Goal: Obtain resource: Download file/media

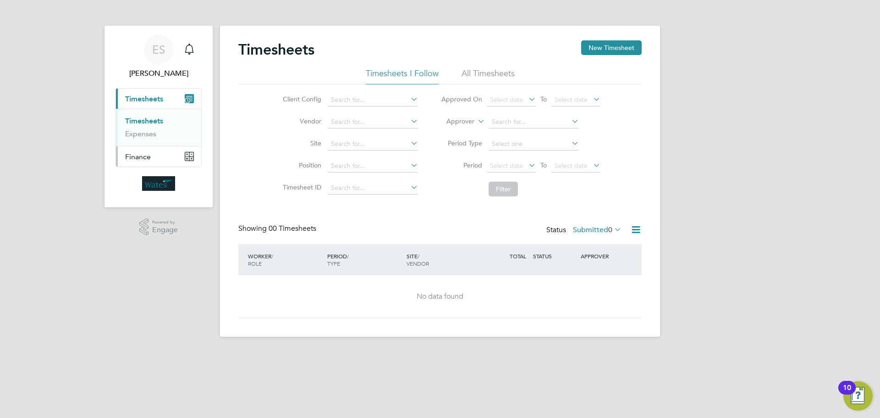
click at [157, 152] on button "Finance" at bounding box center [158, 156] width 85 height 20
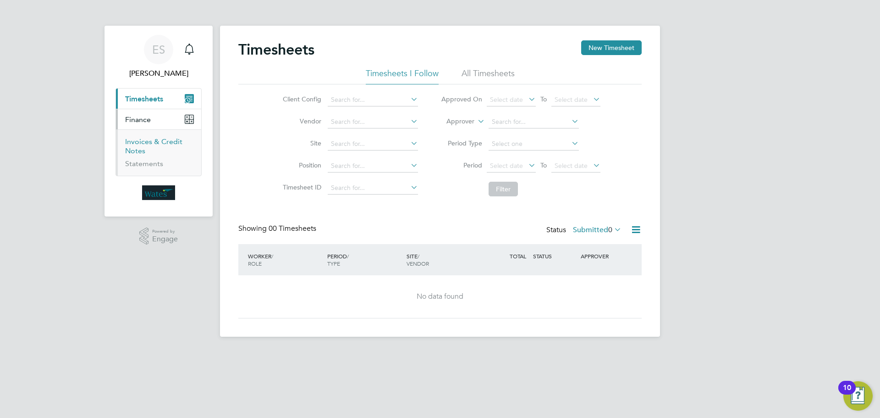
click at [143, 139] on link "Invoices & Credit Notes" at bounding box center [153, 146] width 57 height 18
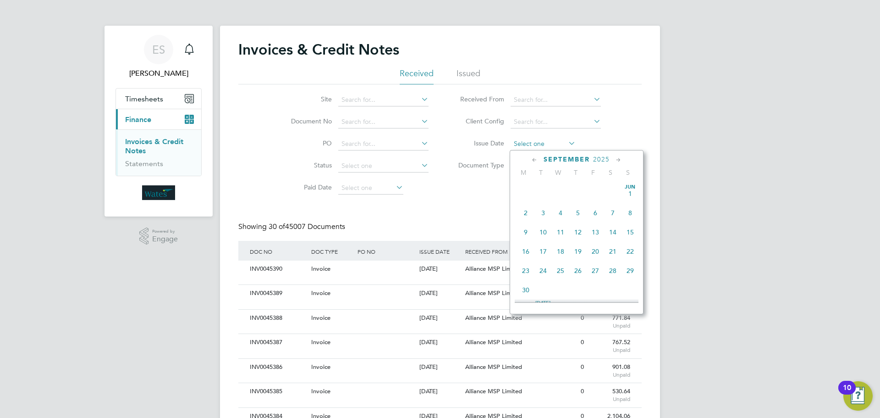
click at [543, 140] on input at bounding box center [543, 143] width 65 height 13
click at [596, 212] on span "29" at bounding box center [595, 205] width 17 height 17
type input "29 Aug 2025"
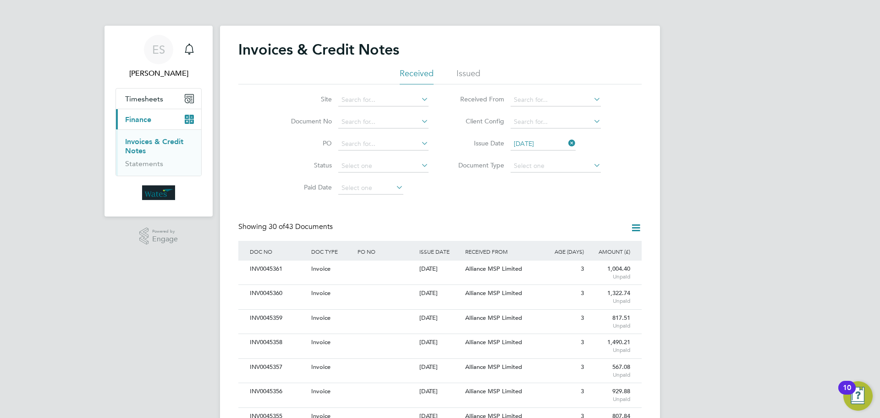
click at [632, 229] on icon at bounding box center [635, 227] width 11 height 11
click at [603, 244] on li "Download invoices" at bounding box center [598, 249] width 87 height 13
click at [634, 225] on icon at bounding box center [635, 227] width 11 height 11
click at [603, 259] on li "Download credit notes" at bounding box center [598, 262] width 87 height 13
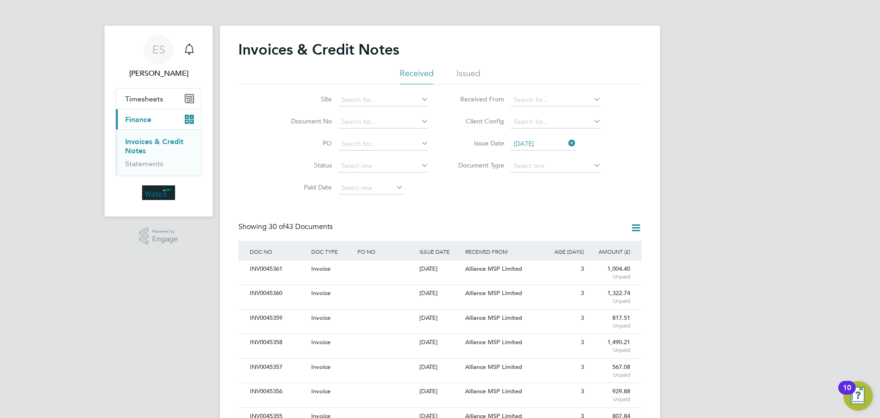
click at [566, 144] on icon at bounding box center [566, 143] width 0 height 13
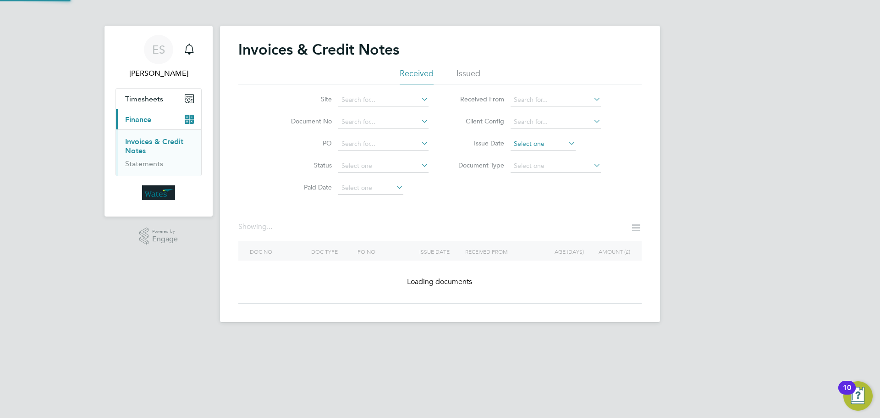
click at [552, 143] on input at bounding box center [543, 143] width 65 height 13
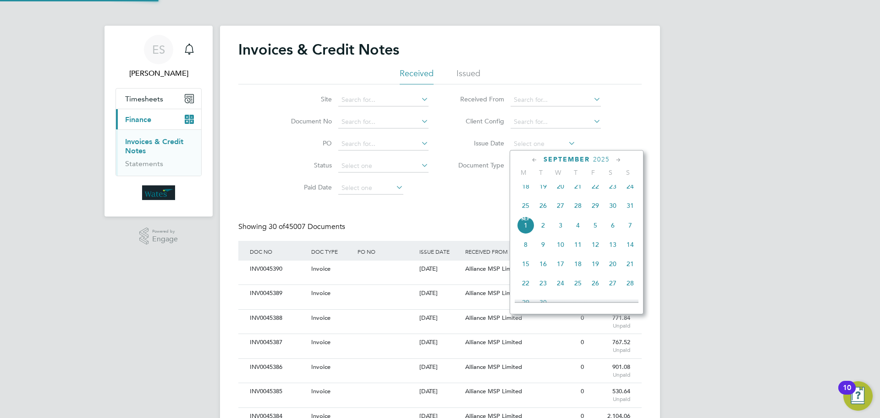
click at [614, 209] on span "30" at bounding box center [612, 205] width 17 height 17
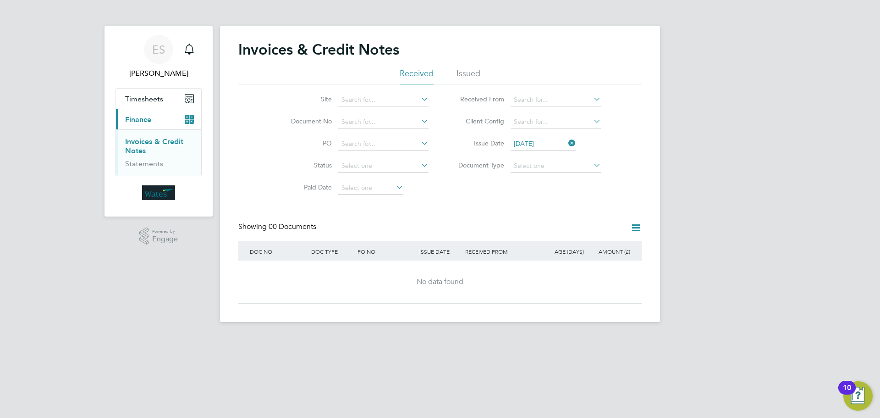
click at [562, 140] on input "30 Aug 2025" at bounding box center [543, 143] width 65 height 13
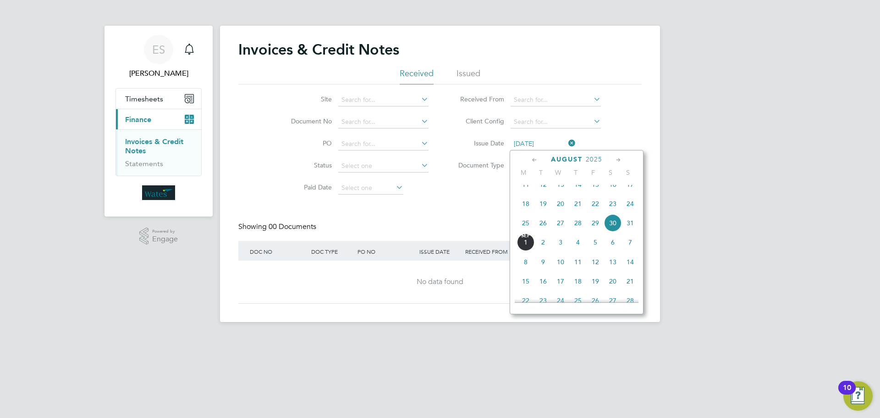
click at [628, 229] on span "31" at bounding box center [629, 222] width 17 height 17
type input "31 Aug 2025"
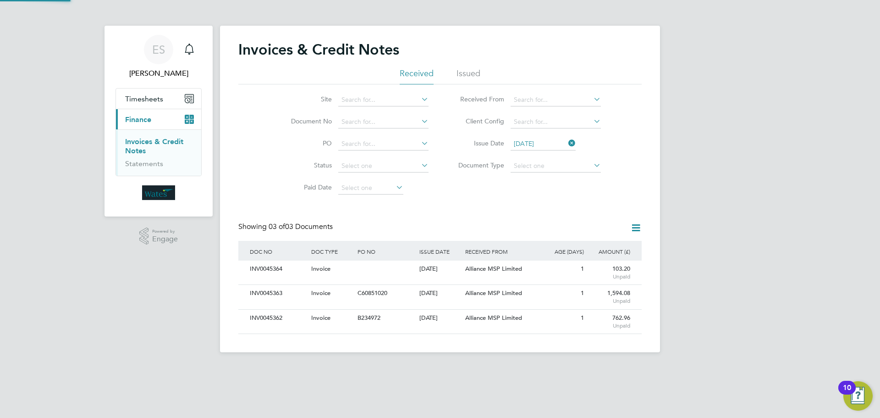
scroll to position [17, 62]
drag, startPoint x: 638, startPoint y: 226, endPoint x: 631, endPoint y: 223, distance: 7.2
click at [637, 226] on icon at bounding box center [635, 227] width 11 height 11
click at [605, 245] on li "Download invoices" at bounding box center [598, 249] width 87 height 13
click at [566, 134] on li "Issue Date 31 Aug 2025" at bounding box center [526, 144] width 172 height 22
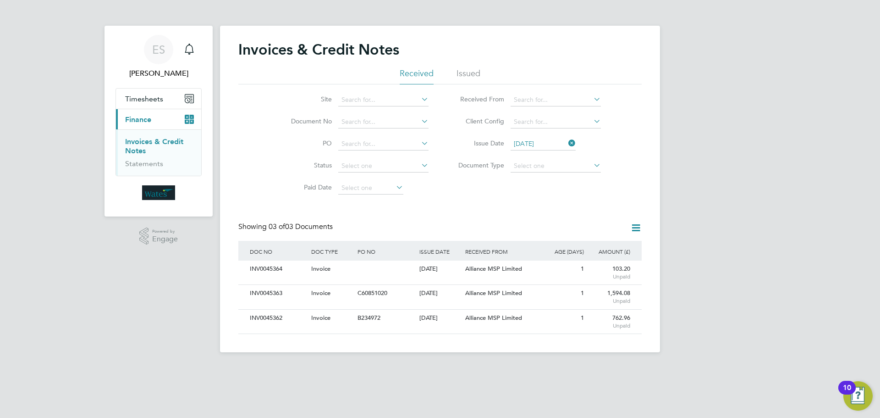
click at [566, 141] on icon at bounding box center [566, 143] width 0 height 13
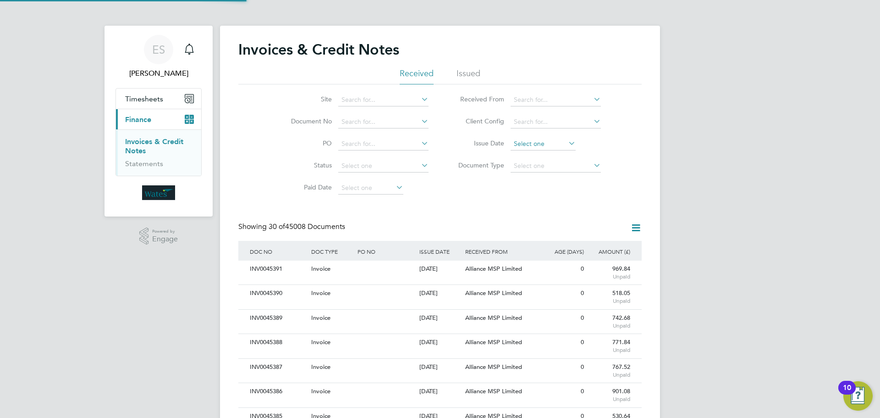
click at [543, 141] on input at bounding box center [543, 143] width 65 height 13
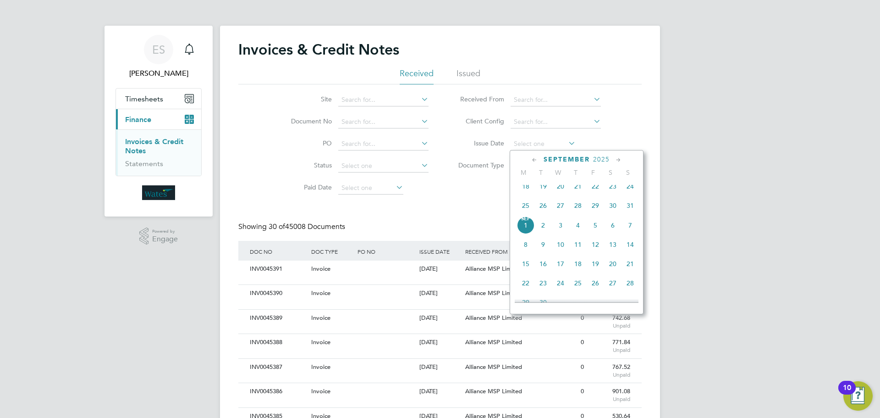
click at [524, 231] on span "Sep 1" at bounding box center [525, 224] width 17 height 17
type input "01 Sep 2025"
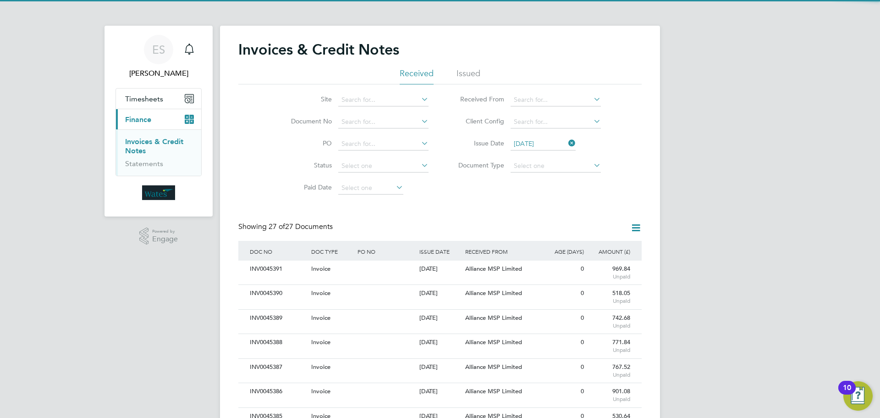
click at [627, 227] on div at bounding box center [632, 227] width 18 height 11
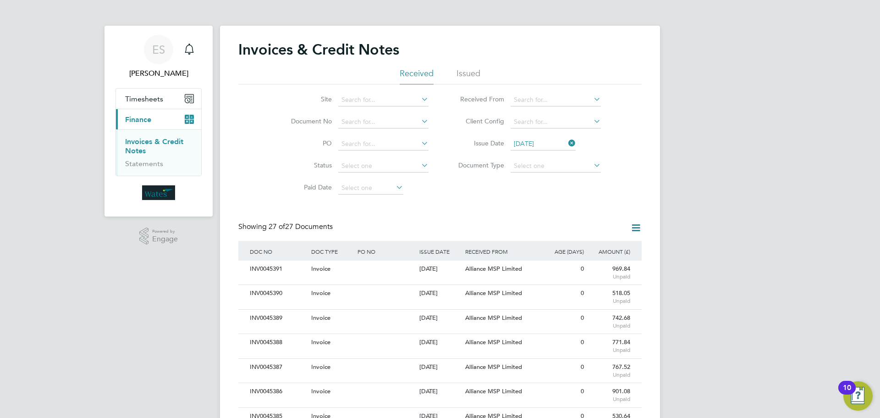
click at [638, 224] on icon at bounding box center [635, 227] width 11 height 11
click at [597, 244] on li "Download invoices" at bounding box center [598, 249] width 87 height 13
click at [633, 223] on icon at bounding box center [635, 227] width 11 height 11
click at [599, 257] on li "Download credit notes" at bounding box center [598, 262] width 87 height 13
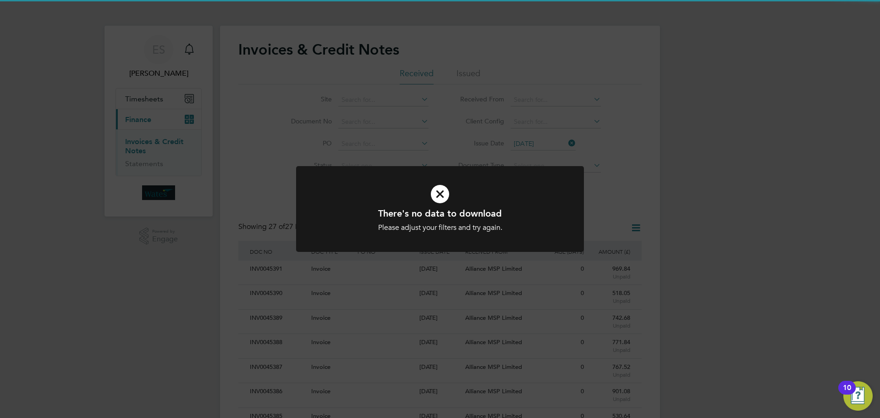
click at [525, 181] on icon at bounding box center [440, 194] width 238 height 36
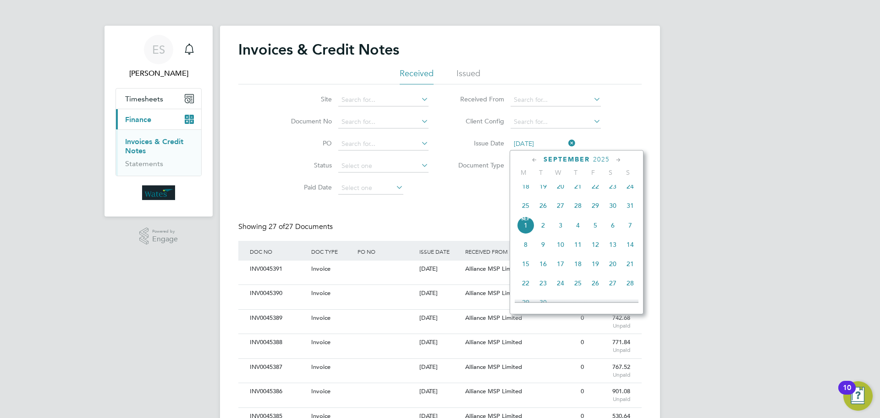
click at [566, 143] on input "01 Sep 2025" at bounding box center [543, 143] width 65 height 13
click at [566, 144] on icon at bounding box center [566, 143] width 0 height 13
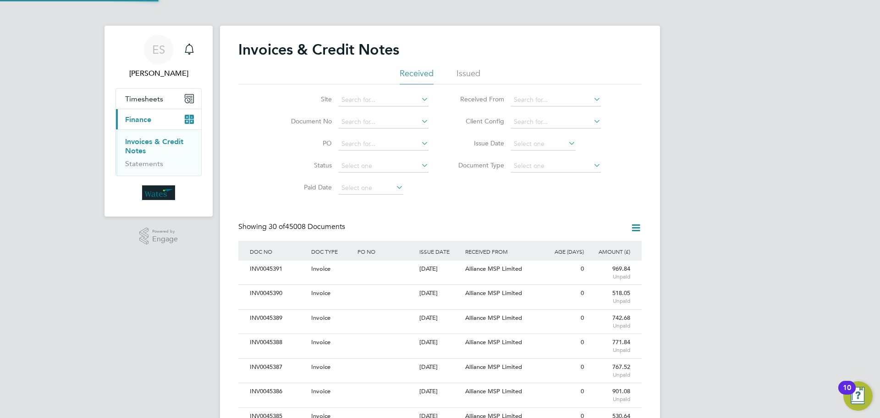
scroll to position [17, 77]
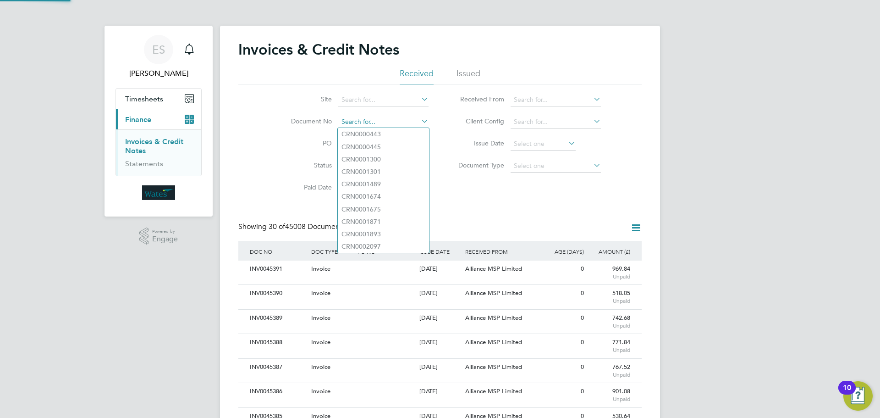
paste input "INV0045345"
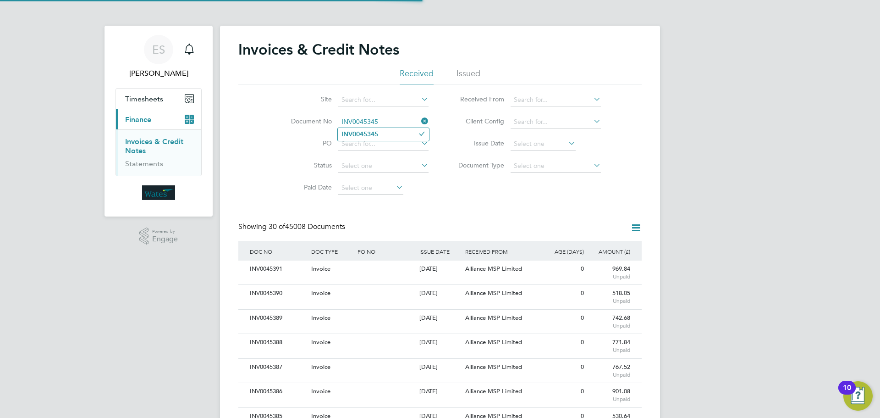
type input "INV0045345"
click at [385, 132] on li "INV0045345" at bounding box center [383, 134] width 91 height 12
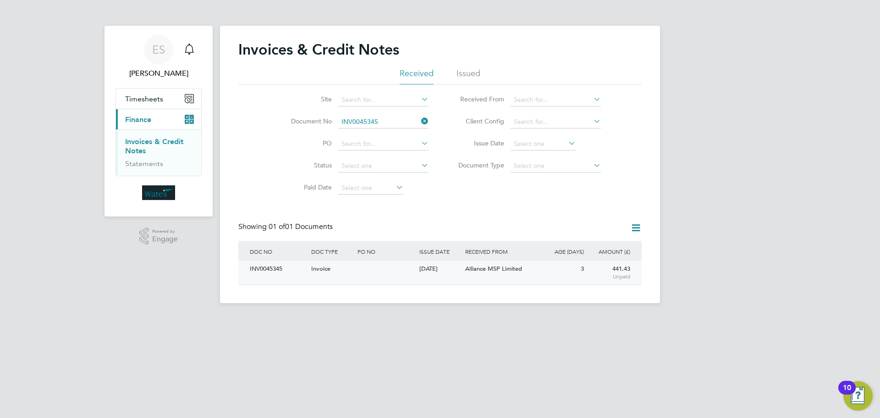
click at [264, 263] on div "INV0045345" at bounding box center [277, 268] width 61 height 17
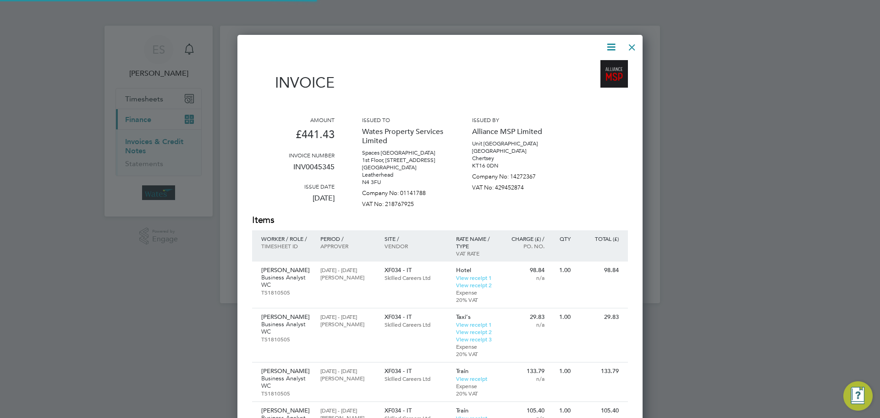
scroll to position [595, 406]
click at [612, 37] on div "Invoice Amount £441.43 Invoice number INV0045345 Issue date 29 Aug 2025 Issued …" at bounding box center [439, 334] width 405 height 599
click at [612, 42] on icon at bounding box center [610, 46] width 11 height 11
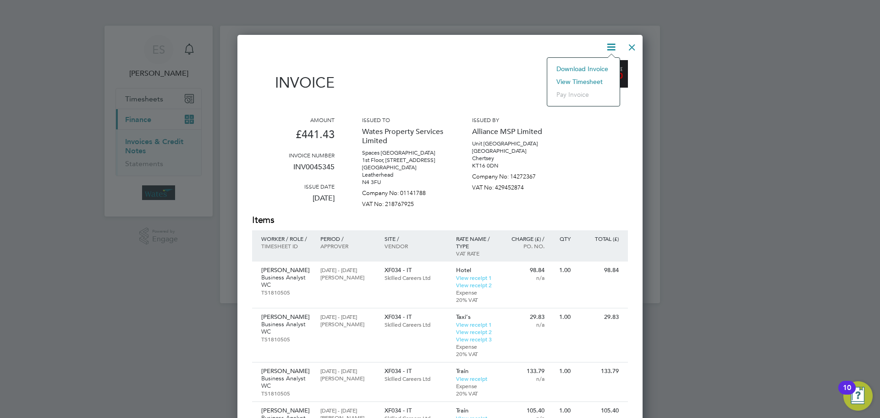
click at [603, 66] on li "Download Invoice" at bounding box center [583, 68] width 63 height 13
click at [612, 43] on icon at bounding box center [610, 46] width 11 height 11
click at [585, 80] on li "View timesheet" at bounding box center [583, 81] width 63 height 13
click at [634, 44] on div at bounding box center [632, 45] width 16 height 16
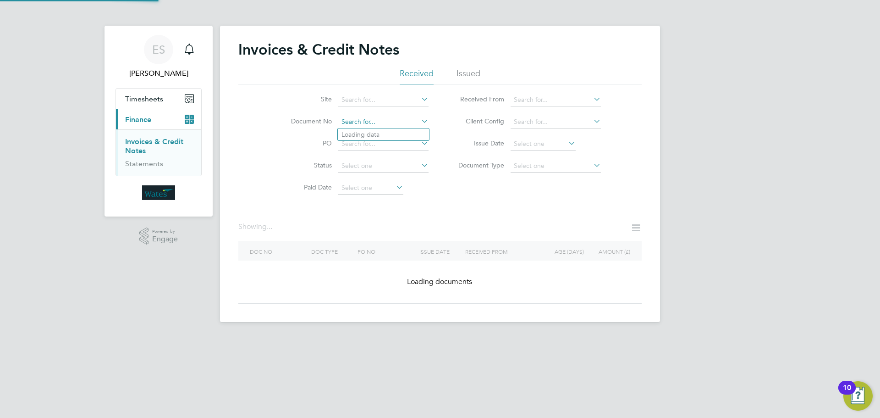
click at [419, 121] on input at bounding box center [383, 121] width 90 height 13
paste input "INV0045344"
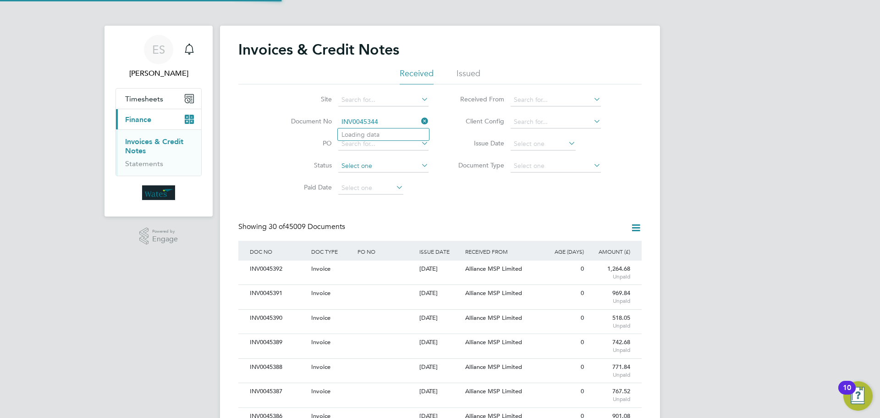
scroll to position [17, 77]
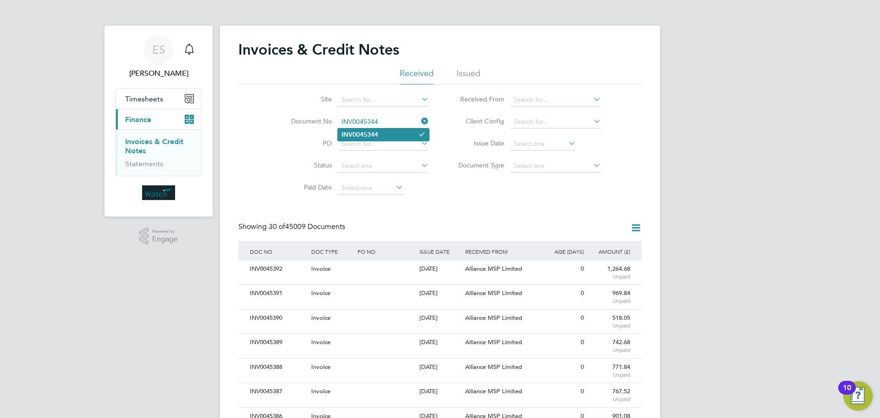
type input "INV0045344"
click at [387, 137] on li "INV0045344" at bounding box center [383, 134] width 91 height 12
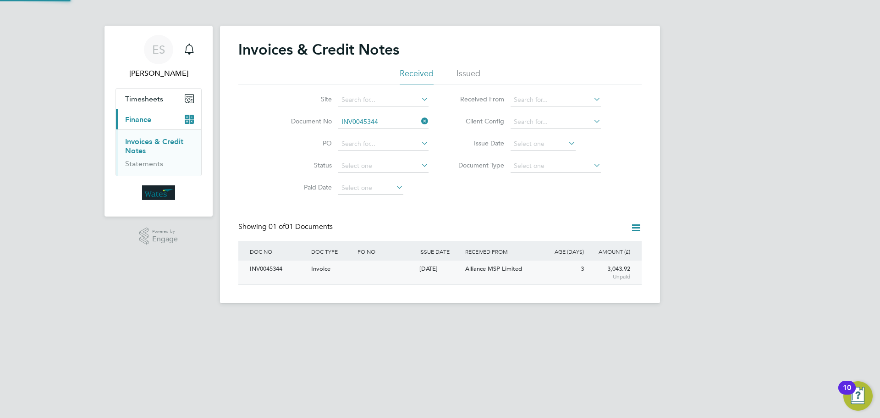
click at [280, 269] on div "INV0045344" at bounding box center [277, 268] width 61 height 17
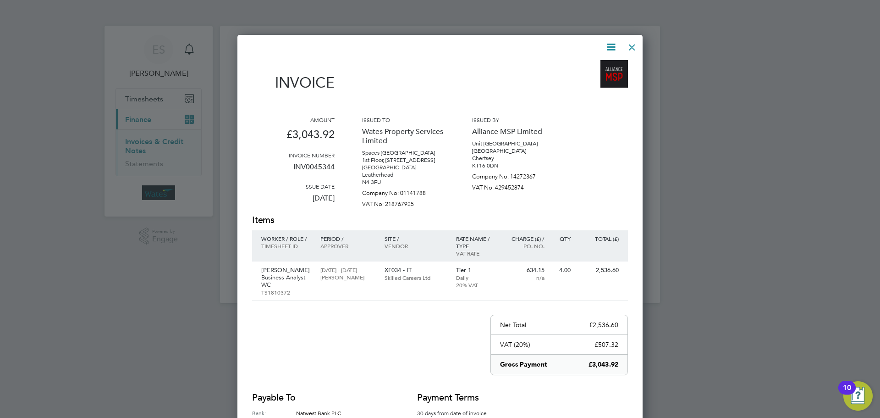
click at [613, 43] on icon at bounding box center [610, 46] width 11 height 11
click at [594, 65] on li "Download Invoice" at bounding box center [583, 68] width 63 height 13
drag, startPoint x: 611, startPoint y: 41, endPoint x: 605, endPoint y: 53, distance: 13.4
click at [611, 41] on icon at bounding box center [610, 46] width 11 height 11
click at [580, 80] on li "View timesheet" at bounding box center [583, 81] width 63 height 13
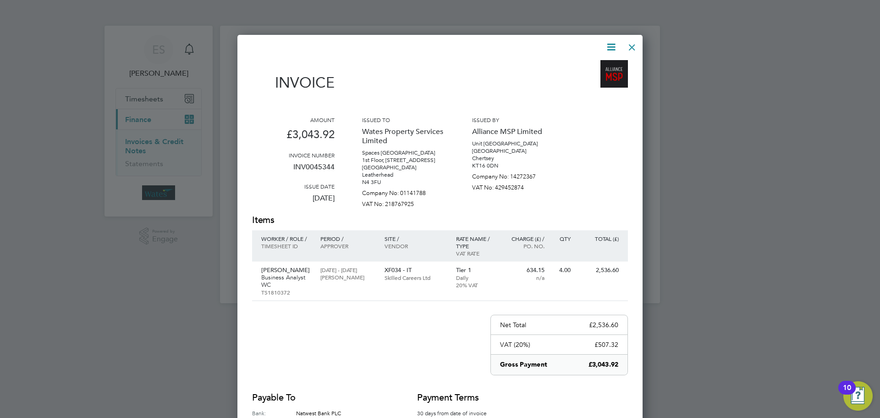
click at [635, 44] on div at bounding box center [632, 45] width 16 height 16
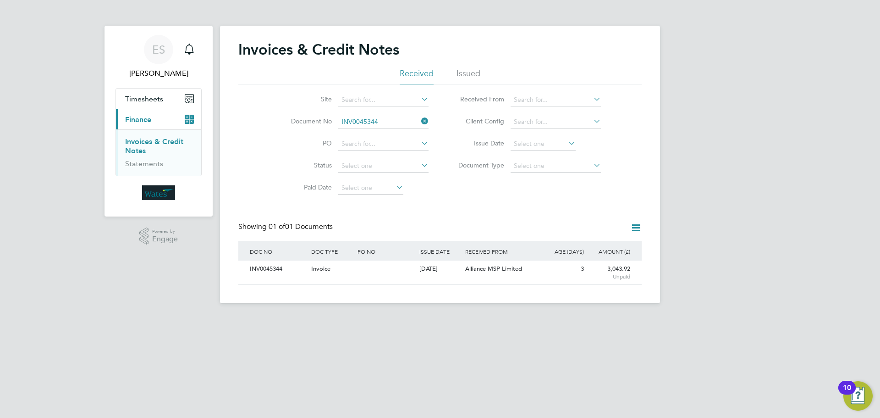
click at [419, 118] on icon at bounding box center [419, 121] width 0 height 13
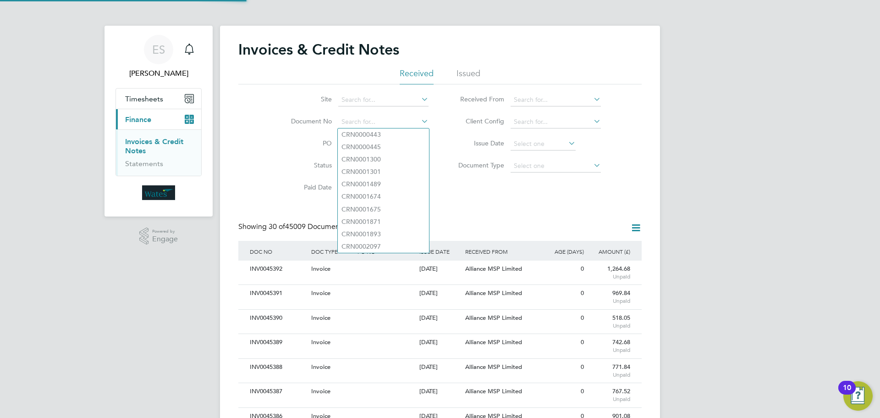
scroll to position [17, 62]
drag, startPoint x: 341, startPoint y: 127, endPoint x: 407, endPoint y: 113, distance: 68.5
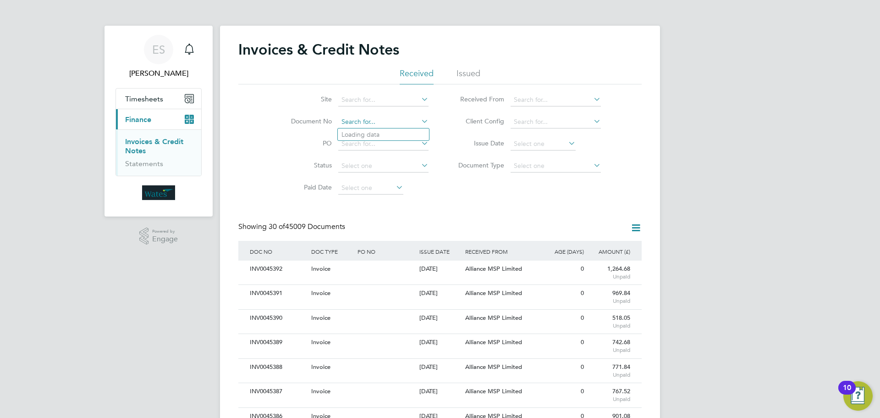
drag, startPoint x: 407, startPoint y: 113, endPoint x: 357, endPoint y: 117, distance: 50.2
paste input "INV0045346"
type input "INV0045346"
click at [377, 134] on b "INV0045346" at bounding box center [359, 135] width 37 height 8
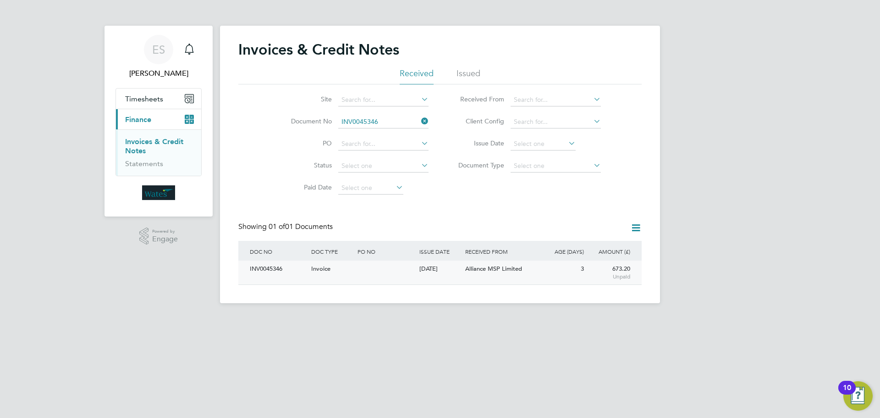
click at [276, 277] on div "INV0045346 Invoice 29 Aug 2025 Wates Property Services Limited Alliance MSP Lim…" at bounding box center [439, 272] width 403 height 24
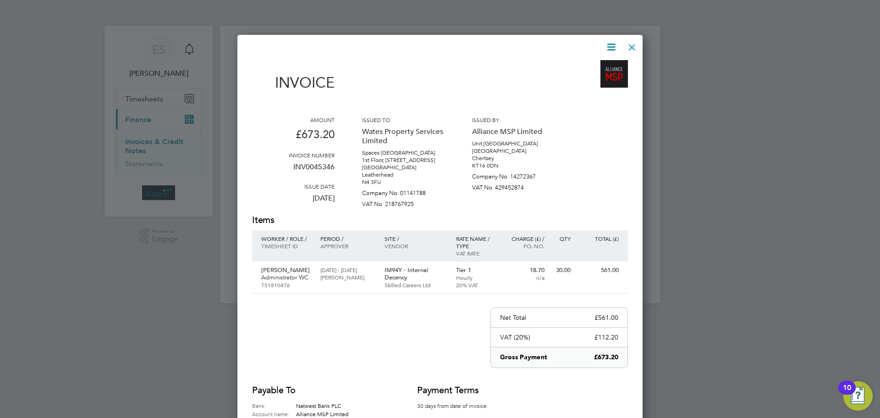
click at [606, 42] on icon at bounding box center [610, 46] width 11 height 11
click at [600, 65] on li "Download Invoice" at bounding box center [583, 68] width 63 height 13
click at [606, 47] on icon at bounding box center [610, 46] width 11 height 11
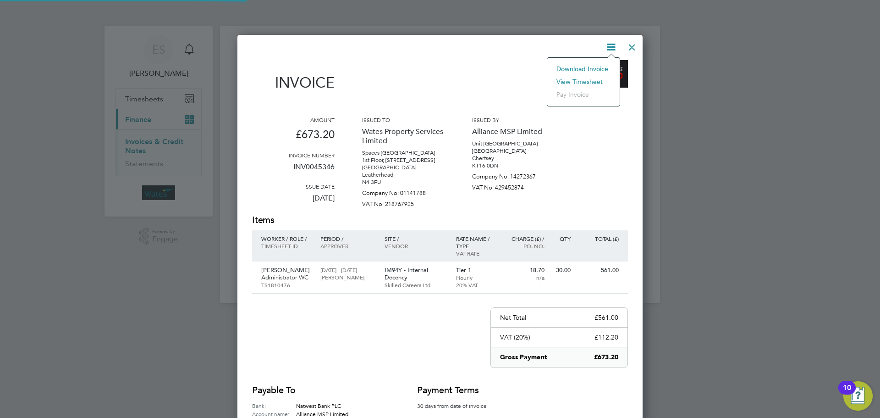
click at [580, 78] on li "View timesheet" at bounding box center [583, 81] width 63 height 13
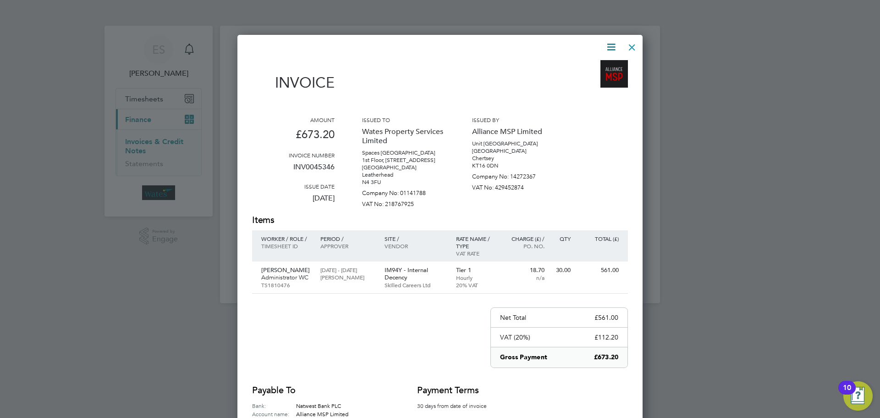
click at [632, 46] on div at bounding box center [632, 45] width 16 height 16
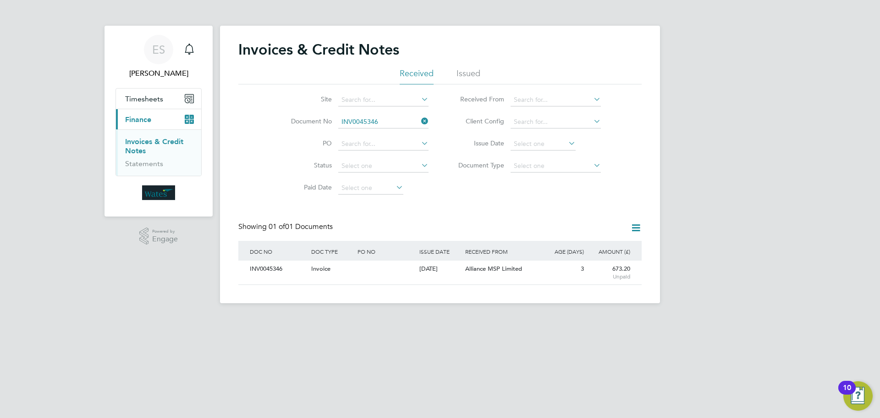
click at [419, 119] on icon at bounding box center [419, 121] width 0 height 13
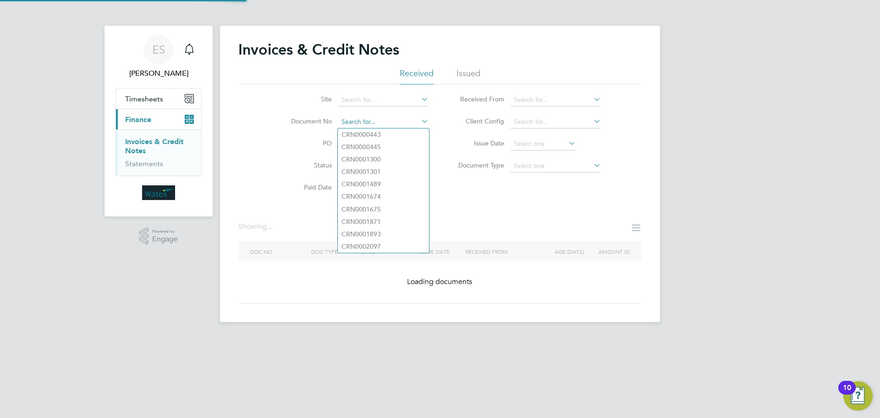
paste input "INV0045347"
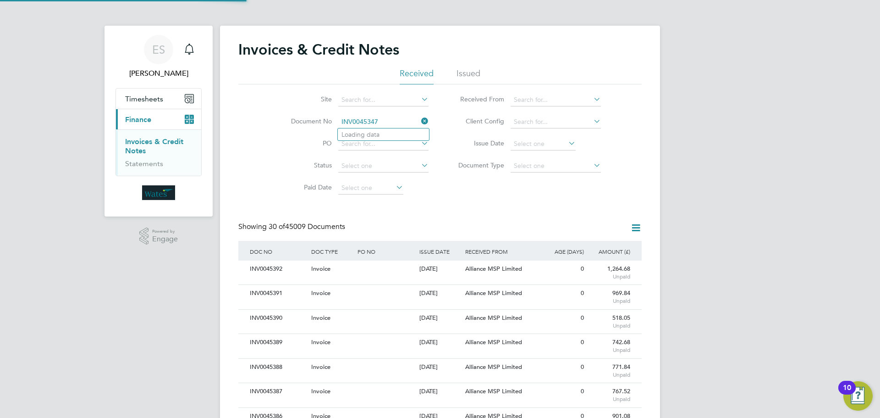
scroll to position [17, 62]
type input "INV0045347"
click at [394, 135] on li "INV0045347" at bounding box center [383, 134] width 91 height 12
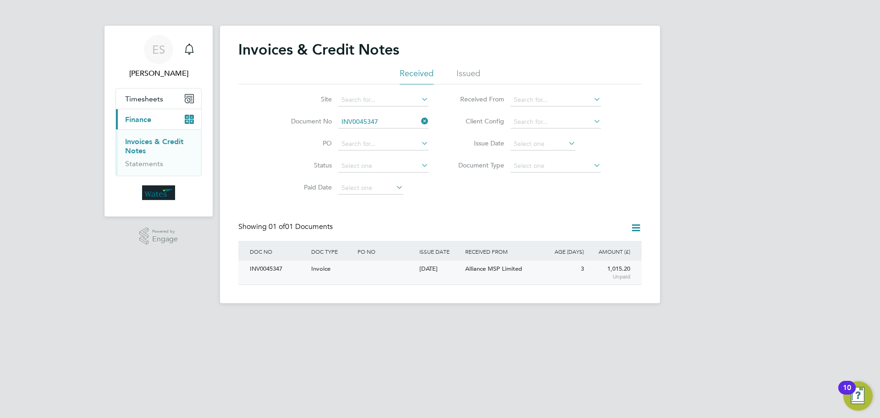
click at [280, 272] on div "INV0045347" at bounding box center [277, 268] width 61 height 17
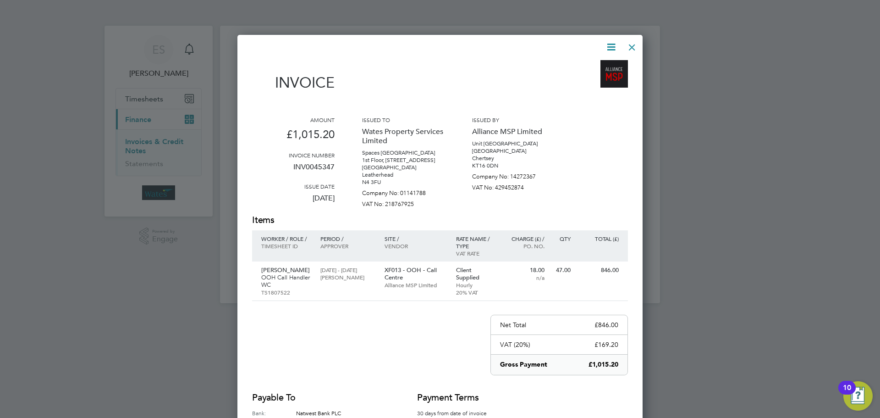
click at [610, 44] on icon at bounding box center [610, 46] width 11 height 11
click at [605, 65] on li "Download Invoice" at bounding box center [583, 68] width 63 height 13
click at [613, 46] on icon at bounding box center [610, 46] width 11 height 11
click at [587, 77] on li "View timesheet" at bounding box center [583, 81] width 63 height 13
click at [635, 44] on div at bounding box center [632, 45] width 16 height 16
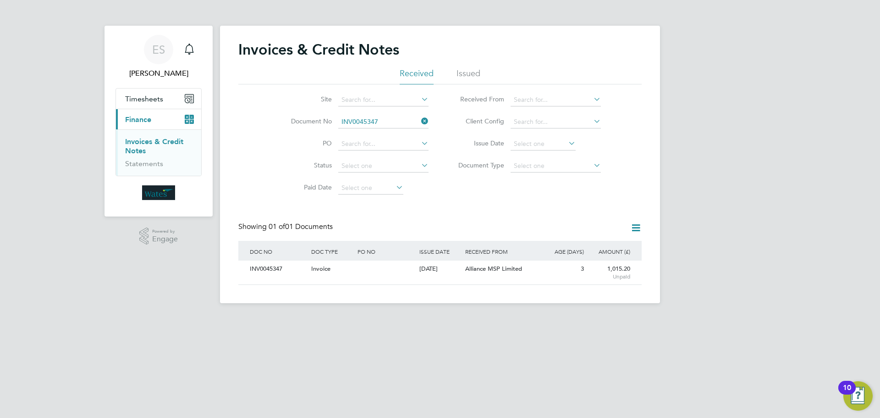
click at [419, 123] on icon at bounding box center [419, 121] width 0 height 13
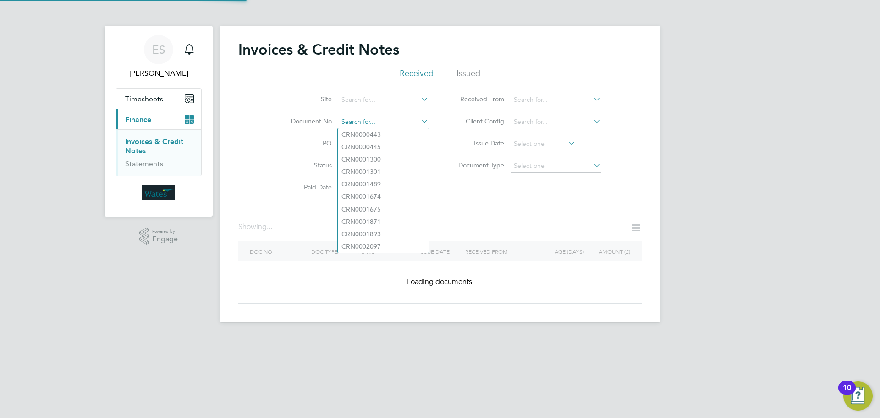
paste input "Retrieving data. Wait a few seconds and try to cut or copy again."
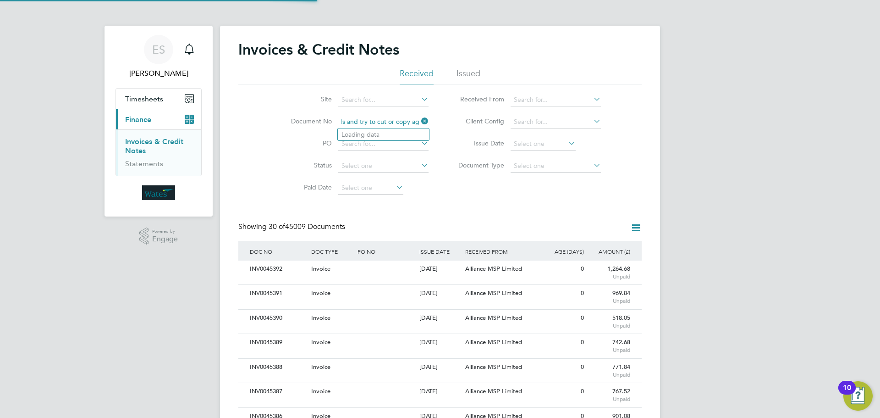
scroll to position [17, 62]
type input "Retrieving data. Wait a few seconds and try to cut or copy again."
click at [419, 118] on icon at bounding box center [419, 121] width 0 height 13
paste input "INV0045348"
type input "INV0045348"
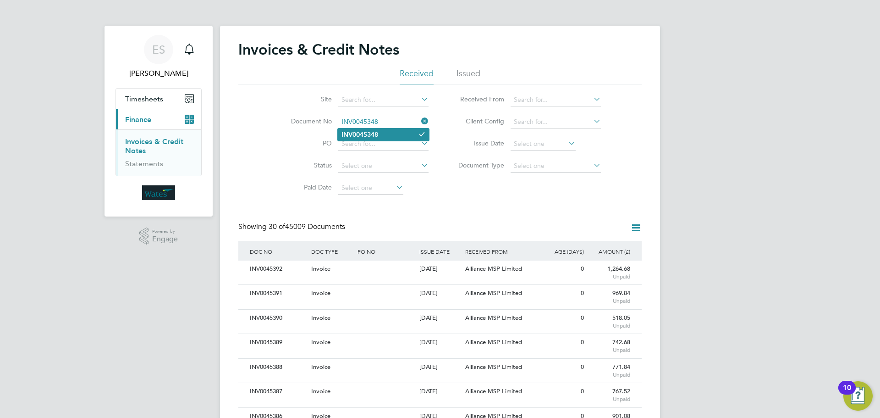
click at [407, 135] on li "INV0045348" at bounding box center [383, 134] width 91 height 12
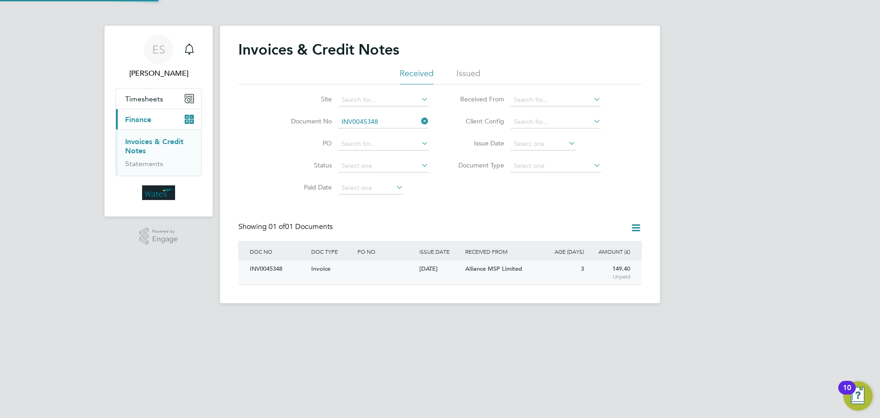
click at [273, 266] on div "INV0045348" at bounding box center [277, 268] width 61 height 17
click at [284, 265] on div "Invoices & Credit Notes Received Issued Site Document No INV0045348 PO Status P…" at bounding box center [440, 164] width 440 height 277
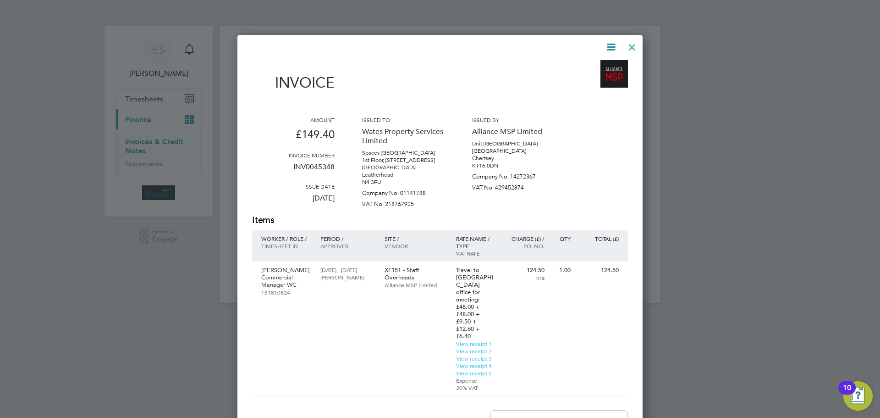
click at [608, 41] on icon at bounding box center [610, 46] width 11 height 11
click at [599, 65] on li "Download Invoice" at bounding box center [583, 68] width 63 height 13
drag, startPoint x: 612, startPoint y: 41, endPoint x: 599, endPoint y: 67, distance: 29.1
click at [612, 41] on icon at bounding box center [610, 46] width 11 height 11
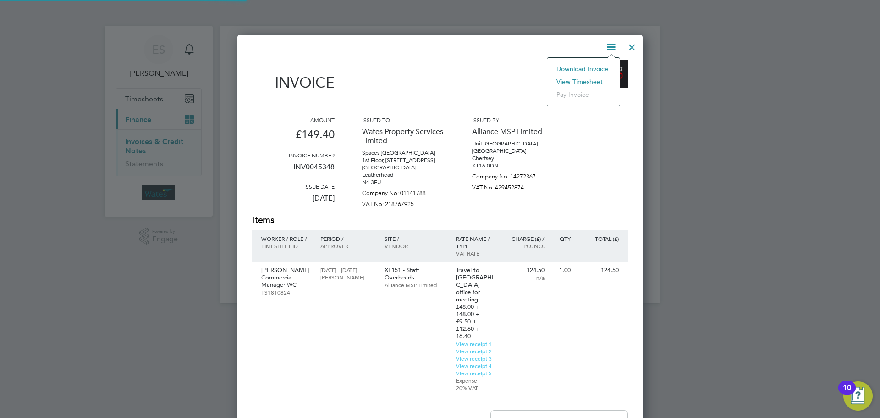
click at [585, 75] on li "Download Invoice" at bounding box center [583, 68] width 63 height 13
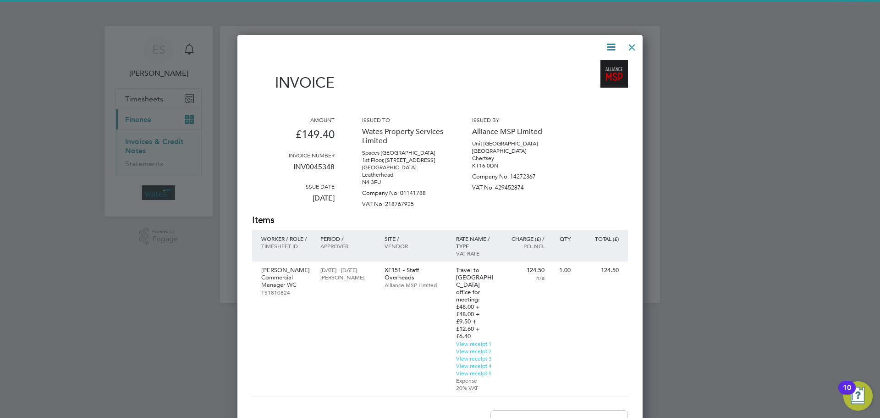
click at [614, 43] on icon at bounding box center [610, 46] width 11 height 11
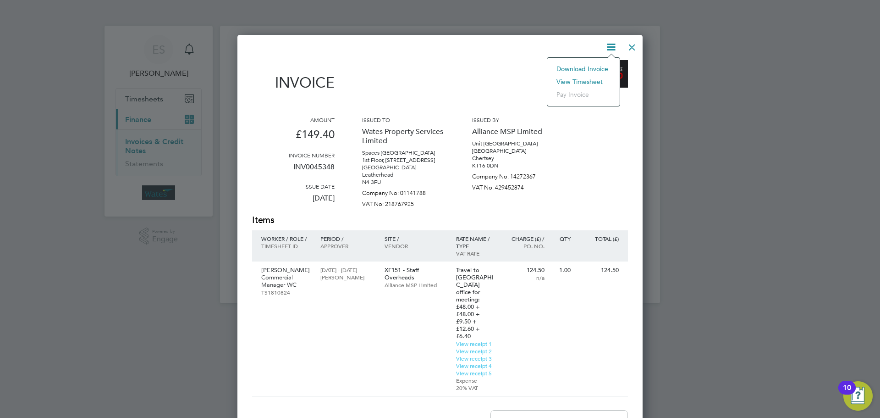
click at [580, 79] on li "View timesheet" at bounding box center [583, 81] width 63 height 13
click at [609, 41] on icon at bounding box center [610, 46] width 11 height 11
click at [594, 66] on li "Download Invoice" at bounding box center [583, 68] width 63 height 13
drag, startPoint x: 637, startPoint y: 47, endPoint x: 476, endPoint y: 115, distance: 174.8
click at [637, 47] on div at bounding box center [632, 45] width 16 height 16
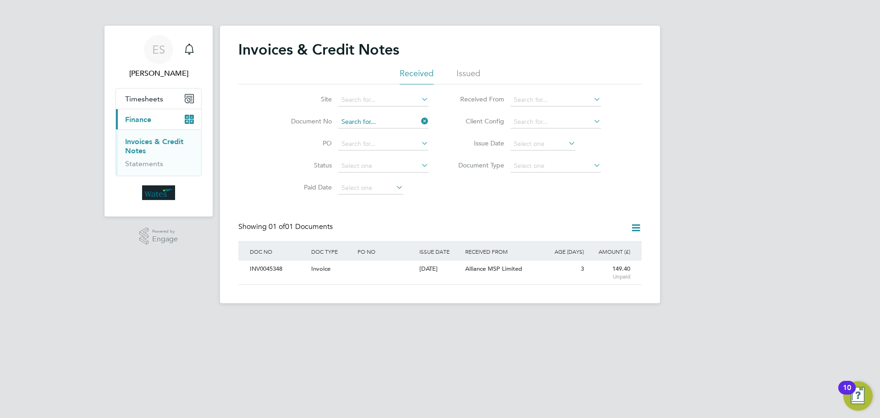
click at [418, 119] on input at bounding box center [383, 121] width 90 height 13
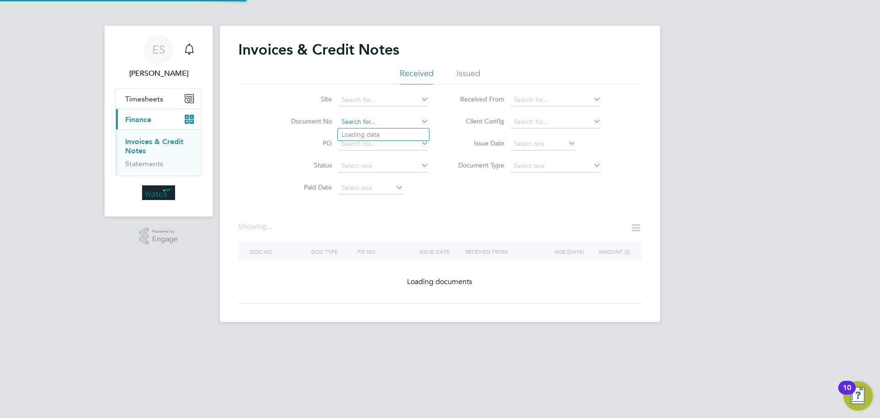
paste input "INV0045349"
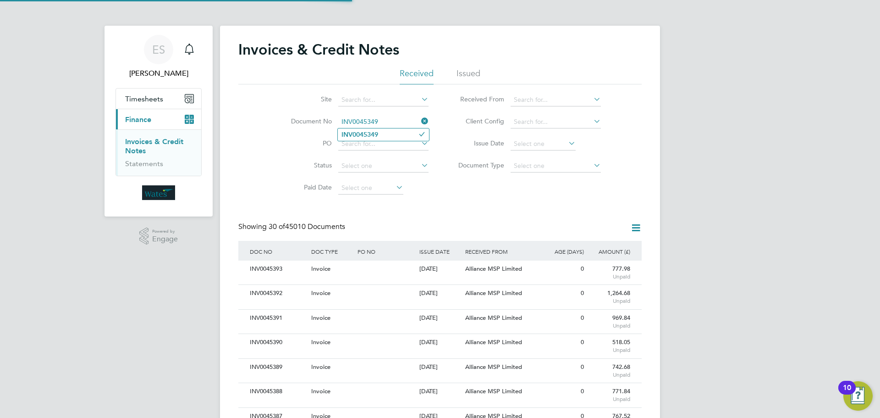
scroll to position [17, 77]
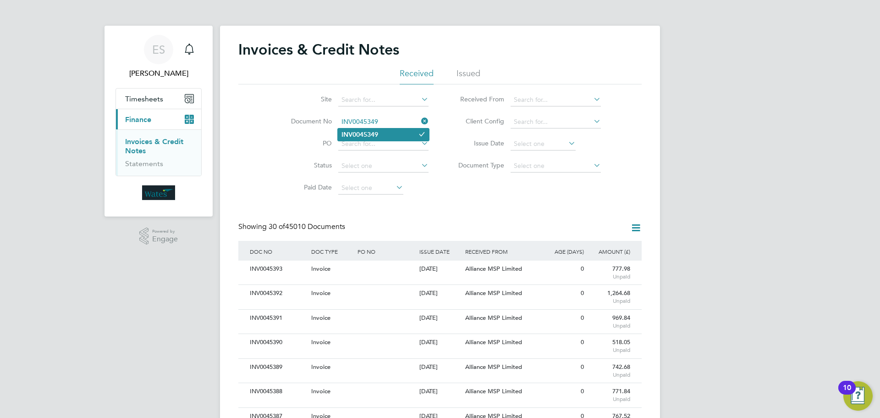
type input "INV0045349"
click at [387, 136] on li "INV0045349" at bounding box center [383, 134] width 91 height 12
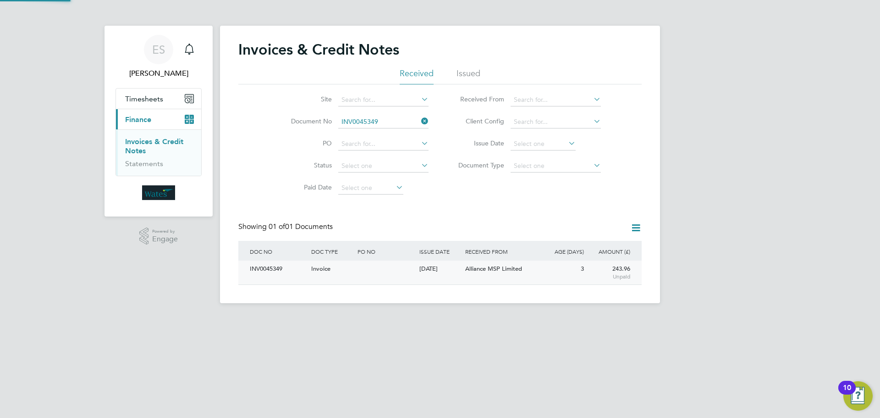
click at [276, 269] on div "INV0045349" at bounding box center [277, 268] width 61 height 17
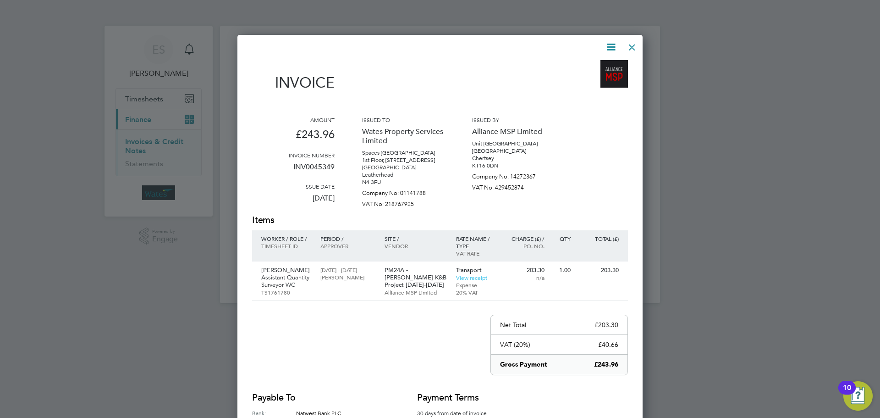
click at [606, 43] on icon at bounding box center [610, 46] width 11 height 11
click at [591, 65] on li "Download Invoice" at bounding box center [583, 68] width 63 height 13
drag, startPoint x: 611, startPoint y: 49, endPoint x: 592, endPoint y: 77, distance: 33.7
click at [611, 49] on icon at bounding box center [610, 46] width 11 height 11
click at [589, 80] on li "View timesheet" at bounding box center [583, 81] width 63 height 13
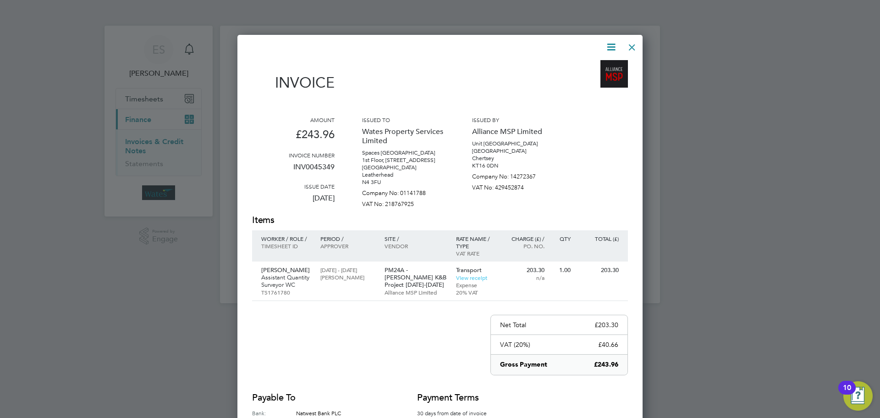
click at [632, 47] on div at bounding box center [632, 45] width 16 height 16
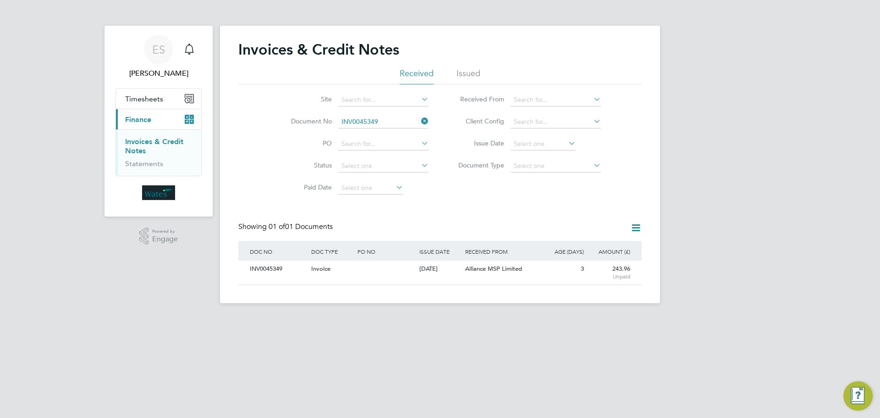
click at [419, 118] on icon at bounding box center [419, 121] width 0 height 13
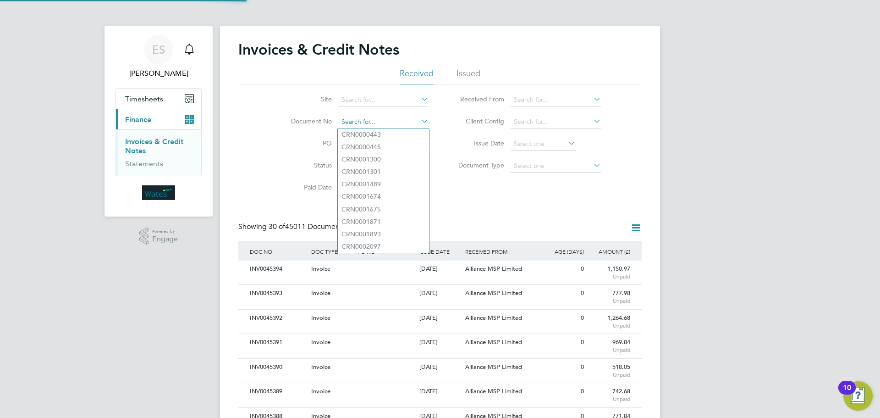
scroll to position [17, 62]
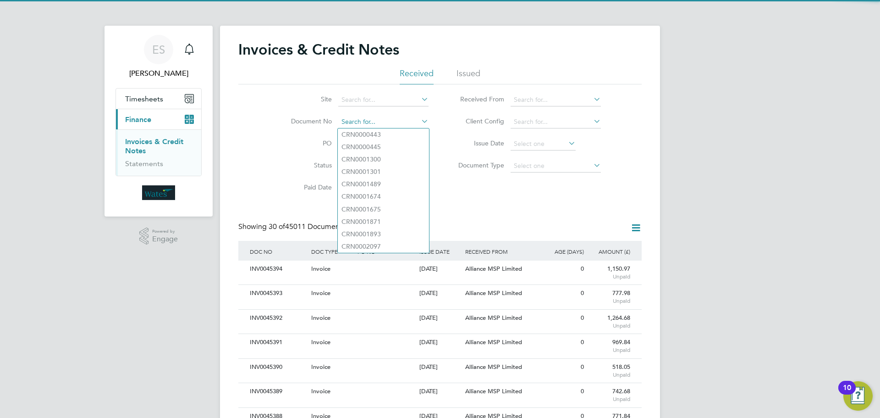
paste input "INV0045350"
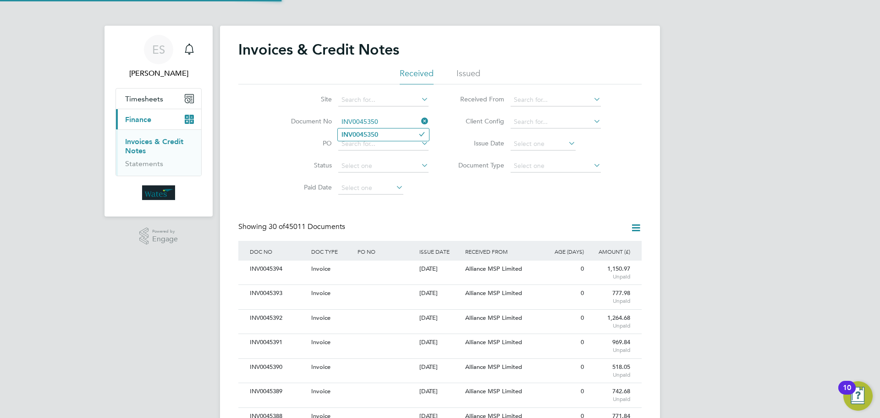
type input "INV0045350"
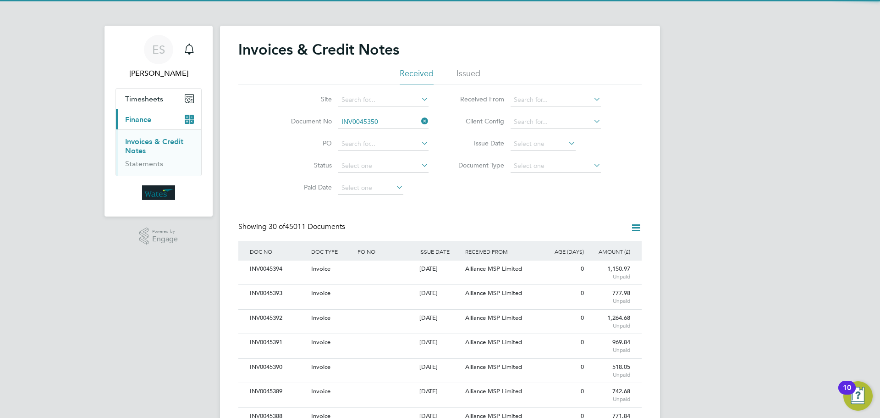
click at [396, 131] on li "INV0045350" at bounding box center [383, 134] width 91 height 12
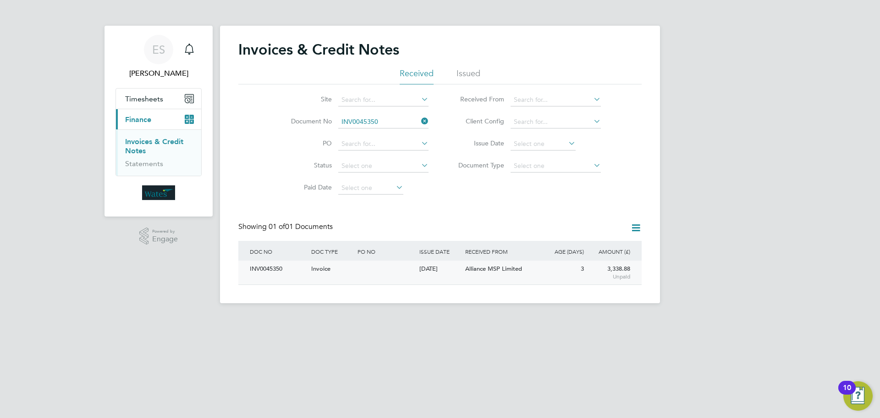
click at [269, 265] on div "INV0045350" at bounding box center [277, 268] width 61 height 17
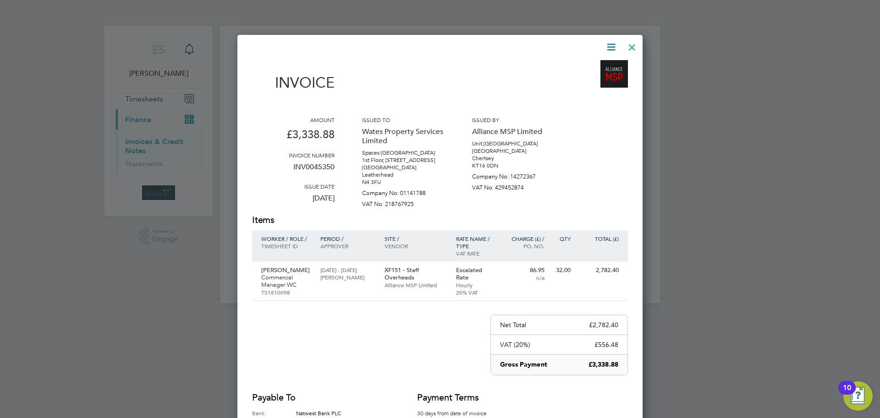
click at [613, 41] on icon at bounding box center [610, 46] width 11 height 11
click at [605, 64] on li "Download Invoice" at bounding box center [583, 68] width 63 height 13
click at [607, 48] on icon at bounding box center [610, 46] width 11 height 11
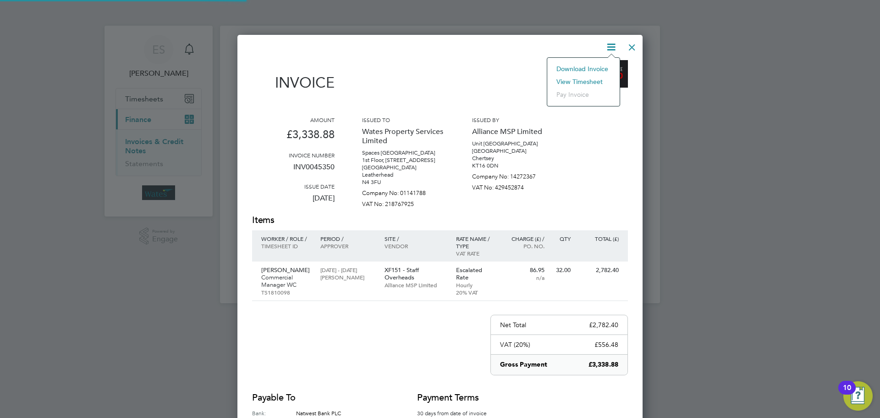
click at [596, 78] on li "View timesheet" at bounding box center [583, 81] width 63 height 13
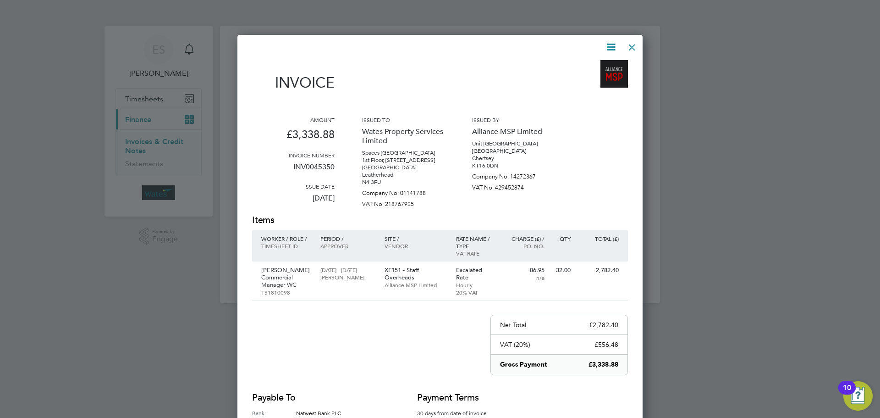
click at [633, 43] on div at bounding box center [632, 45] width 16 height 16
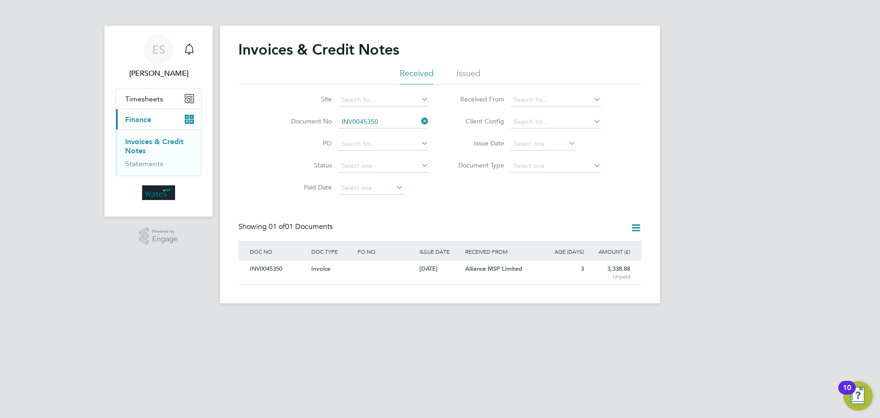
click at [430, 121] on li "Document No INV0045350" at bounding box center [354, 122] width 172 height 22
click at [419, 119] on icon at bounding box center [419, 121] width 0 height 13
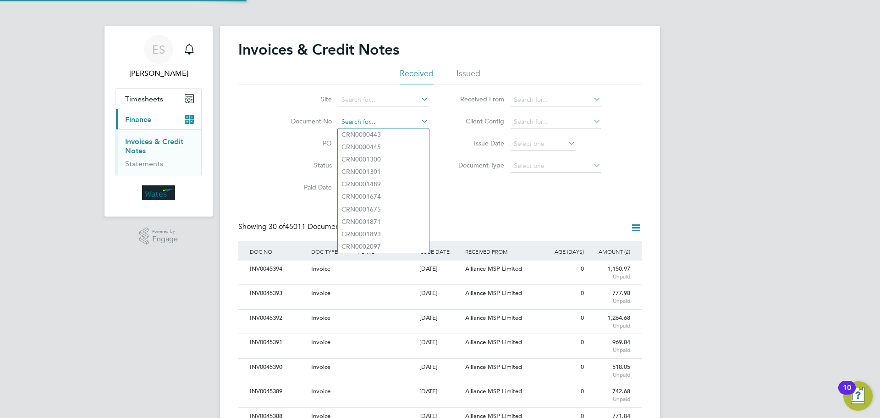
scroll to position [17, 62]
paste input "INV0045351"
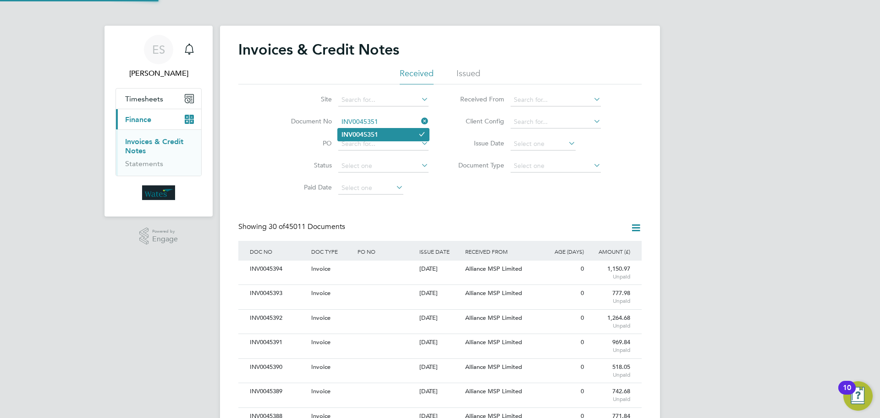
type input "INV0045351"
click at [400, 135] on li "INV0045351" at bounding box center [383, 134] width 91 height 12
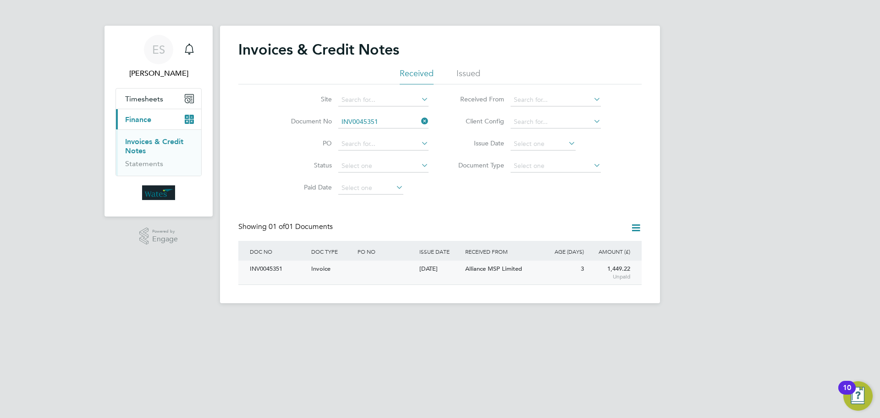
click at [275, 269] on div "INV0045351" at bounding box center [277, 268] width 61 height 17
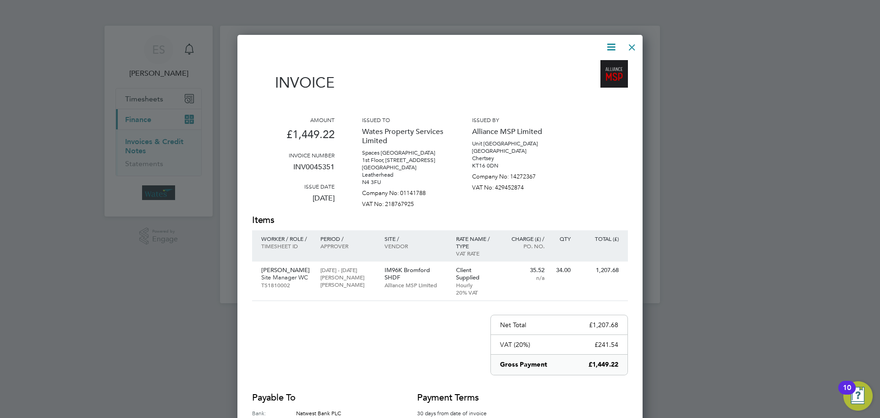
click at [612, 41] on icon at bounding box center [610, 46] width 11 height 11
click at [601, 65] on li "Download Invoice" at bounding box center [583, 68] width 63 height 13
drag, startPoint x: 612, startPoint y: 40, endPoint x: 606, endPoint y: 48, distance: 9.8
click at [612, 41] on icon at bounding box center [610, 46] width 11 height 11
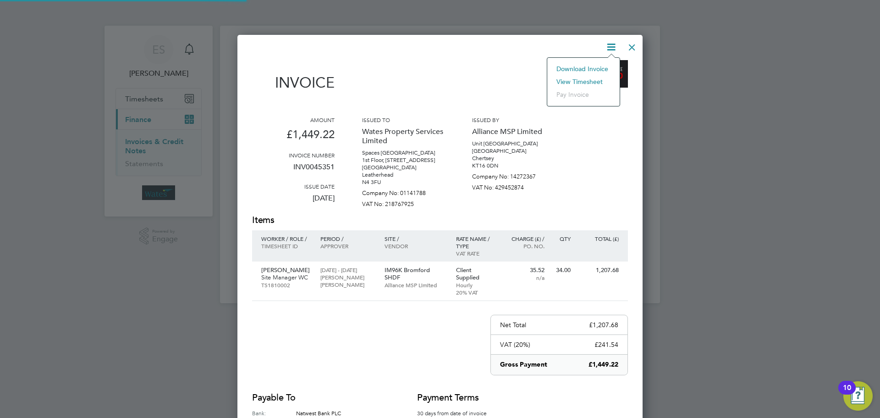
click at [581, 79] on li "View timesheet" at bounding box center [583, 81] width 63 height 13
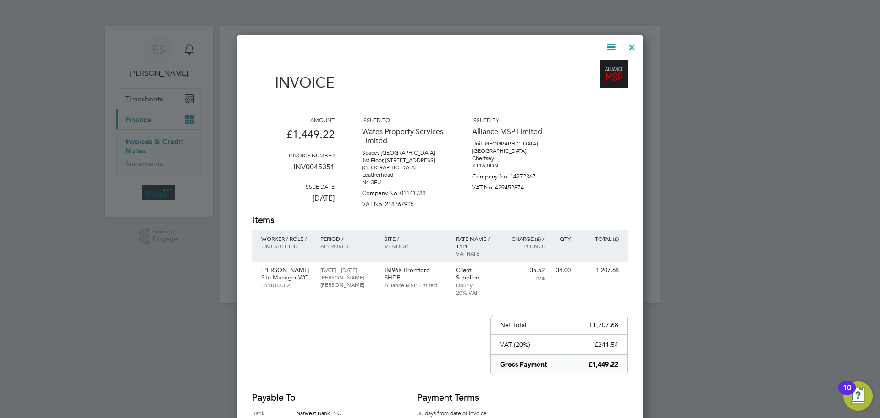
click at [627, 45] on div at bounding box center [632, 45] width 16 height 16
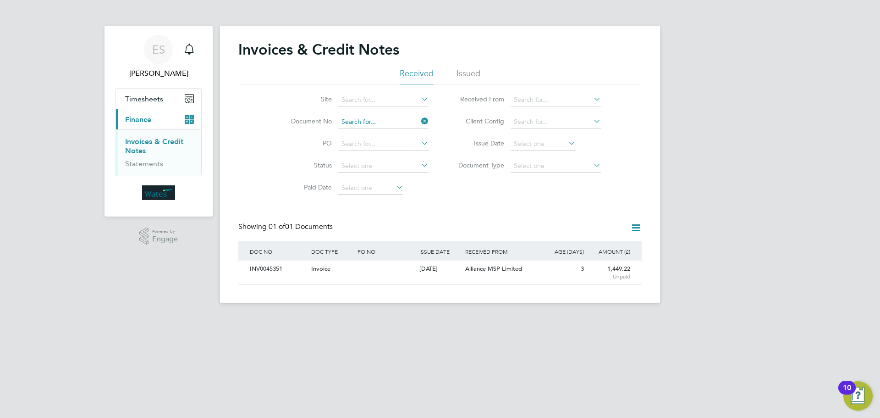
click at [417, 117] on input at bounding box center [383, 121] width 90 height 13
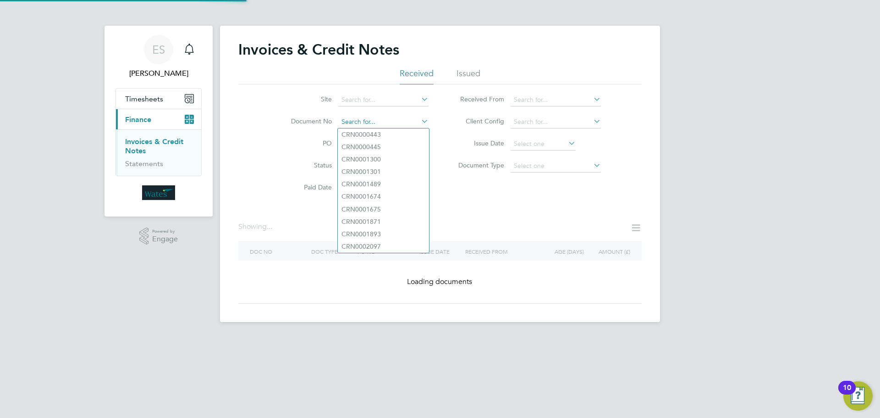
paste input "INV0045352"
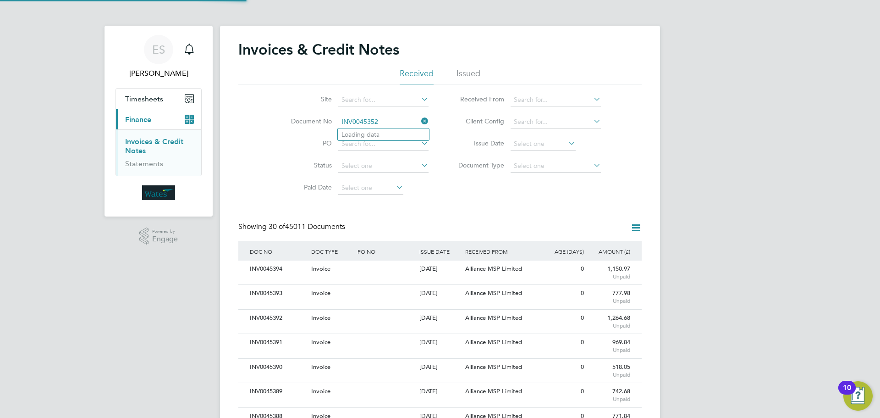
scroll to position [17, 62]
type input "INV0045352"
click at [401, 134] on li "INV0045352" at bounding box center [383, 134] width 91 height 12
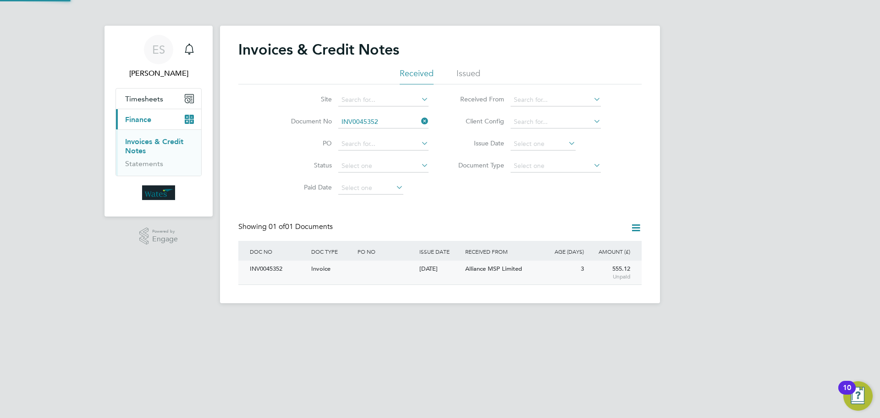
click at [276, 270] on div "INV0045352" at bounding box center [277, 268] width 61 height 17
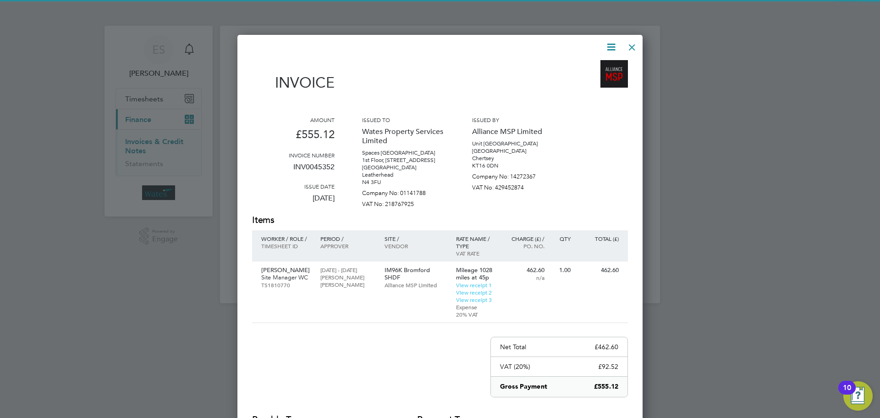
click at [603, 46] on div at bounding box center [434, 46] width 365 height 11
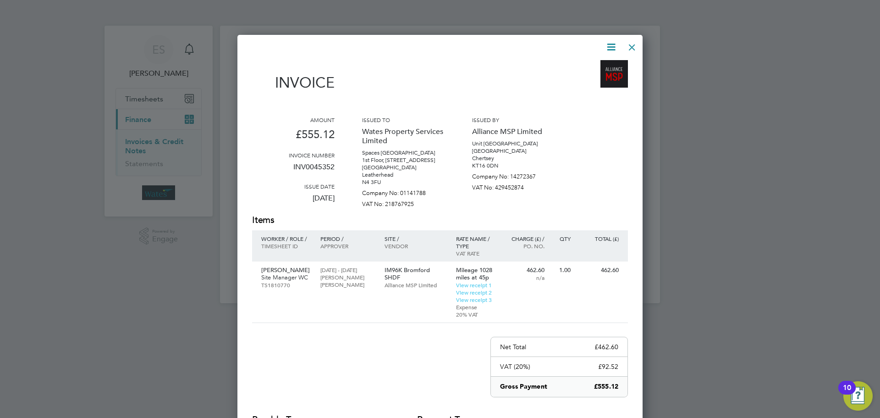
click at [610, 44] on icon at bounding box center [610, 46] width 11 height 11
click at [600, 65] on li "Download Invoice" at bounding box center [583, 68] width 63 height 13
drag, startPoint x: 609, startPoint y: 44, endPoint x: 596, endPoint y: 75, distance: 32.9
click at [609, 44] on icon at bounding box center [610, 46] width 11 height 11
click at [589, 78] on li "View timesheet" at bounding box center [583, 81] width 63 height 13
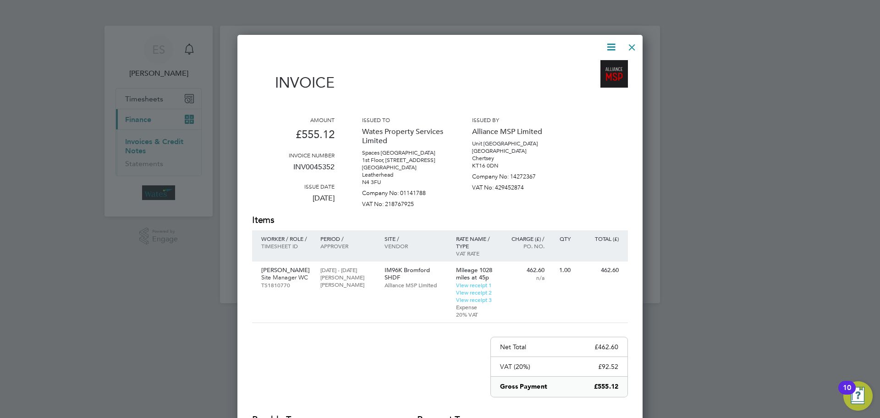
click at [628, 44] on div at bounding box center [632, 45] width 16 height 16
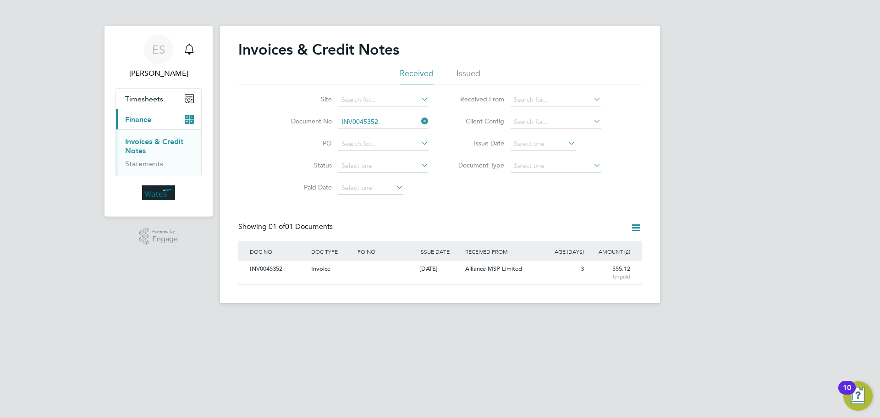
click at [419, 118] on icon at bounding box center [419, 121] width 0 height 13
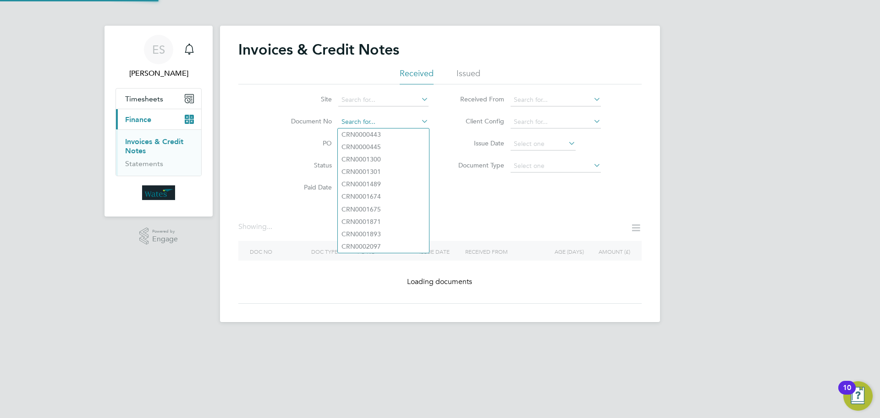
paste input "INV0045353"
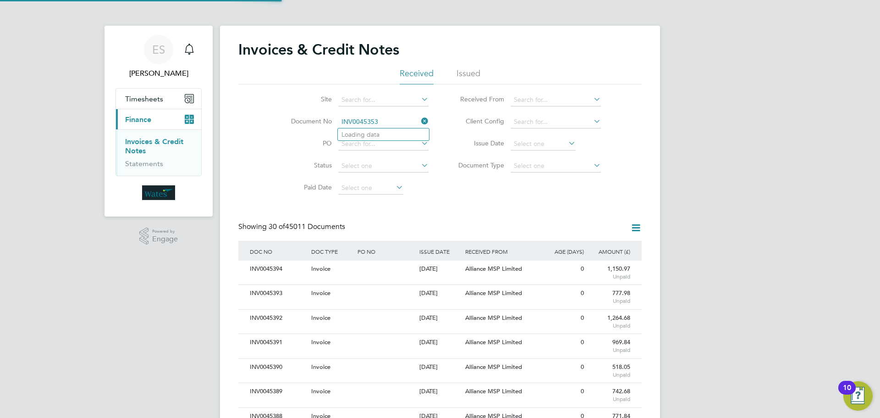
scroll to position [17, 62]
type input "INV0045353"
click at [407, 134] on li "INV0045353" at bounding box center [383, 134] width 91 height 12
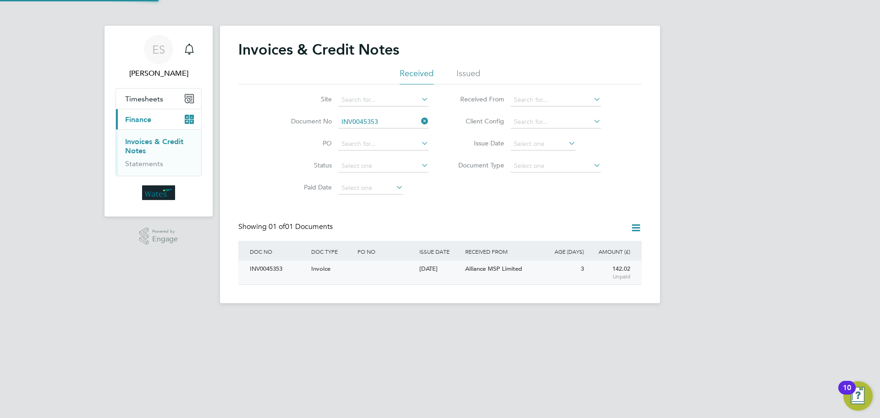
click at [270, 271] on div "INV0045353" at bounding box center [277, 268] width 61 height 17
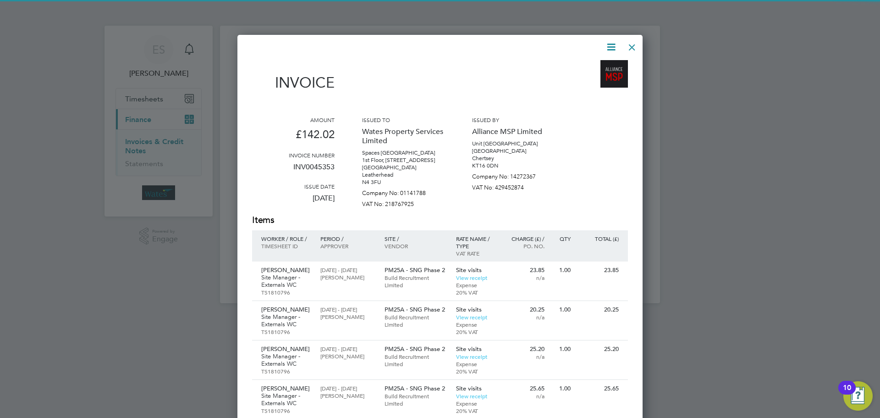
click at [609, 45] on icon at bounding box center [610, 46] width 11 height 11
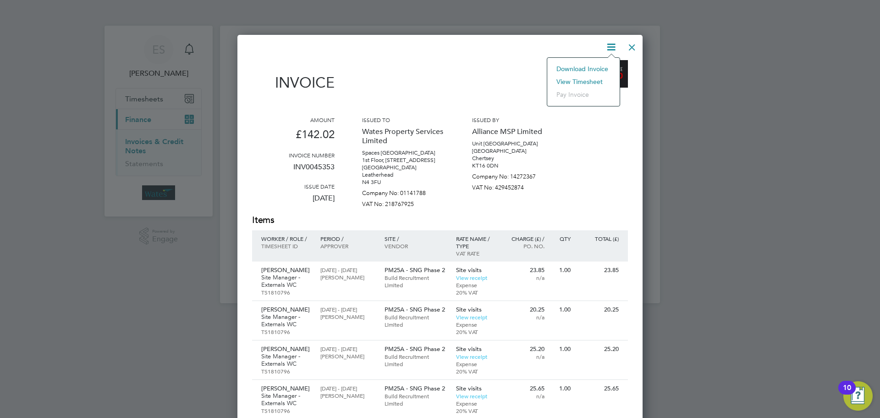
click at [589, 64] on li "Download Invoice" at bounding box center [583, 68] width 63 height 13
click at [611, 45] on icon at bounding box center [610, 46] width 11 height 11
click at [590, 77] on li "View timesheet" at bounding box center [583, 81] width 63 height 13
click at [637, 42] on div at bounding box center [632, 45] width 16 height 16
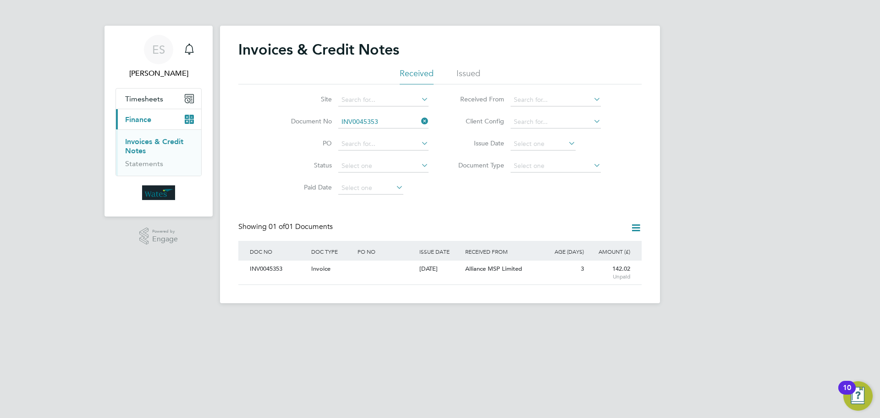
drag, startPoint x: 423, startPoint y: 117, endPoint x: 410, endPoint y: 116, distance: 13.3
click at [419, 117] on icon at bounding box center [419, 121] width 0 height 13
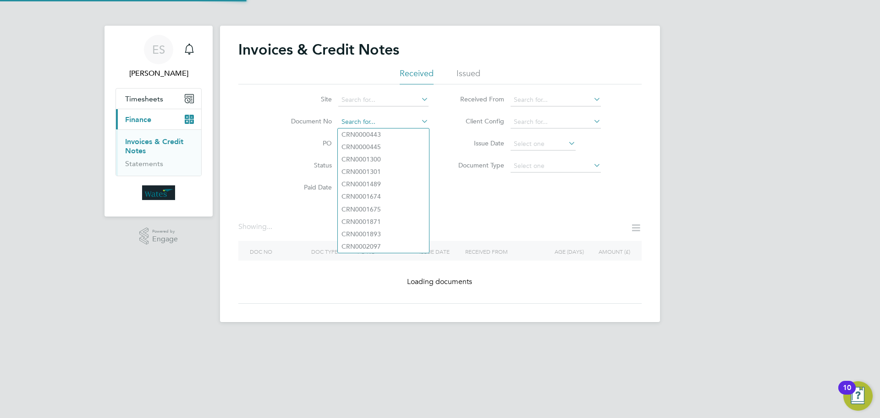
paste input "INV0045354"
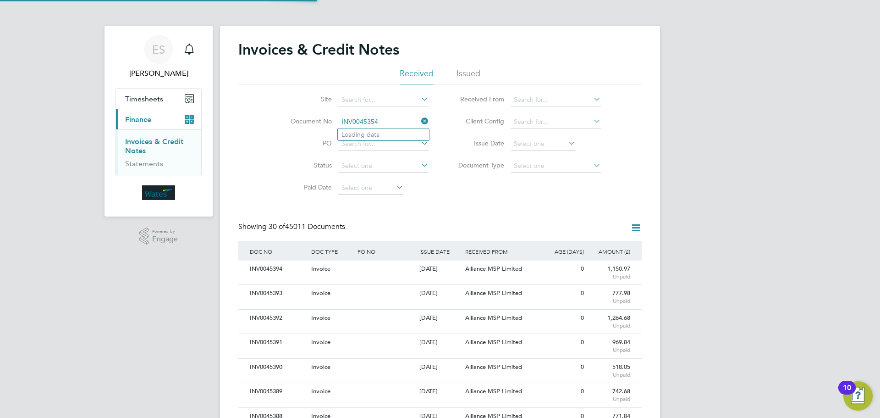
scroll to position [17, 62]
type input "INV0045354"
click at [353, 132] on b "INV0045354" at bounding box center [359, 135] width 37 height 8
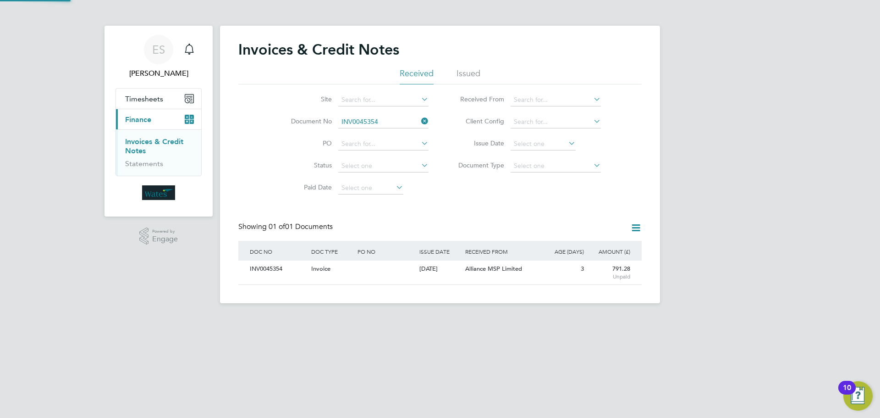
click at [275, 267] on div "INV0045354" at bounding box center [277, 268] width 61 height 17
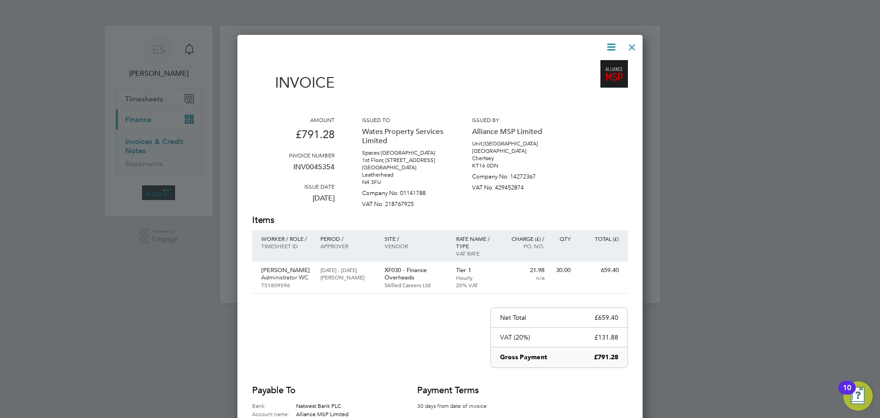
click at [615, 43] on icon at bounding box center [610, 46] width 11 height 11
click at [588, 67] on li "Download Invoice" at bounding box center [583, 68] width 63 height 13
click at [608, 43] on icon at bounding box center [610, 46] width 11 height 11
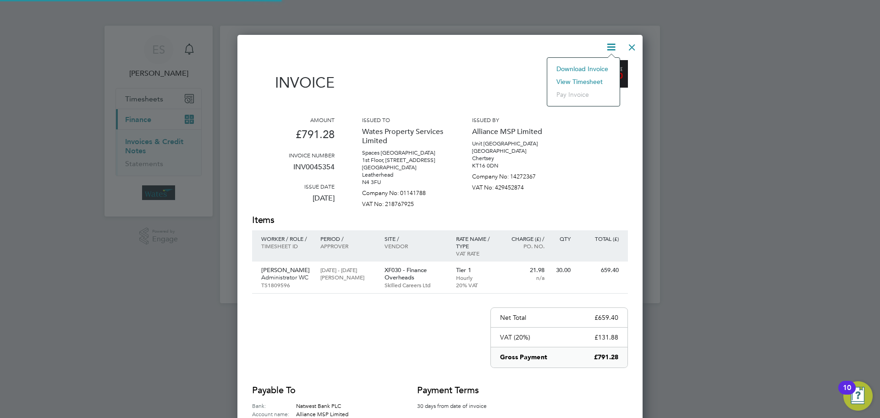
click at [591, 77] on li "View timesheet" at bounding box center [583, 81] width 63 height 13
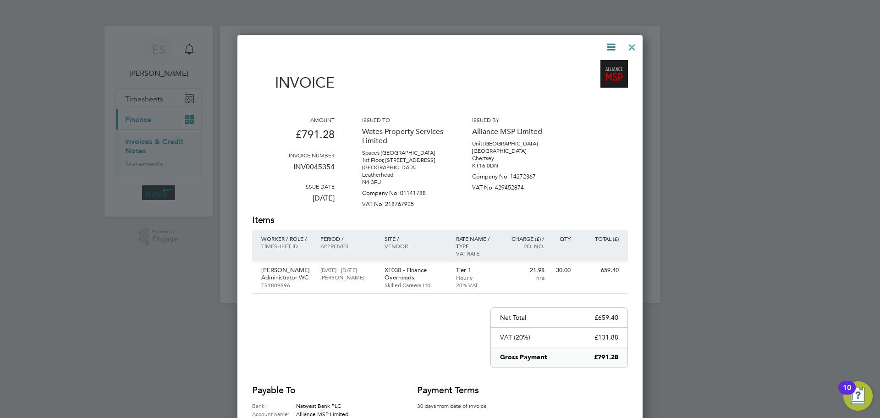
click at [630, 49] on div at bounding box center [632, 45] width 16 height 16
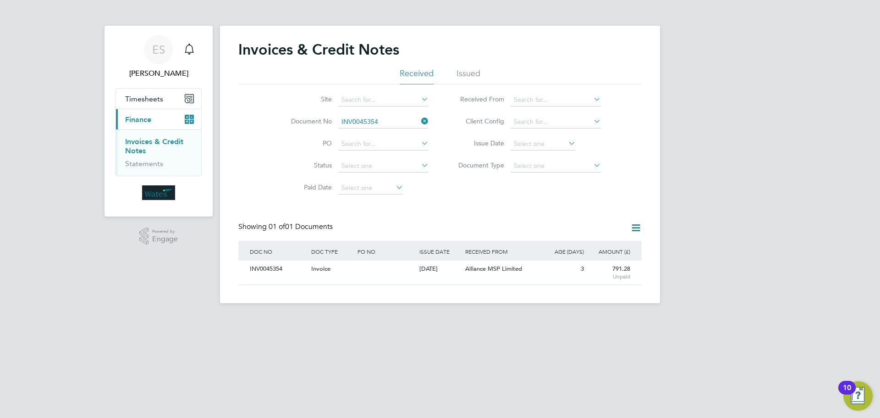
click at [419, 117] on icon at bounding box center [419, 121] width 0 height 13
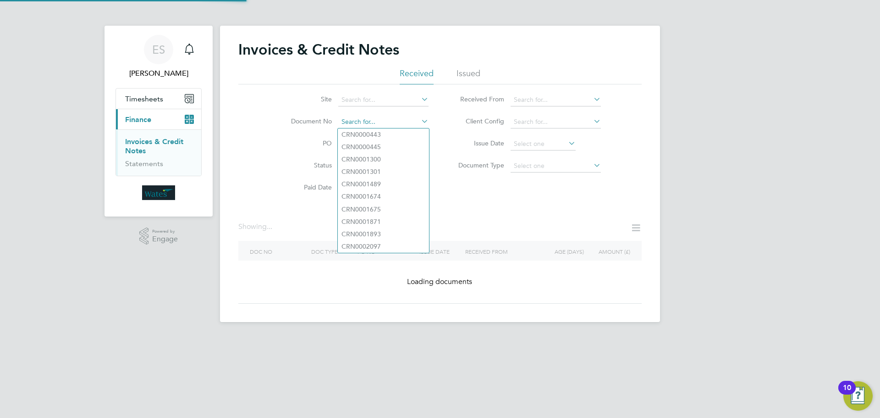
paste input "INV0045355"
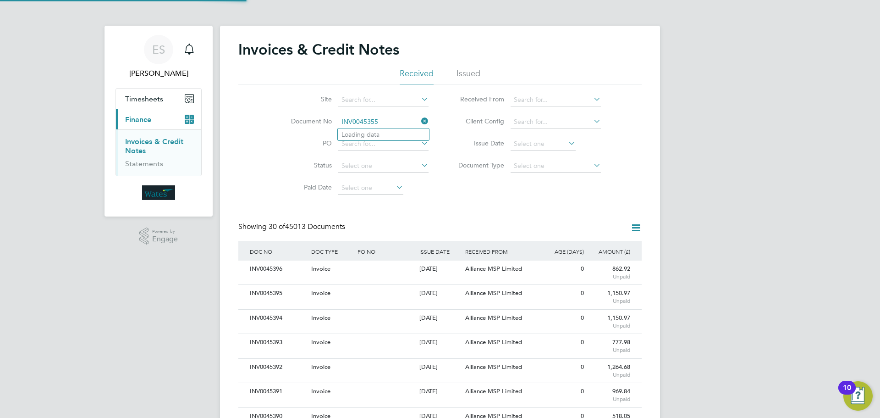
scroll to position [17, 77]
type input "INV0045355"
click at [384, 130] on li "INV0045355" at bounding box center [383, 134] width 91 height 12
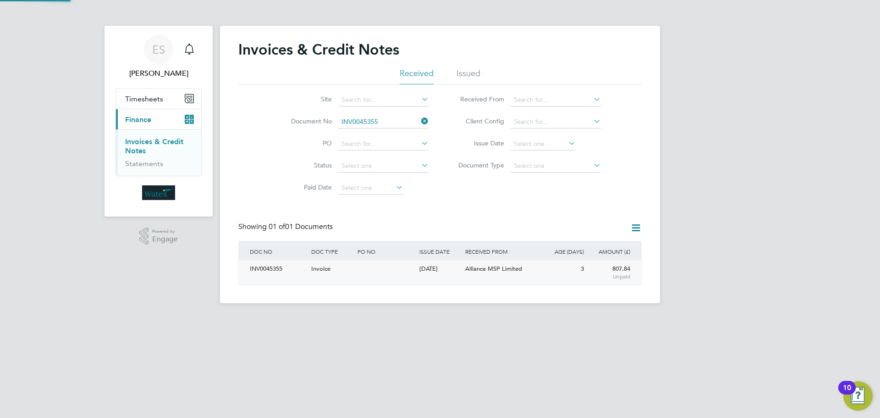
click at [279, 270] on div "INV0045355" at bounding box center [277, 268] width 61 height 17
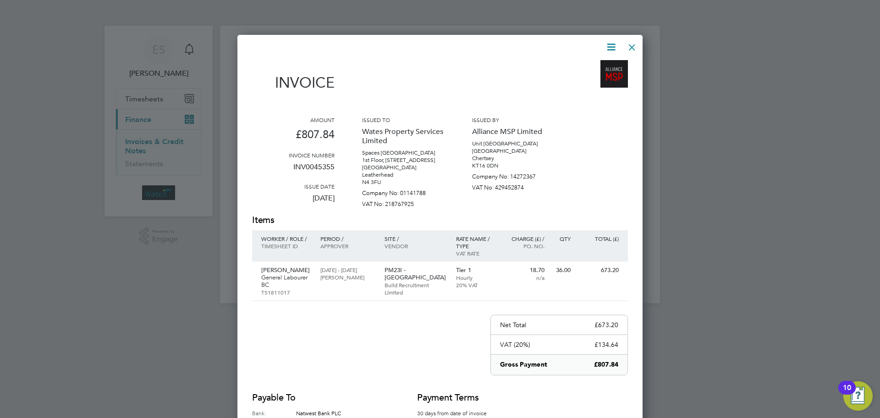
click at [609, 41] on icon at bounding box center [610, 46] width 11 height 11
click at [599, 66] on li "Download Invoice" at bounding box center [583, 68] width 63 height 13
click at [608, 47] on icon at bounding box center [610, 46] width 11 height 11
click at [588, 78] on li "View timesheet" at bounding box center [583, 81] width 63 height 13
click at [627, 44] on div at bounding box center [632, 45] width 16 height 16
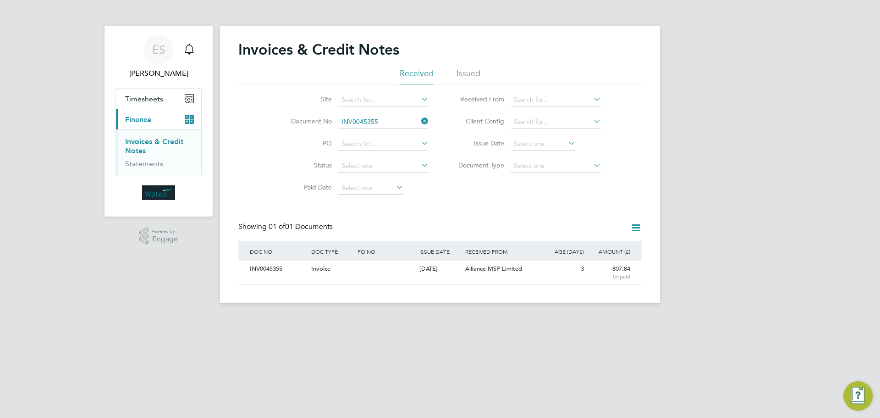
click at [419, 116] on icon at bounding box center [419, 121] width 0 height 13
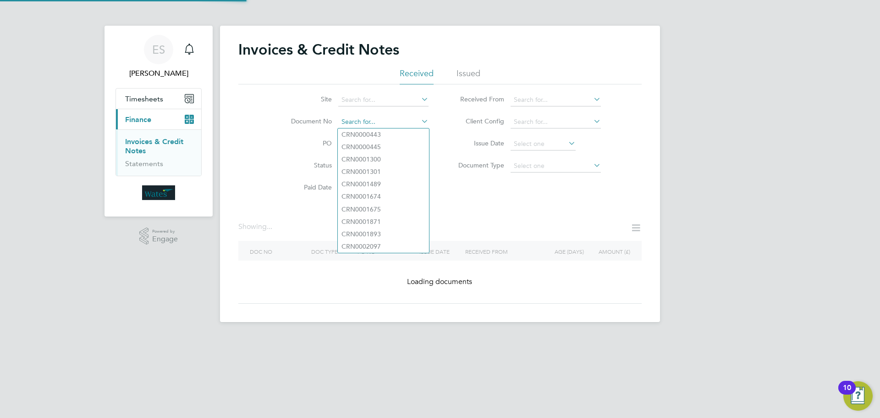
paste input "INV0045356"
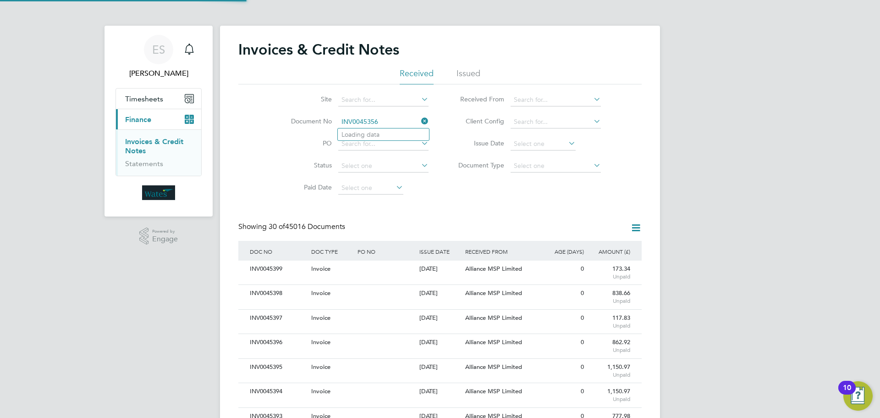
scroll to position [17, 62]
type input "INV0045356"
click at [400, 135] on li "INV0045356" at bounding box center [383, 134] width 91 height 12
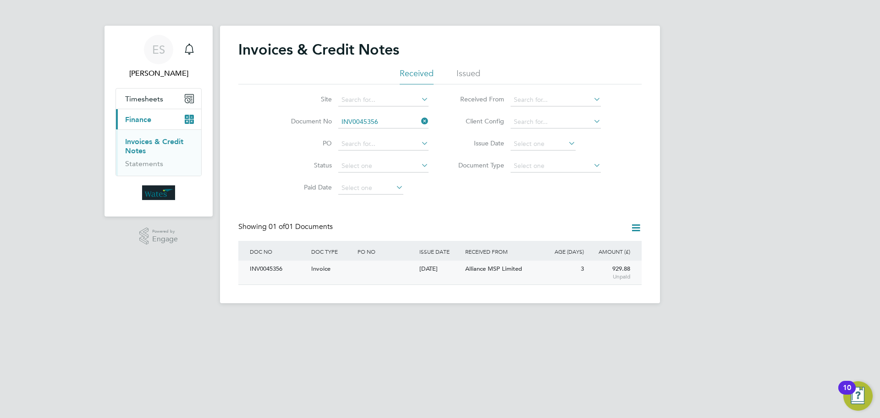
click at [264, 269] on div "INV0045356" at bounding box center [277, 268] width 61 height 17
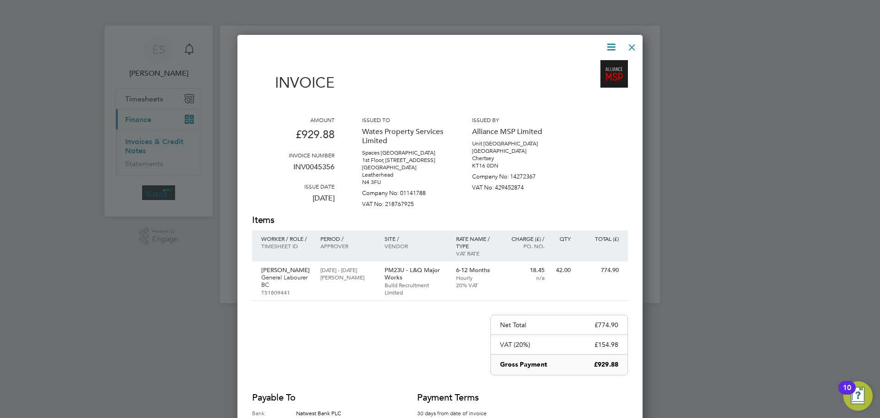
click at [612, 43] on icon at bounding box center [610, 46] width 11 height 11
click at [586, 66] on li "Download Invoice" at bounding box center [583, 68] width 63 height 13
drag, startPoint x: 610, startPoint y: 44, endPoint x: 606, endPoint y: 49, distance: 5.2
click at [610, 44] on icon at bounding box center [610, 46] width 11 height 11
click at [585, 76] on li "View timesheet" at bounding box center [583, 81] width 63 height 13
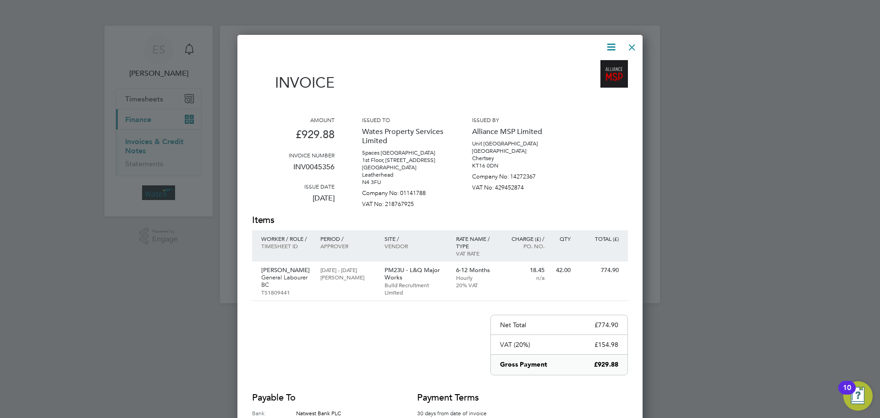
click at [633, 44] on div at bounding box center [632, 45] width 16 height 16
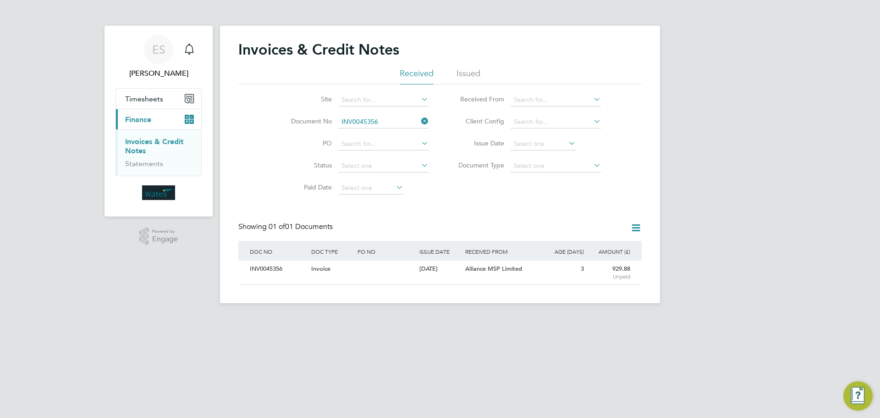
click at [419, 117] on icon at bounding box center [419, 121] width 0 height 13
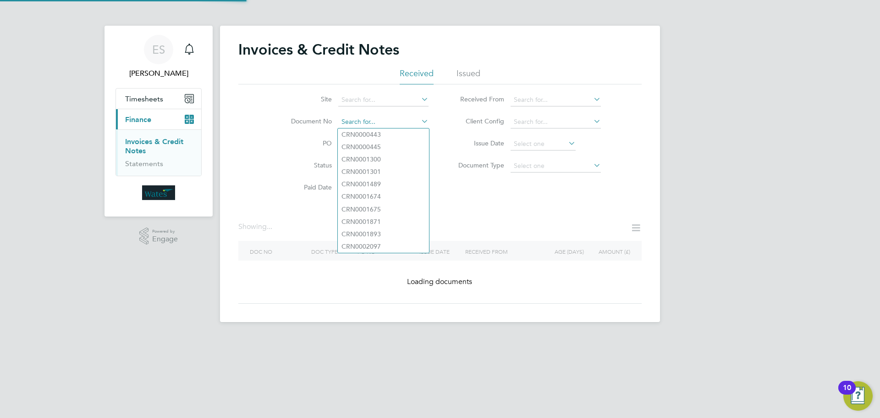
paste input "INV0045357"
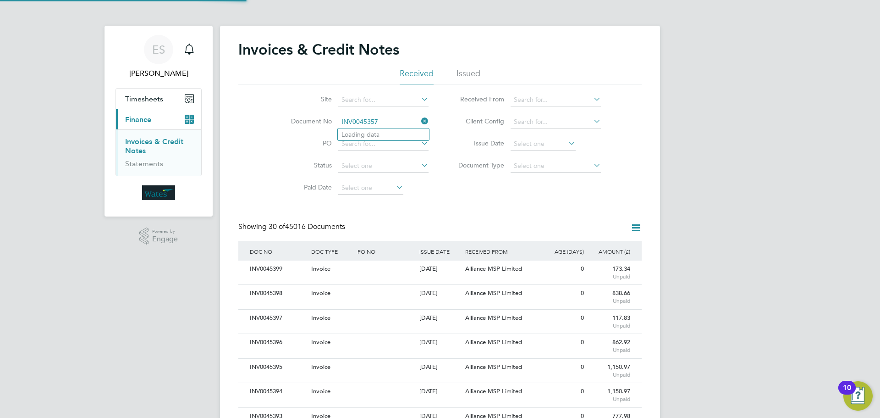
scroll to position [17, 62]
type input "INV0045357"
click at [379, 132] on li "INV0045357" at bounding box center [383, 134] width 91 height 12
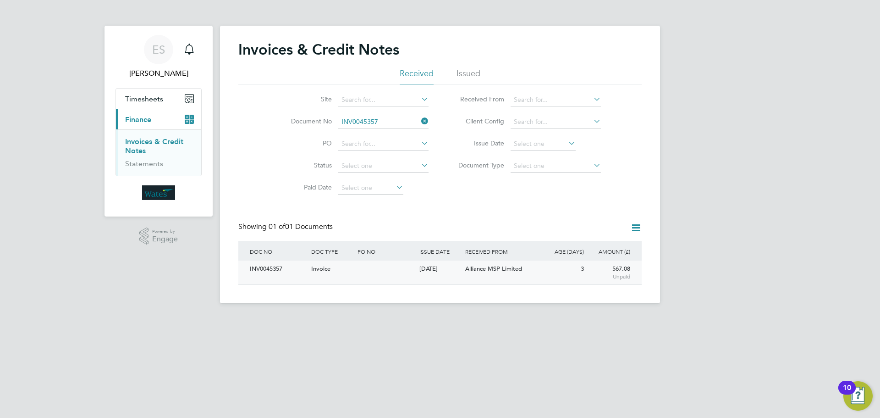
click at [280, 272] on div "INV0045357" at bounding box center [277, 268] width 61 height 17
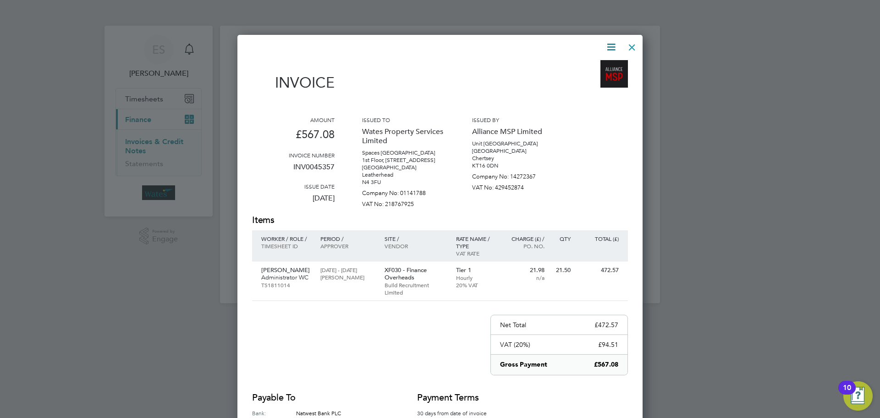
click at [608, 45] on icon at bounding box center [610, 46] width 11 height 11
click at [595, 64] on li "Download Invoice" at bounding box center [583, 68] width 63 height 13
click at [607, 47] on icon at bounding box center [610, 46] width 11 height 11
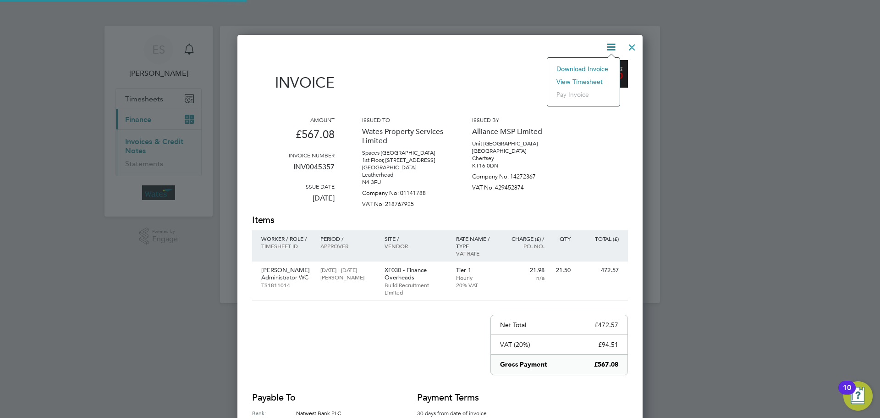
click at [593, 77] on li "View timesheet" at bounding box center [583, 81] width 63 height 13
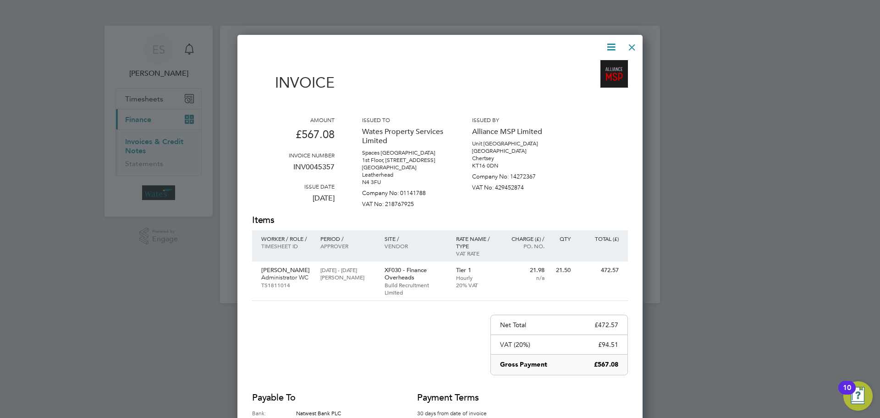
click at [630, 45] on div at bounding box center [632, 45] width 16 height 16
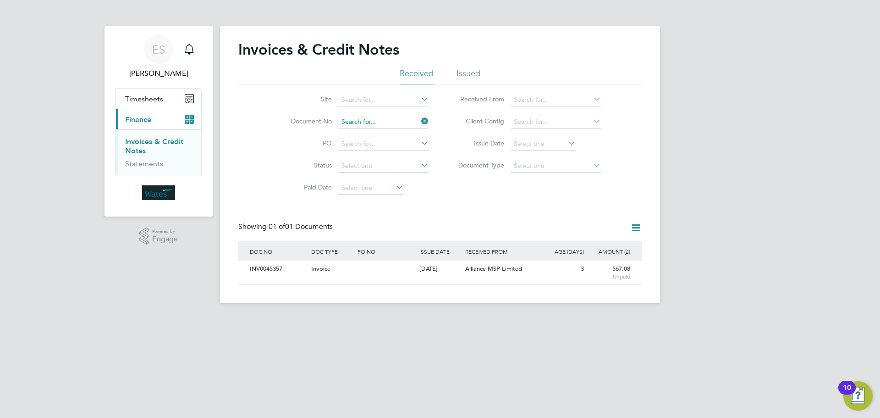
click at [414, 120] on input at bounding box center [383, 121] width 90 height 13
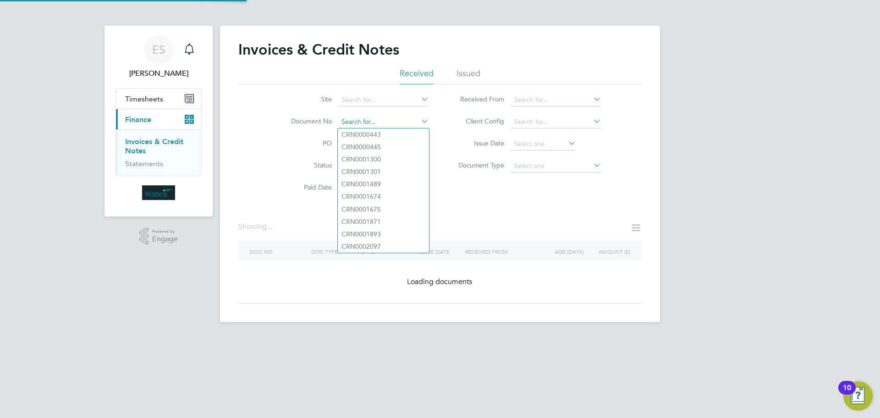
paste input "INV0045358"
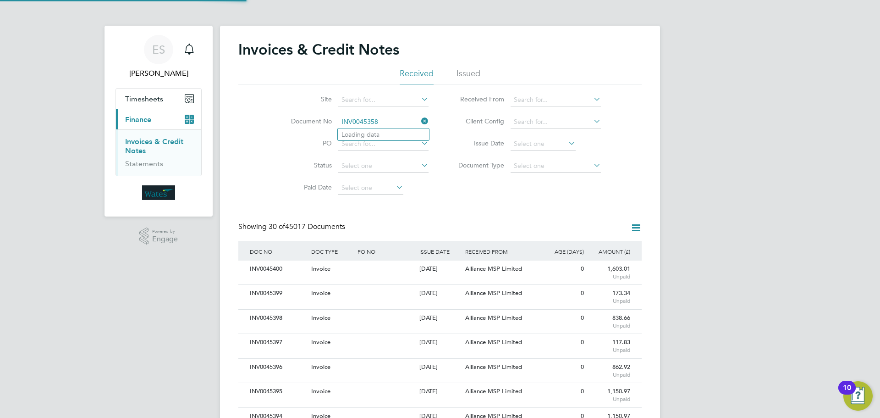
scroll to position [17, 62]
type input "INV0045358"
click at [398, 136] on li "INV0045358" at bounding box center [383, 134] width 91 height 12
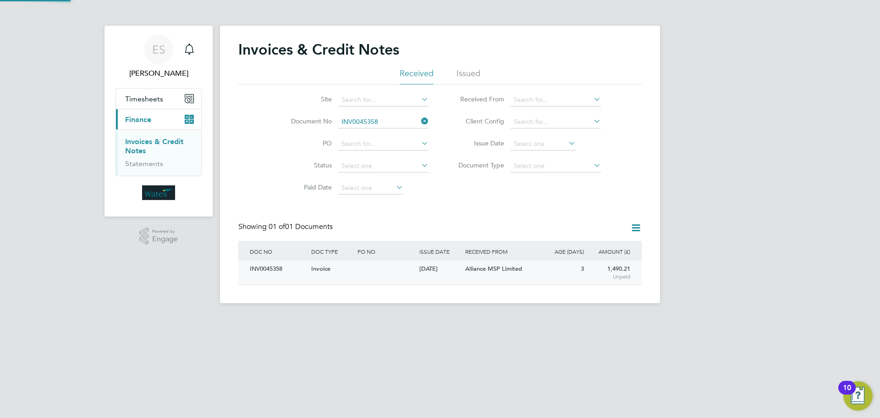
click at [262, 273] on div "INV0045358" at bounding box center [277, 268] width 61 height 17
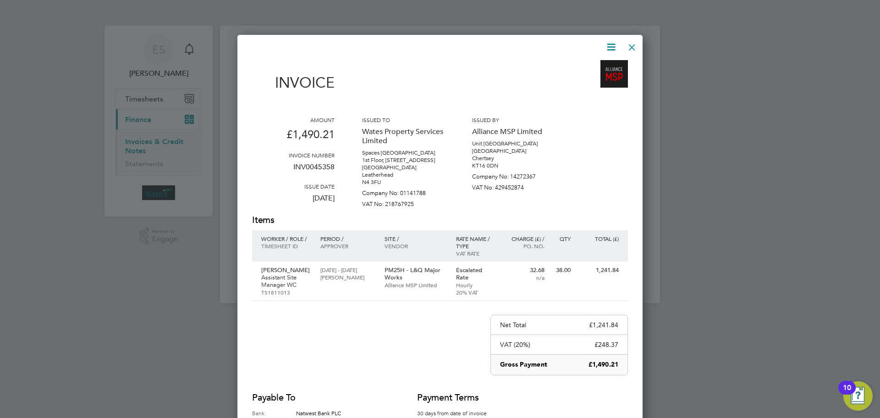
click at [611, 42] on icon at bounding box center [610, 46] width 11 height 11
click at [599, 62] on li "Download Invoice" at bounding box center [583, 68] width 63 height 13
drag, startPoint x: 611, startPoint y: 44, endPoint x: 606, endPoint y: 53, distance: 11.1
click at [611, 44] on icon at bounding box center [610, 46] width 11 height 11
click at [588, 79] on li "View timesheet" at bounding box center [583, 81] width 63 height 13
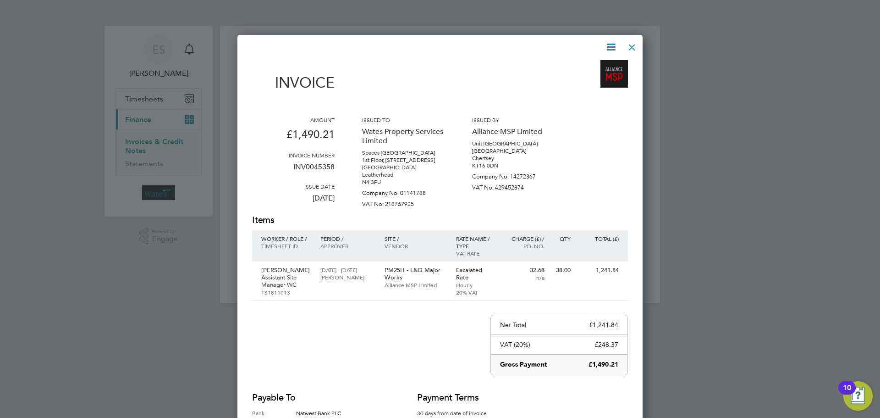
click at [628, 45] on div at bounding box center [632, 45] width 16 height 16
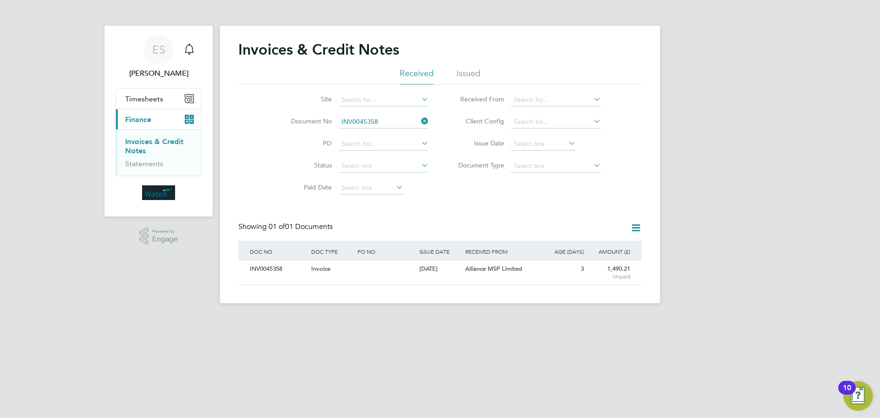
click at [419, 120] on icon at bounding box center [419, 121] width 0 height 13
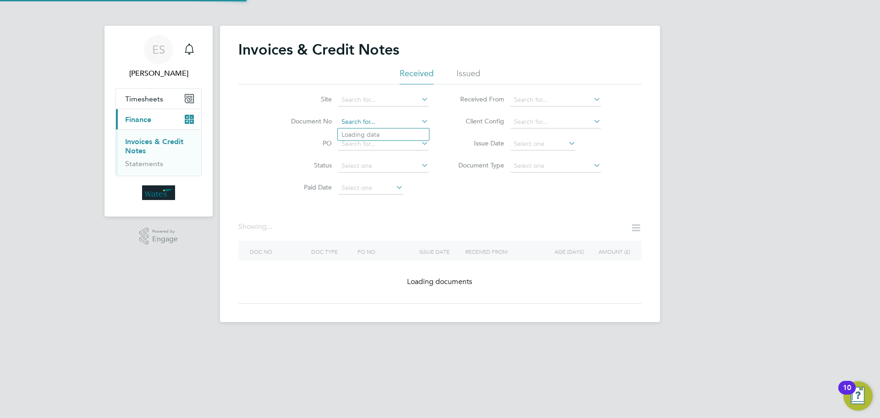
paste input "INV0045359"
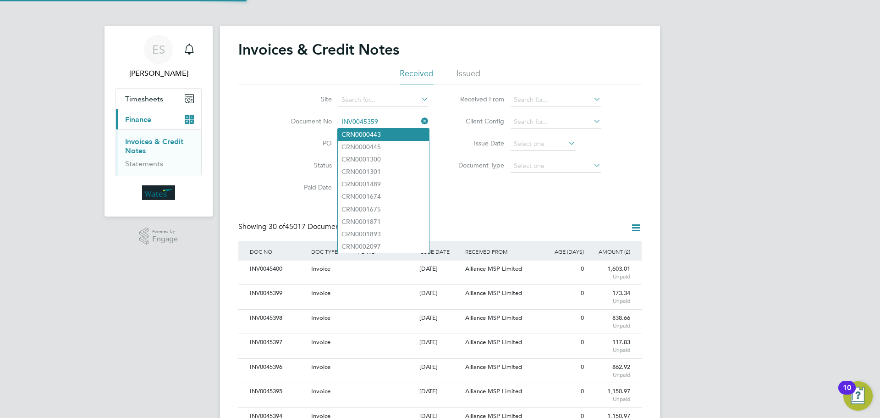
scroll to position [17, 77]
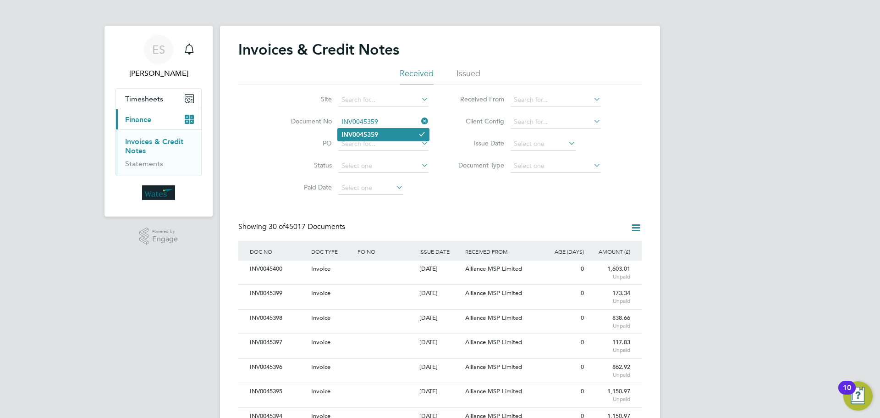
type input "INV0045359"
click at [399, 128] on li "INV0045359" at bounding box center [383, 134] width 91 height 12
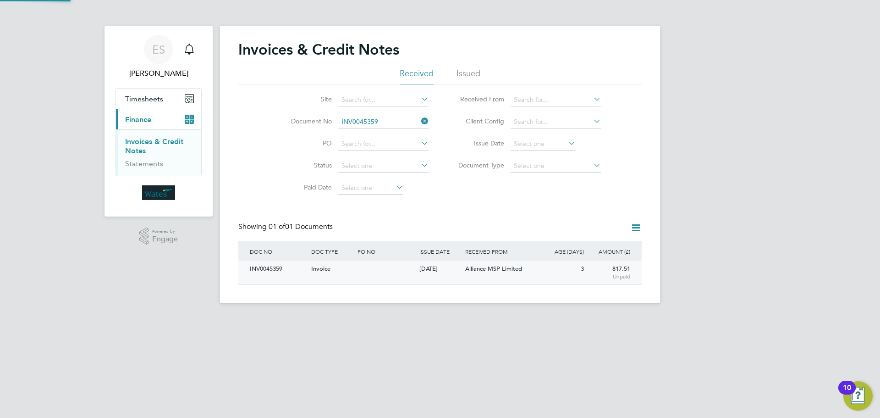
click at [282, 269] on div "INV0045359" at bounding box center [277, 268] width 61 height 17
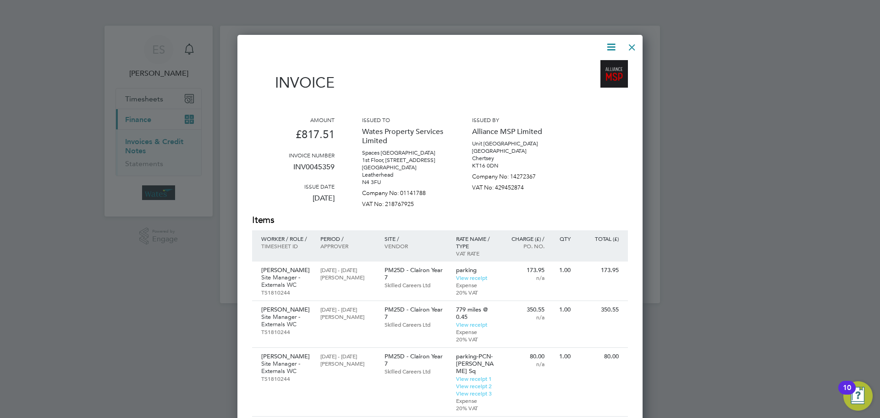
click at [605, 41] on icon at bounding box center [610, 46] width 11 height 11
click at [596, 66] on li "Download Invoice" at bounding box center [583, 68] width 63 height 13
click at [609, 43] on icon at bounding box center [610, 46] width 11 height 11
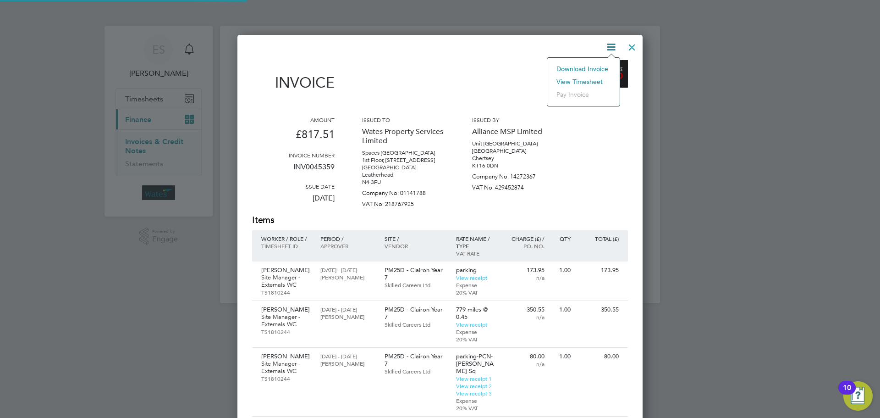
click at [593, 79] on li "View timesheet" at bounding box center [583, 81] width 63 height 13
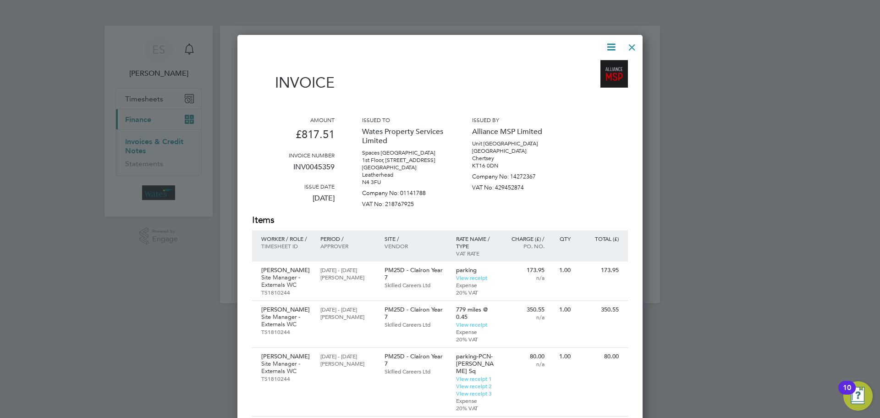
click at [631, 42] on div at bounding box center [632, 45] width 16 height 16
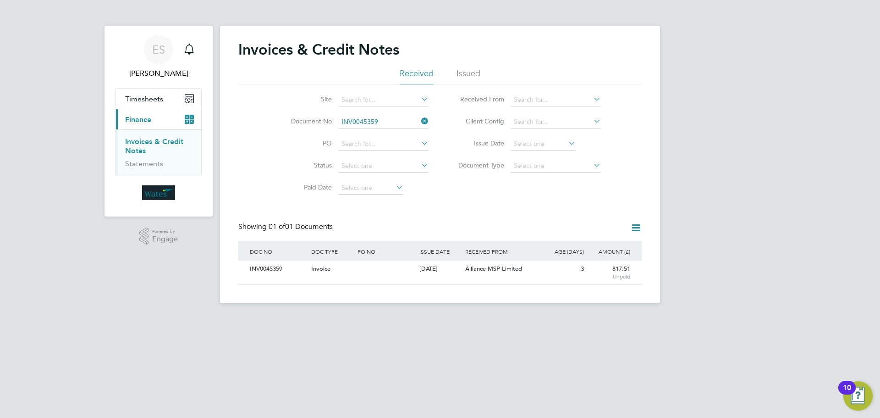
click at [419, 120] on icon at bounding box center [419, 121] width 0 height 13
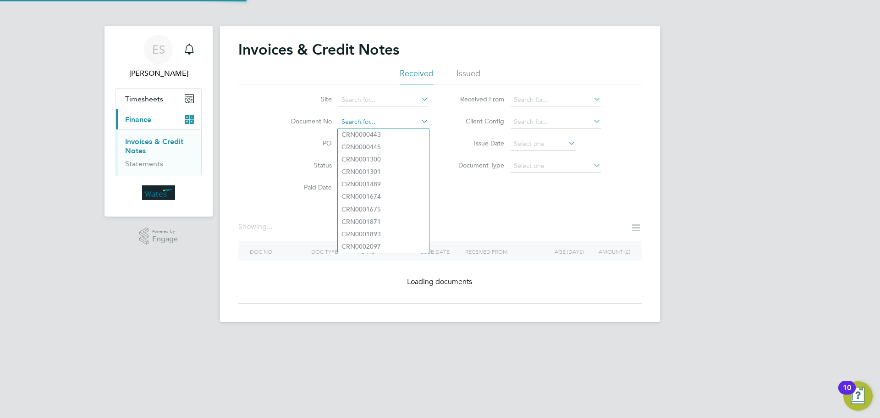
paste input "INV0045360"
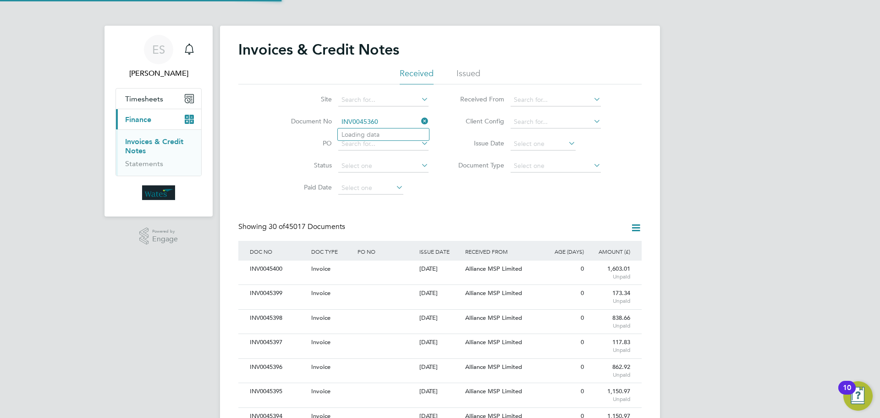
scroll to position [17, 62]
type input "INV0045360"
click at [407, 134] on li "INV0045360" at bounding box center [383, 134] width 91 height 12
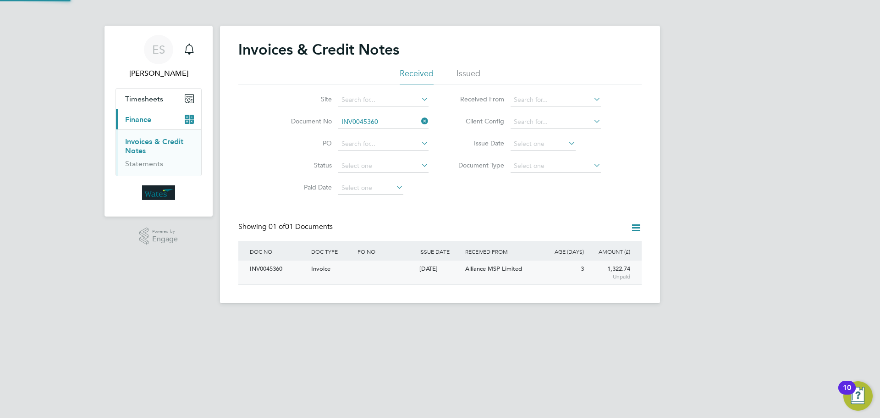
click at [280, 265] on div "INV0045360" at bounding box center [277, 268] width 61 height 17
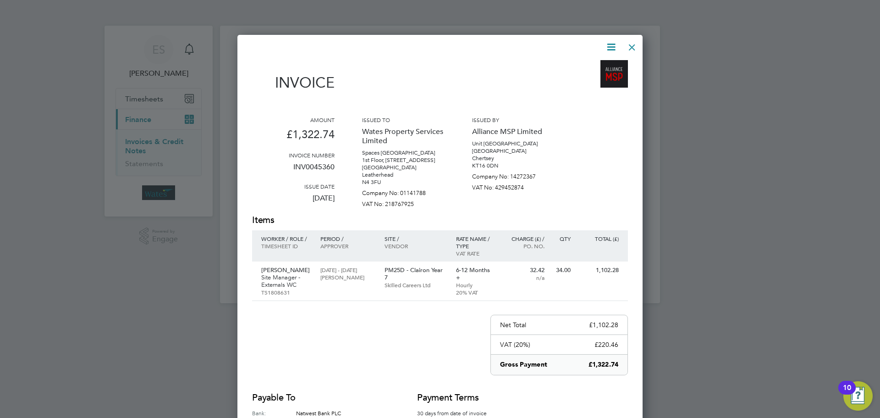
click at [614, 45] on icon at bounding box center [610, 46] width 11 height 11
click at [595, 66] on li "Download Invoice" at bounding box center [583, 68] width 63 height 13
drag, startPoint x: 616, startPoint y: 44, endPoint x: 599, endPoint y: 68, distance: 29.9
click at [616, 44] on icon at bounding box center [610, 46] width 11 height 11
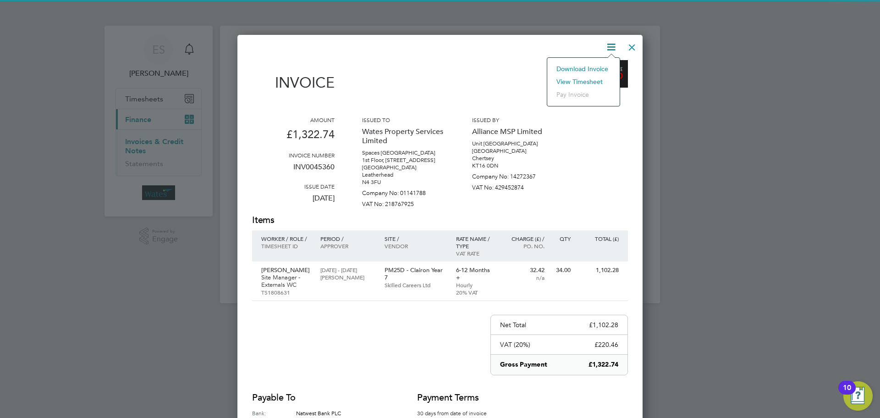
click at [585, 79] on li "View timesheet" at bounding box center [583, 81] width 63 height 13
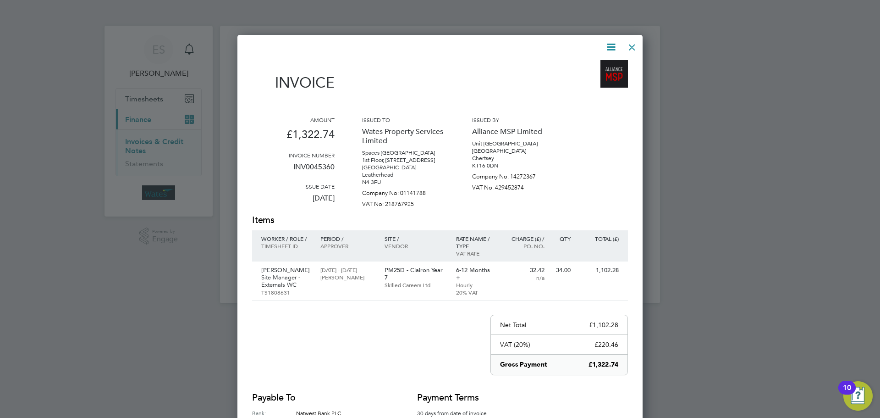
click at [630, 44] on div at bounding box center [632, 45] width 16 height 16
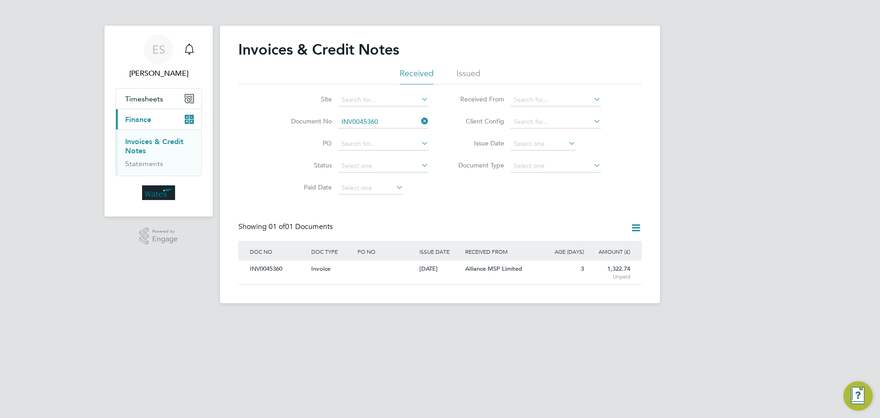
click at [419, 120] on icon at bounding box center [419, 121] width 0 height 13
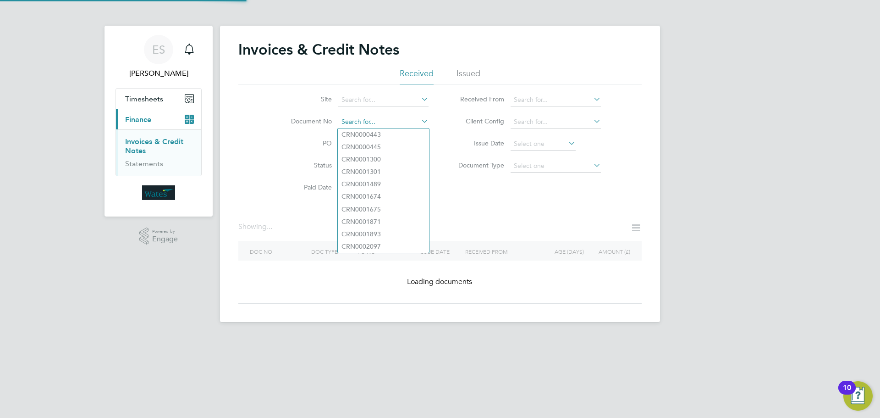
paste input "INV0045361"
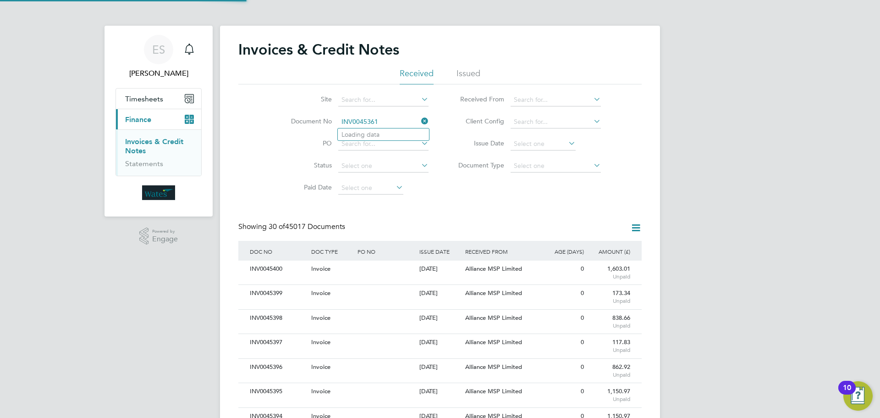
scroll to position [17, 62]
type input "INV0045361"
click at [378, 133] on b "INV0045361" at bounding box center [359, 135] width 37 height 8
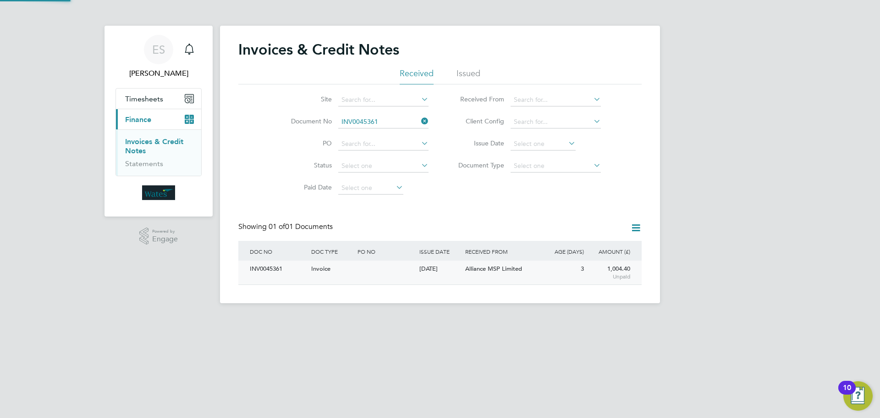
click at [267, 269] on div "INV0045361" at bounding box center [277, 268] width 61 height 17
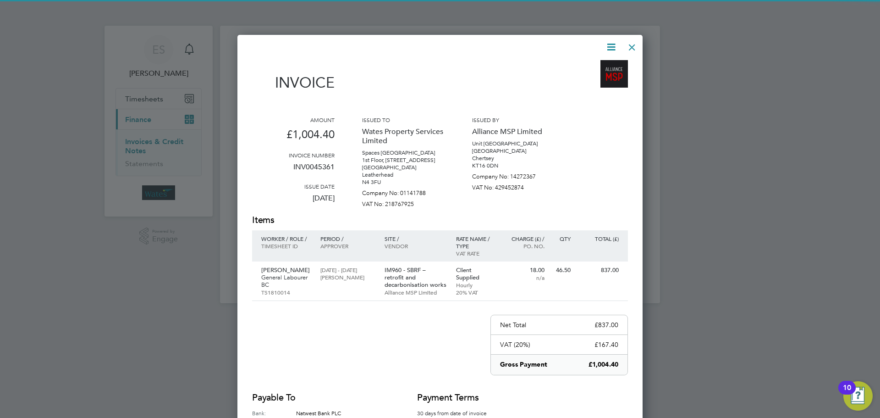
click at [606, 43] on icon at bounding box center [610, 46] width 11 height 11
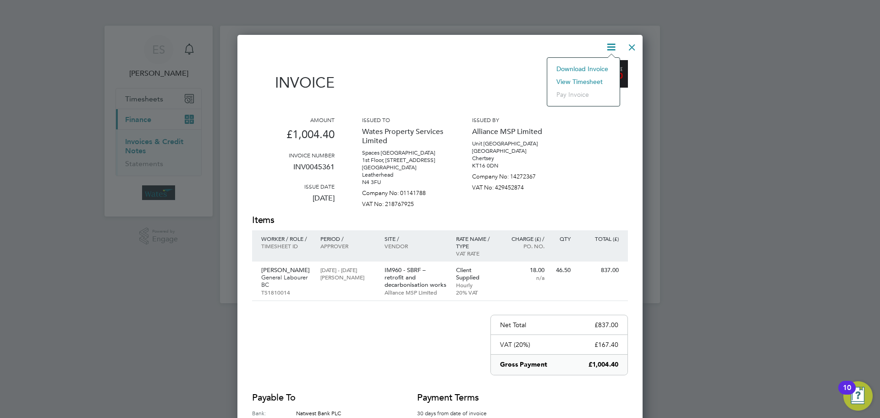
click at [595, 66] on li "Download Invoice" at bounding box center [583, 68] width 63 height 13
click at [612, 47] on icon at bounding box center [610, 46] width 11 height 11
click at [597, 77] on li "View timesheet" at bounding box center [583, 81] width 63 height 13
click at [639, 42] on div at bounding box center [632, 45] width 16 height 16
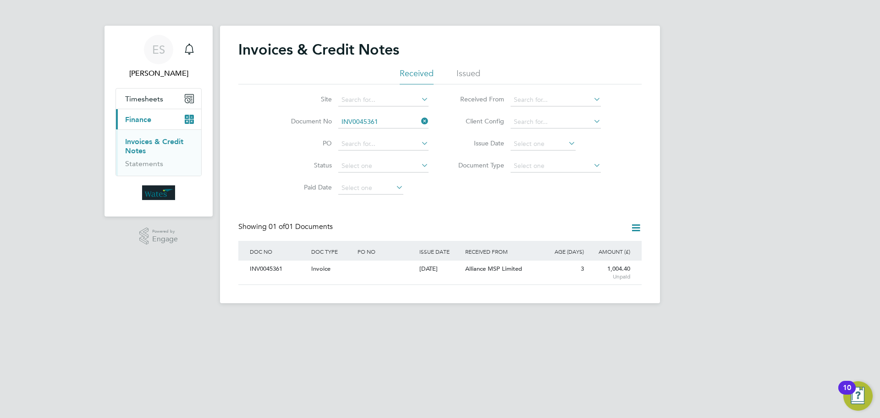
click at [419, 121] on icon at bounding box center [419, 121] width 0 height 13
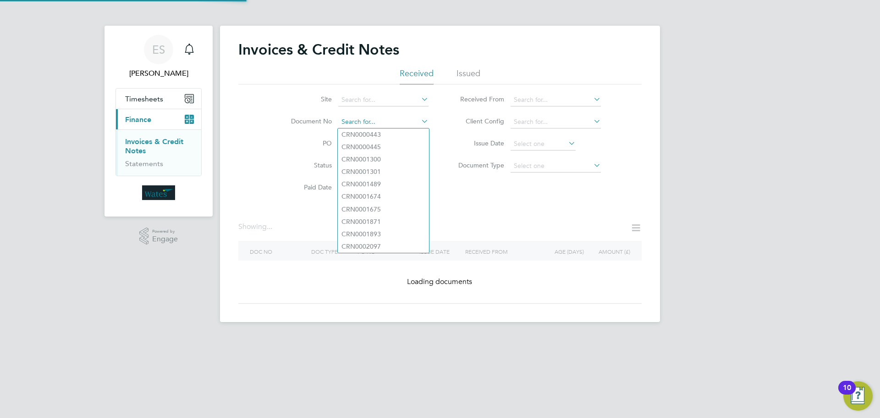
paste input "INV0045364"
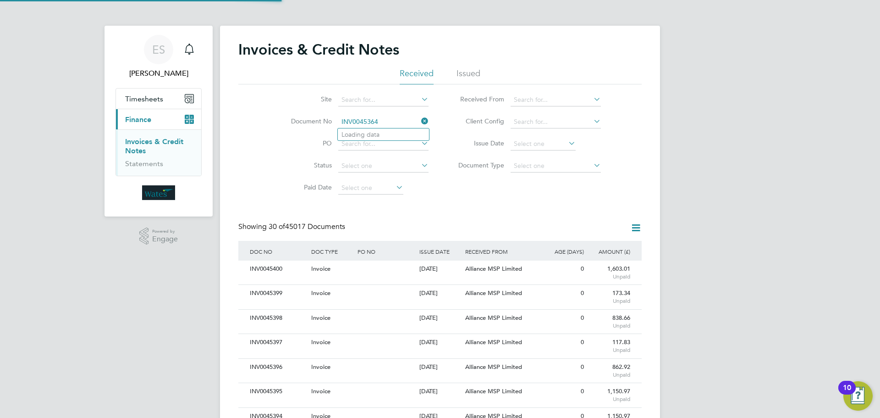
scroll to position [17, 62]
type input "INV0045364"
click at [397, 135] on li "INV0045364" at bounding box center [383, 134] width 91 height 12
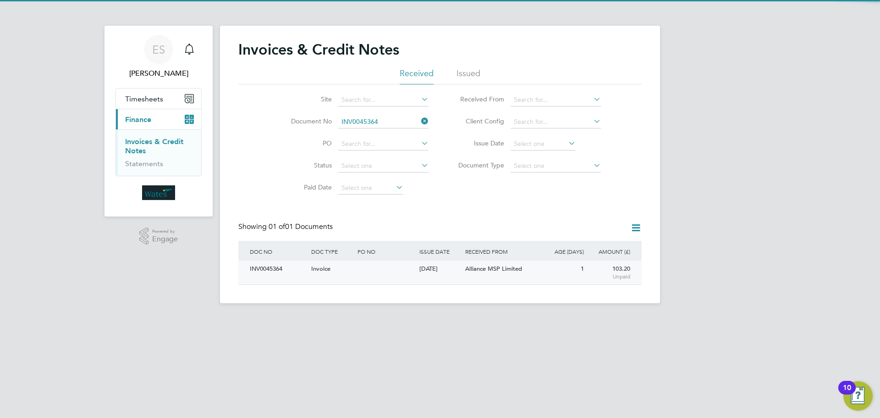
click at [266, 270] on div "INV0045364" at bounding box center [277, 268] width 61 height 17
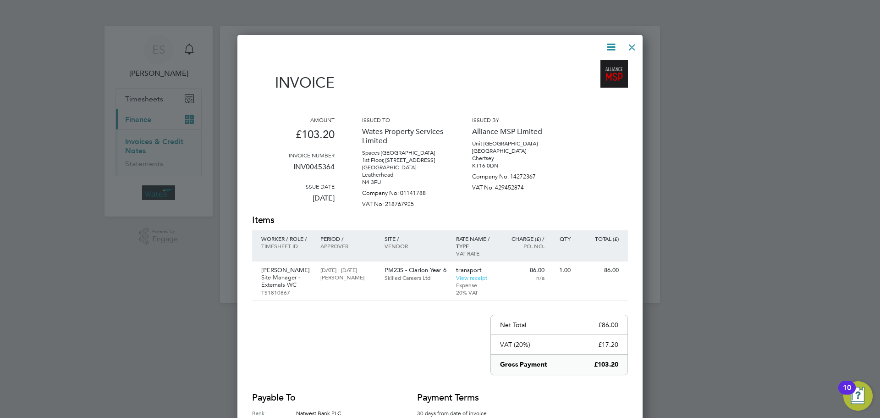
click at [609, 44] on icon at bounding box center [610, 46] width 11 height 11
click at [589, 66] on li "Download Invoice" at bounding box center [583, 68] width 63 height 13
click at [613, 49] on icon at bounding box center [610, 46] width 11 height 11
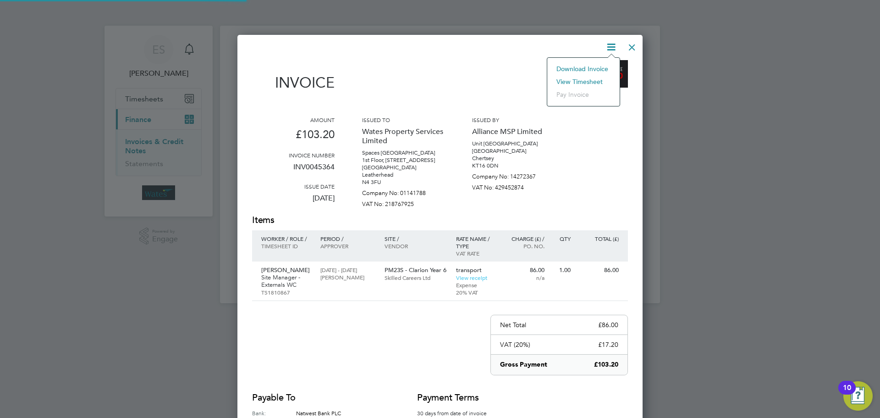
click at [598, 75] on li "Download Invoice" at bounding box center [583, 68] width 63 height 13
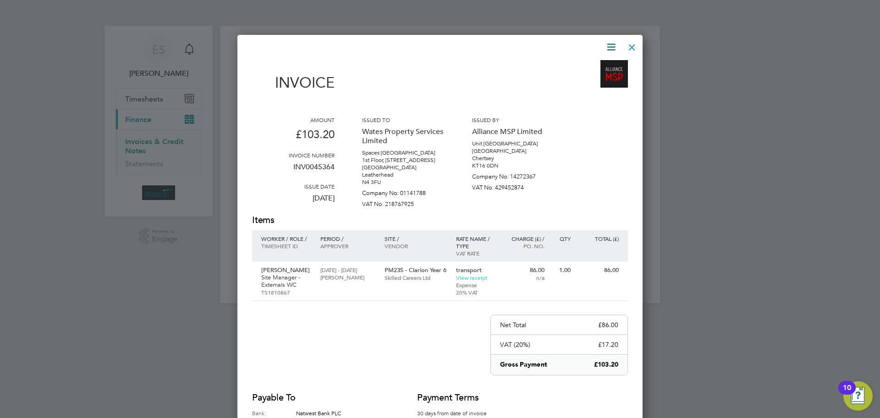
click at [616, 38] on div "Invoice Amount £103.20 Invoice number INV0045364 Issue date 31 Aug 2025 Issued …" at bounding box center [439, 264] width 405 height 459
click at [617, 43] on icon at bounding box center [610, 46] width 11 height 11
click at [599, 79] on li "View timesheet" at bounding box center [583, 81] width 63 height 13
click at [632, 44] on div at bounding box center [632, 45] width 16 height 16
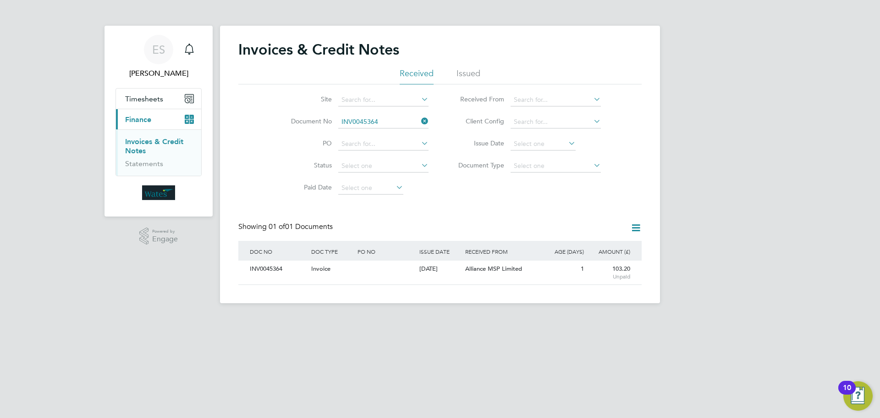
click at [419, 121] on icon at bounding box center [419, 121] width 0 height 13
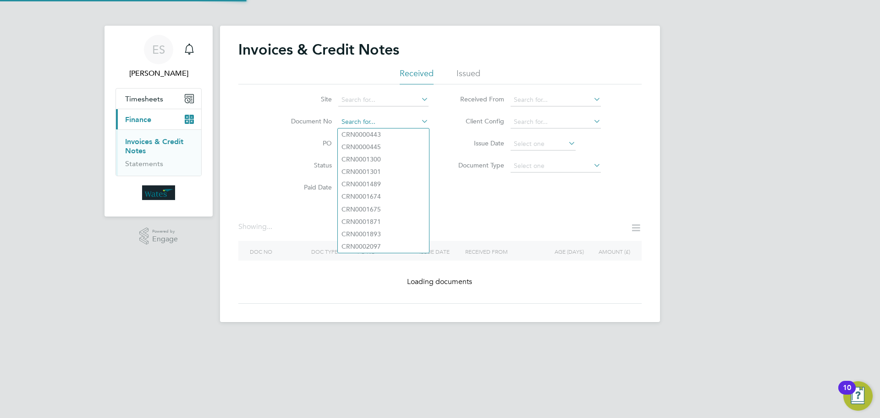
paste input "INV0045365"
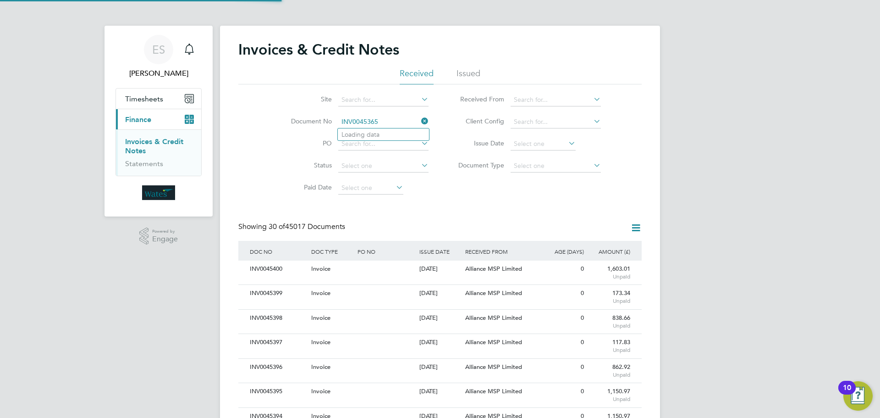
scroll to position [17, 62]
type input "INV0045365"
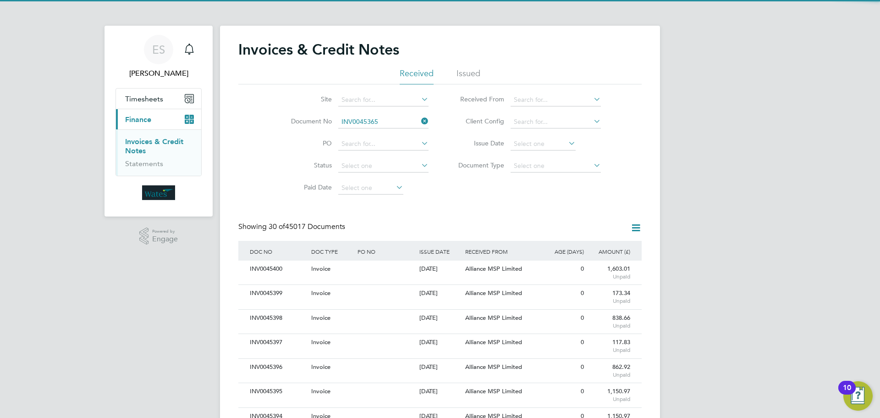
click at [395, 132] on li "INV0045365" at bounding box center [383, 134] width 91 height 12
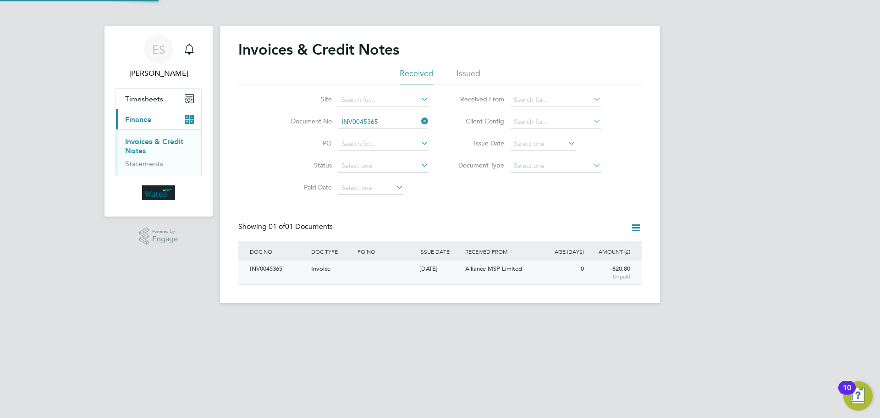
click at [274, 270] on div "INV0045365" at bounding box center [277, 268] width 61 height 17
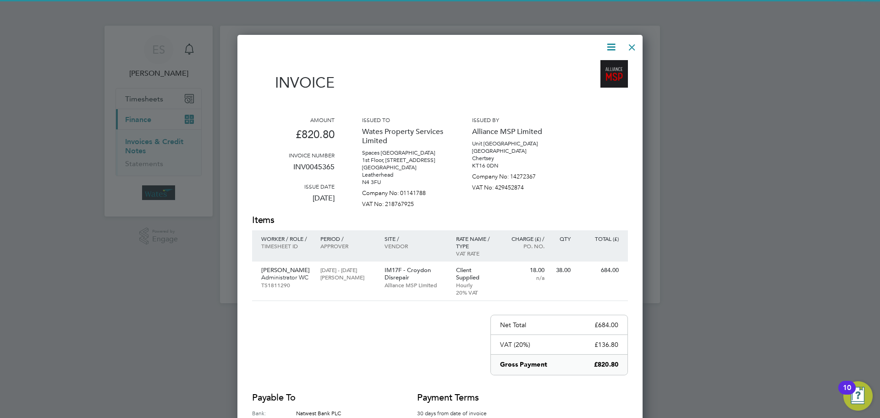
click at [607, 44] on icon at bounding box center [610, 46] width 11 height 11
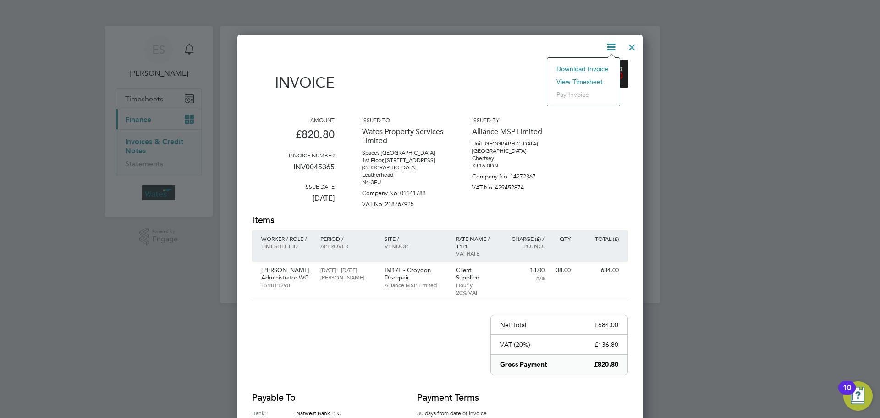
click at [605, 64] on li "Download Invoice" at bounding box center [583, 68] width 63 height 13
click at [610, 41] on icon at bounding box center [610, 46] width 11 height 11
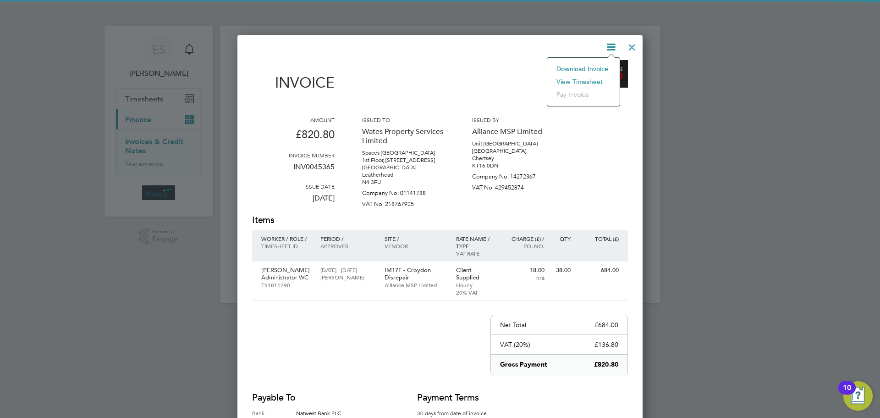
click at [591, 79] on li "View timesheet" at bounding box center [583, 81] width 63 height 13
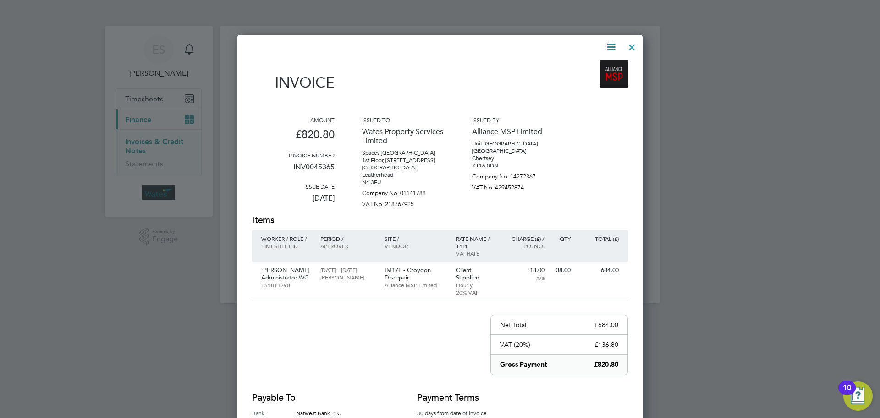
click at [629, 47] on div at bounding box center [632, 45] width 16 height 16
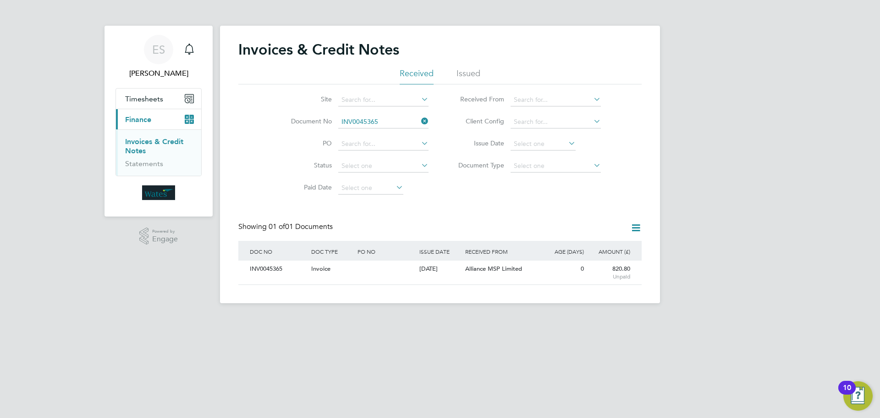
click at [419, 121] on icon at bounding box center [419, 121] width 0 height 13
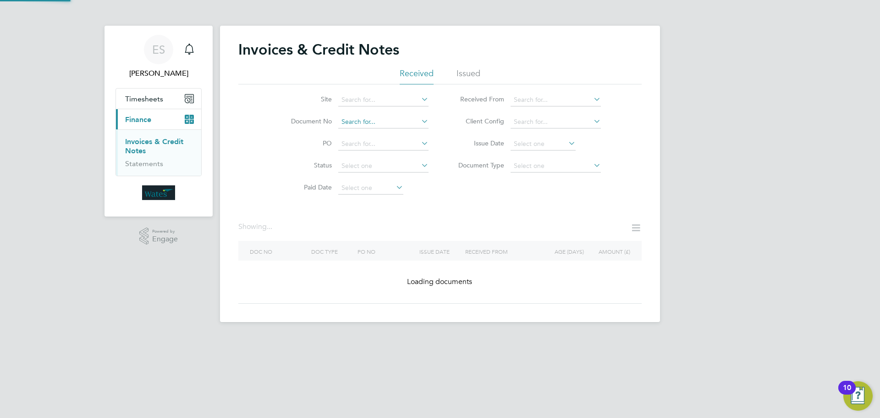
drag, startPoint x: 371, startPoint y: 129, endPoint x: 371, endPoint y: 121, distance: 7.3
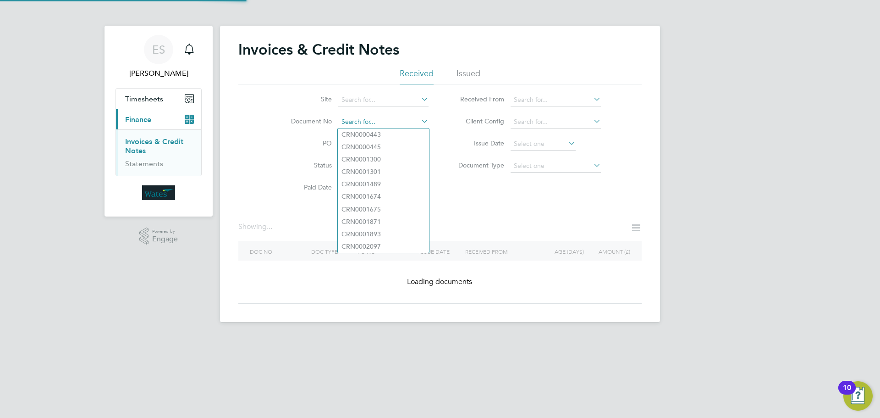
paste input "INV0045366"
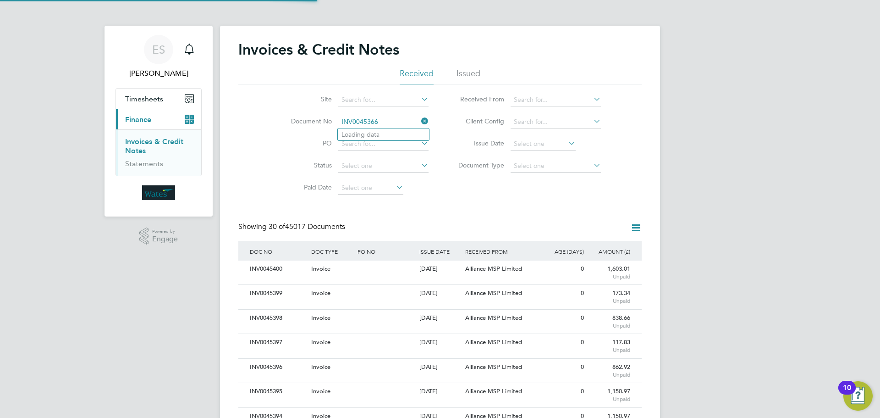
scroll to position [17, 62]
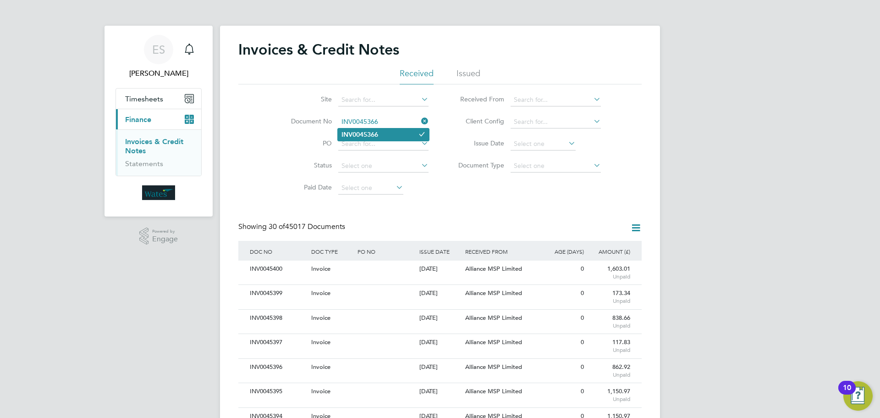
type input "INV0045366"
click at [389, 135] on li "INV0045366" at bounding box center [383, 134] width 91 height 12
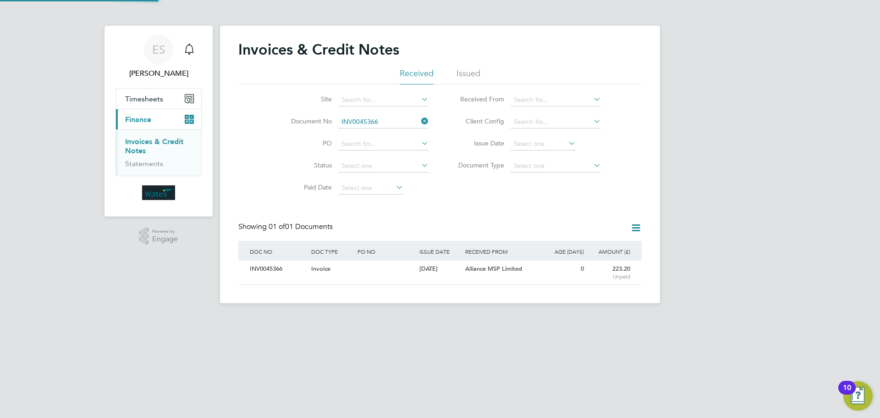
click at [280, 268] on div "INV0045366" at bounding box center [277, 268] width 61 height 17
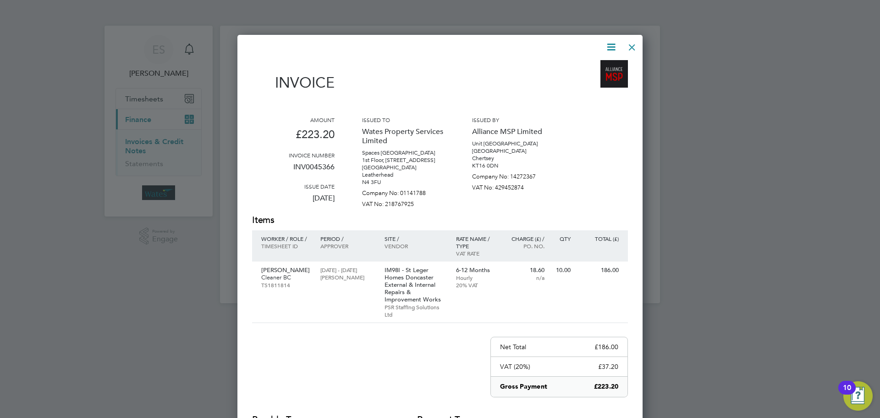
click at [611, 47] on icon at bounding box center [610, 46] width 11 height 11
click at [595, 66] on li "Download Invoice" at bounding box center [583, 68] width 63 height 13
click at [612, 46] on icon at bounding box center [610, 46] width 11 height 11
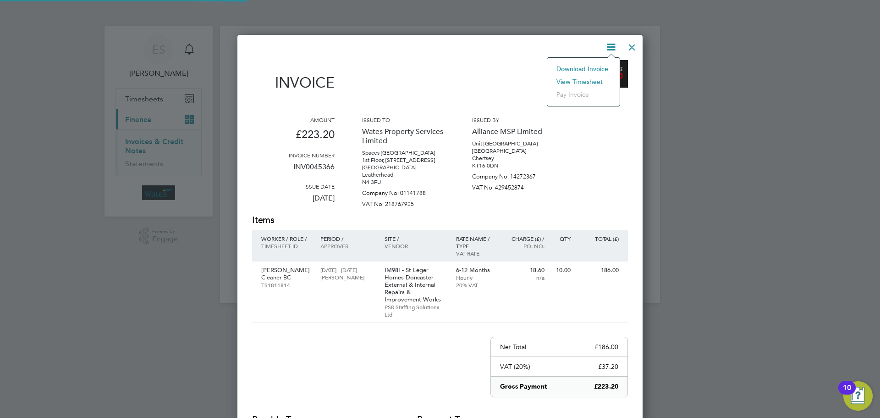
click at [592, 76] on li "View timesheet" at bounding box center [583, 81] width 63 height 13
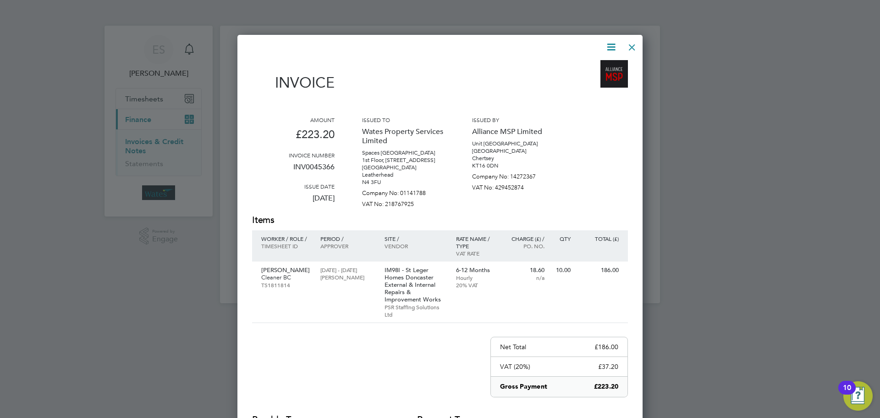
click at [630, 45] on div at bounding box center [632, 45] width 16 height 16
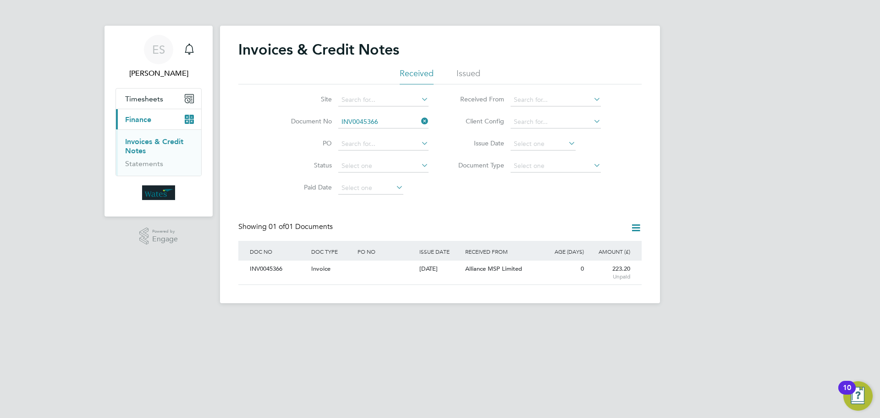
click at [419, 119] on icon at bounding box center [419, 121] width 0 height 13
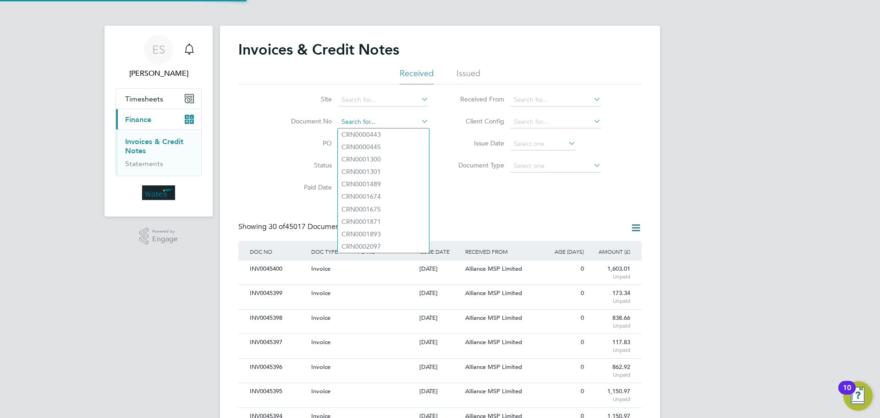
scroll to position [17, 62]
paste input "INV0045367"
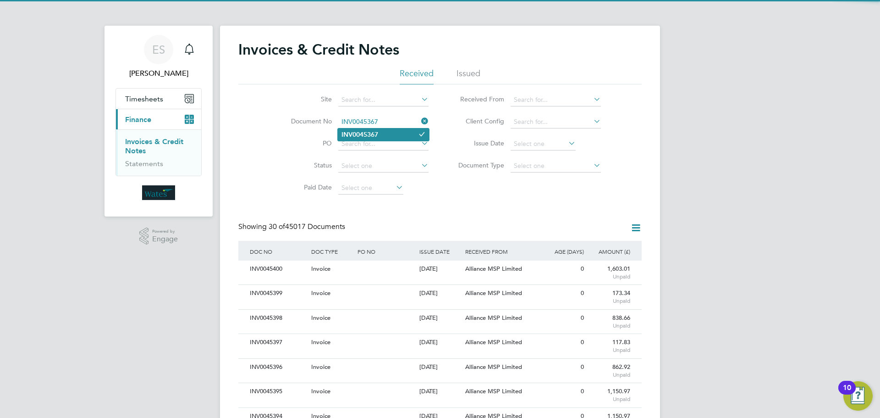
type input "INV0045367"
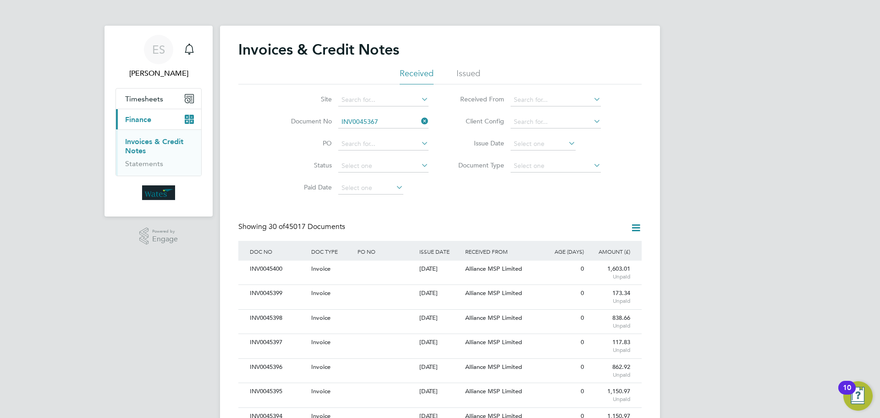
click at [399, 132] on li "INV0045367" at bounding box center [383, 134] width 91 height 12
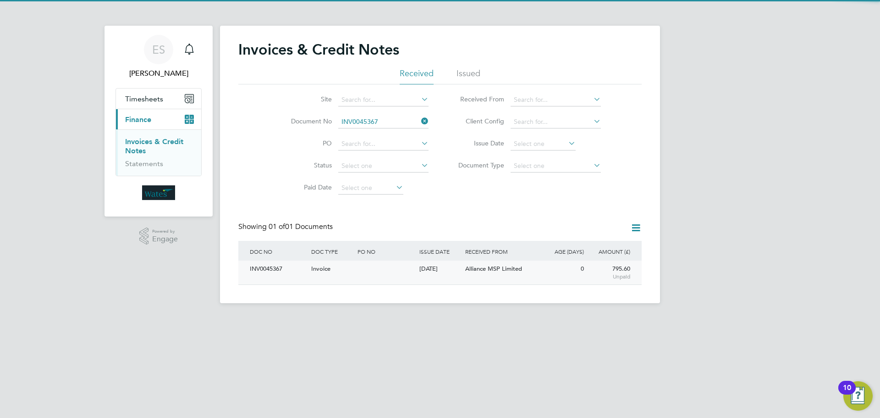
click at [269, 269] on div "INV0045367" at bounding box center [277, 268] width 61 height 17
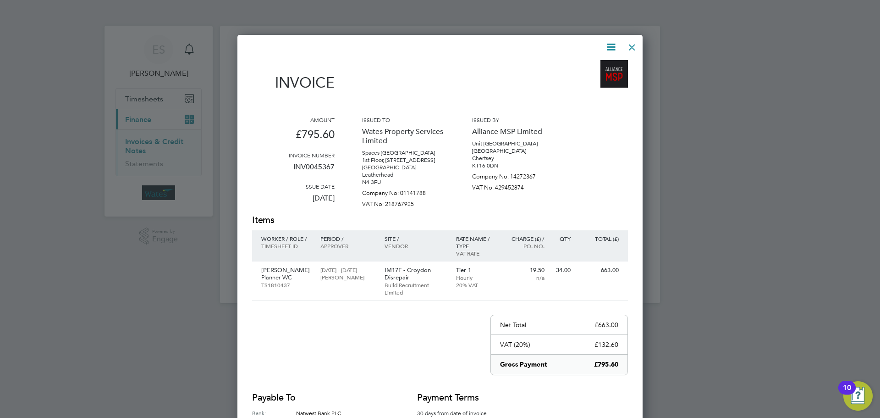
click at [610, 41] on icon at bounding box center [610, 46] width 11 height 11
click at [597, 65] on li "Download Invoice" at bounding box center [583, 68] width 63 height 13
click at [608, 44] on icon at bounding box center [610, 46] width 11 height 11
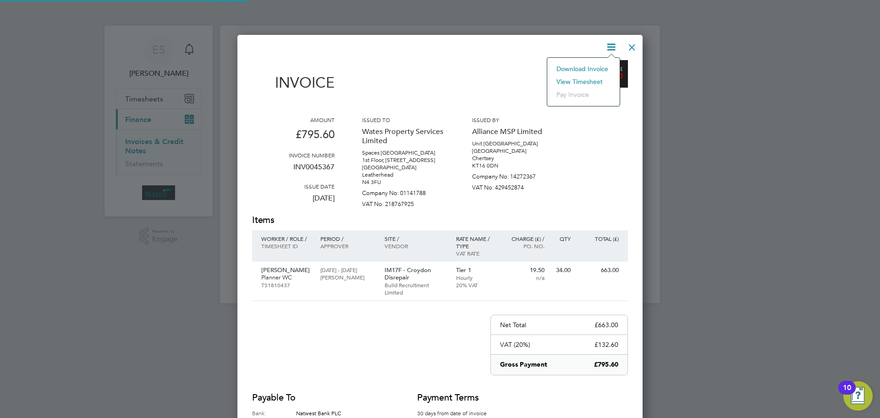
click at [587, 77] on li "View timesheet" at bounding box center [583, 81] width 63 height 13
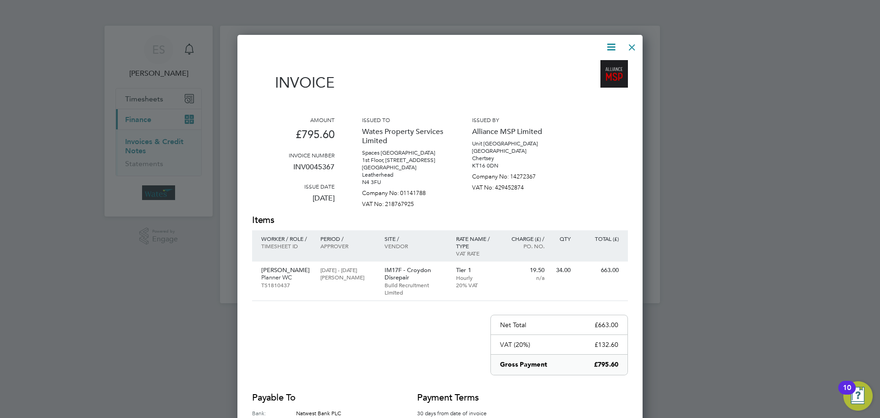
click at [621, 43] on div "Invoice Amount £795.60 Invoice number INV0045367 Issue date 01 Sep 2025 Issued …" at bounding box center [440, 258] width 376 height 434
click at [637, 46] on div at bounding box center [632, 45] width 16 height 16
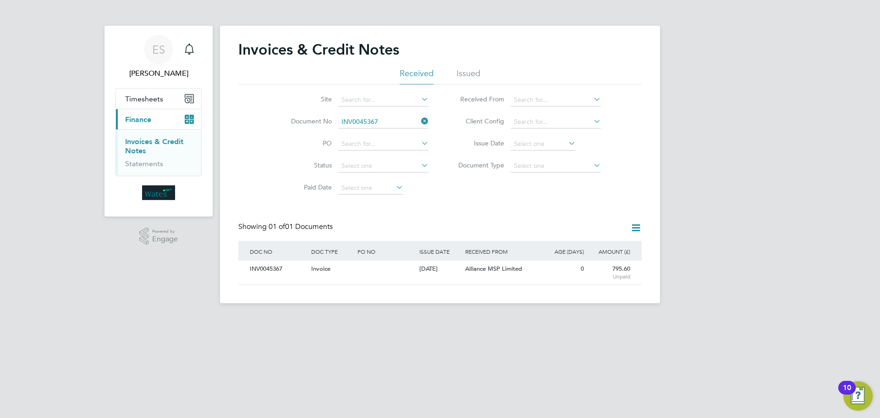
click at [419, 121] on icon at bounding box center [419, 121] width 0 height 13
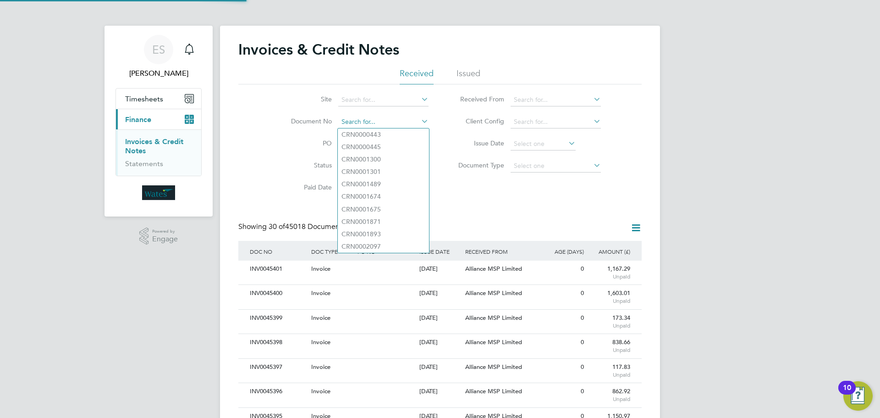
scroll to position [17, 62]
paste input "INV0045368"
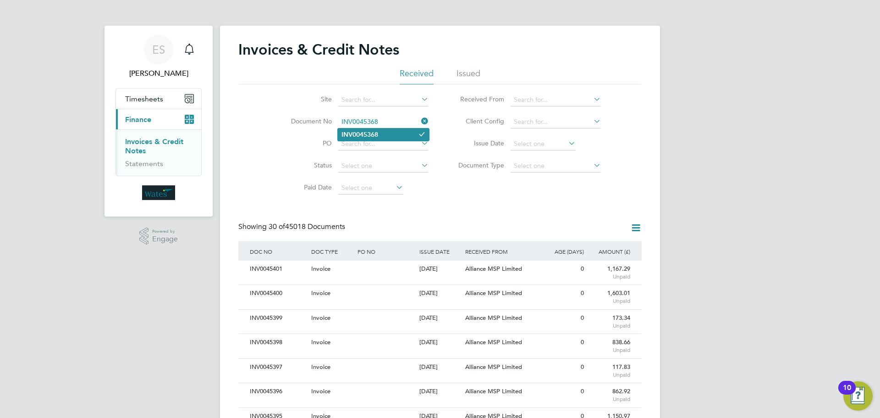
type input "INV0045368"
click at [381, 136] on li "INV0045368" at bounding box center [383, 134] width 91 height 12
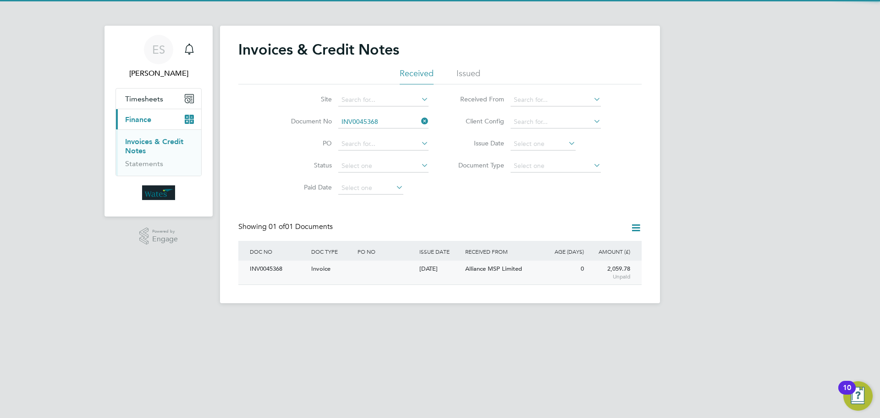
click at [270, 265] on div "INV0045368" at bounding box center [277, 268] width 61 height 17
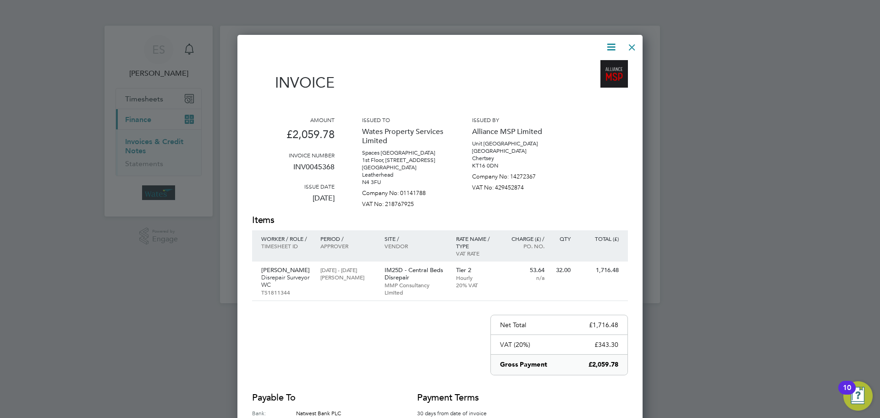
click at [609, 42] on icon at bounding box center [610, 46] width 11 height 11
click at [601, 65] on li "Download Invoice" at bounding box center [583, 68] width 63 height 13
click at [610, 38] on div "Invoice Amount £2,059.78 Invoice number INV0045368 Issue date 01 Sep 2025 Issue…" at bounding box center [439, 264] width 405 height 459
click at [607, 47] on icon at bounding box center [610, 46] width 11 height 11
click at [588, 77] on li "View timesheet" at bounding box center [583, 81] width 63 height 13
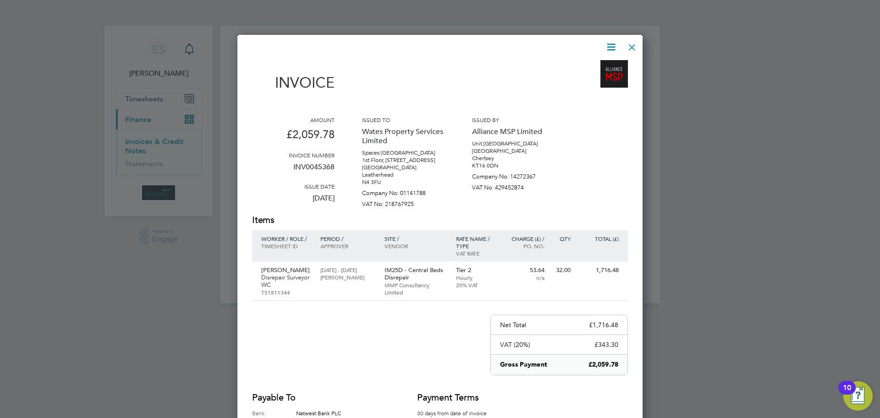
click at [632, 46] on div at bounding box center [632, 45] width 16 height 16
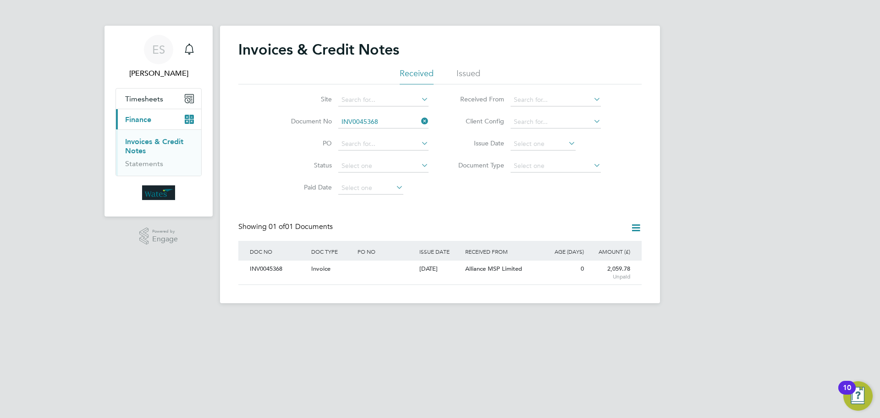
click at [419, 121] on icon at bounding box center [419, 121] width 0 height 13
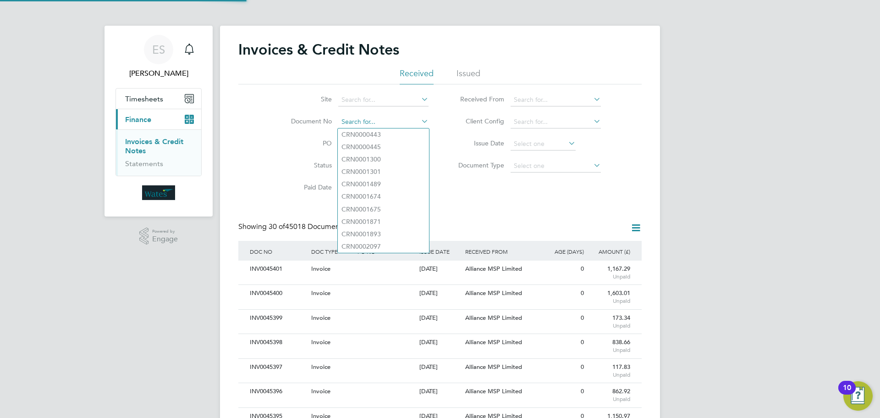
paste input "INV0045369"
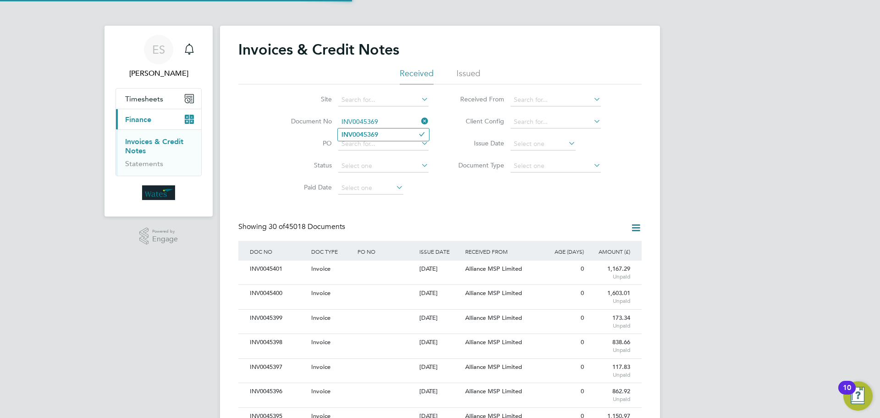
type input "INV0045369"
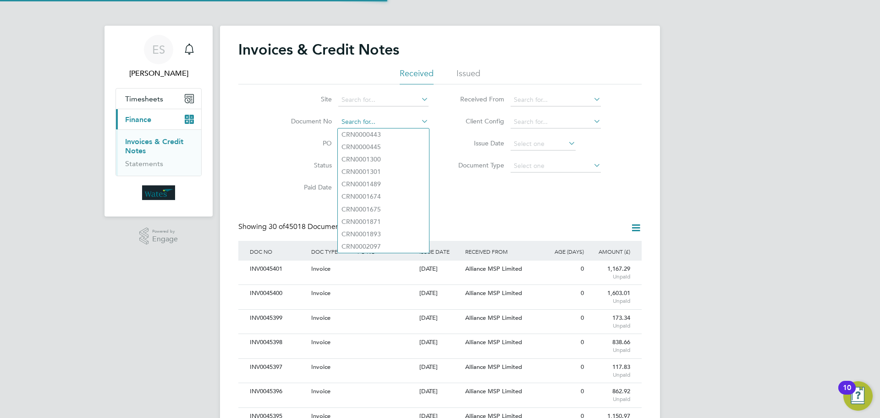
paste input "INV0045369"
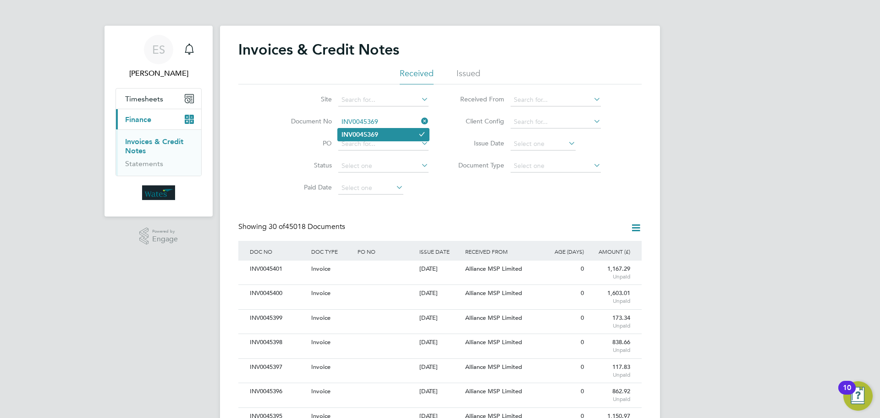
type input "INV0045369"
click at [359, 136] on b "INV0045369" at bounding box center [359, 135] width 37 height 8
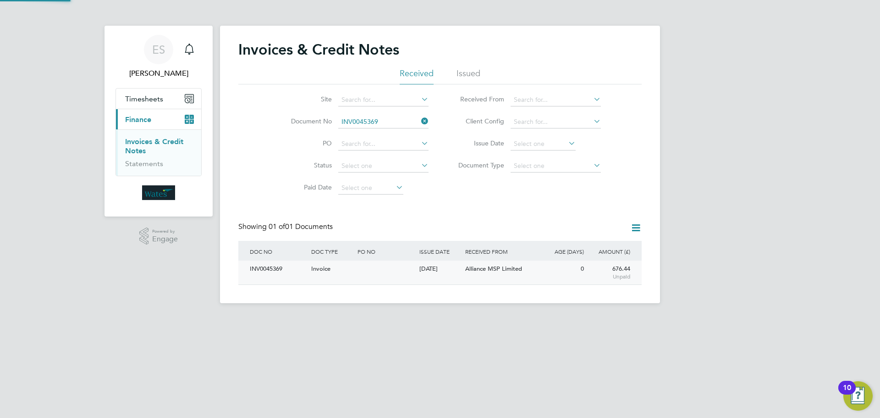
click at [275, 268] on div "INV0045369" at bounding box center [277, 268] width 61 height 17
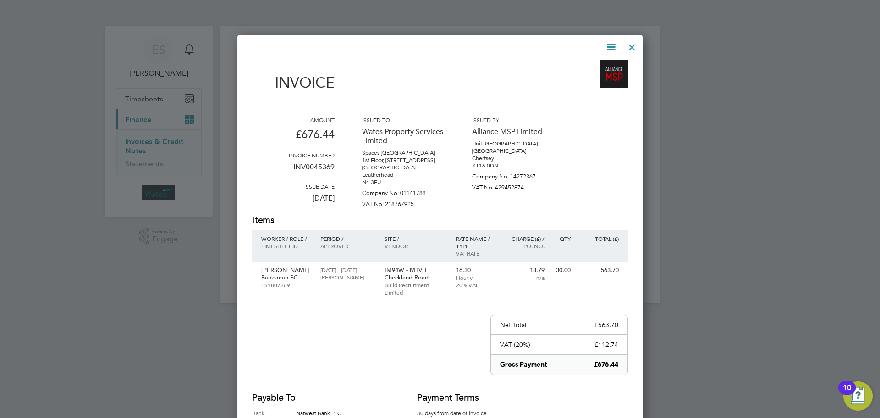
click at [615, 46] on icon at bounding box center [610, 46] width 11 height 11
click at [595, 66] on li "Download Invoice" at bounding box center [583, 68] width 63 height 13
drag, startPoint x: 608, startPoint y: 44, endPoint x: 603, endPoint y: 57, distance: 13.6
click at [608, 44] on icon at bounding box center [610, 46] width 11 height 11
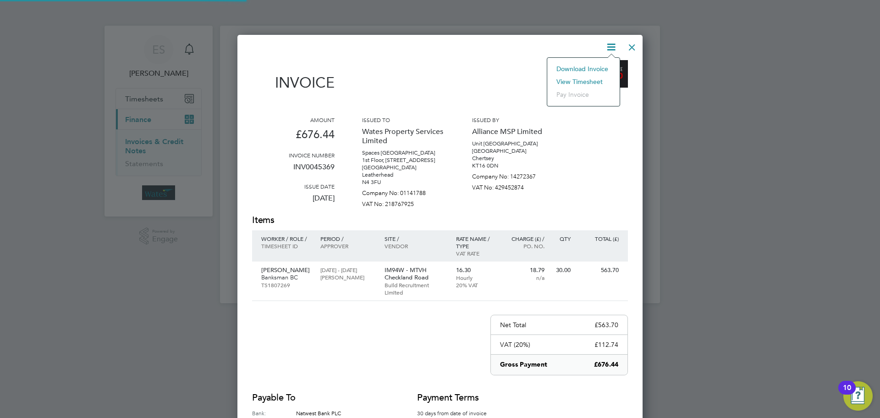
click at [587, 78] on li "View timesheet" at bounding box center [583, 81] width 63 height 13
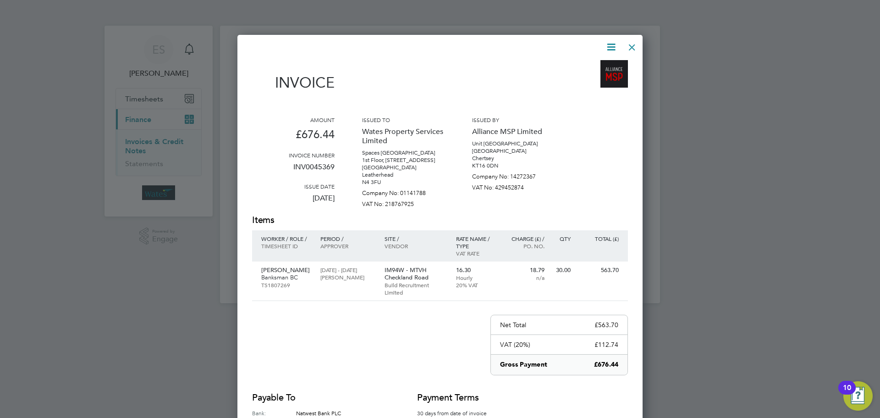
click at [632, 49] on div at bounding box center [632, 45] width 16 height 16
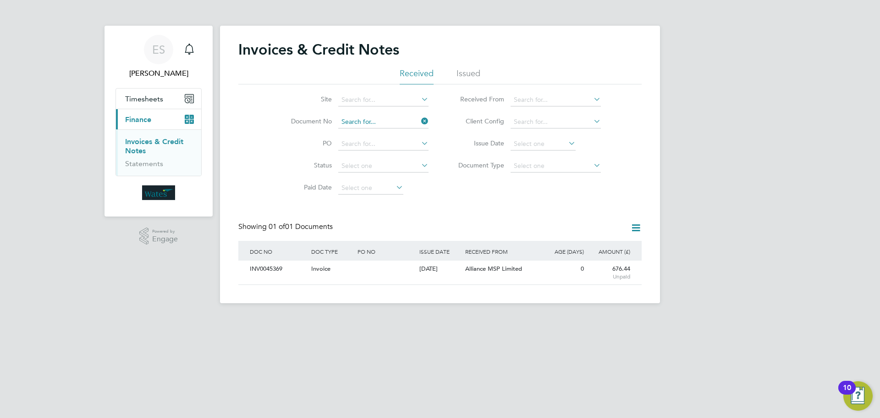
click at [426, 115] on input at bounding box center [383, 121] width 90 height 13
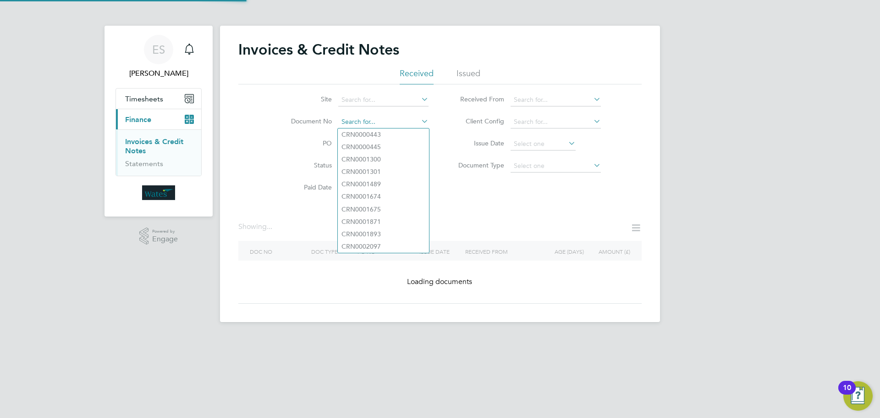
paste input "INV0045370"
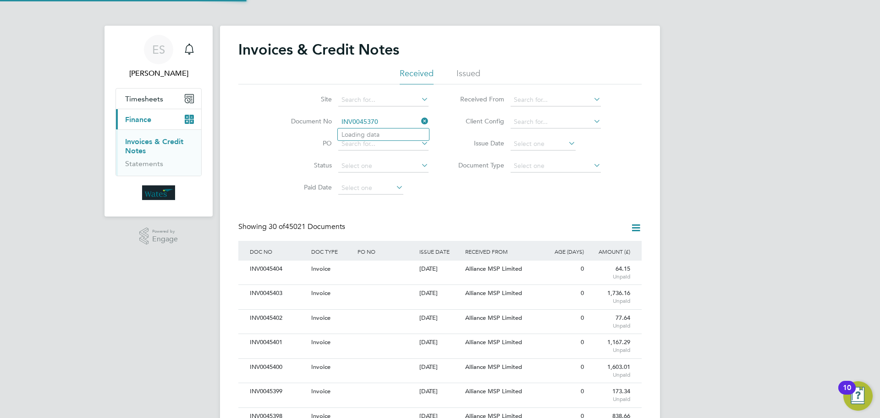
scroll to position [17, 77]
type input "INV0045370"
click at [376, 133] on b "INV0045370" at bounding box center [359, 135] width 37 height 8
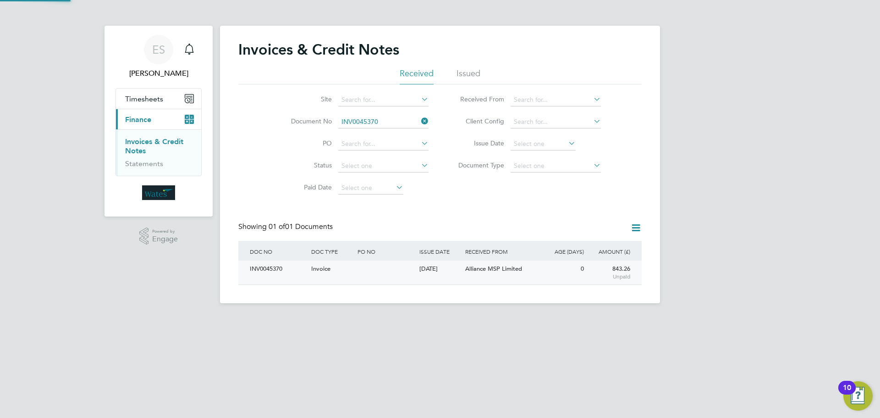
click at [274, 272] on div "INV0045370" at bounding box center [277, 268] width 61 height 17
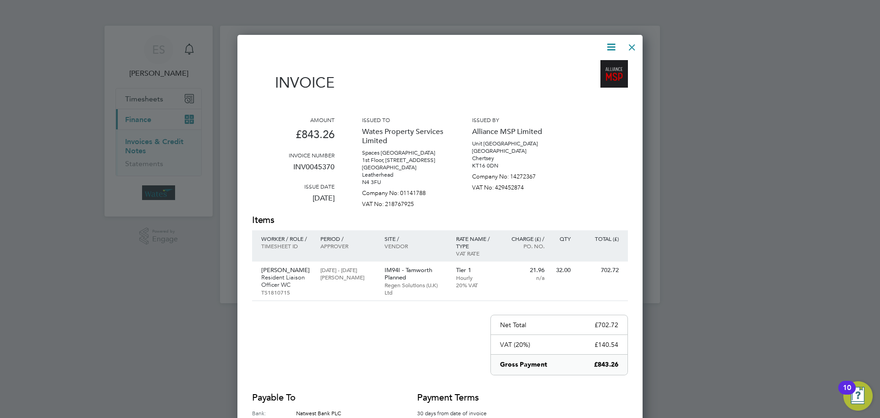
click at [611, 41] on icon at bounding box center [610, 46] width 11 height 11
click at [599, 64] on li "Download Invoice" at bounding box center [583, 68] width 63 height 13
drag, startPoint x: 608, startPoint y: 44, endPoint x: 598, endPoint y: 82, distance: 39.8
click at [608, 44] on icon at bounding box center [610, 46] width 11 height 11
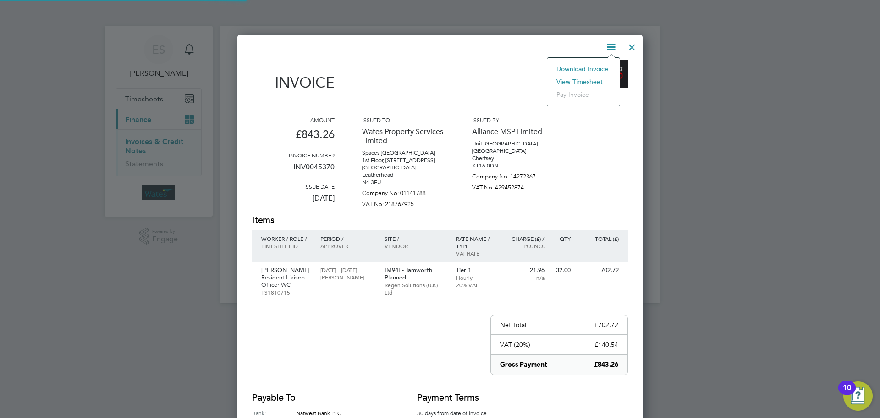
click at [588, 78] on li "View timesheet" at bounding box center [583, 81] width 63 height 13
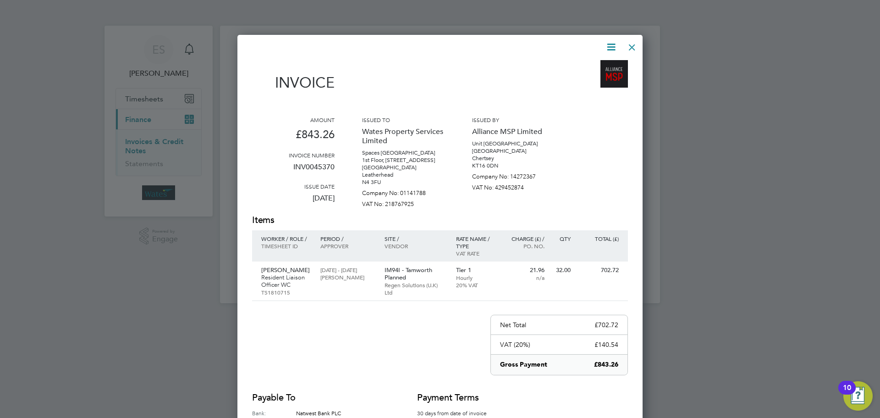
click at [632, 45] on div at bounding box center [632, 45] width 16 height 16
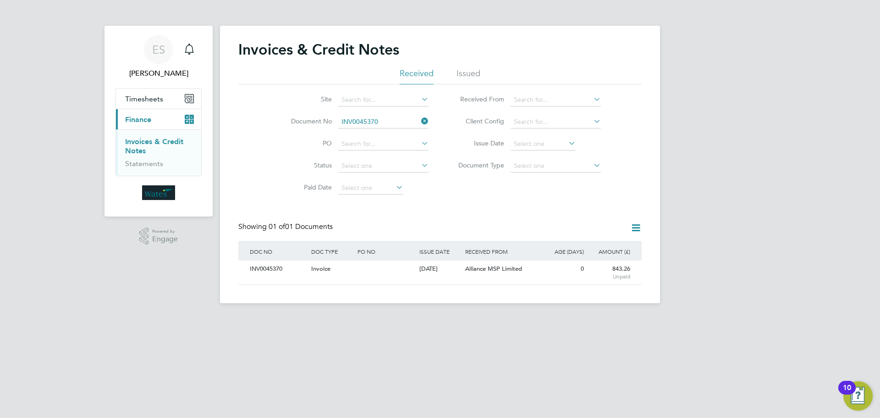
click at [419, 123] on icon at bounding box center [419, 121] width 0 height 13
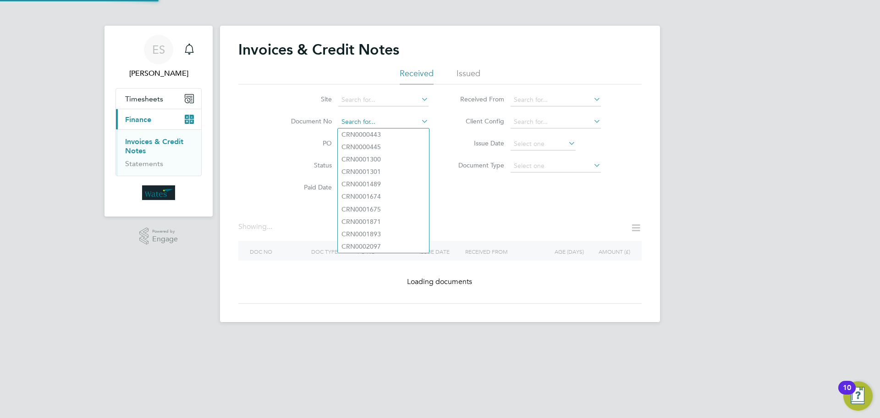
paste input "INV0045371"
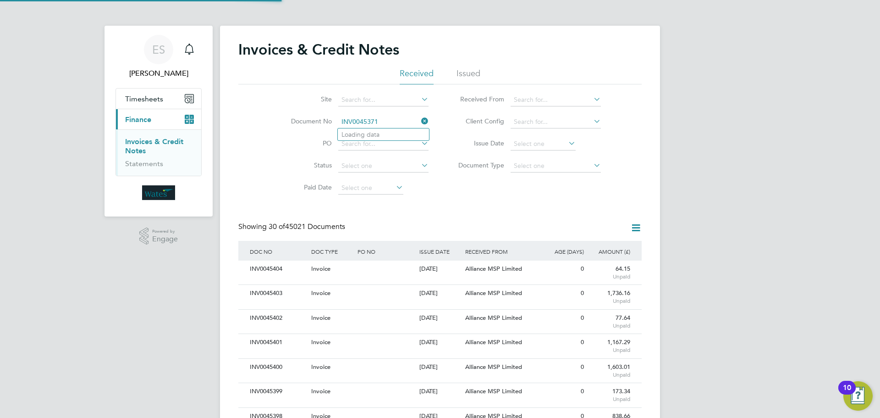
scroll to position [17, 77]
type input "INV0045371"
click at [396, 134] on li "INV0045371" at bounding box center [383, 134] width 91 height 12
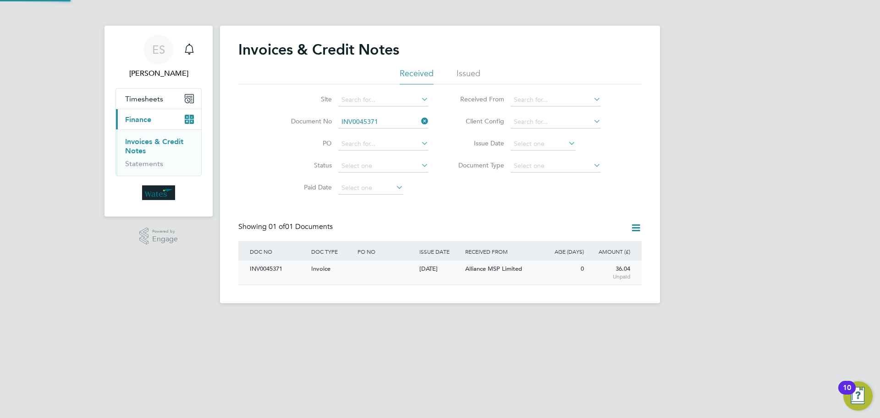
click at [264, 268] on div "INV0045371" at bounding box center [277, 268] width 61 height 17
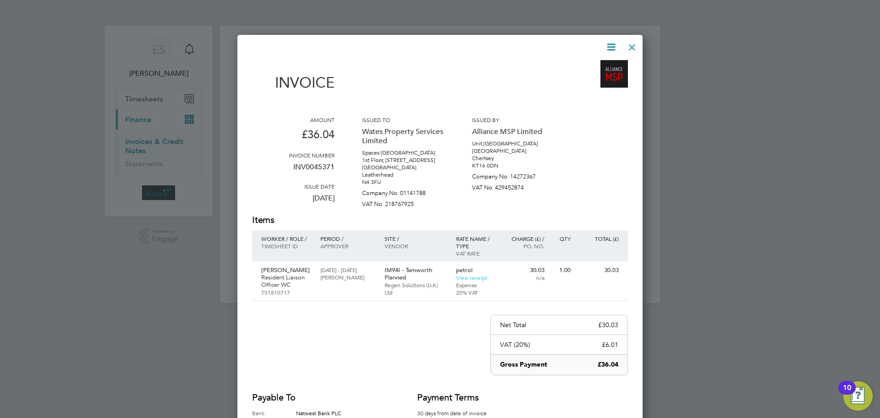
click at [612, 46] on icon at bounding box center [610, 46] width 11 height 11
click at [601, 65] on li "Download Invoice" at bounding box center [583, 68] width 63 height 13
drag, startPoint x: 609, startPoint y: 45, endPoint x: 594, endPoint y: 71, distance: 30.6
click at [609, 45] on icon at bounding box center [610, 46] width 11 height 11
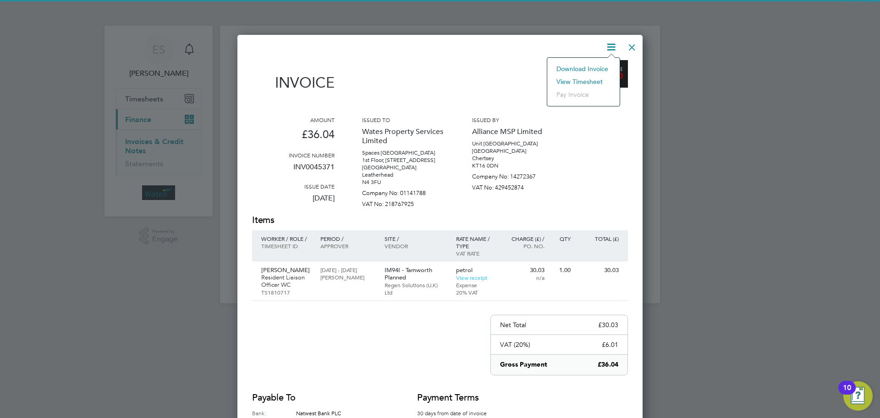
click at [587, 78] on li "View timesheet" at bounding box center [583, 81] width 63 height 13
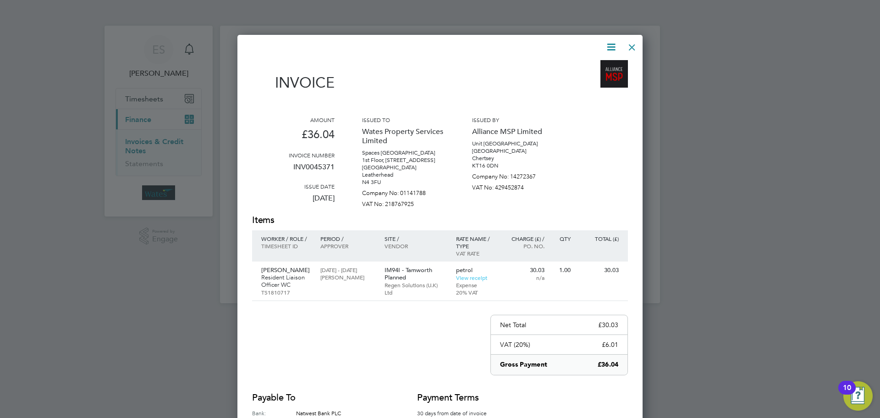
click at [630, 44] on div at bounding box center [632, 45] width 16 height 16
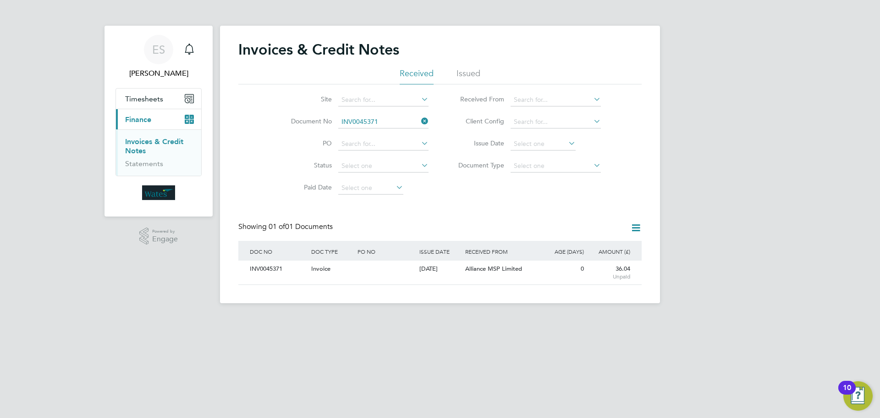
click at [419, 121] on icon at bounding box center [419, 121] width 0 height 13
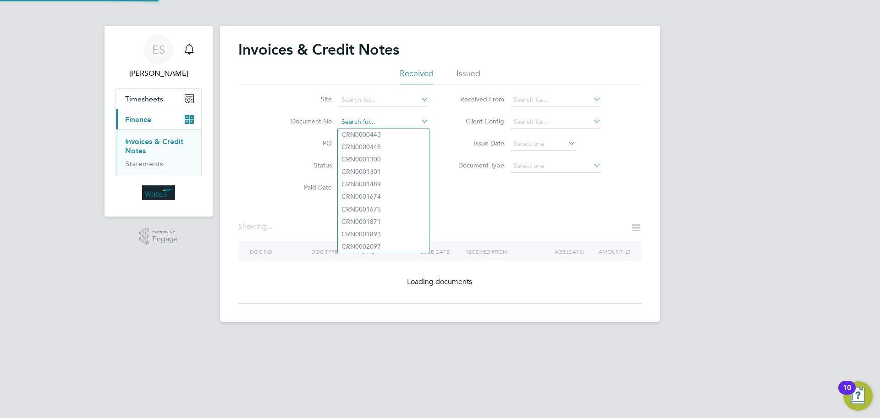
paste input "INV0045372"
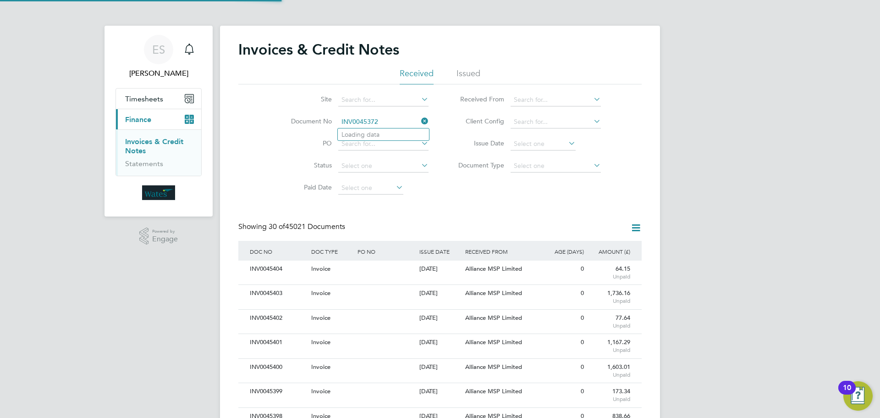
scroll to position [17, 62]
type input "INV0045372"
click at [388, 132] on li "INV0045372" at bounding box center [383, 134] width 91 height 12
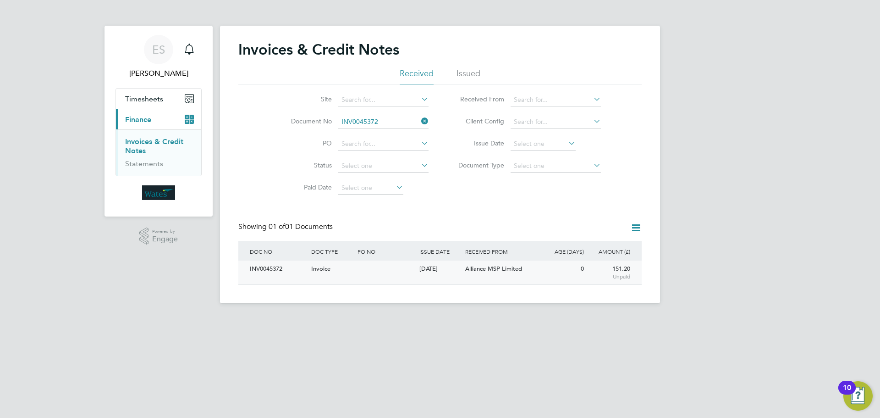
click at [295, 274] on div "INV0045372" at bounding box center [277, 268] width 61 height 17
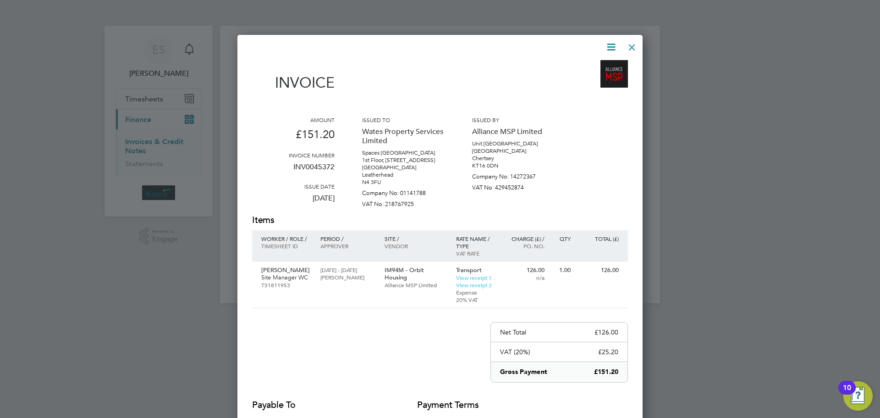
click at [610, 42] on icon at bounding box center [610, 46] width 11 height 11
click at [597, 65] on li "Download Invoice" at bounding box center [583, 68] width 63 height 13
click at [613, 42] on icon at bounding box center [610, 46] width 11 height 11
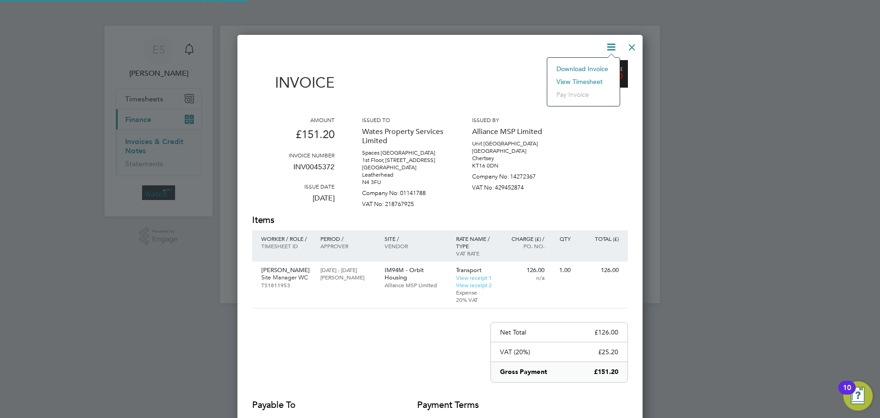
click at [589, 77] on li "View timesheet" at bounding box center [583, 81] width 63 height 13
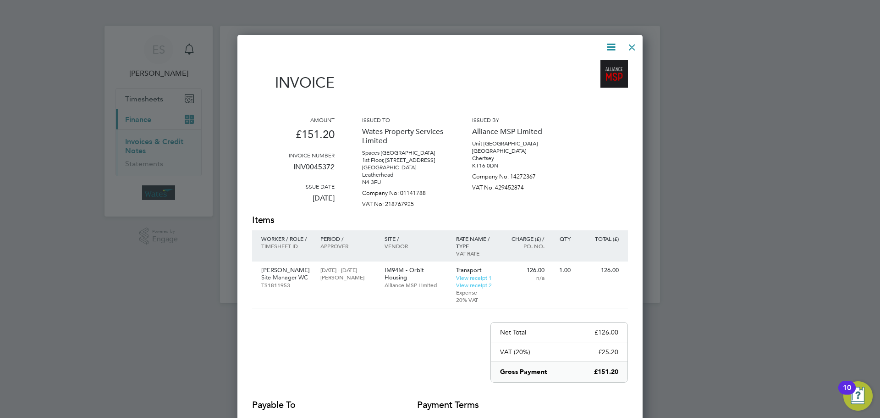
click at [631, 48] on div at bounding box center [632, 45] width 16 height 16
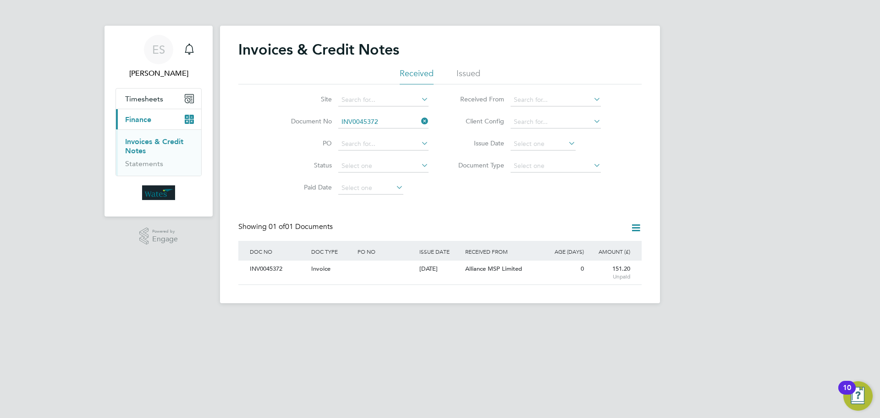
click at [419, 121] on icon at bounding box center [419, 121] width 0 height 13
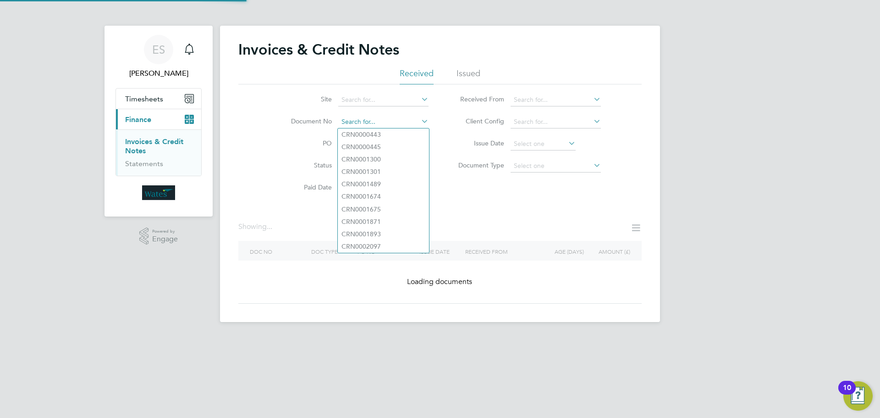
paste input "INV0045373"
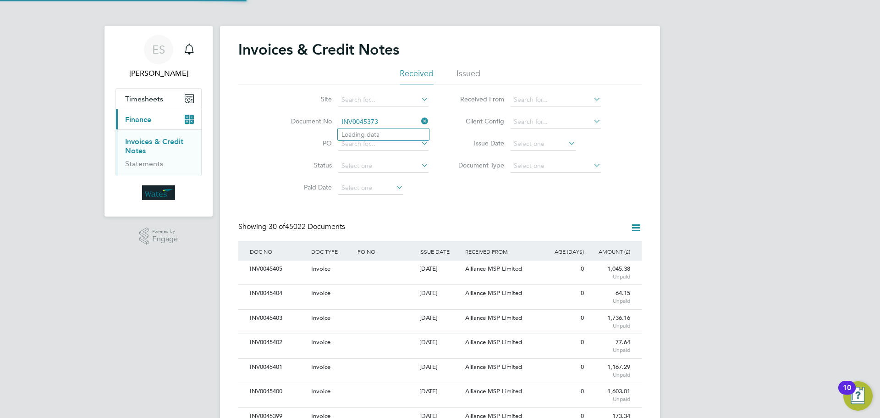
scroll to position [17, 77]
type input "INV0045373"
click at [386, 133] on li "INV0045373" at bounding box center [383, 134] width 91 height 12
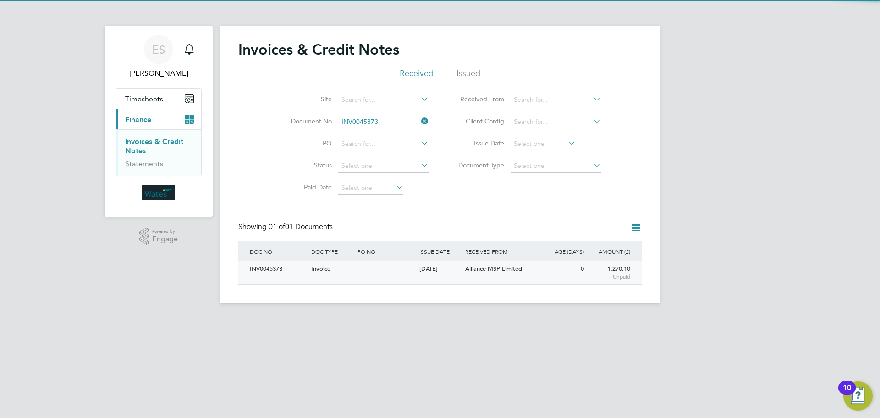
click at [274, 272] on div "INV0045373" at bounding box center [277, 268] width 61 height 17
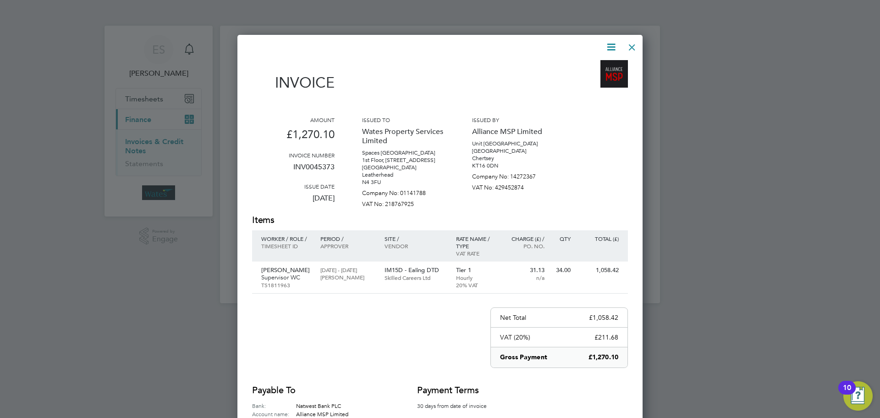
click at [613, 45] on icon at bounding box center [610, 46] width 11 height 11
click at [591, 65] on li "Download Invoice" at bounding box center [583, 68] width 63 height 13
click at [613, 45] on icon at bounding box center [610, 46] width 11 height 11
click at [583, 74] on li "Download Invoice" at bounding box center [583, 68] width 63 height 13
click at [606, 46] on icon at bounding box center [610, 46] width 11 height 11
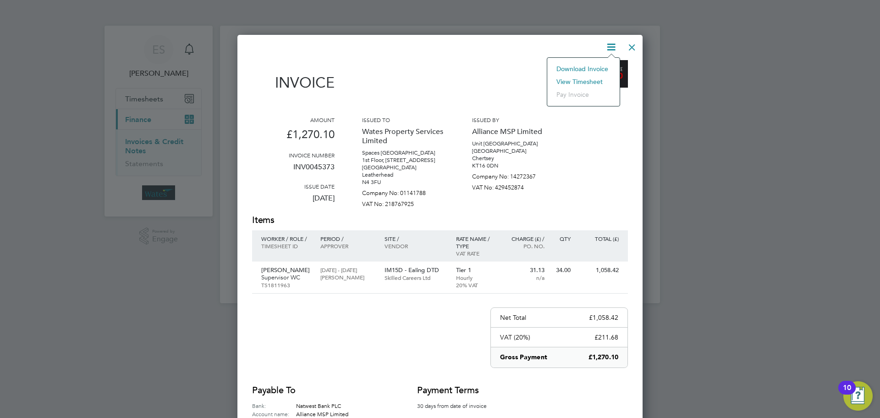
click at [594, 78] on li "View timesheet" at bounding box center [583, 81] width 63 height 13
click at [634, 49] on div at bounding box center [632, 45] width 16 height 16
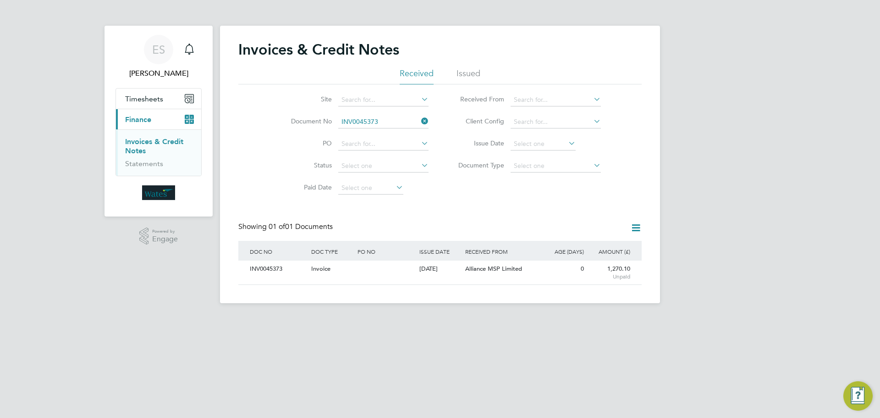
click at [419, 123] on icon at bounding box center [419, 121] width 0 height 13
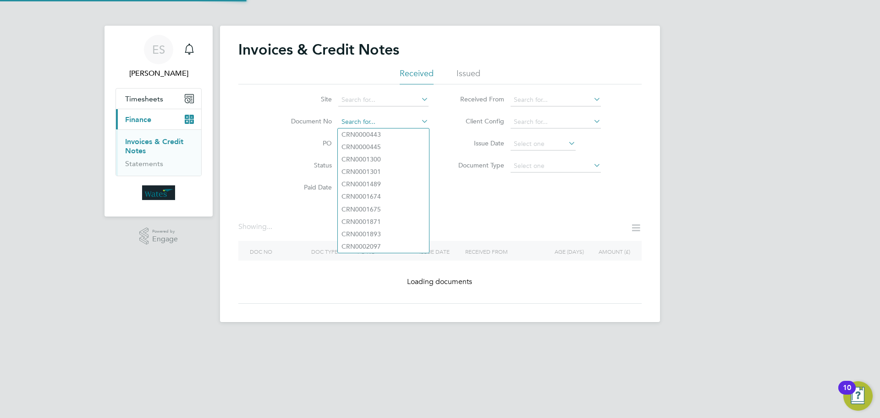
paste input "INV0045374"
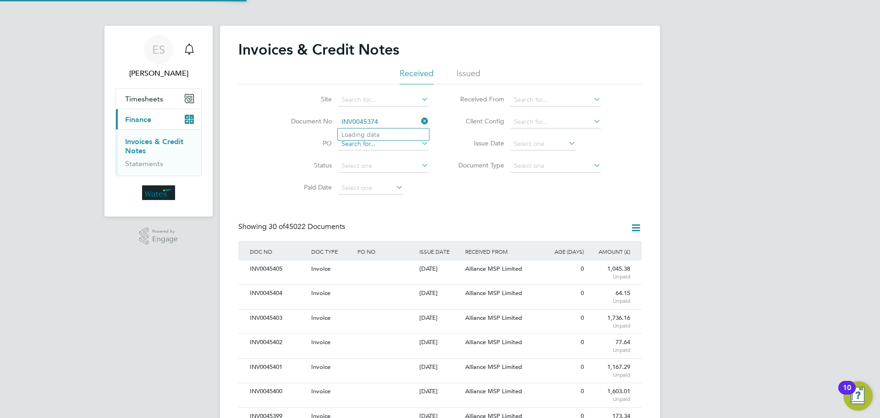
scroll to position [17, 62]
type input "INV0045374"
click at [397, 132] on li "INV0045374" at bounding box center [383, 134] width 91 height 12
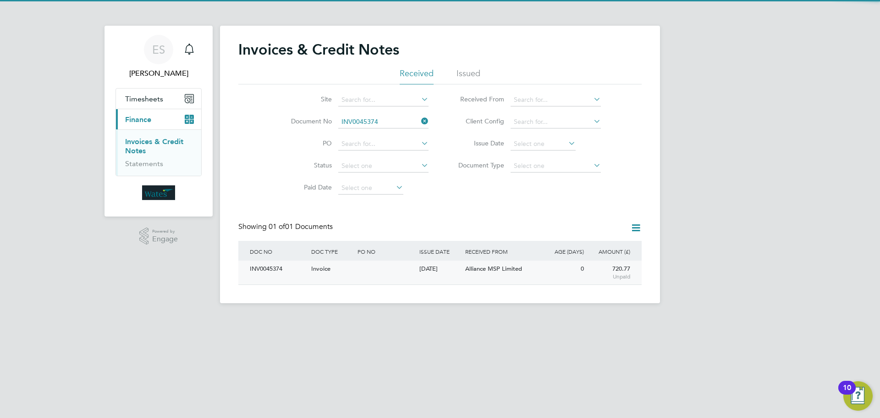
click at [279, 267] on div "INV0045374" at bounding box center [277, 268] width 61 height 17
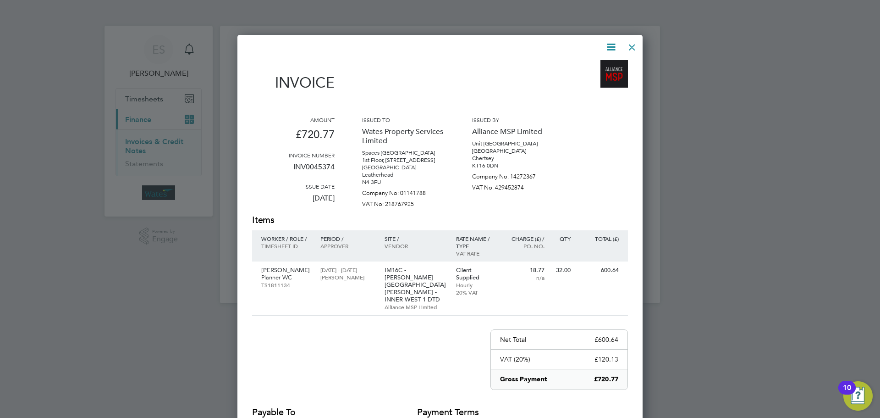
click at [613, 45] on icon at bounding box center [610, 46] width 11 height 11
click at [600, 67] on li "Download Invoice" at bounding box center [583, 68] width 63 height 13
drag, startPoint x: 610, startPoint y: 48, endPoint x: 608, endPoint y: 56, distance: 8.7
click at [610, 48] on icon at bounding box center [610, 46] width 11 height 11
click at [593, 80] on li "View timesheet" at bounding box center [583, 81] width 63 height 13
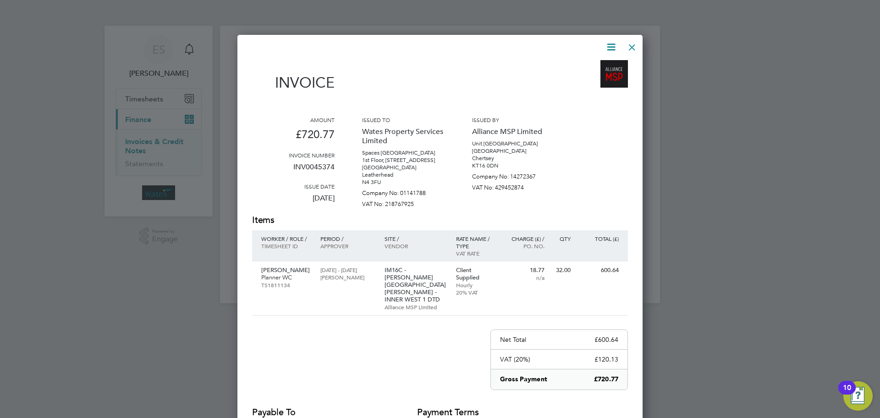
click at [634, 39] on div at bounding box center [632, 45] width 16 height 16
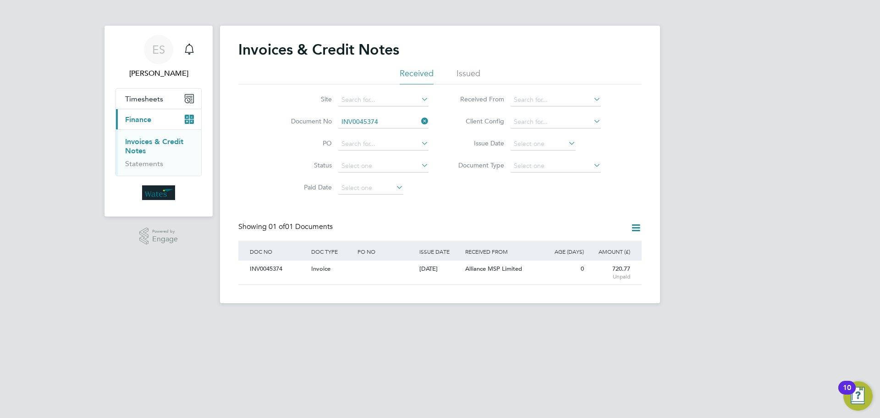
click at [419, 119] on icon at bounding box center [419, 121] width 0 height 13
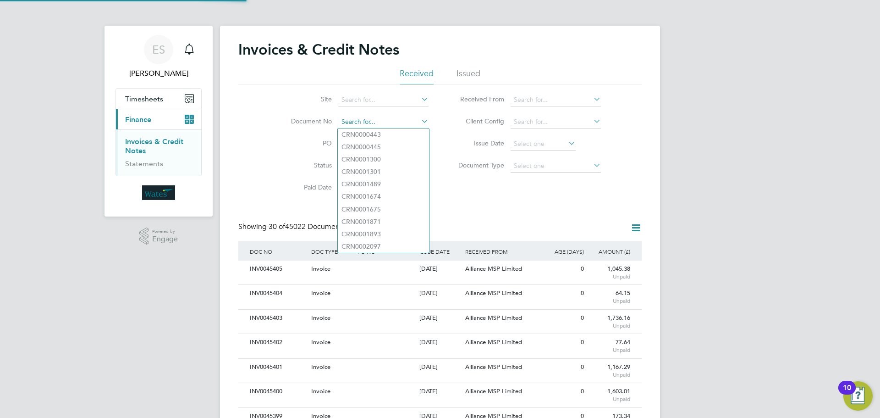
scroll to position [17, 62]
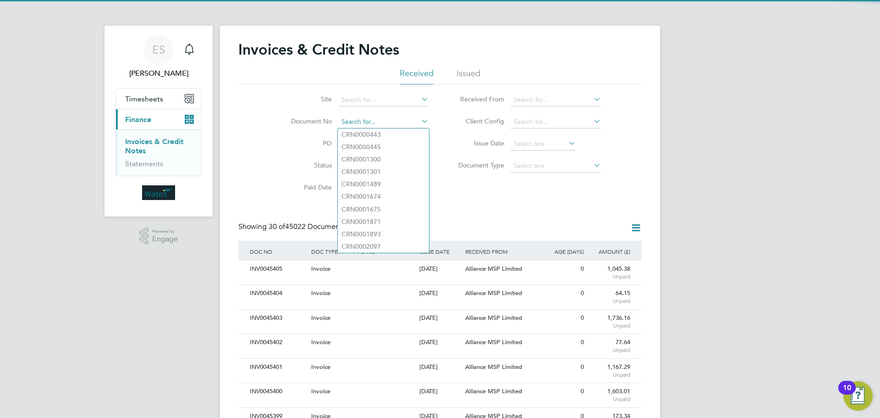
paste input "INV0045375"
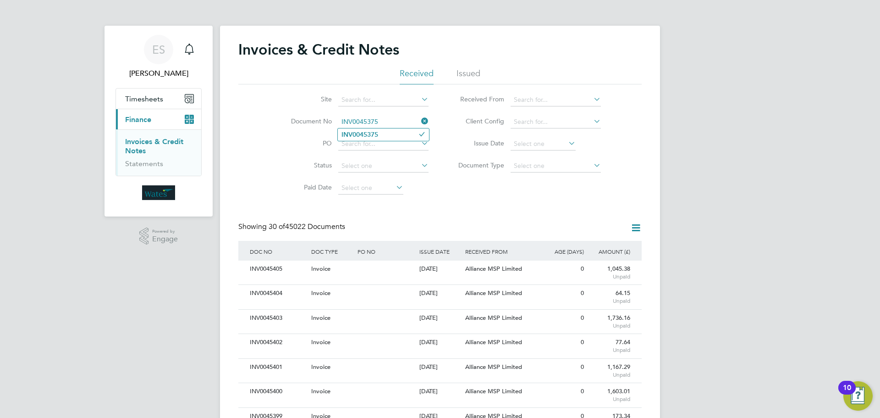
type input "INV0045375"
click at [407, 134] on li "INV0045375" at bounding box center [383, 134] width 91 height 12
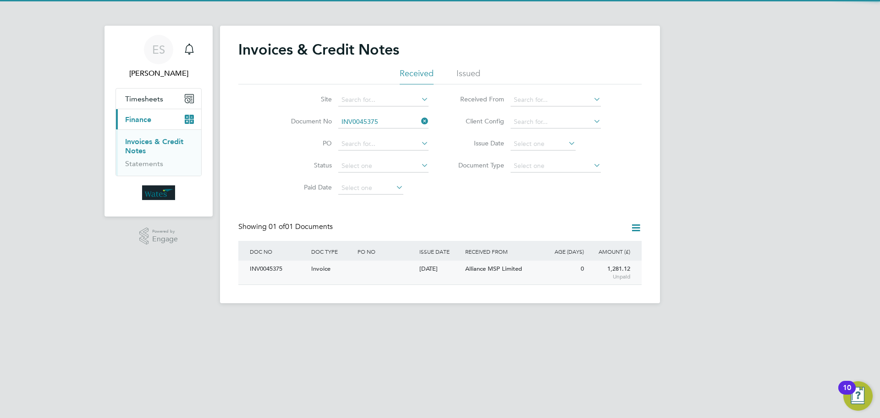
click at [269, 267] on div "INV0045375" at bounding box center [277, 268] width 61 height 17
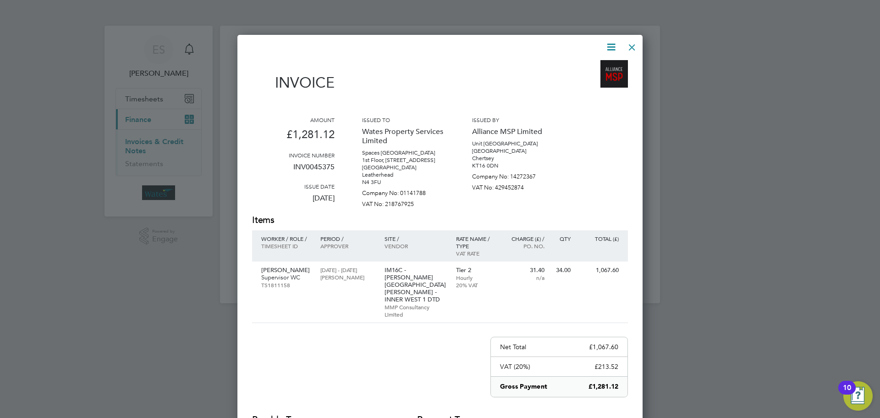
click at [614, 48] on icon at bounding box center [610, 46] width 11 height 11
click at [590, 65] on li "Download Invoice" at bounding box center [583, 68] width 63 height 13
drag, startPoint x: 611, startPoint y: 42, endPoint x: 596, endPoint y: 65, distance: 27.2
click at [611, 42] on icon at bounding box center [610, 46] width 11 height 11
click at [590, 79] on li "View timesheet" at bounding box center [583, 81] width 63 height 13
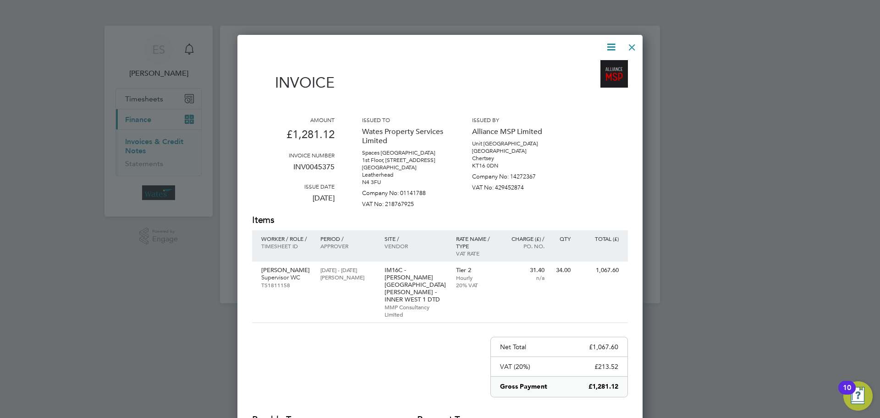
click at [635, 42] on div at bounding box center [632, 45] width 16 height 16
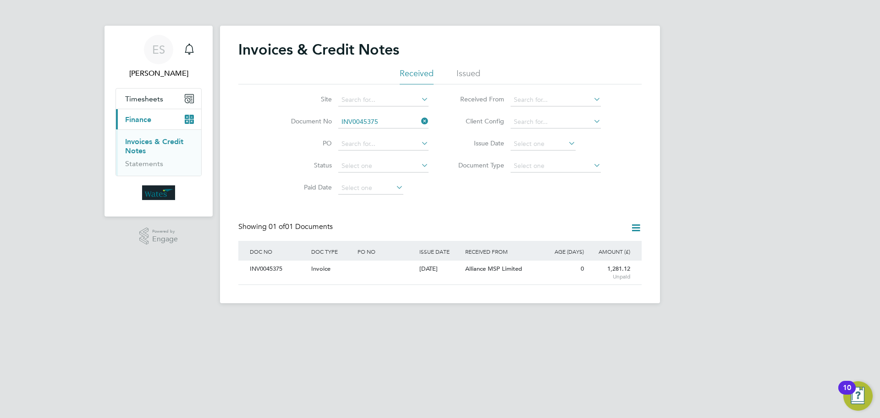
click at [419, 119] on icon at bounding box center [419, 121] width 0 height 13
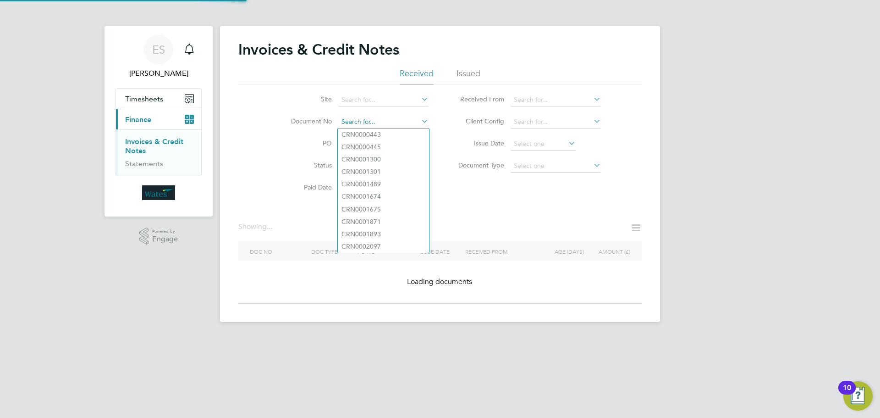
paste input "INV0045376"
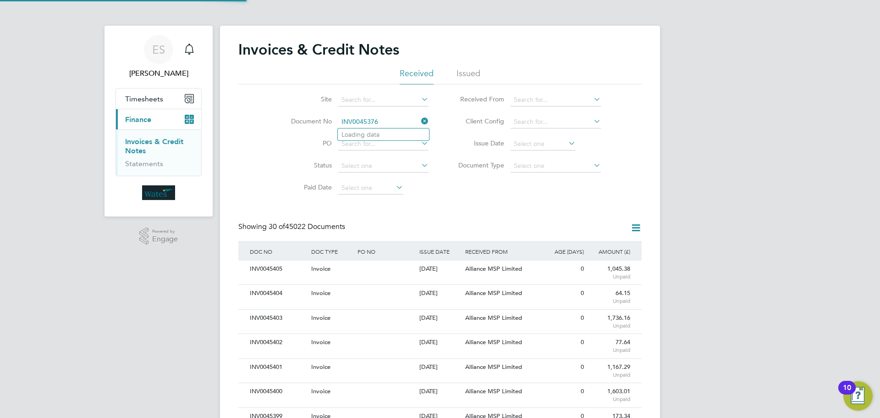
scroll to position [17, 77]
type input "INV0045376"
click at [394, 129] on li "INV0045376" at bounding box center [383, 134] width 91 height 12
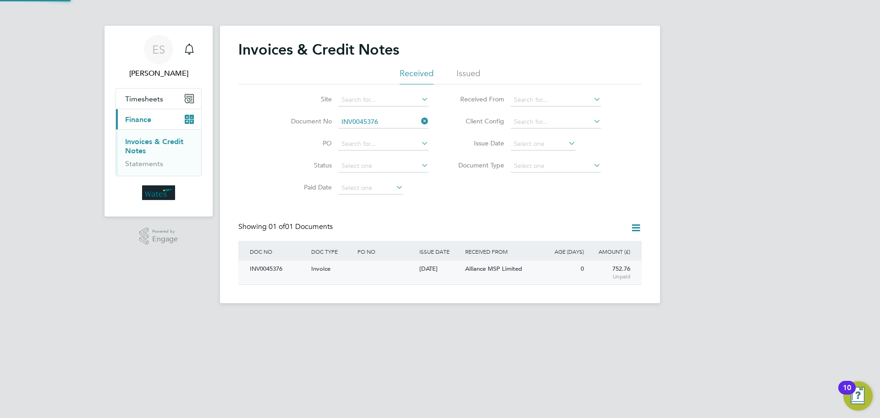
click at [262, 270] on div "INV0045376" at bounding box center [277, 268] width 61 height 17
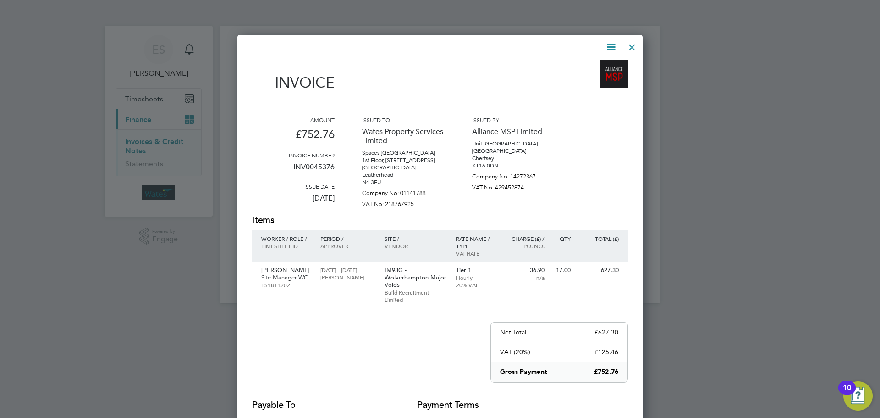
click at [612, 47] on icon at bounding box center [610, 46] width 11 height 11
click at [600, 66] on li "Download Invoice" at bounding box center [583, 68] width 63 height 13
drag, startPoint x: 611, startPoint y: 45, endPoint x: 595, endPoint y: 55, distance: 18.7
click at [611, 45] on icon at bounding box center [610, 46] width 11 height 11
click at [584, 79] on li "View timesheet" at bounding box center [583, 81] width 63 height 13
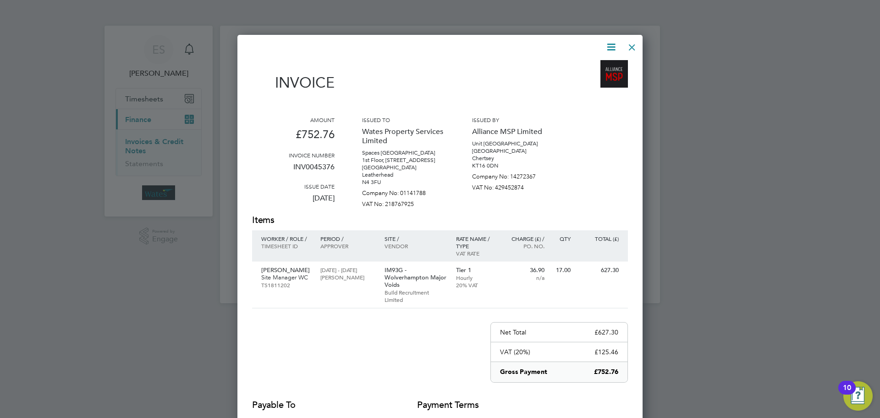
click at [630, 44] on div at bounding box center [632, 45] width 16 height 16
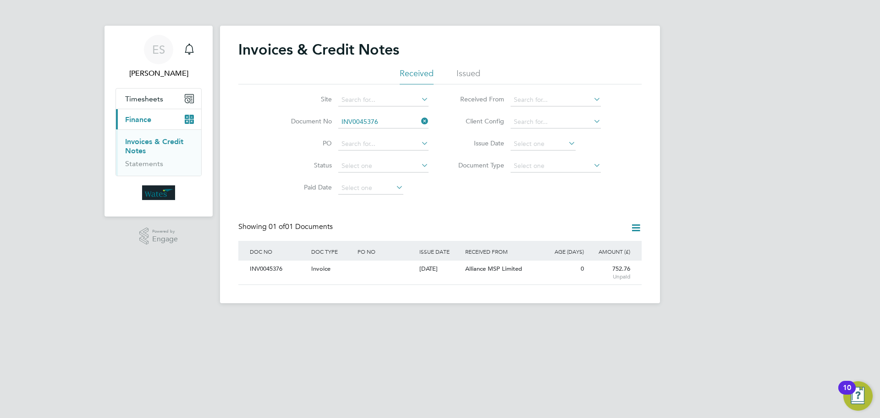
click at [419, 124] on icon at bounding box center [419, 121] width 0 height 13
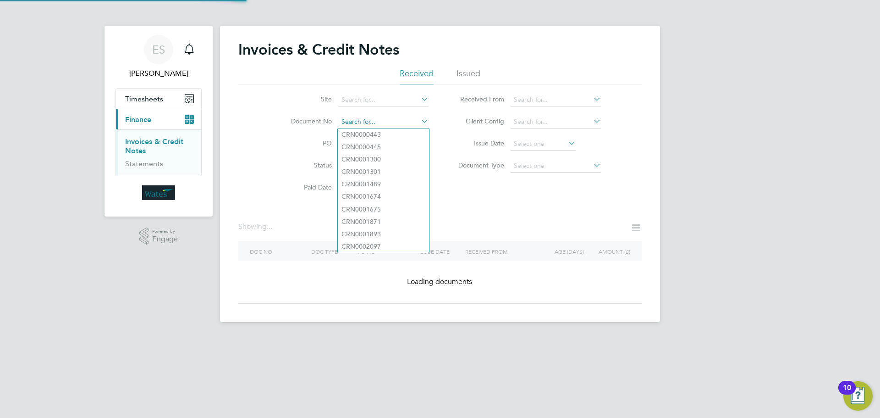
paste input "INV0045377"
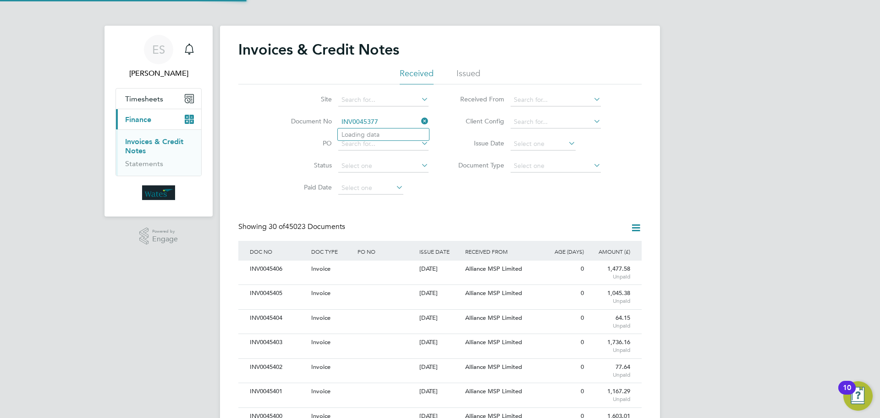
scroll to position [17, 77]
type input "INV0045377"
click at [386, 133] on li "INV0045377" at bounding box center [383, 134] width 91 height 12
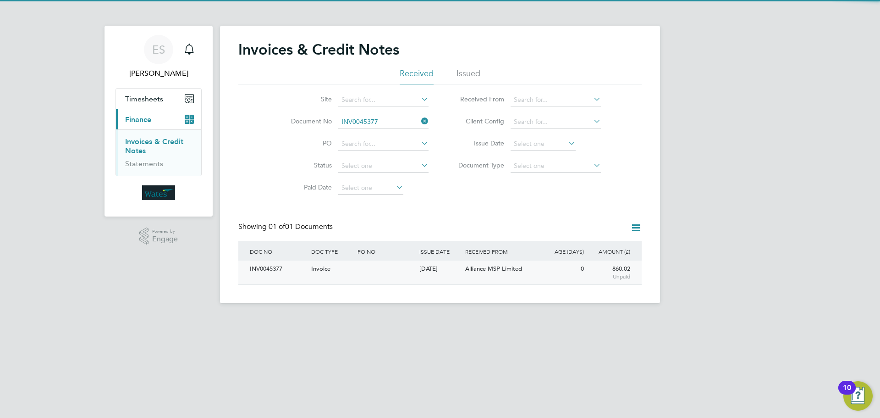
click at [283, 273] on div "INV0045377" at bounding box center [277, 268] width 61 height 17
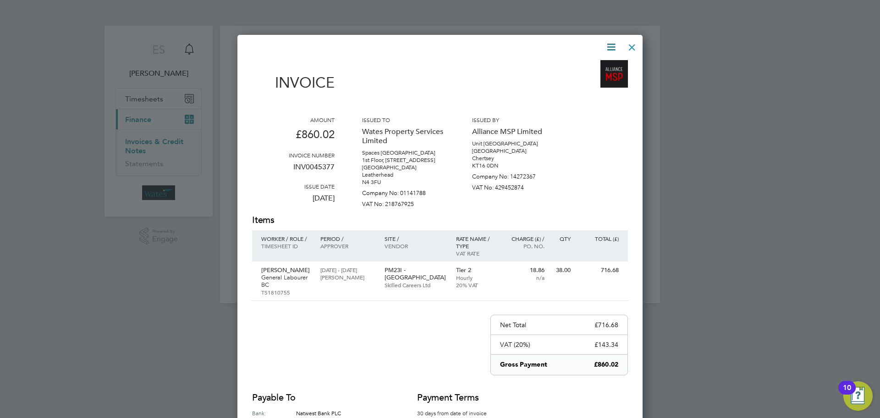
click at [610, 45] on icon at bounding box center [610, 46] width 11 height 11
click at [599, 66] on li "Download Invoice" at bounding box center [583, 68] width 63 height 13
click at [614, 46] on icon at bounding box center [610, 46] width 11 height 11
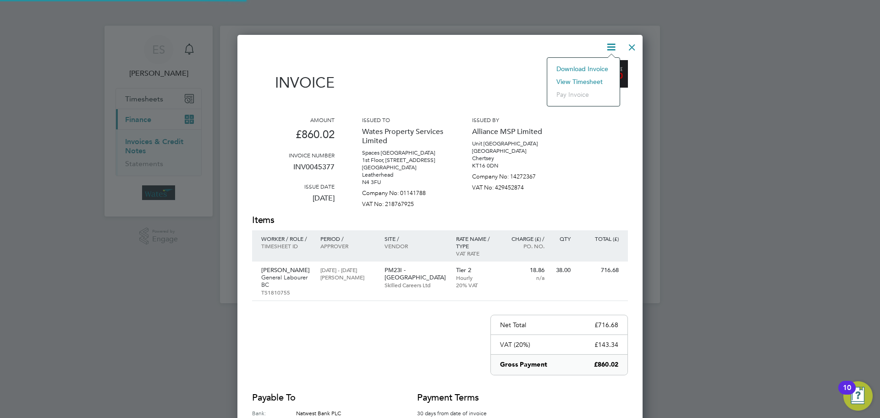
click at [584, 78] on li "View timesheet" at bounding box center [583, 81] width 63 height 13
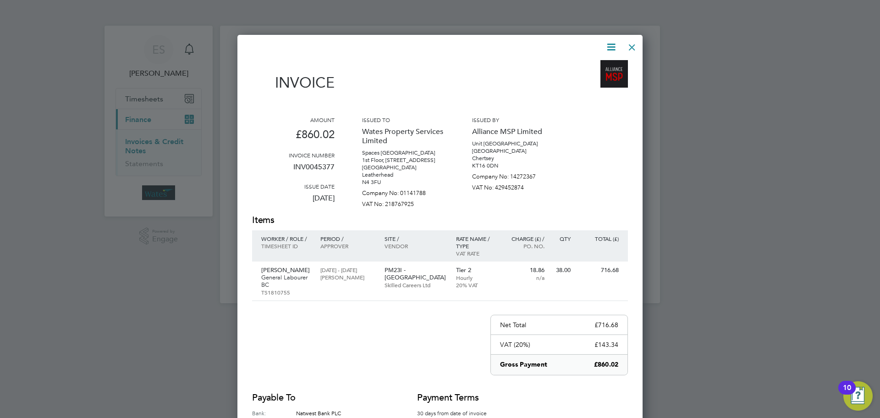
click at [634, 43] on div at bounding box center [632, 45] width 16 height 16
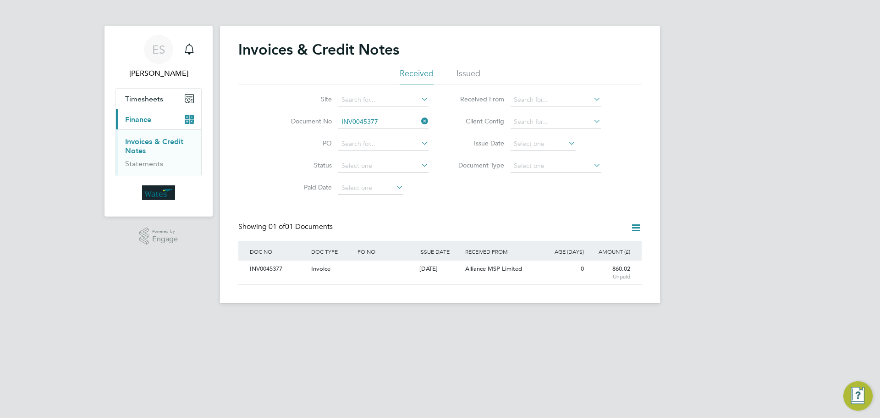
click at [419, 118] on icon at bounding box center [419, 121] width 0 height 13
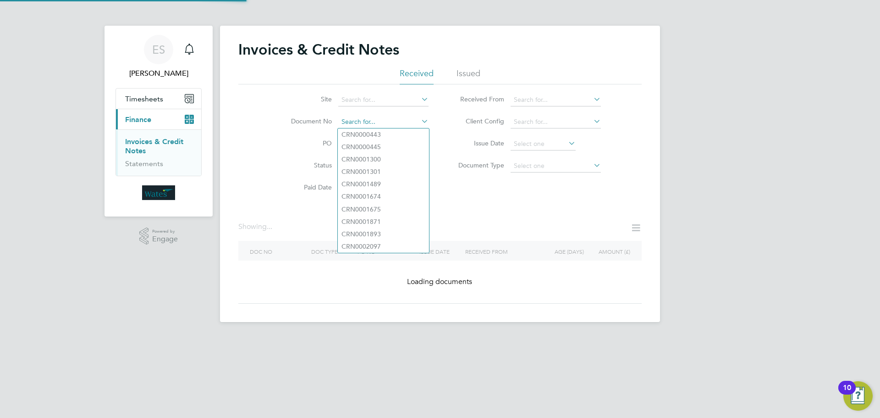
paste input "INV0045378"
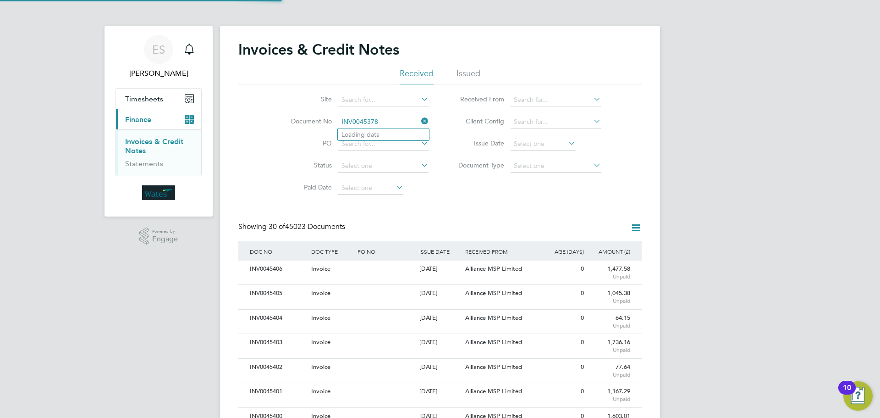
scroll to position [17, 77]
type input "INV0045378"
click at [387, 131] on li "INV0045378" at bounding box center [383, 134] width 91 height 12
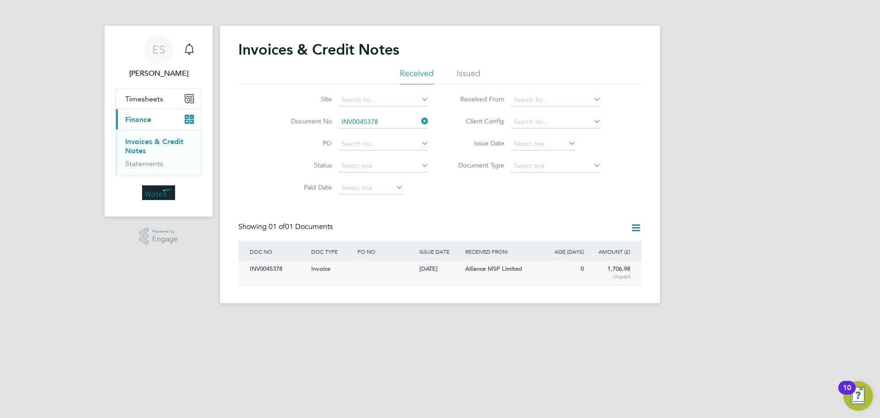
click at [275, 269] on div "INV0045378" at bounding box center [277, 268] width 61 height 17
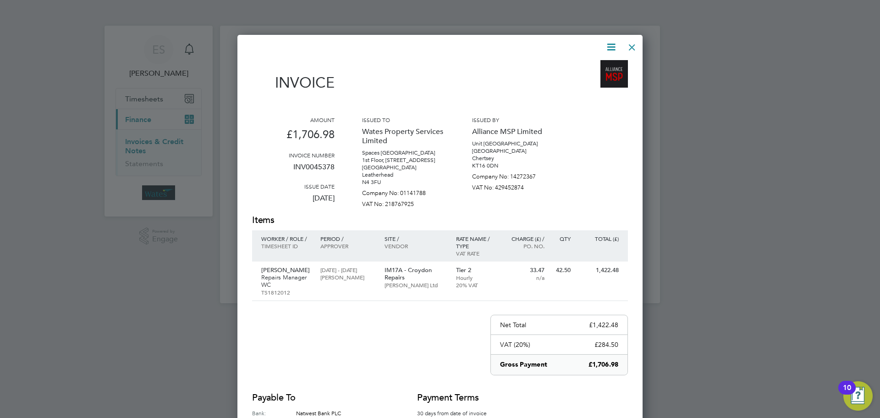
click at [610, 44] on icon at bounding box center [610, 46] width 11 height 11
click at [597, 66] on li "Download Invoice" at bounding box center [583, 68] width 63 height 13
click at [609, 41] on icon at bounding box center [610, 46] width 11 height 11
click at [589, 77] on li "View timesheet" at bounding box center [583, 81] width 63 height 13
click at [634, 46] on div at bounding box center [632, 45] width 16 height 16
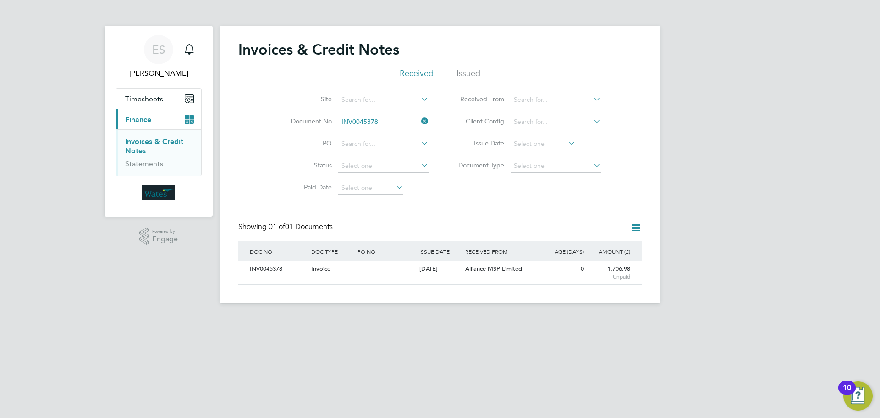
click at [419, 119] on icon at bounding box center [419, 121] width 0 height 13
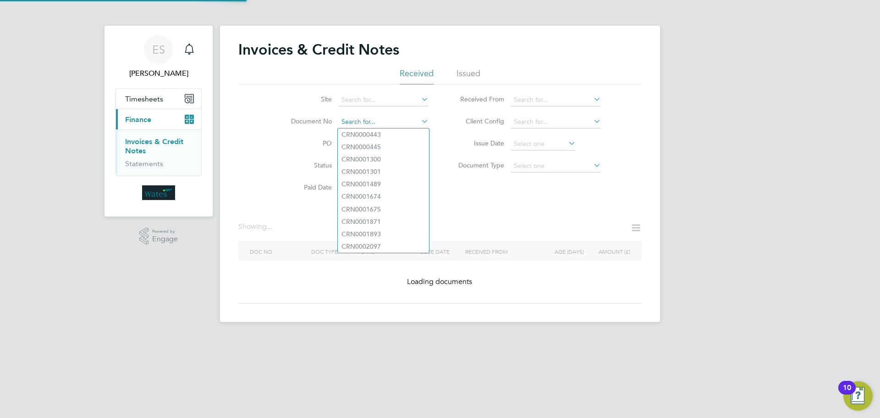
paste input "INV0045379"
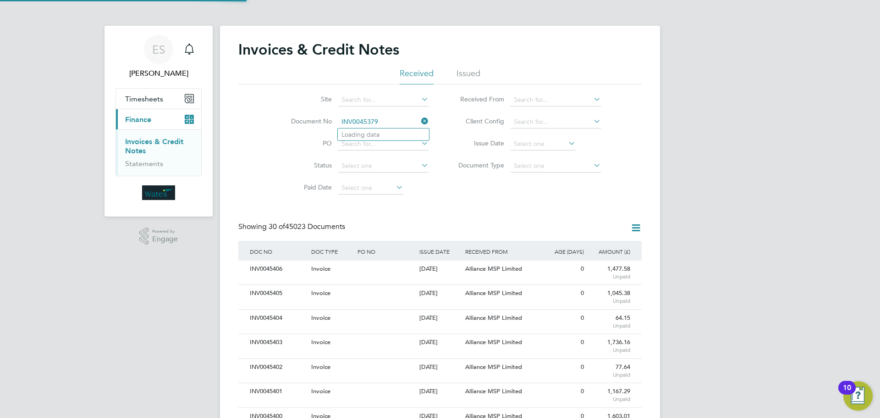
scroll to position [17, 62]
type input "INV0045379"
click at [392, 134] on li "INV0045379" at bounding box center [383, 134] width 91 height 12
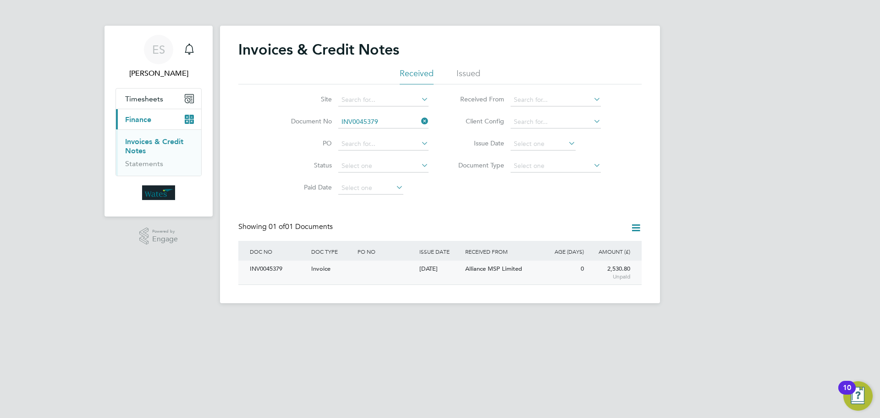
click at [275, 273] on div "INV0045379" at bounding box center [277, 268] width 61 height 17
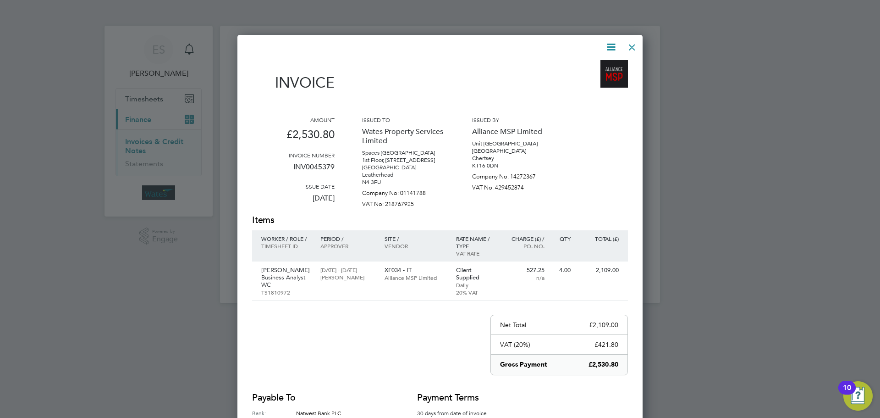
click at [608, 47] on icon at bounding box center [610, 46] width 11 height 11
click at [595, 67] on li "Download Invoice" at bounding box center [583, 68] width 63 height 13
click at [612, 44] on icon at bounding box center [610, 46] width 11 height 11
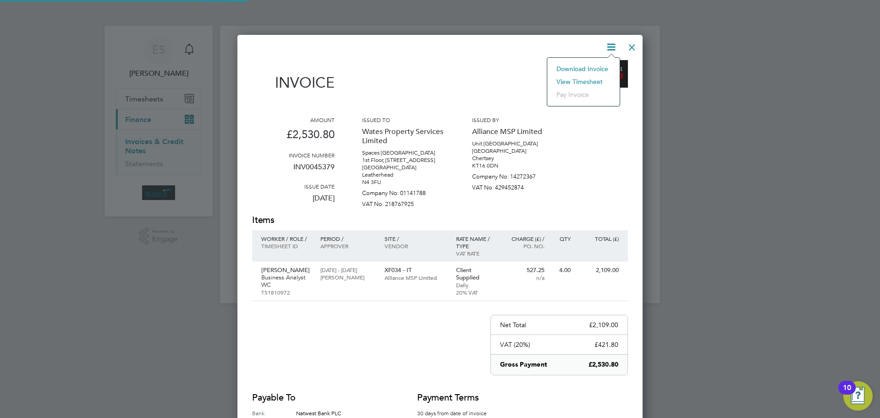
click at [589, 77] on li "View timesheet" at bounding box center [583, 81] width 63 height 13
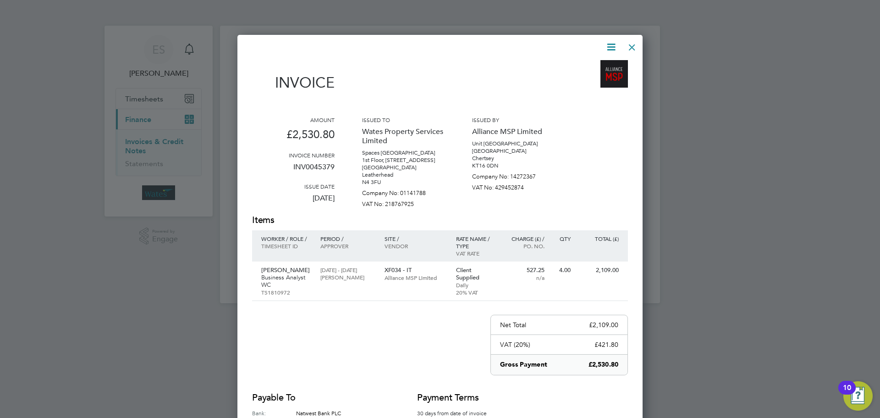
click at [632, 43] on div at bounding box center [632, 45] width 16 height 16
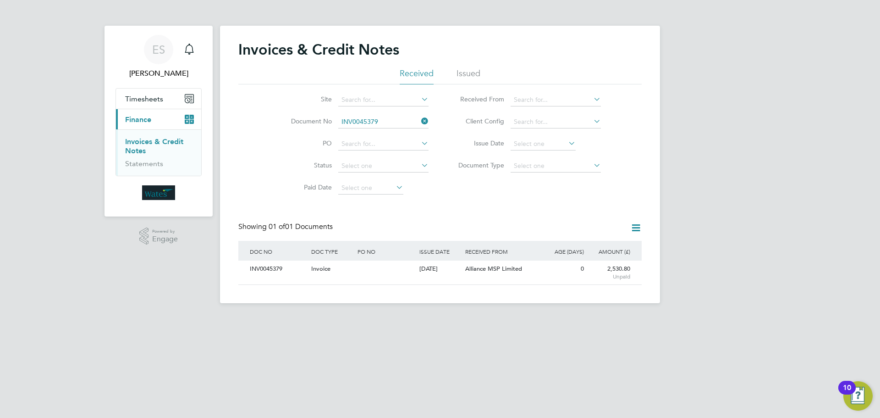
click at [419, 121] on icon at bounding box center [419, 121] width 0 height 13
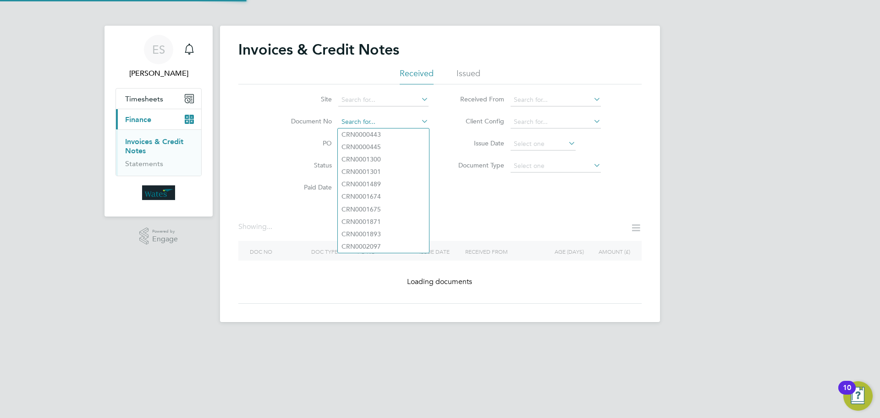
paste input "INV0045380"
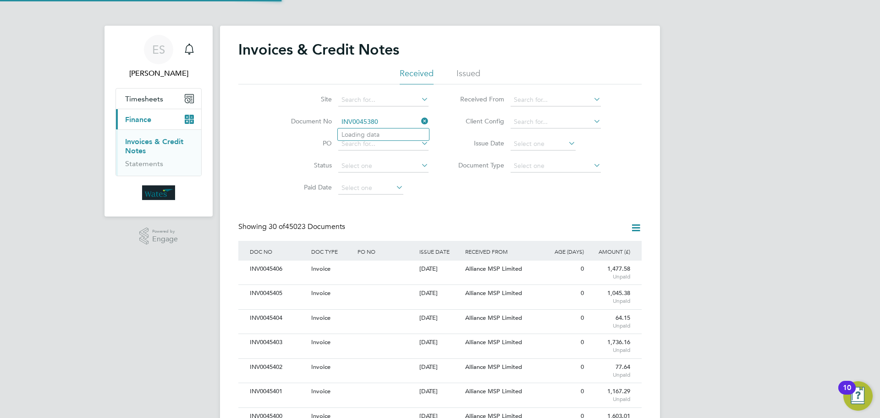
scroll to position [17, 62]
type input "INV0045380"
click at [372, 131] on b "INV0045380" at bounding box center [359, 135] width 37 height 8
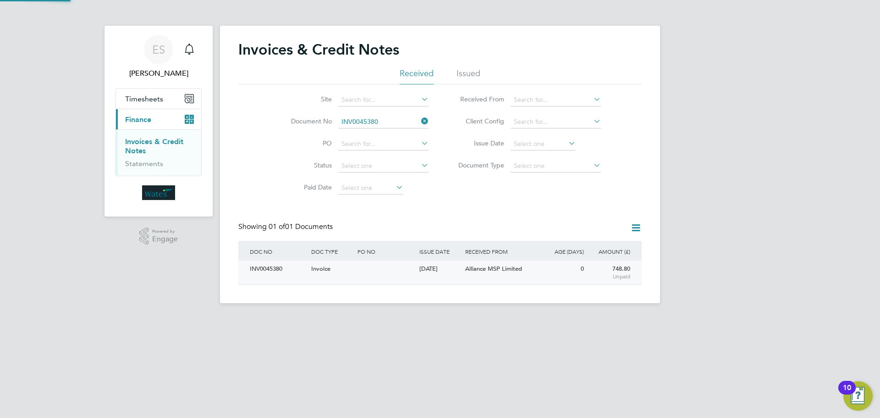
click at [280, 270] on div "INV0045380" at bounding box center [277, 268] width 61 height 17
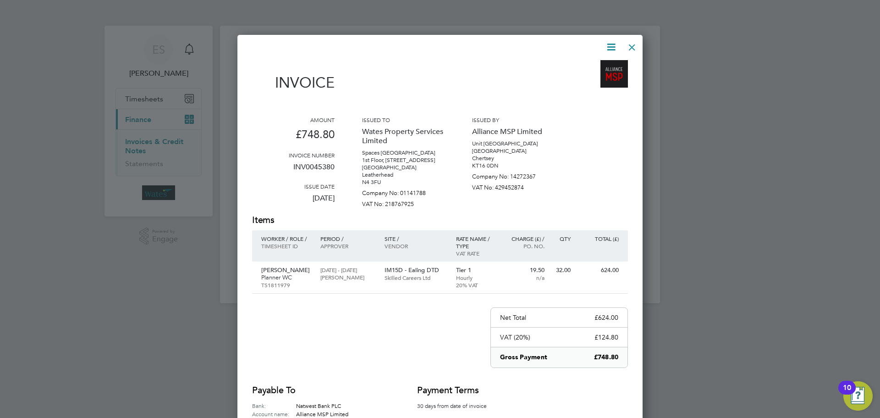
click at [606, 42] on icon at bounding box center [610, 46] width 11 height 11
click at [588, 63] on li "Download Invoice" at bounding box center [583, 68] width 63 height 13
click at [613, 44] on icon at bounding box center [610, 46] width 11 height 11
click at [587, 79] on li "View timesheet" at bounding box center [583, 81] width 63 height 13
click at [629, 50] on div at bounding box center [632, 45] width 16 height 16
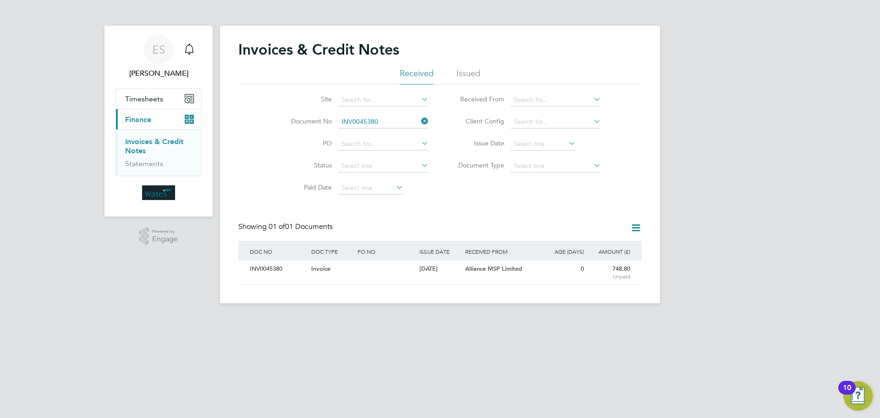
click at [419, 121] on icon at bounding box center [419, 121] width 0 height 13
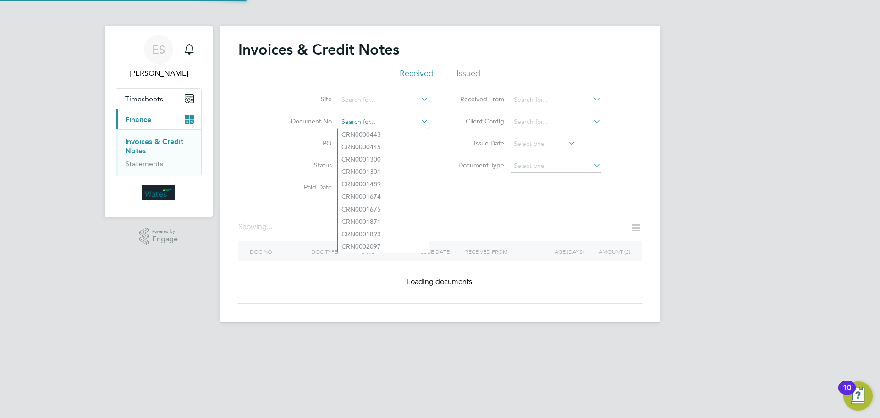
paste input "INV0045381"
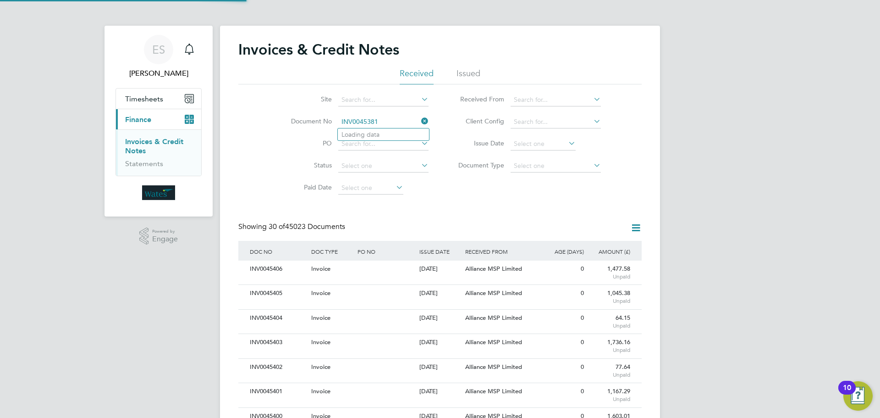
scroll to position [17, 62]
type input "INV0045381"
click at [393, 135] on li "INV0045381" at bounding box center [383, 134] width 91 height 12
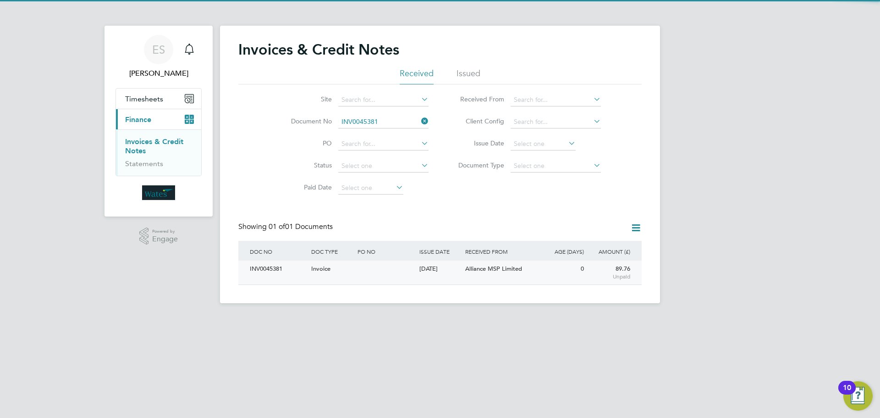
click at [267, 264] on div "INV0045381" at bounding box center [277, 268] width 61 height 17
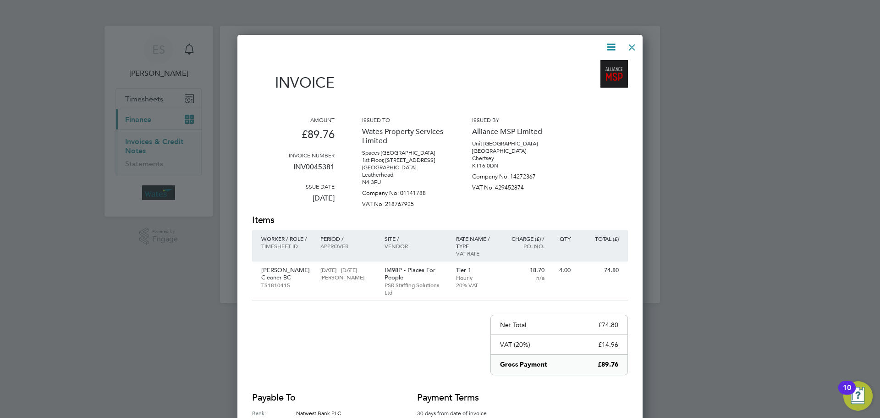
click at [614, 42] on icon at bounding box center [610, 46] width 11 height 11
click at [602, 66] on li "Download Invoice" at bounding box center [583, 68] width 63 height 13
click at [610, 46] on icon at bounding box center [610, 46] width 11 height 11
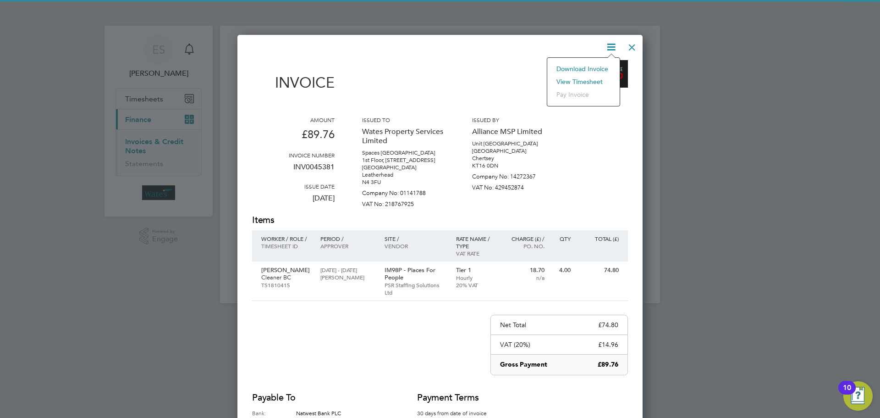
click at [593, 77] on li "View timesheet" at bounding box center [583, 81] width 63 height 13
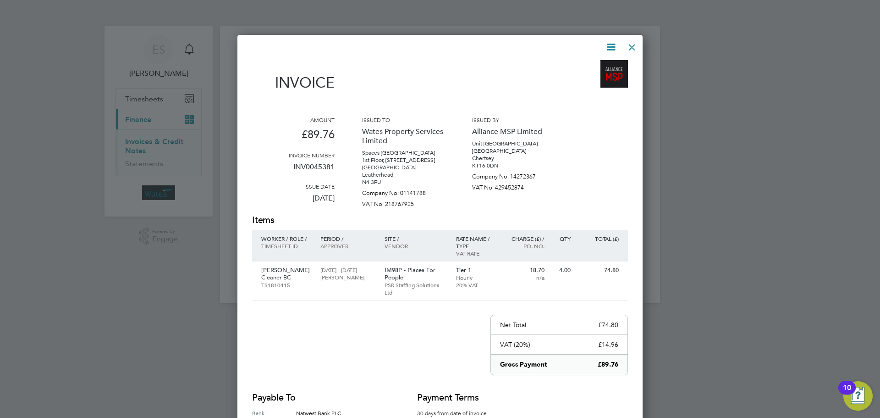
click at [632, 41] on div at bounding box center [632, 45] width 16 height 16
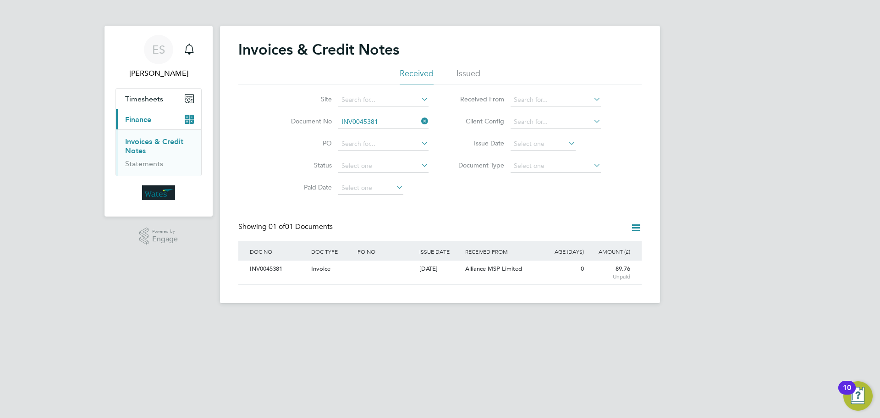
click at [419, 122] on icon at bounding box center [419, 121] width 0 height 13
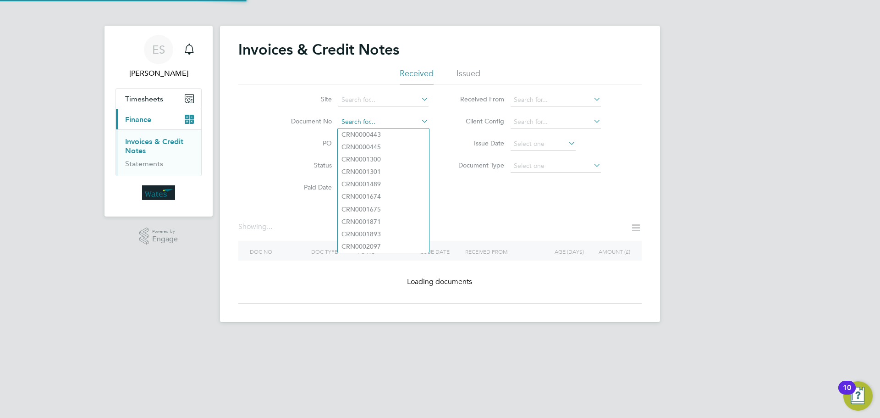
paste input "INV0045382"
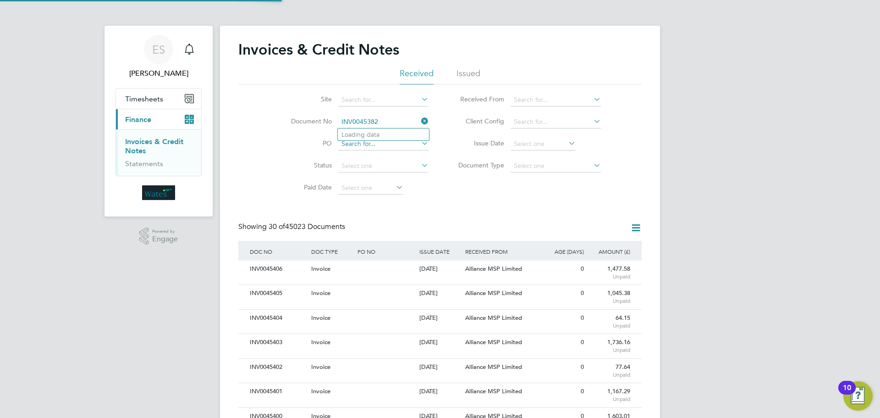
scroll to position [17, 62]
type input "INV0045382"
click at [385, 132] on li "INV0045382" at bounding box center [383, 134] width 91 height 12
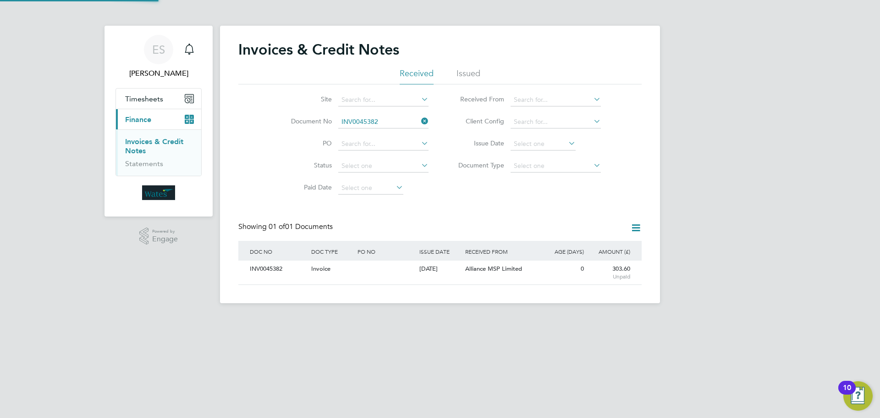
click at [263, 269] on div "INV0045382" at bounding box center [277, 268] width 61 height 17
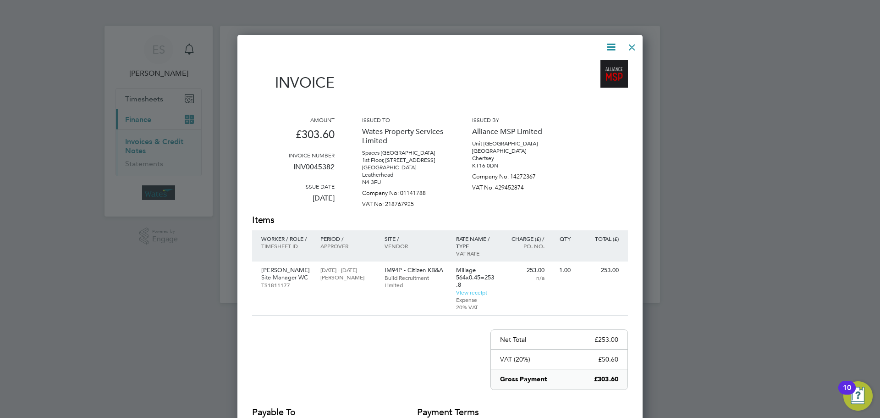
click at [609, 47] on icon at bounding box center [610, 46] width 11 height 11
click at [595, 63] on li "Download Invoice" at bounding box center [583, 68] width 63 height 13
click at [613, 45] on icon at bounding box center [610, 46] width 11 height 11
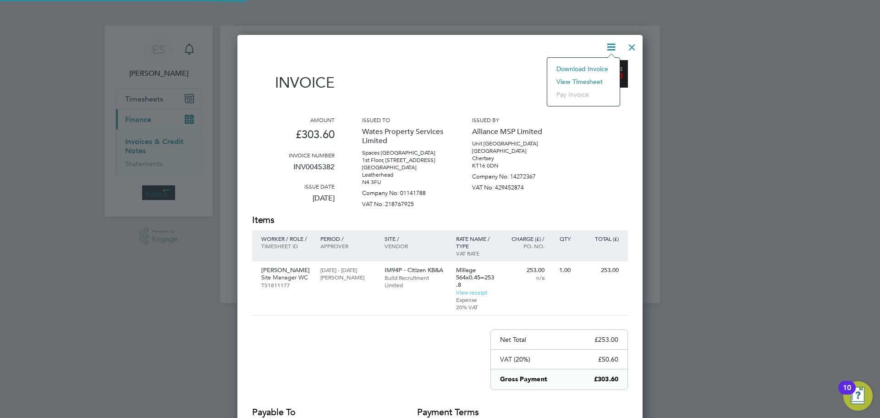
click at [588, 79] on li "View timesheet" at bounding box center [583, 81] width 63 height 13
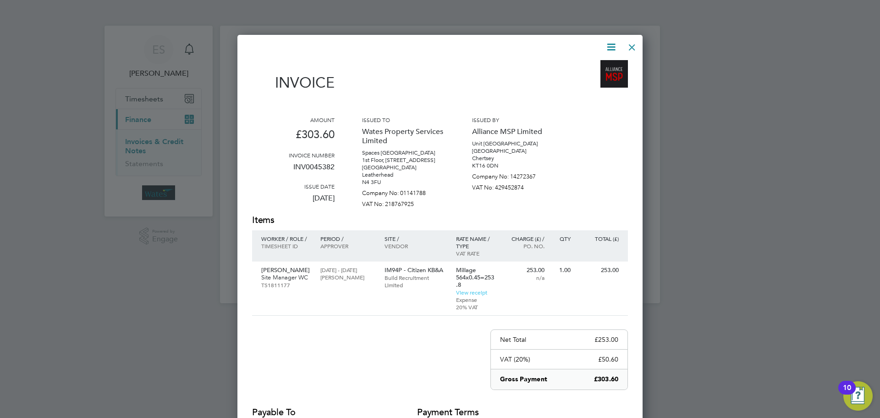
click at [636, 44] on div at bounding box center [632, 45] width 16 height 16
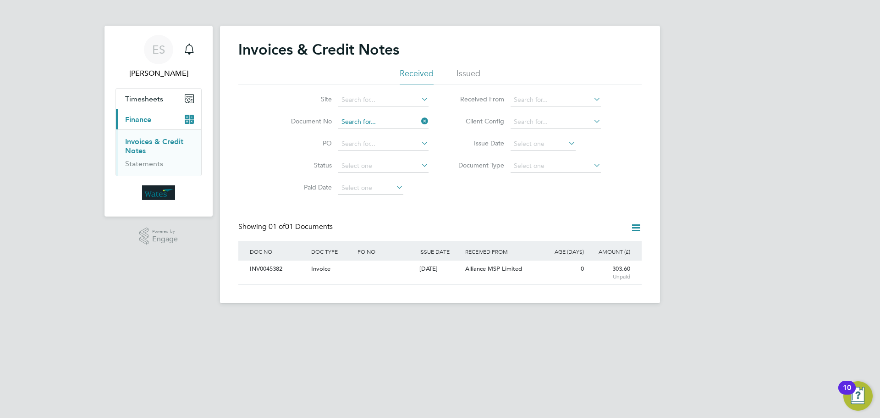
click at [418, 118] on input at bounding box center [383, 121] width 90 height 13
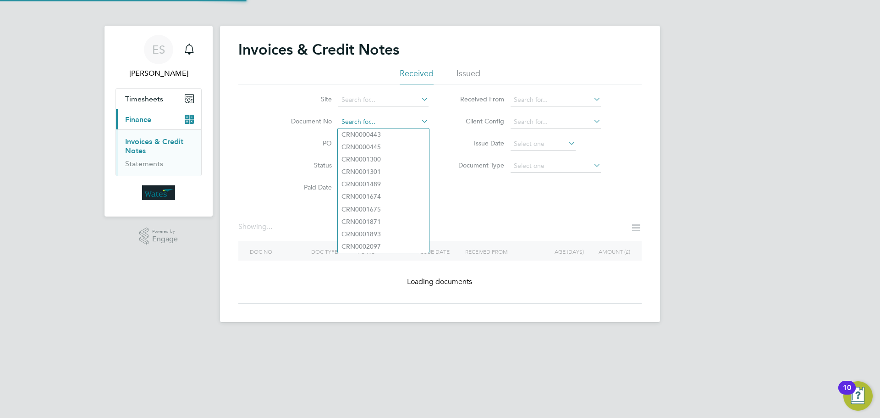
paste input "INV0045383"
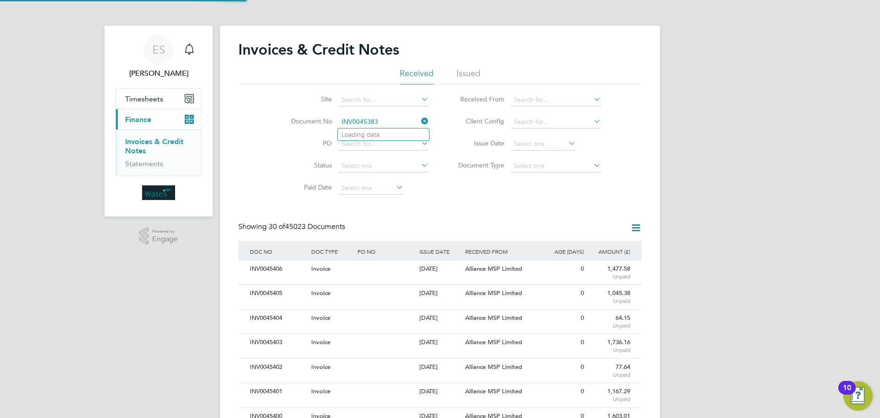
scroll to position [17, 62]
type input "INV0045383"
click at [422, 131] on icon at bounding box center [421, 133] width 7 height 7
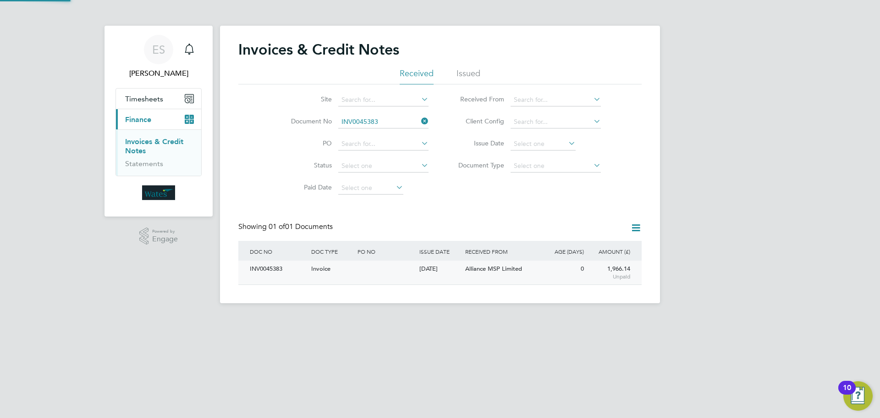
click at [254, 276] on div "INV0045383" at bounding box center [277, 268] width 61 height 17
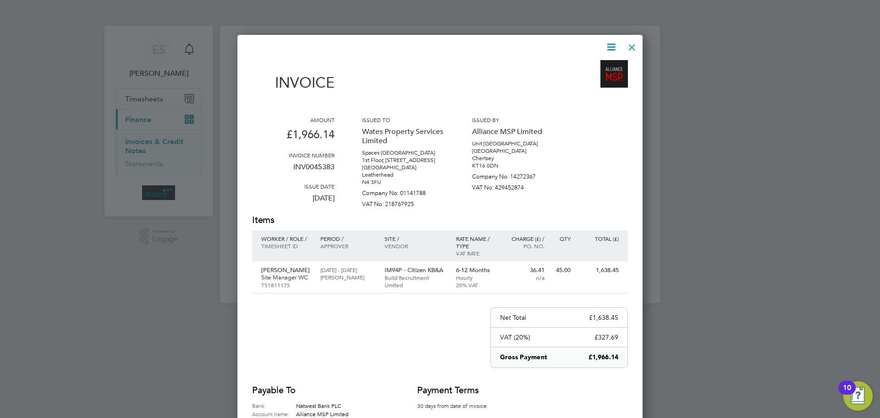
click at [615, 44] on icon at bounding box center [610, 46] width 11 height 11
click at [587, 67] on li "Download Invoice" at bounding box center [583, 68] width 63 height 13
drag, startPoint x: 612, startPoint y: 42, endPoint x: 605, endPoint y: 55, distance: 15.0
click at [612, 42] on icon at bounding box center [610, 46] width 11 height 11
click at [589, 80] on li "View timesheet" at bounding box center [583, 81] width 63 height 13
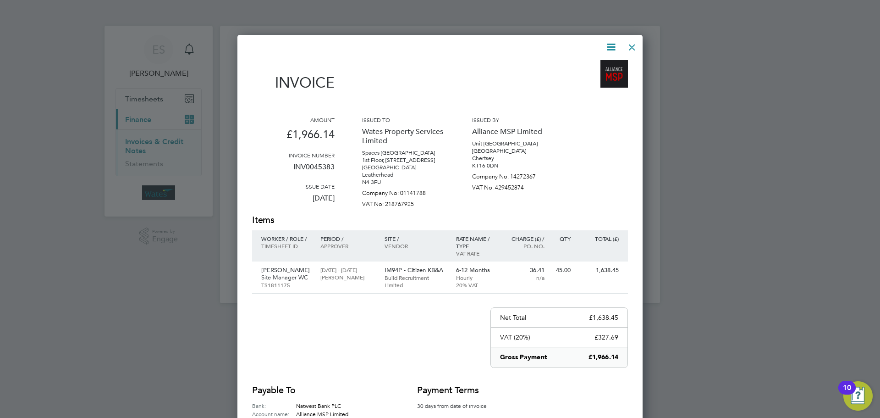
click at [629, 49] on div at bounding box center [632, 45] width 16 height 16
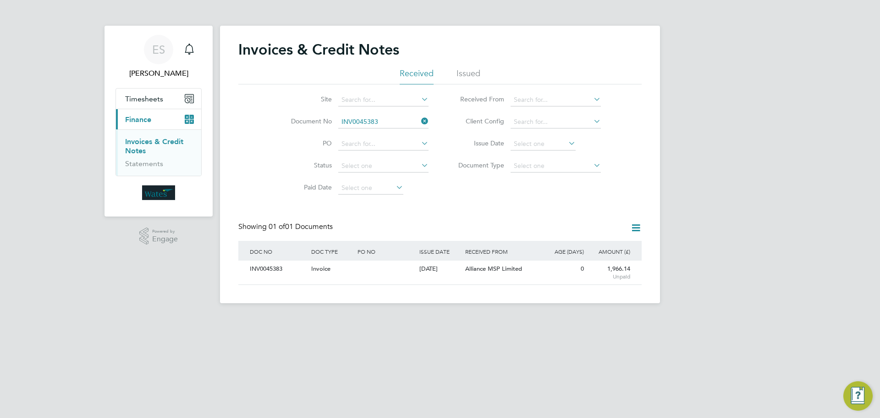
click at [419, 119] on icon at bounding box center [419, 121] width 0 height 13
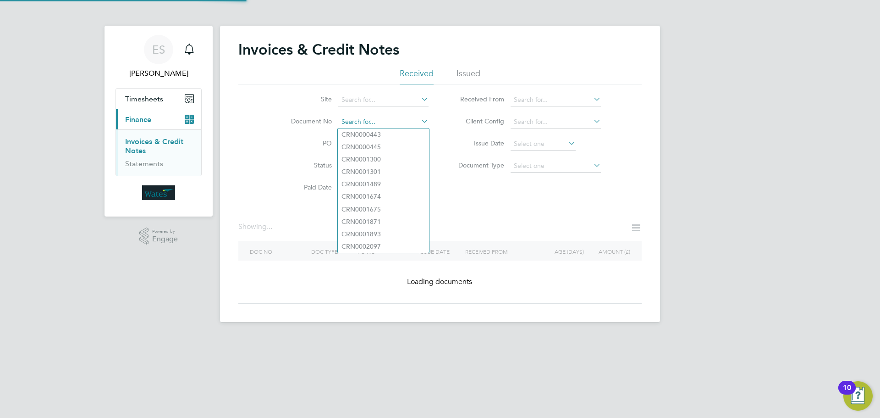
paste input "INV0045384"
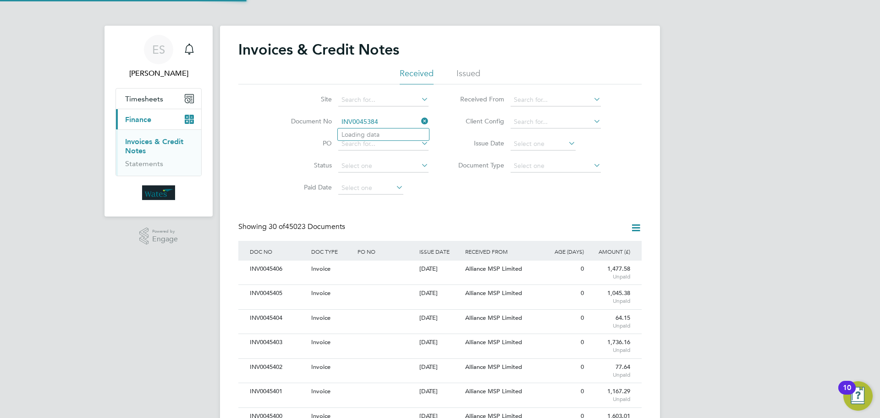
scroll to position [17, 62]
type input "INV0045384"
click at [399, 132] on li "INV0045384" at bounding box center [383, 134] width 91 height 12
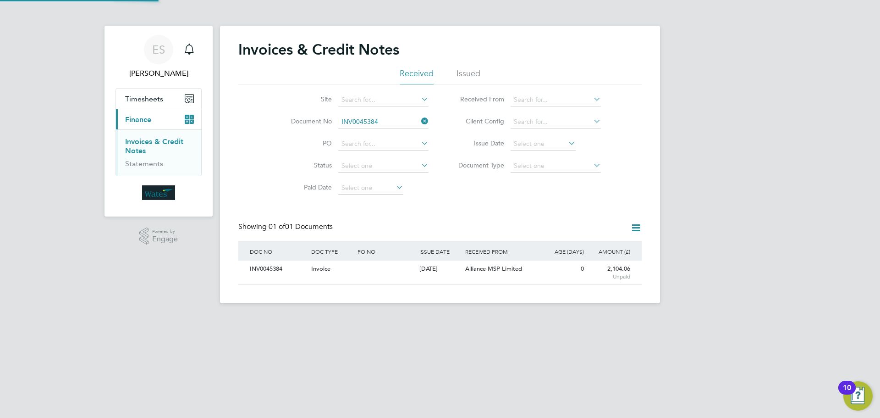
click at [272, 269] on div "INV0045384" at bounding box center [277, 268] width 61 height 17
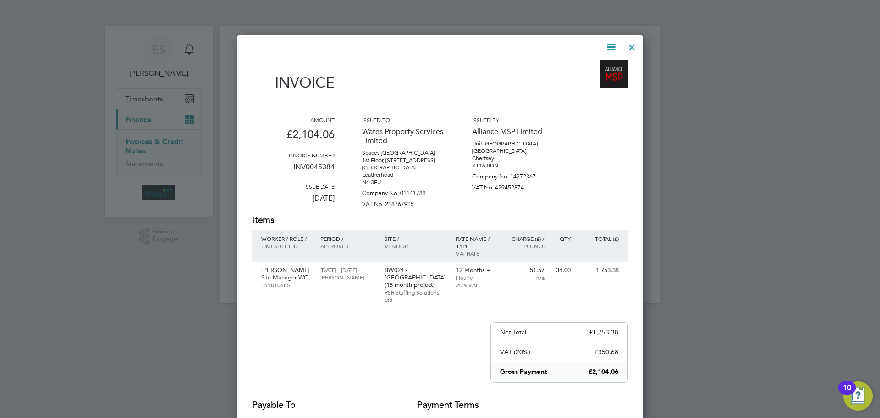
click at [612, 46] on icon at bounding box center [610, 46] width 11 height 11
click at [597, 66] on li "Download Invoice" at bounding box center [583, 68] width 63 height 13
drag, startPoint x: 608, startPoint y: 44, endPoint x: 606, endPoint y: 49, distance: 6.0
click at [608, 44] on icon at bounding box center [610, 46] width 11 height 11
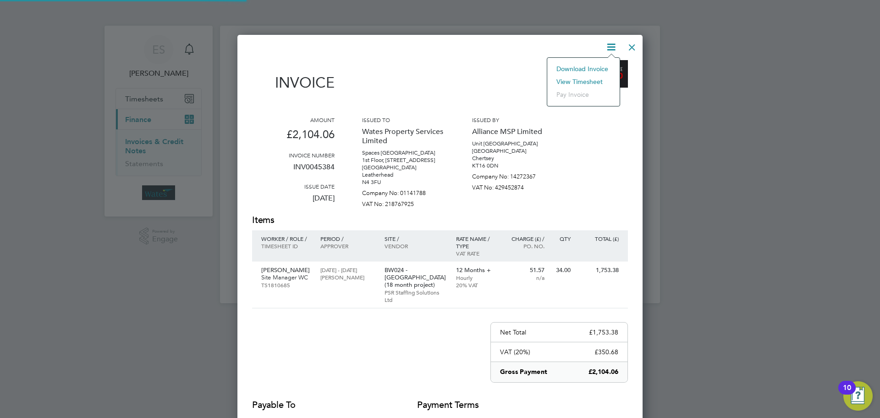
click at [595, 79] on li "View timesheet" at bounding box center [583, 81] width 63 height 13
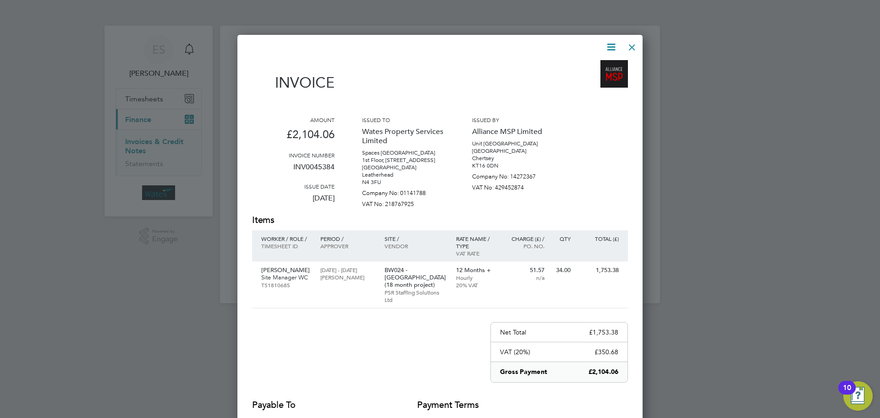
click at [634, 45] on div at bounding box center [632, 45] width 16 height 16
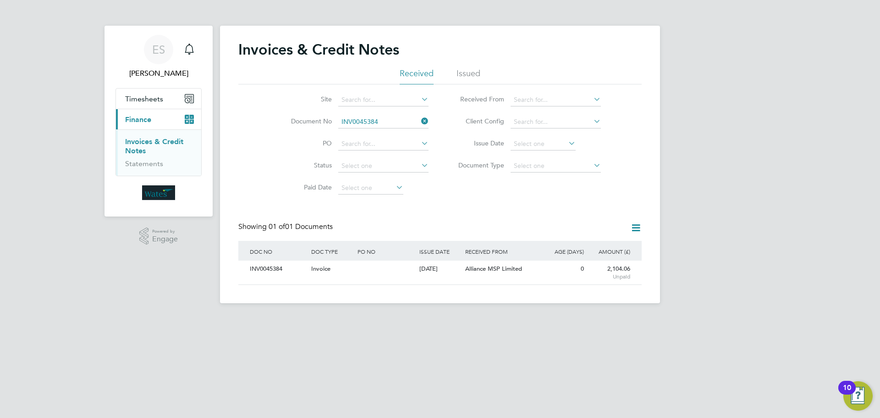
click at [419, 120] on icon at bounding box center [419, 121] width 0 height 13
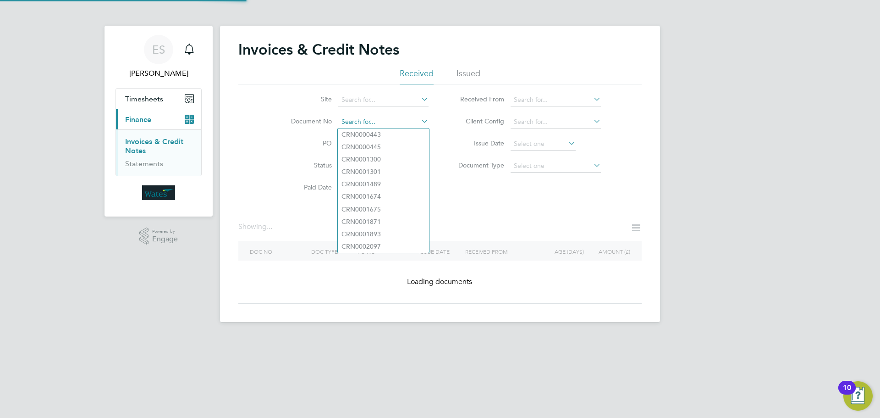
paste input "INV0045385"
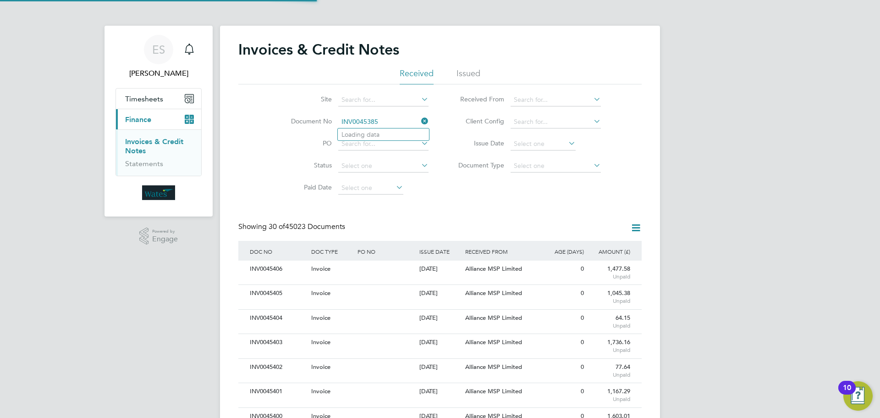
scroll to position [17, 62]
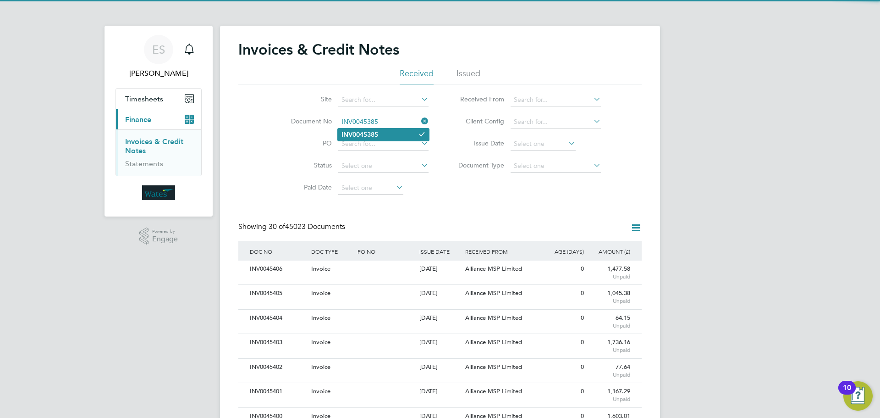
type input "INV0045385"
click at [398, 134] on li "INV0045385" at bounding box center [383, 134] width 91 height 12
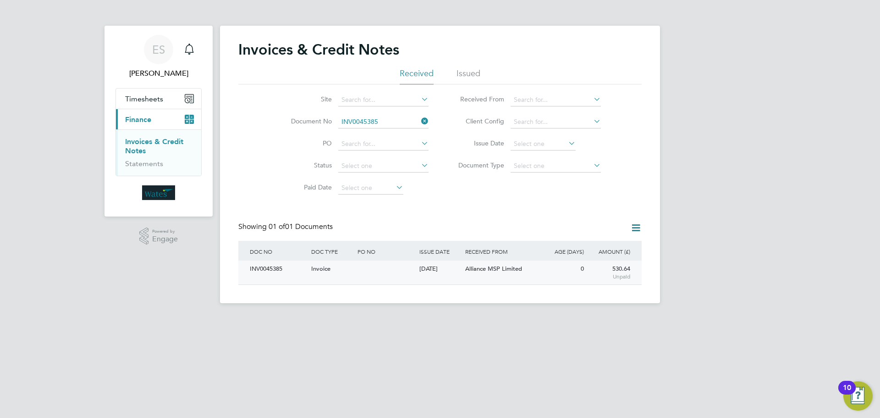
click at [252, 270] on div "INV0045385" at bounding box center [277, 268] width 61 height 17
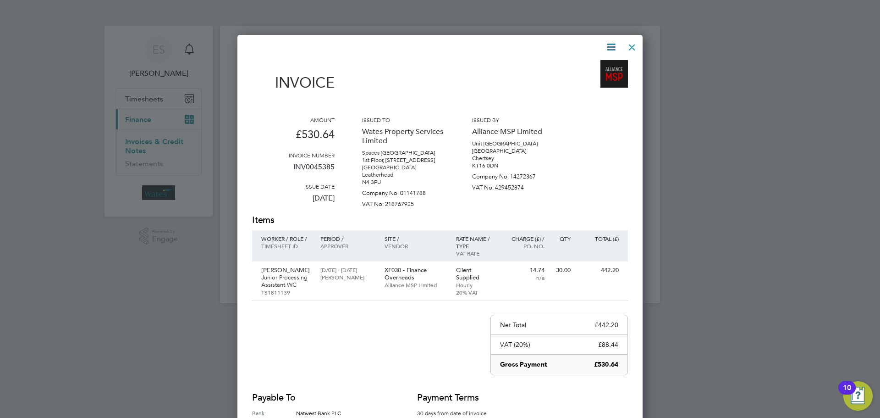
click at [608, 43] on icon at bounding box center [610, 46] width 11 height 11
click at [592, 66] on li "Download Invoice" at bounding box center [583, 68] width 63 height 13
drag, startPoint x: 612, startPoint y: 46, endPoint x: 599, endPoint y: 66, distance: 24.4
click at [612, 46] on icon at bounding box center [610, 46] width 11 height 11
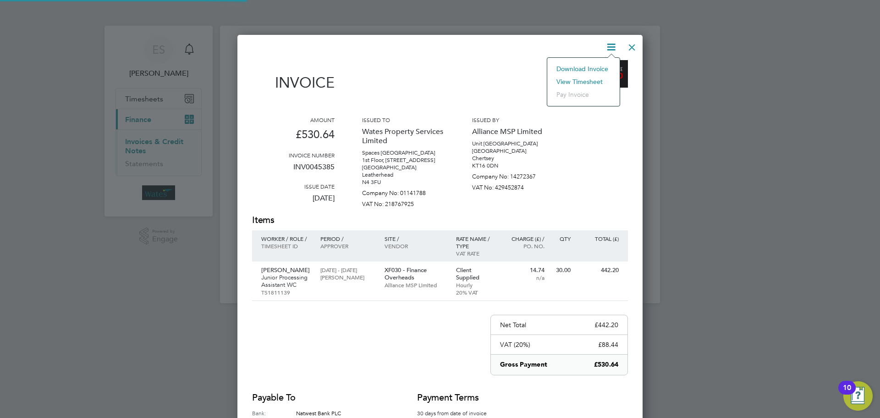
click at [588, 79] on li "View timesheet" at bounding box center [583, 81] width 63 height 13
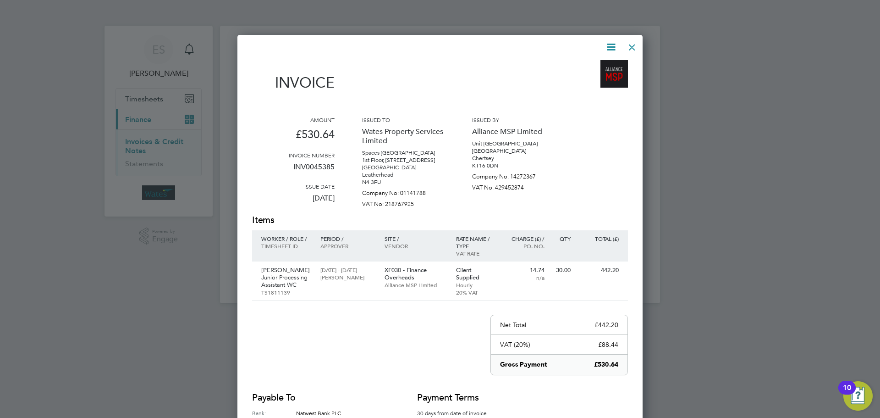
click at [631, 47] on div at bounding box center [632, 45] width 16 height 16
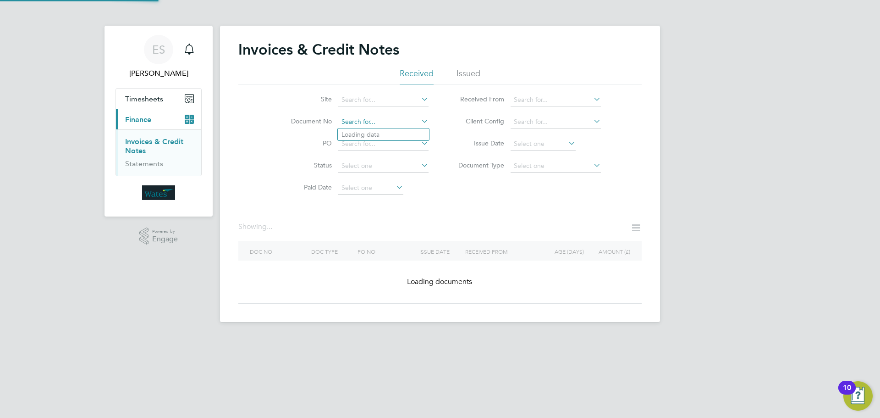
click at [425, 115] on input at bounding box center [383, 121] width 90 height 13
paste input "INV0045386"
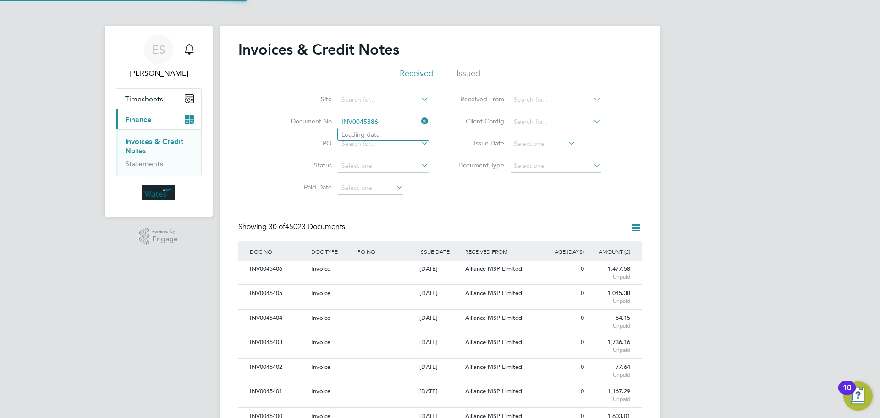
scroll to position [17, 77]
click at [401, 123] on input "INV0045386" at bounding box center [383, 121] width 90 height 13
type input "INV0045386"
click at [403, 135] on li "INV0045386" at bounding box center [383, 134] width 91 height 12
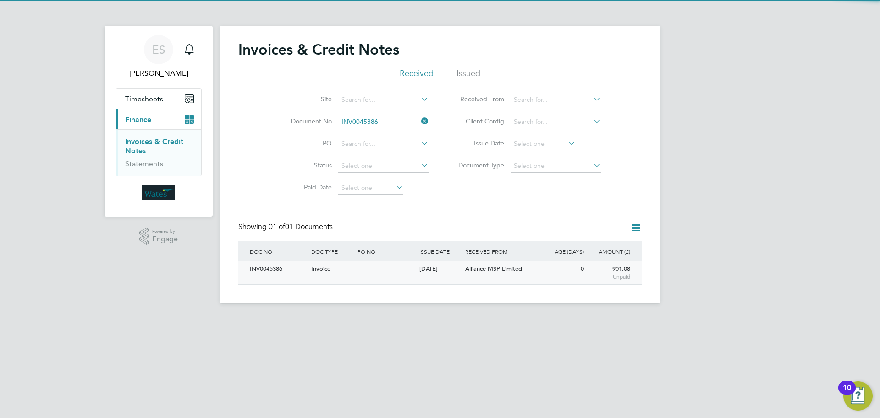
click at [279, 268] on div "INV0045386" at bounding box center [277, 268] width 61 height 17
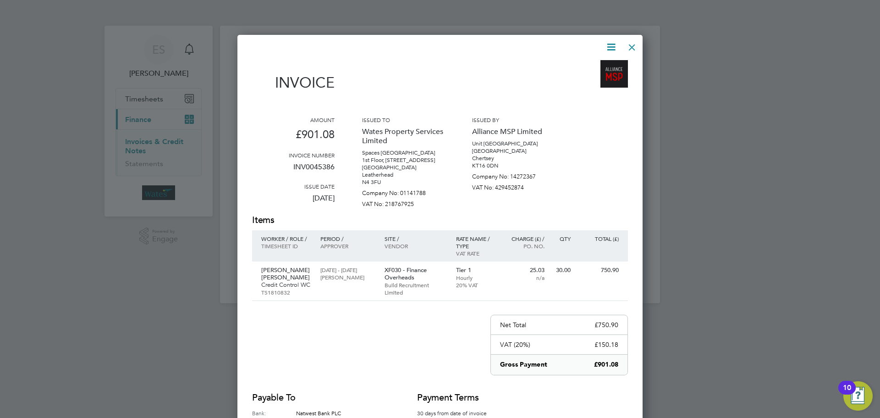
click at [610, 47] on icon at bounding box center [610, 46] width 11 height 11
click at [593, 67] on li "Download Invoice" at bounding box center [583, 68] width 63 height 13
click at [611, 44] on icon at bounding box center [610, 46] width 11 height 11
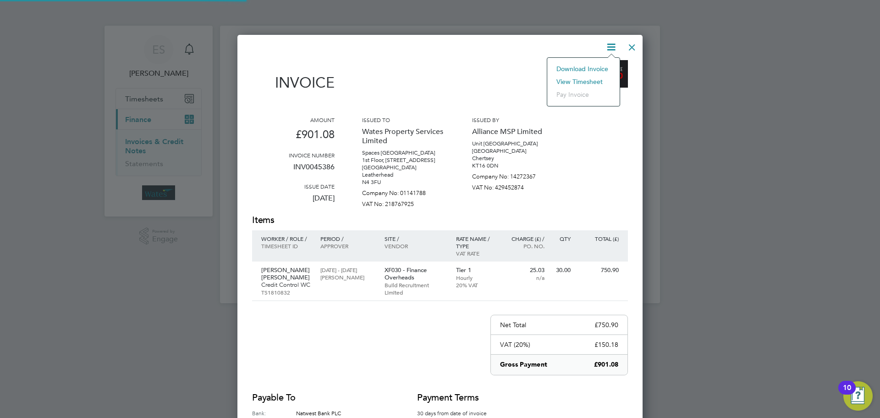
click at [595, 77] on li "View timesheet" at bounding box center [583, 81] width 63 height 13
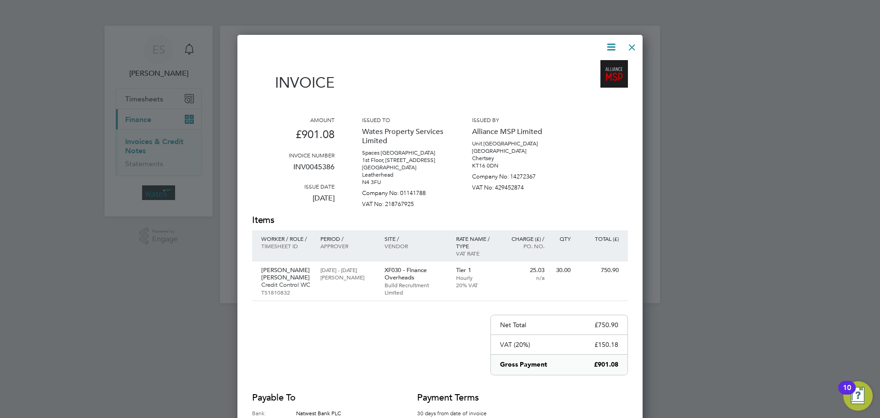
click at [629, 40] on div at bounding box center [632, 45] width 16 height 16
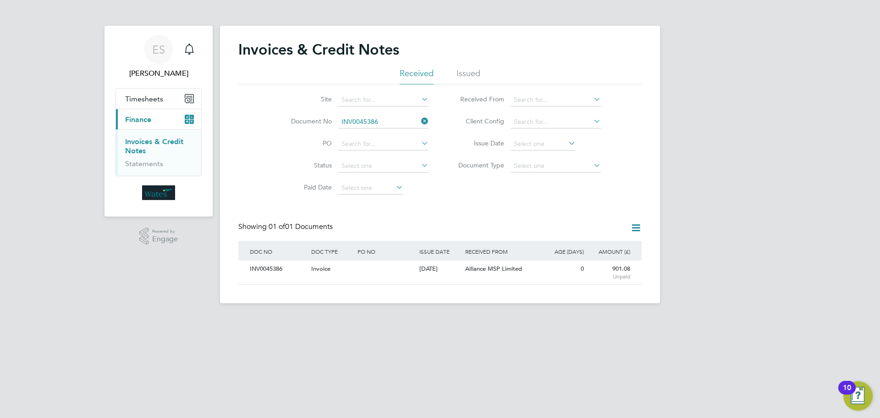
click at [419, 119] on icon at bounding box center [419, 121] width 0 height 13
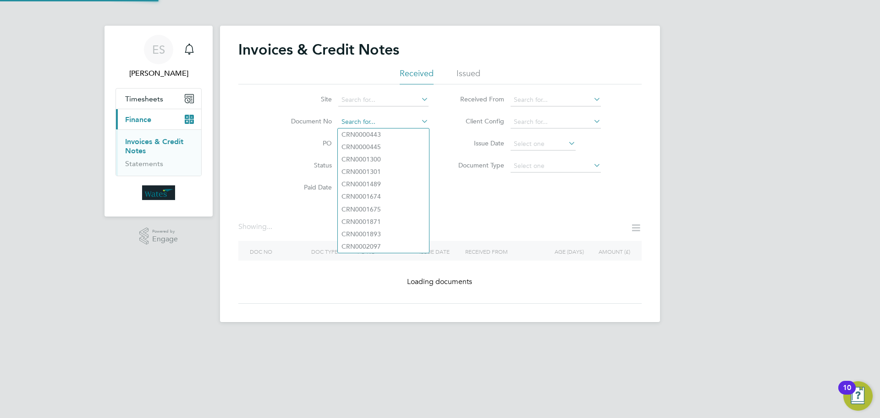
paste input "INV0045387"
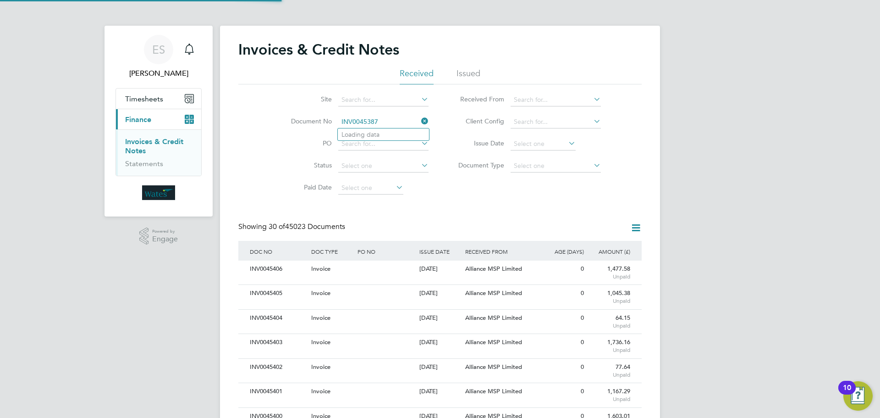
scroll to position [17, 62]
type input "INV0045387"
click at [386, 132] on li "INV0045387" at bounding box center [383, 134] width 91 height 12
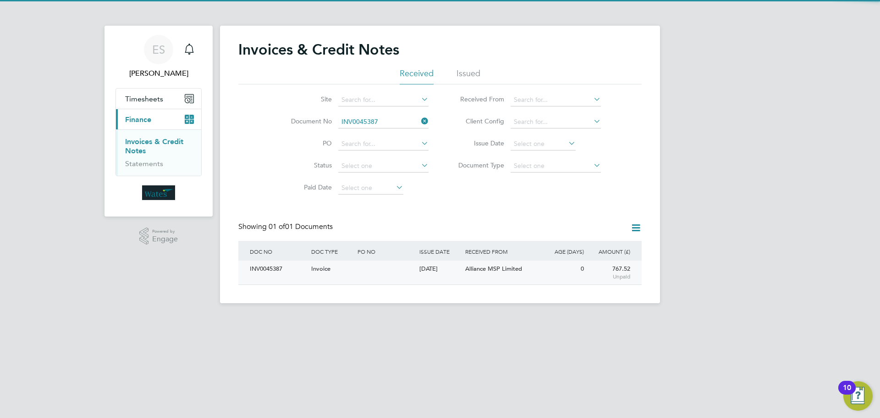
click at [276, 271] on div "INV0045387" at bounding box center [277, 268] width 61 height 17
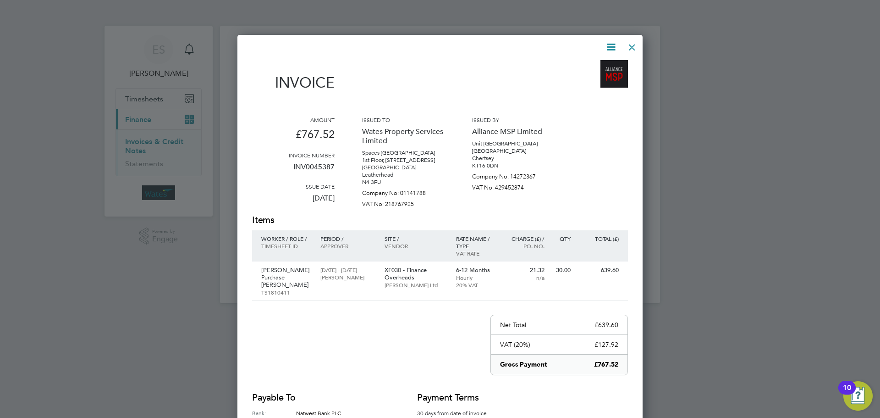
click at [607, 45] on icon at bounding box center [610, 46] width 11 height 11
click at [584, 67] on li "Download Invoice" at bounding box center [583, 68] width 63 height 13
drag, startPoint x: 612, startPoint y: 49, endPoint x: 601, endPoint y: 60, distance: 15.9
click at [612, 49] on icon at bounding box center [610, 46] width 11 height 11
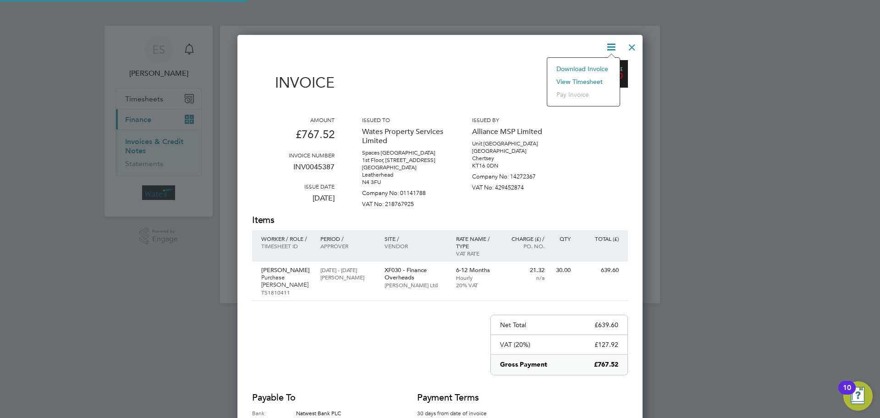
click at [591, 76] on li "View timesheet" at bounding box center [583, 81] width 63 height 13
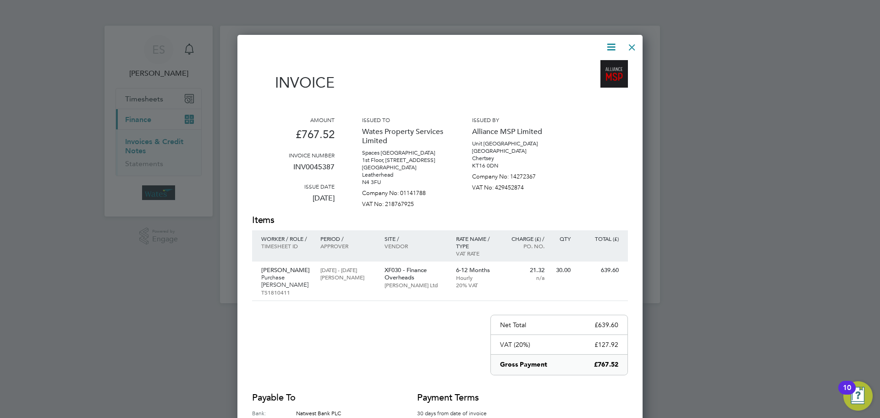
click at [635, 45] on div at bounding box center [632, 45] width 16 height 16
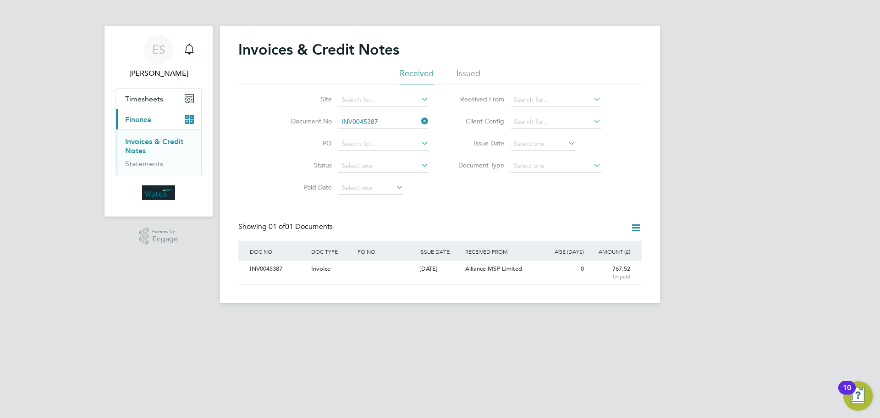
click at [419, 121] on icon at bounding box center [419, 121] width 0 height 13
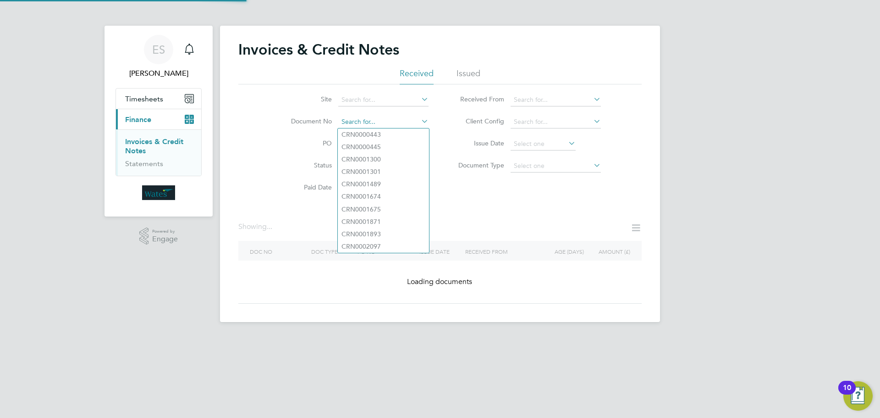
paste input "INV0045388"
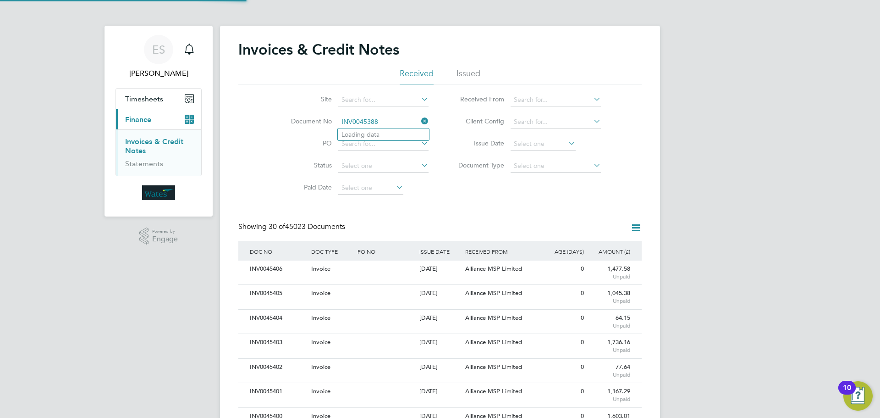
scroll to position [17, 77]
type input "INV0045388"
click at [395, 131] on li "INV0045388" at bounding box center [383, 134] width 91 height 12
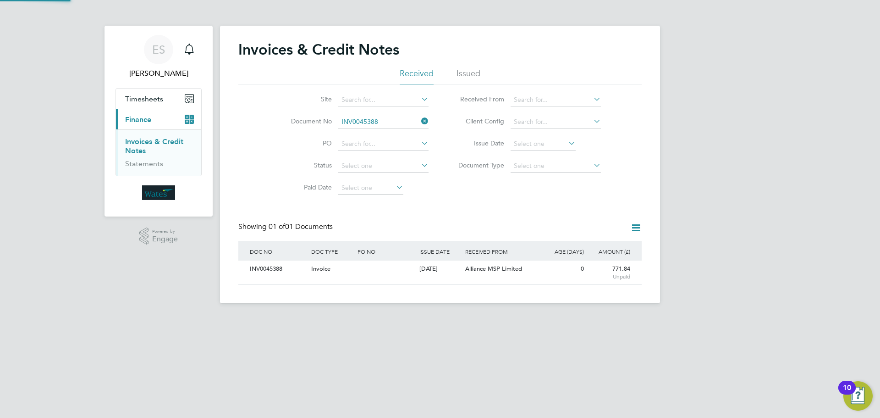
click at [269, 266] on div "INV0045388" at bounding box center [277, 268] width 61 height 17
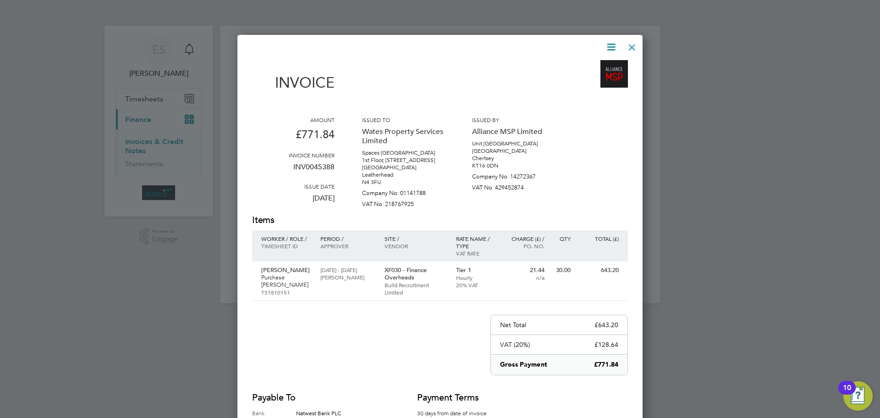
click at [609, 44] on icon at bounding box center [610, 46] width 11 height 11
click at [599, 64] on li "Download Invoice" at bounding box center [583, 68] width 63 height 13
click at [608, 46] on icon at bounding box center [610, 46] width 11 height 11
click at [575, 80] on li "View timesheet" at bounding box center [583, 81] width 63 height 13
drag, startPoint x: 627, startPoint y: 45, endPoint x: 495, endPoint y: 140, distance: 163.3
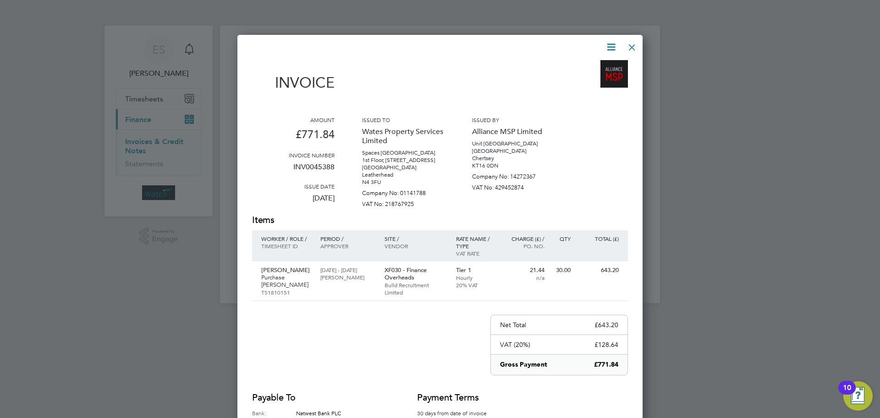
click at [627, 45] on div at bounding box center [632, 45] width 16 height 16
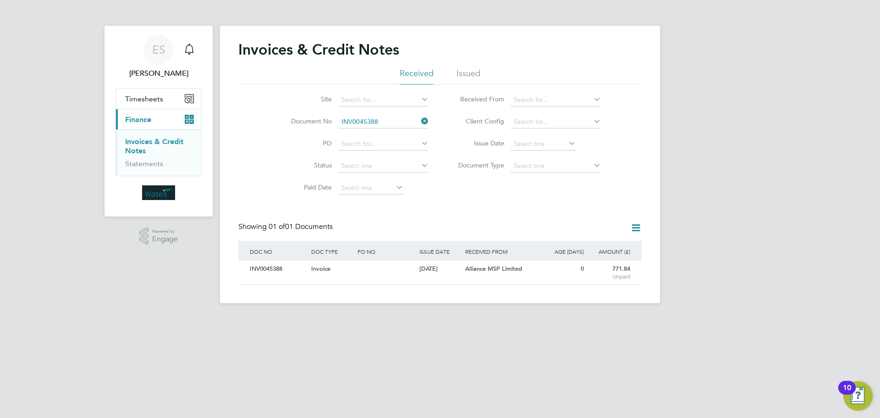
click at [419, 120] on icon at bounding box center [419, 121] width 0 height 13
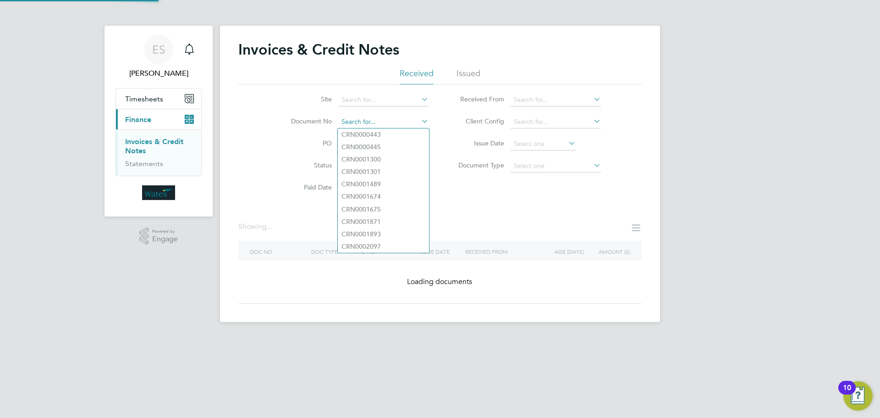
paste input "INV0045389"
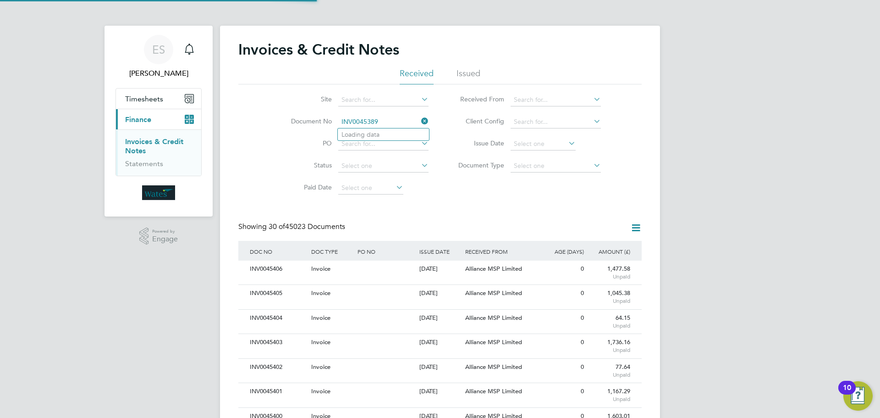
scroll to position [17, 62]
type input "INV0045389"
click at [385, 131] on li "INV0045389" at bounding box center [383, 134] width 91 height 12
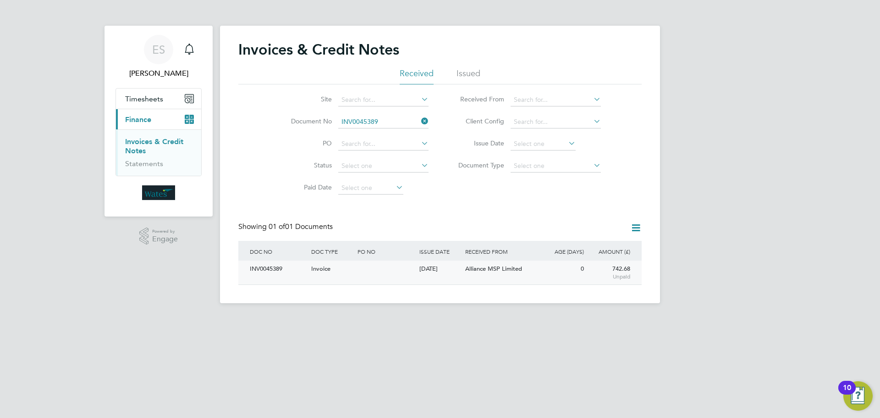
click at [275, 269] on div "INV0045389" at bounding box center [277, 268] width 61 height 17
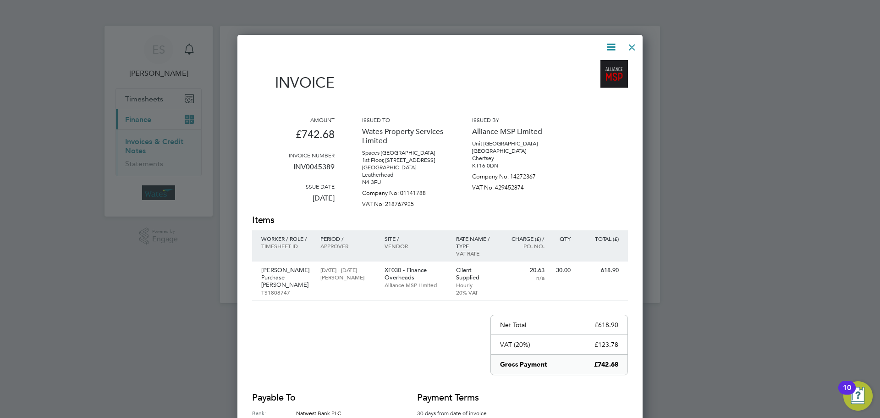
click at [611, 45] on icon at bounding box center [610, 46] width 11 height 11
click at [595, 66] on li "Download Invoice" at bounding box center [583, 68] width 63 height 13
click at [611, 42] on icon at bounding box center [610, 46] width 11 height 11
click at [590, 76] on li "View timesheet" at bounding box center [583, 81] width 63 height 13
click at [630, 47] on div at bounding box center [632, 45] width 16 height 16
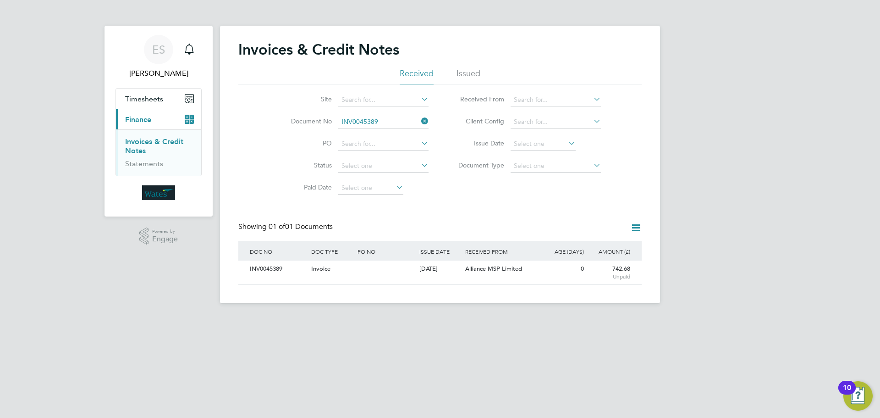
click at [419, 118] on icon at bounding box center [419, 121] width 0 height 13
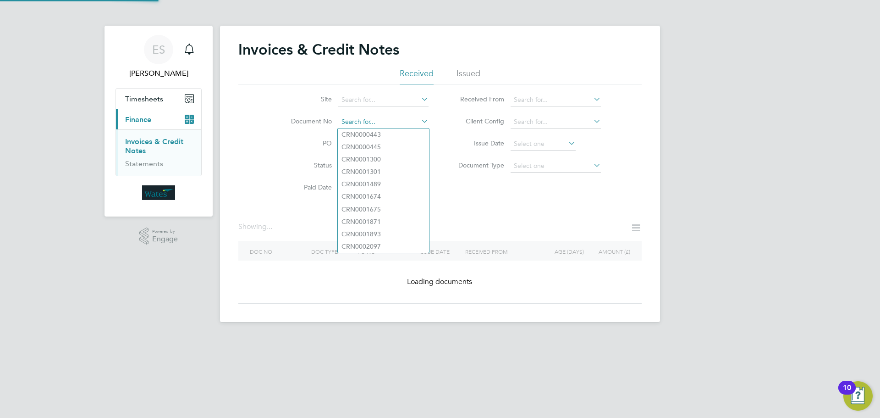
paste input "INV0045390"
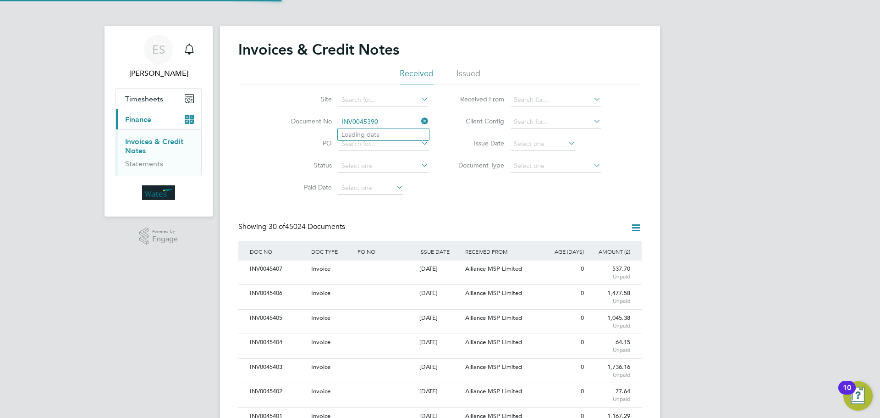
scroll to position [17, 62]
type input "INV0045390"
click at [393, 134] on li "INV0045390" at bounding box center [383, 134] width 91 height 12
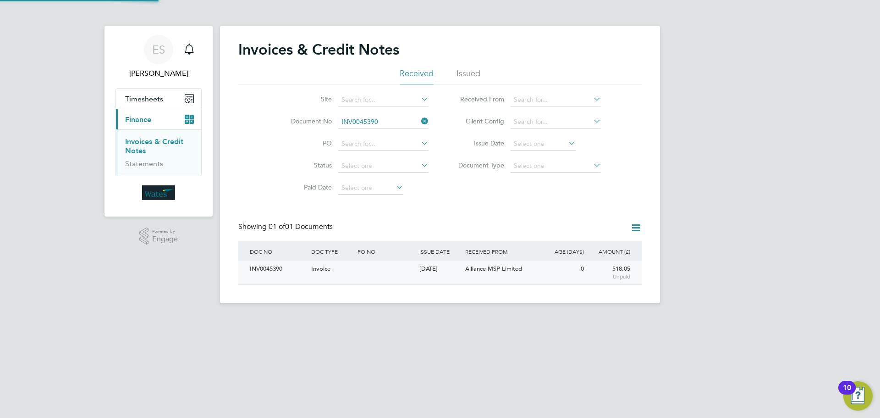
click at [280, 269] on div "INV0045390" at bounding box center [277, 268] width 61 height 17
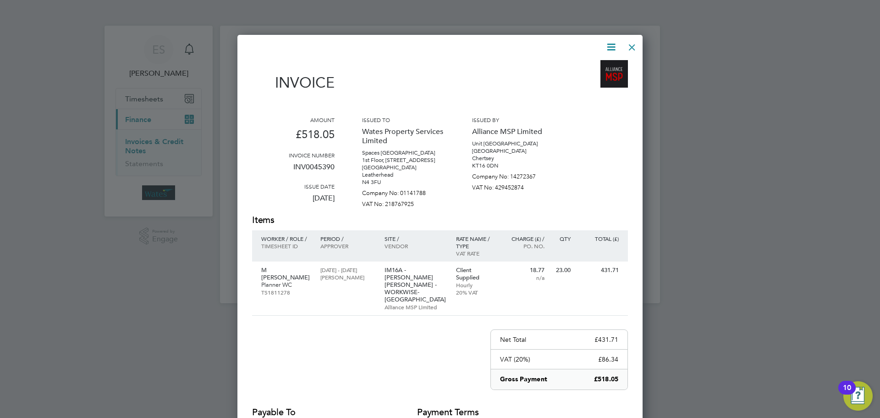
click at [607, 41] on icon at bounding box center [610, 46] width 11 height 11
click at [605, 64] on li "Download Invoice" at bounding box center [583, 68] width 63 height 13
drag, startPoint x: 610, startPoint y: 45, endPoint x: 597, endPoint y: 75, distance: 32.3
click at [610, 45] on icon at bounding box center [610, 46] width 11 height 11
click at [584, 77] on li "View timesheet" at bounding box center [583, 81] width 63 height 13
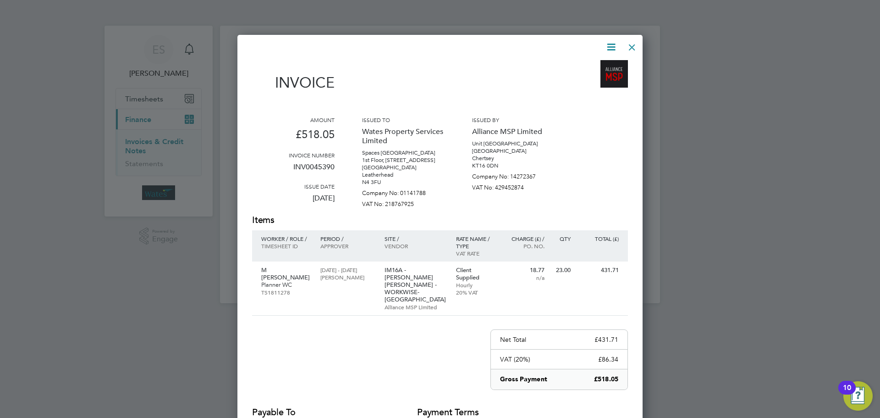
click at [632, 40] on div at bounding box center [632, 45] width 16 height 16
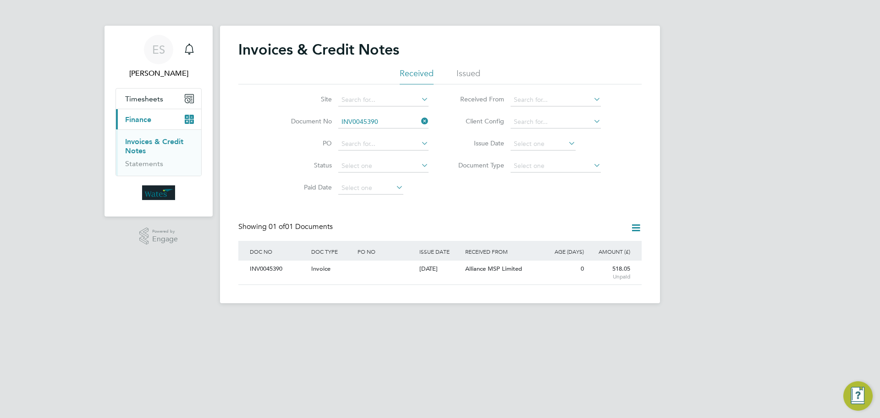
click at [419, 121] on icon at bounding box center [419, 121] width 0 height 13
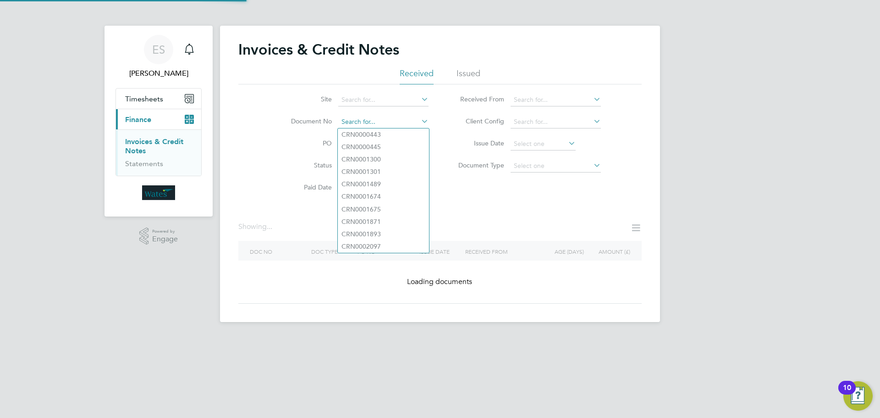
paste input "INV0045391"
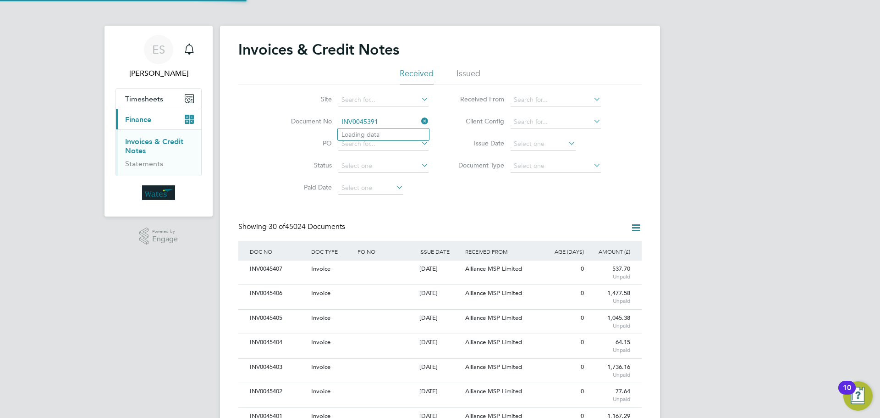
scroll to position [17, 62]
type input "INV0045391"
click at [388, 131] on li "INV0045391" at bounding box center [383, 134] width 91 height 12
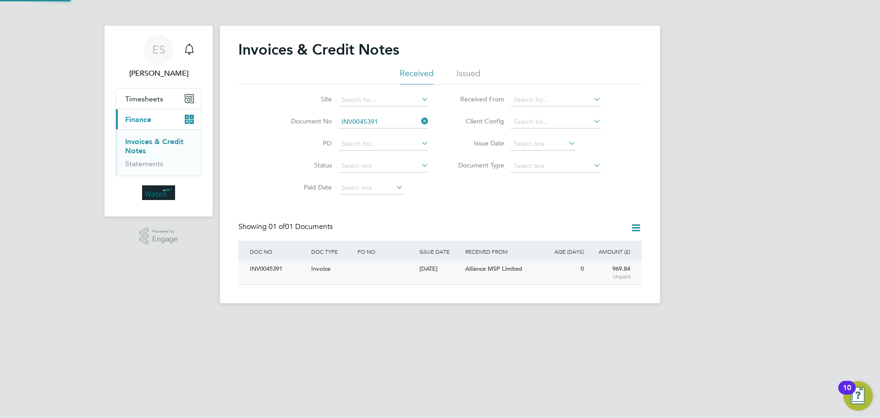
click at [272, 260] on div "INV0045391" at bounding box center [277, 268] width 61 height 17
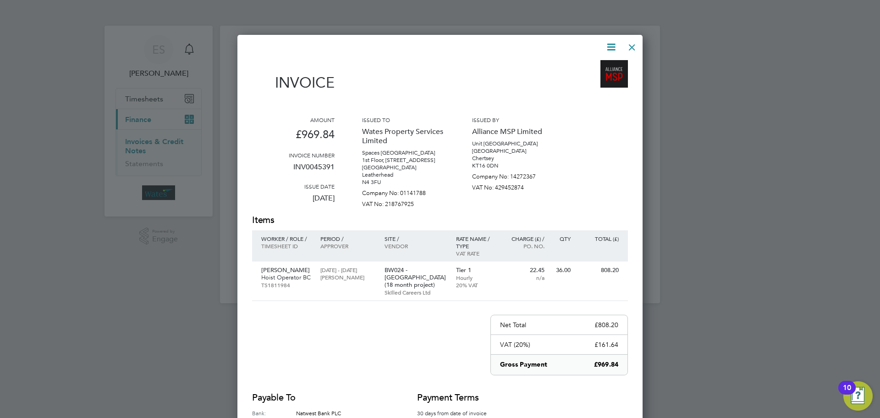
click at [611, 43] on icon at bounding box center [610, 46] width 11 height 11
click at [599, 64] on li "Download Invoice" at bounding box center [583, 68] width 63 height 13
click at [607, 44] on icon at bounding box center [610, 46] width 11 height 11
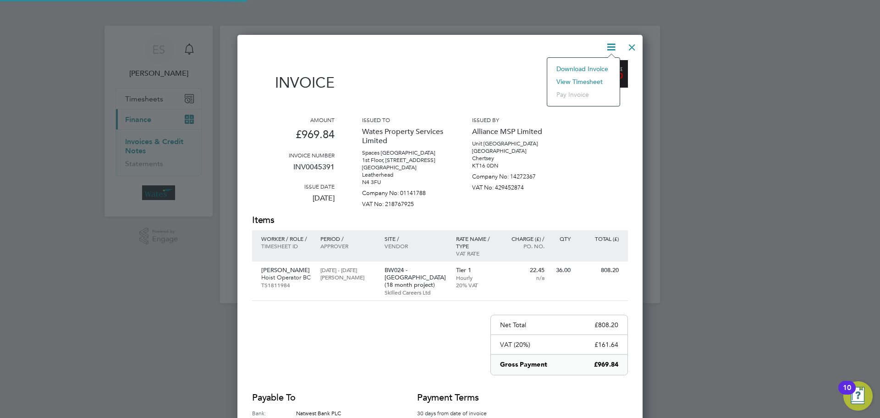
click at [583, 80] on li "View timesheet" at bounding box center [583, 81] width 63 height 13
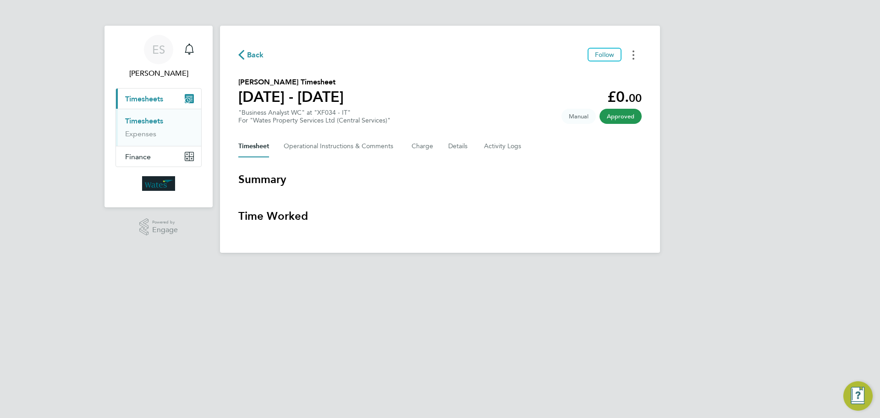
drag, startPoint x: 638, startPoint y: 52, endPoint x: 632, endPoint y: 55, distance: 7.2
click at [638, 52] on button "Timesheets Menu" at bounding box center [633, 55] width 16 height 14
click at [603, 77] on link "Download timesheet" at bounding box center [587, 75] width 110 height 18
click at [736, 267] on html "ES Emily Summerfield Notifications Applications: Current page: Timesheets Times…" at bounding box center [440, 133] width 880 height 267
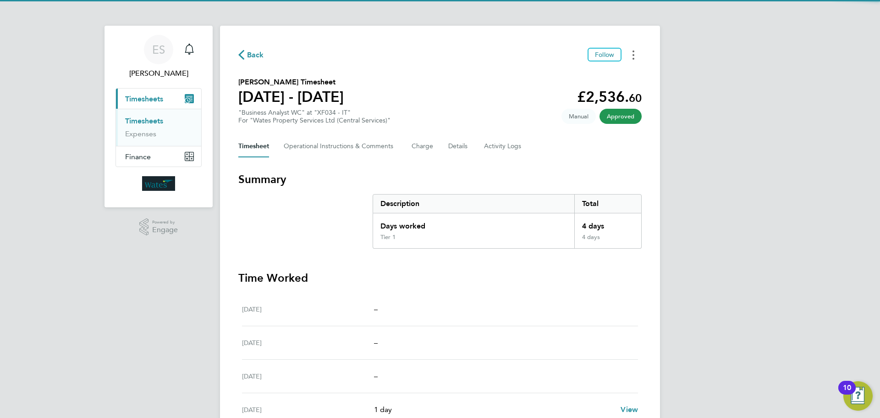
click at [635, 49] on button "Timesheets Menu" at bounding box center [633, 55] width 16 height 14
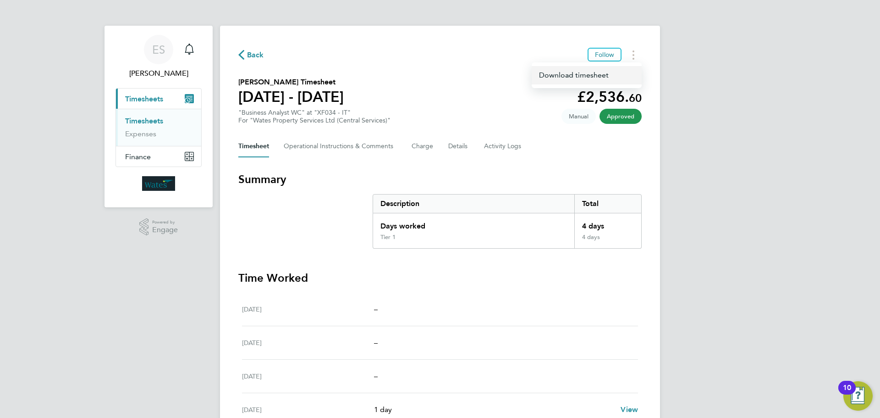
click at [594, 74] on link "Download timesheet" at bounding box center [587, 75] width 110 height 18
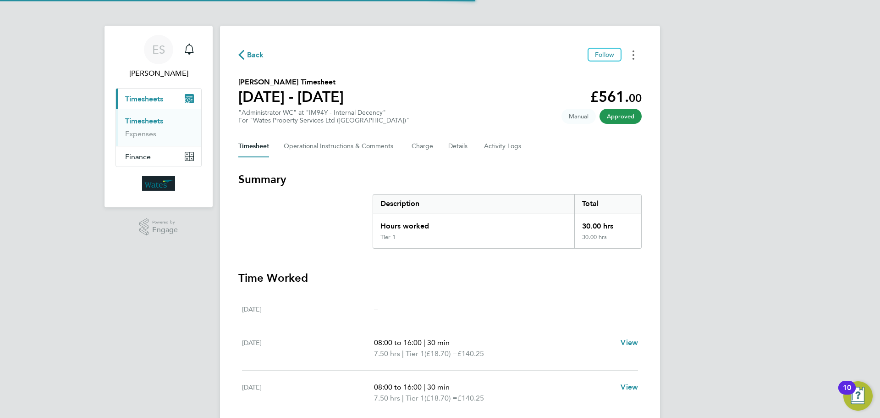
click at [633, 50] on icon "Timesheets Menu" at bounding box center [633, 54] width 2 height 9
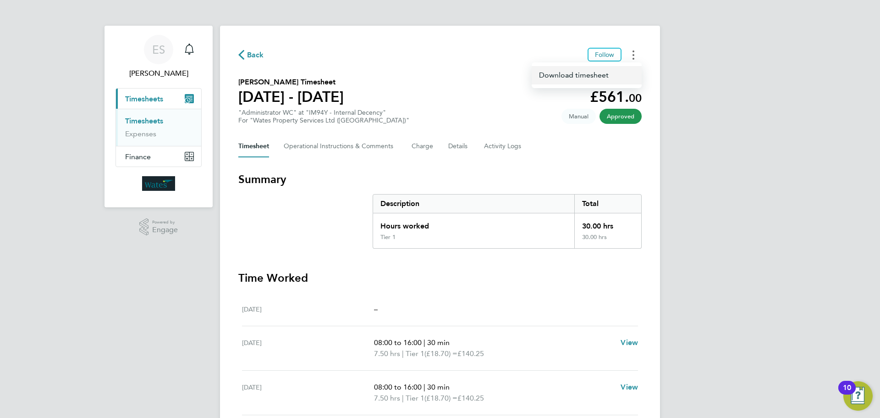
click at [618, 71] on link "Download timesheet" at bounding box center [587, 75] width 110 height 18
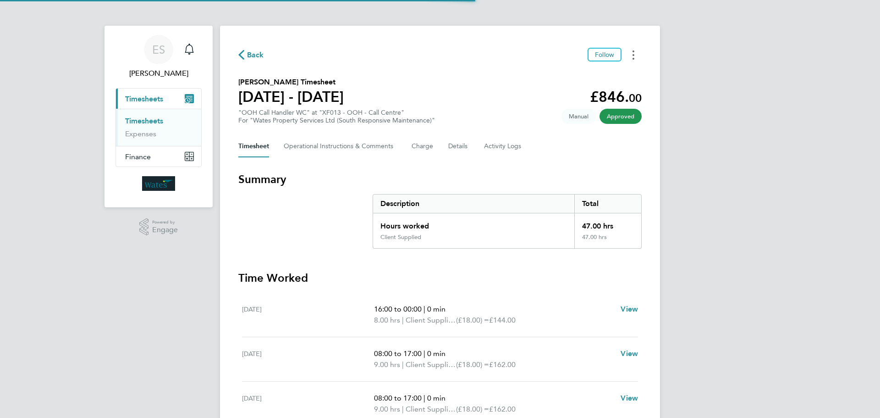
click at [636, 51] on button "Timesheets Menu" at bounding box center [633, 55] width 16 height 14
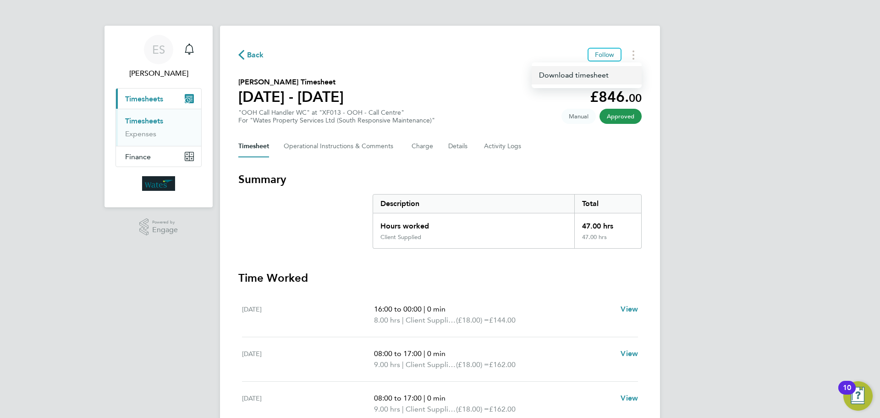
click at [608, 71] on link "Download timesheet" at bounding box center [587, 75] width 110 height 18
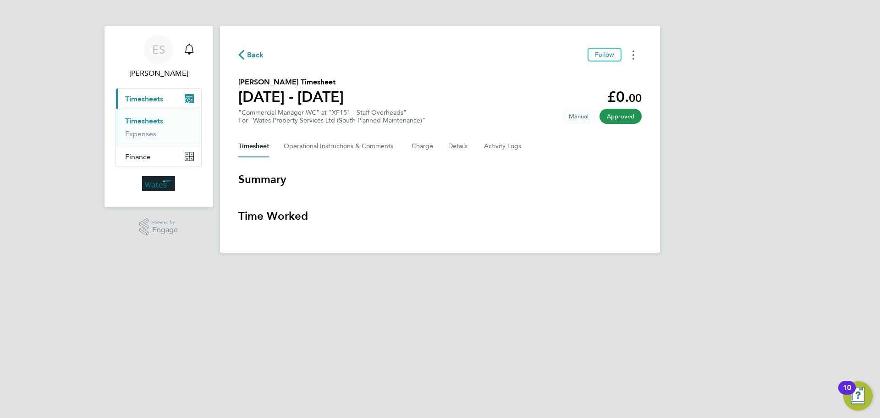
click at [636, 55] on button "Timesheets Menu" at bounding box center [633, 55] width 16 height 14
click at [620, 71] on link "Download timesheet" at bounding box center [587, 75] width 110 height 18
click at [632, 54] on icon "Timesheets Menu" at bounding box center [633, 54] width 2 height 9
click at [612, 71] on link "Download timesheet" at bounding box center [587, 75] width 110 height 18
click at [701, 267] on html "ES Emily Summerfield Notifications Applications: Current page: Timesheets Times…" at bounding box center [440, 133] width 880 height 267
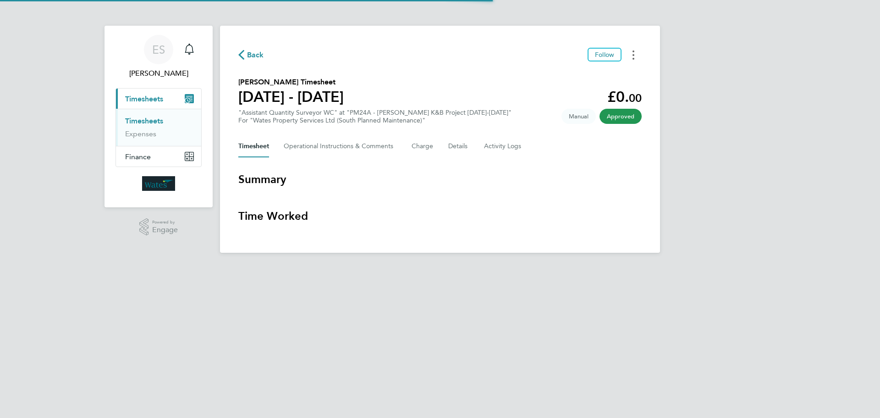
click at [629, 54] on button "Timesheets Menu" at bounding box center [633, 55] width 16 height 14
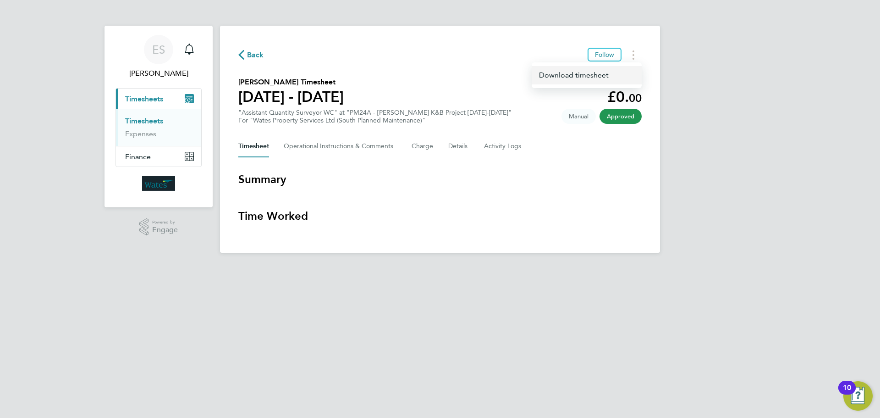
click at [603, 74] on link "Download timesheet" at bounding box center [587, 75] width 110 height 18
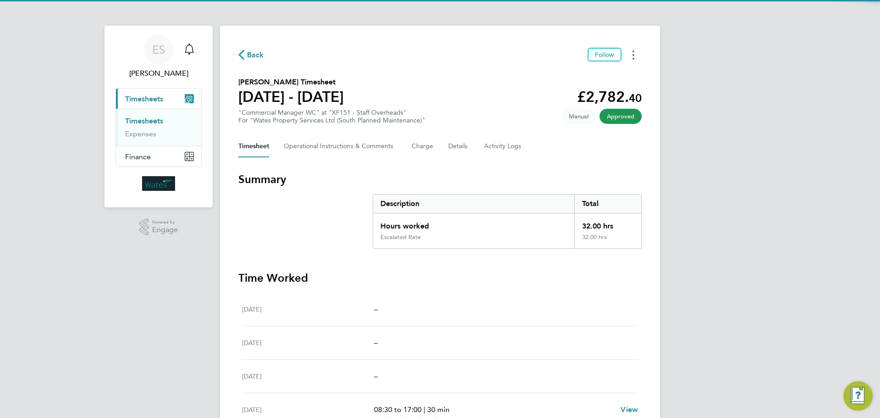
click at [635, 53] on button "Timesheets Menu" at bounding box center [633, 55] width 16 height 14
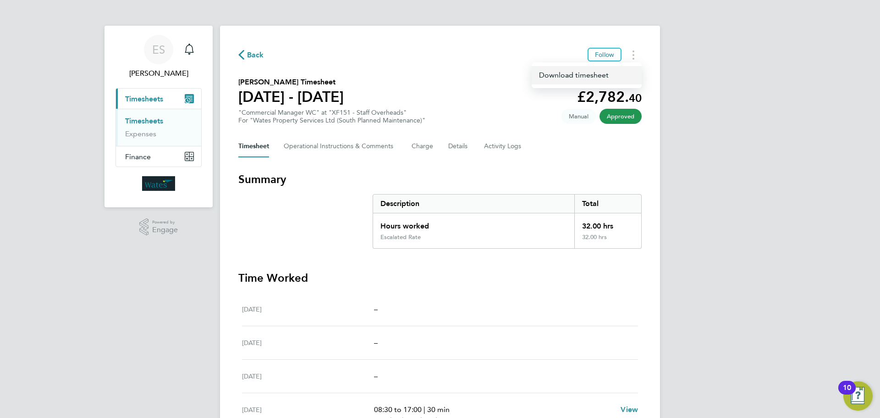
click at [609, 76] on link "Download timesheet" at bounding box center [587, 75] width 110 height 18
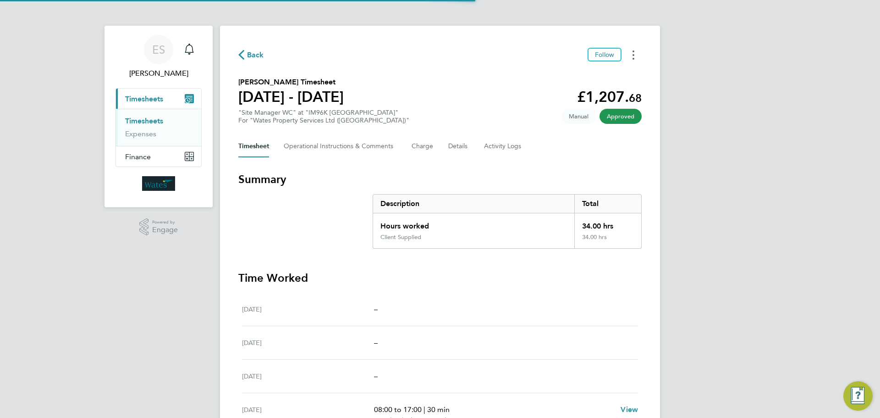
click at [635, 54] on button "Timesheets Menu" at bounding box center [633, 55] width 16 height 14
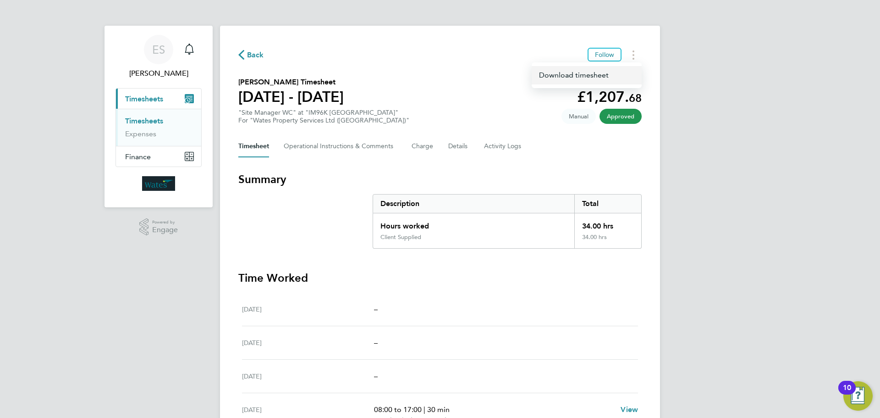
click at [621, 78] on link "Download timesheet" at bounding box center [587, 75] width 110 height 18
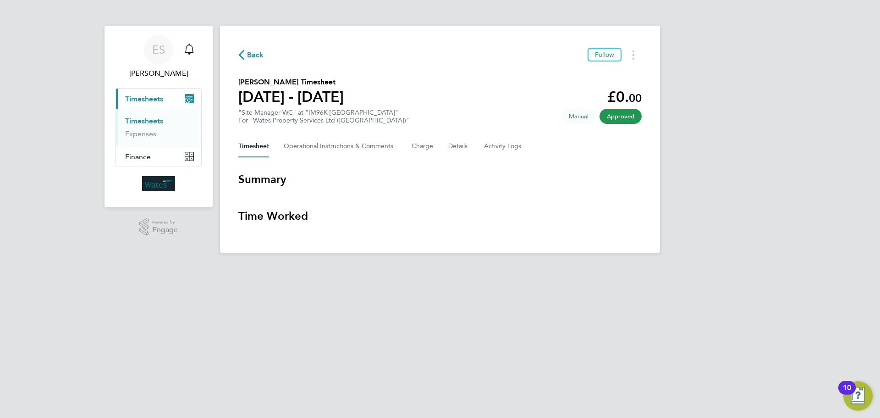
drag, startPoint x: 631, startPoint y: 51, endPoint x: 622, endPoint y: 59, distance: 11.4
click at [631, 51] on button "Timesheets Menu" at bounding box center [633, 55] width 16 height 14
click at [585, 75] on link "Download timesheet" at bounding box center [587, 75] width 110 height 18
click at [635, 56] on button "Timesheets Menu" at bounding box center [633, 55] width 16 height 14
click at [616, 71] on link "Download timesheet" at bounding box center [587, 75] width 110 height 18
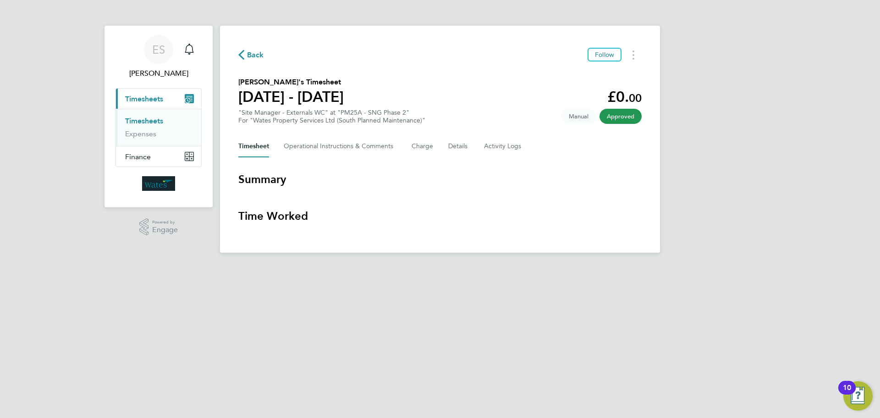
click at [716, 267] on html "ES Emily Summerfield Notifications Applications: Current page: Timesheets Times…" at bounding box center [440, 133] width 880 height 267
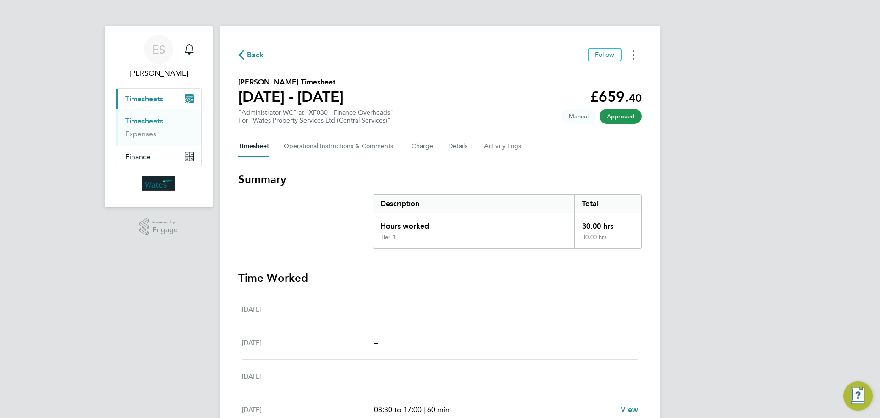
click at [632, 53] on icon "Timesheets Menu" at bounding box center [633, 54] width 2 height 9
click at [604, 71] on link "Download timesheet" at bounding box center [587, 75] width 110 height 18
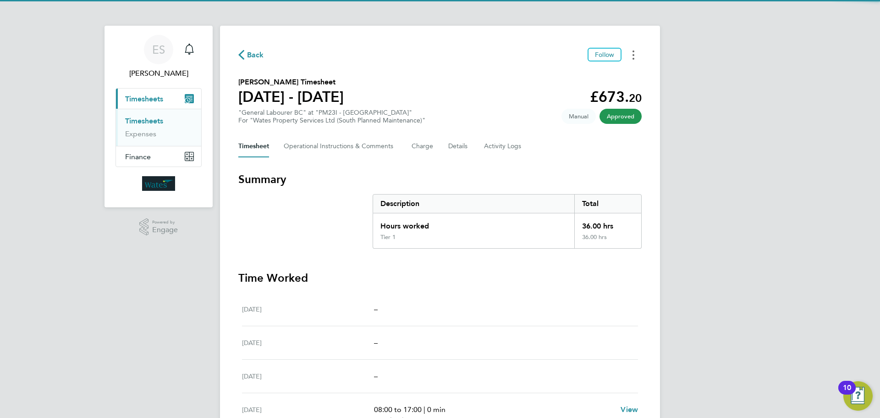
click at [631, 53] on button "Timesheets Menu" at bounding box center [633, 55] width 16 height 14
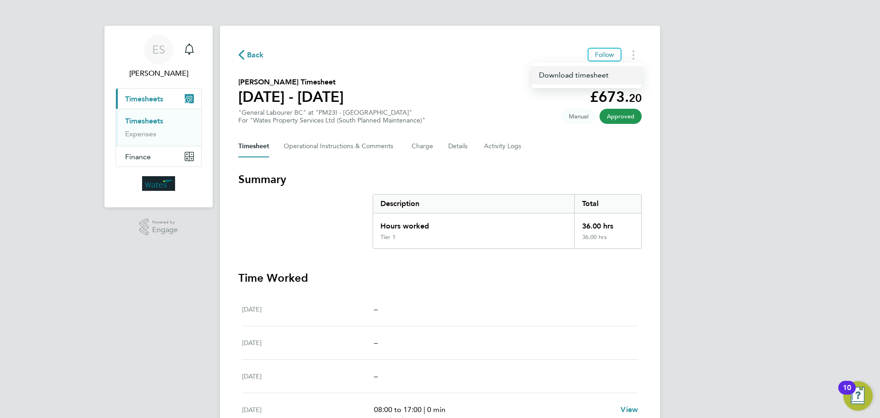
drag, startPoint x: 616, startPoint y: 72, endPoint x: 609, endPoint y: 77, distance: 8.0
click at [616, 72] on link "Download timesheet" at bounding box center [587, 75] width 110 height 18
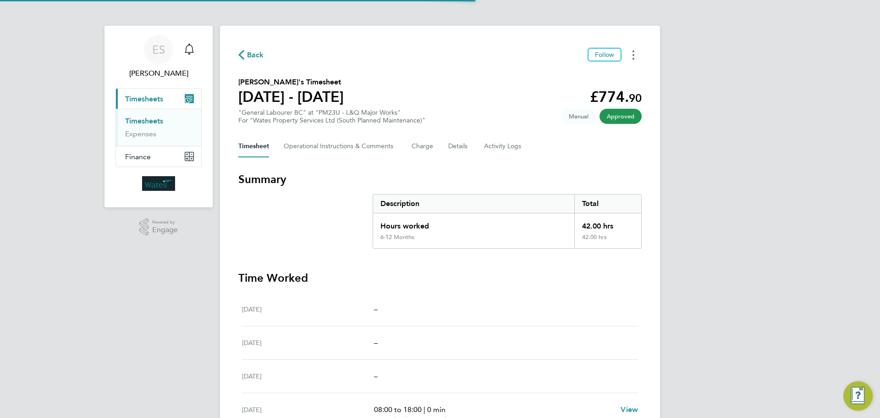
drag, startPoint x: 633, startPoint y: 55, endPoint x: 628, endPoint y: 60, distance: 7.5
click at [633, 55] on circle "Timesheets Menu" at bounding box center [633, 55] width 2 height 2
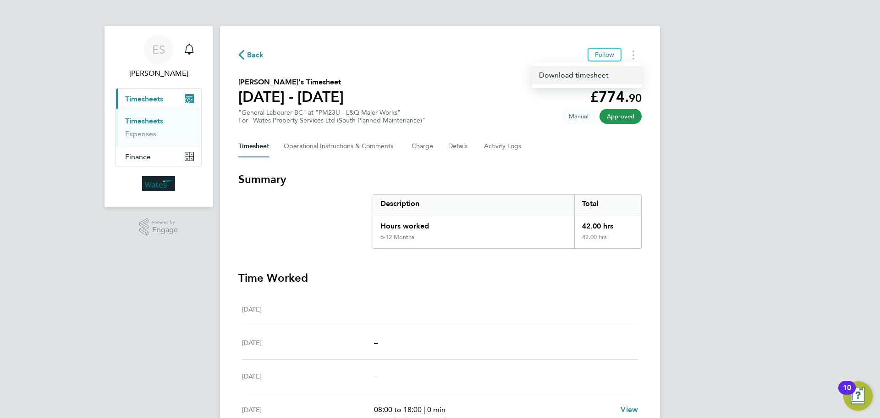
click at [593, 75] on link "Download timesheet" at bounding box center [587, 75] width 110 height 18
click at [630, 52] on button "Timesheets Menu" at bounding box center [633, 55] width 16 height 14
click at [609, 73] on link "Download timesheet" at bounding box center [587, 75] width 110 height 18
click at [637, 55] on button "Timesheets Menu" at bounding box center [633, 55] width 16 height 14
click at [596, 70] on link "Download timesheet" at bounding box center [587, 75] width 110 height 18
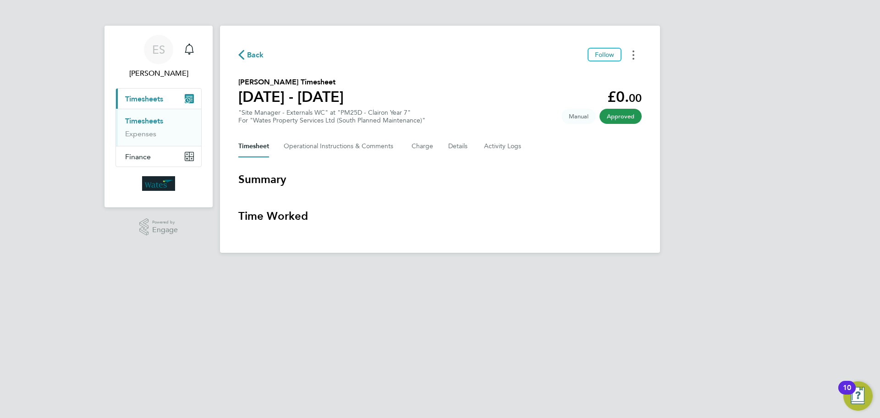
click at [634, 55] on circle "Timesheets Menu" at bounding box center [633, 55] width 2 height 2
click at [607, 75] on link "Download timesheet" at bounding box center [587, 75] width 110 height 18
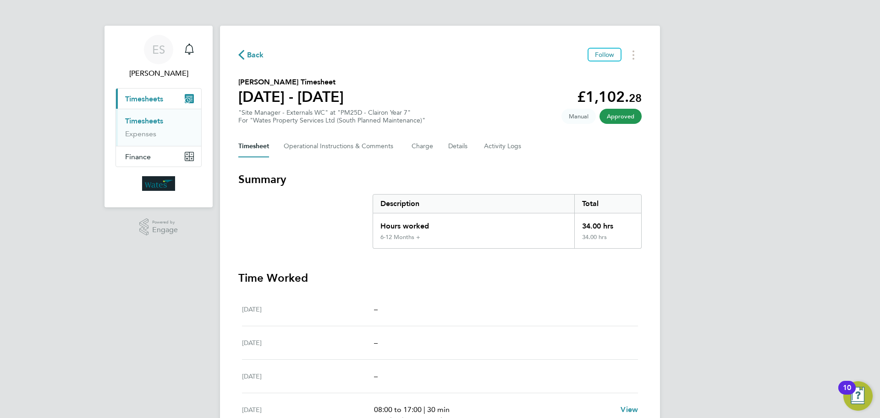
click at [635, 46] on div "Back Follow Haroon Ahmed's Timesheet 23 - 29 Aug 2025 £1,102. 28 "Site Manager …" at bounding box center [440, 309] width 440 height 567
click at [636, 51] on button "Timesheets Menu" at bounding box center [633, 55] width 16 height 14
click at [610, 77] on link "Download timesheet" at bounding box center [587, 75] width 110 height 18
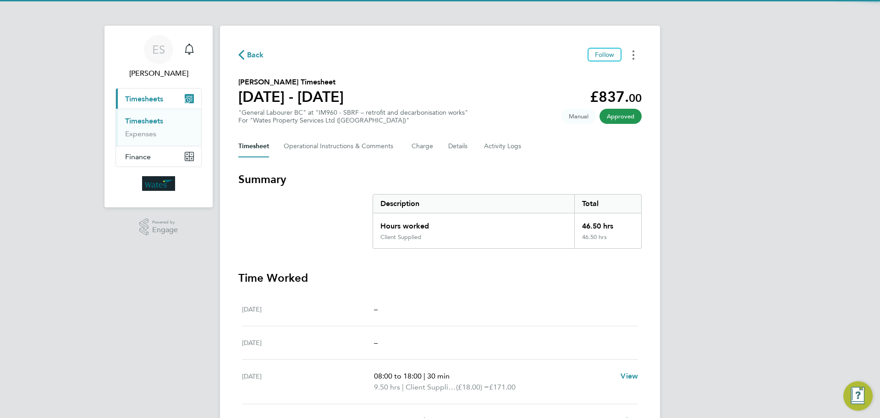
click at [633, 56] on icon "Timesheets Menu" at bounding box center [633, 54] width 2 height 9
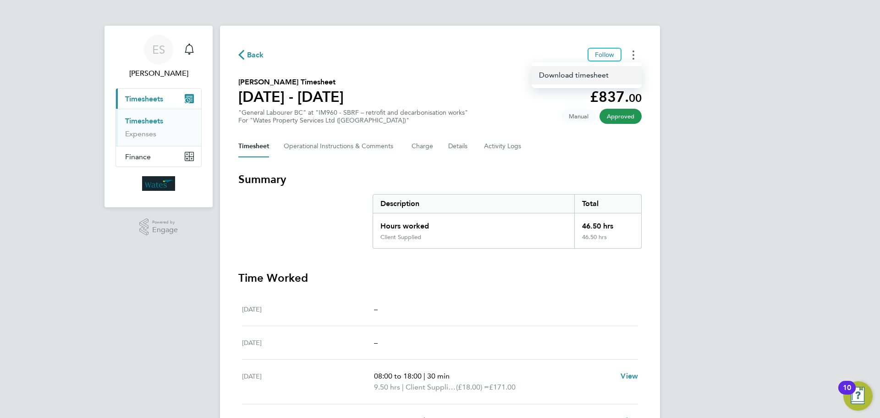
click at [583, 71] on link "Download timesheet" at bounding box center [587, 75] width 110 height 18
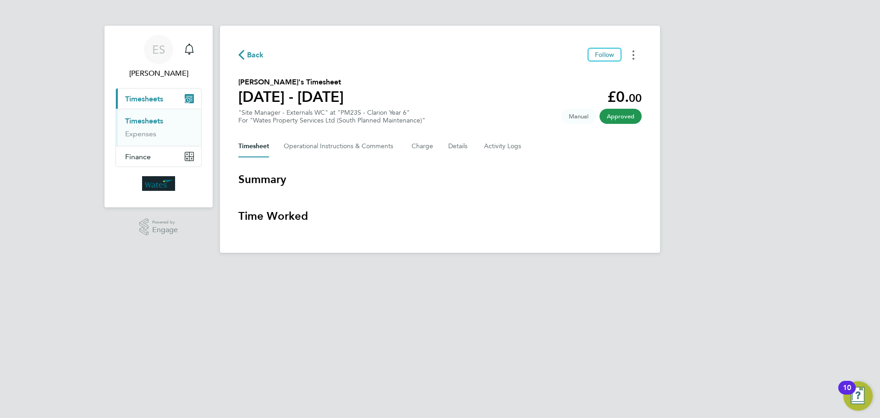
click at [635, 55] on button "Timesheets Menu" at bounding box center [633, 55] width 16 height 14
click at [605, 71] on link "Download timesheet" at bounding box center [587, 75] width 110 height 18
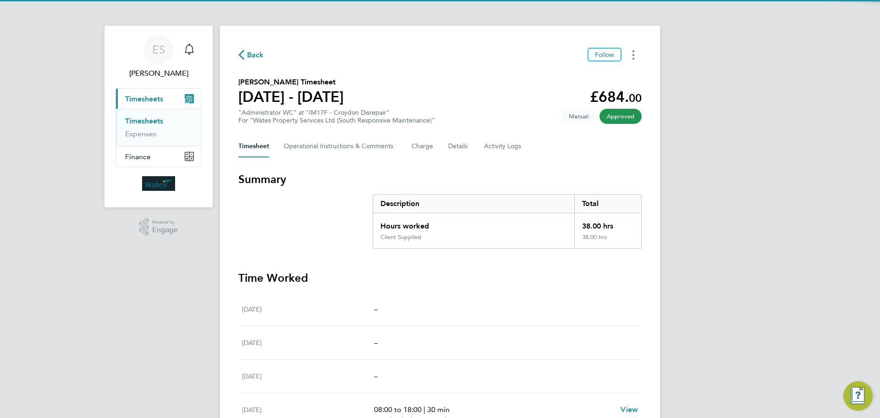
click at [630, 51] on button "Timesheets Menu" at bounding box center [633, 55] width 16 height 14
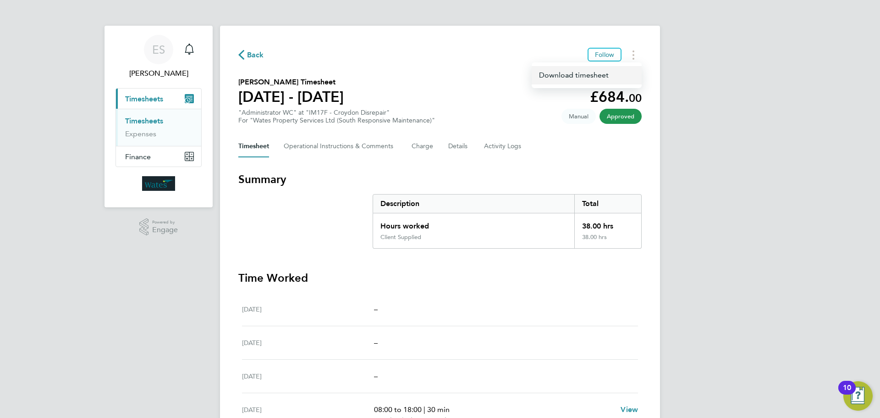
click at [606, 70] on link "Download timesheet" at bounding box center [587, 75] width 110 height 18
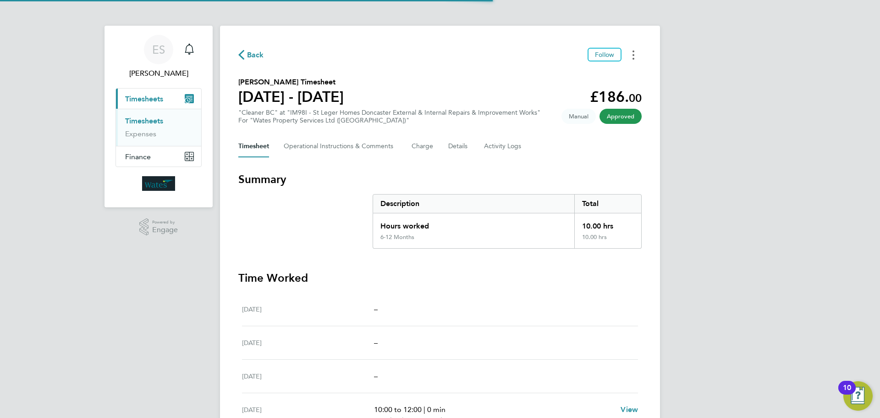
click at [632, 57] on icon "Timesheets Menu" at bounding box center [633, 54] width 2 height 9
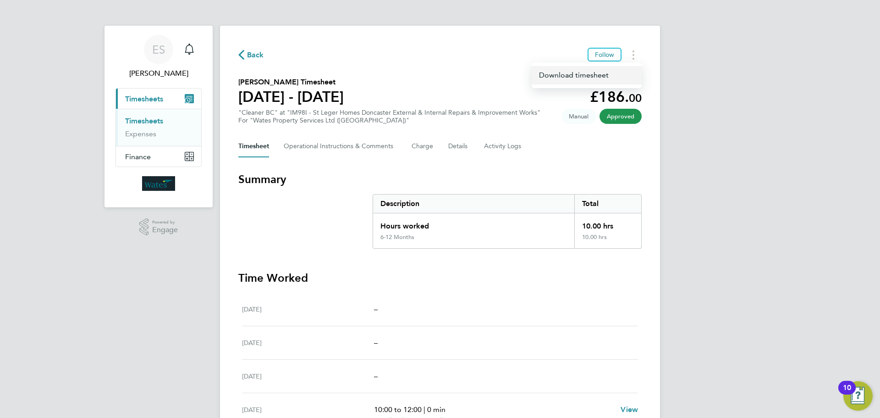
click at [612, 74] on link "Download timesheet" at bounding box center [587, 75] width 110 height 18
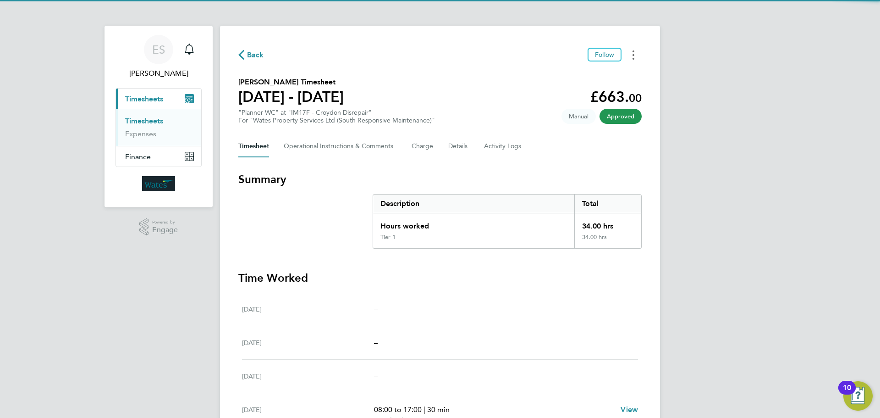
click at [632, 54] on icon "Timesheets Menu" at bounding box center [633, 54] width 2 height 9
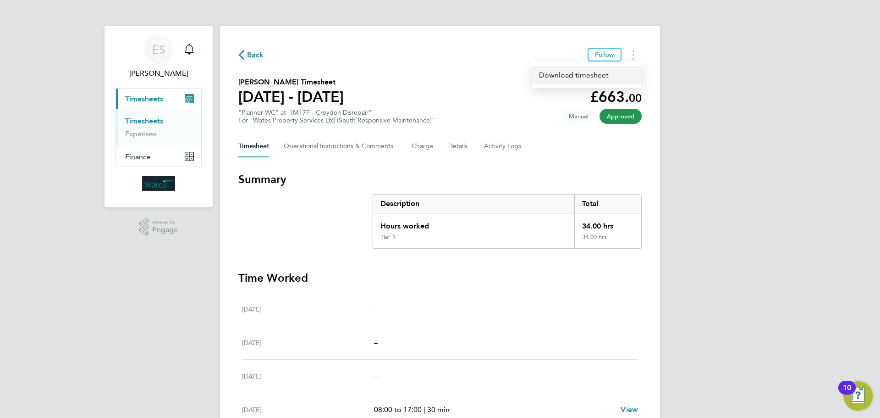
click at [595, 76] on link "Download timesheet" at bounding box center [587, 75] width 110 height 18
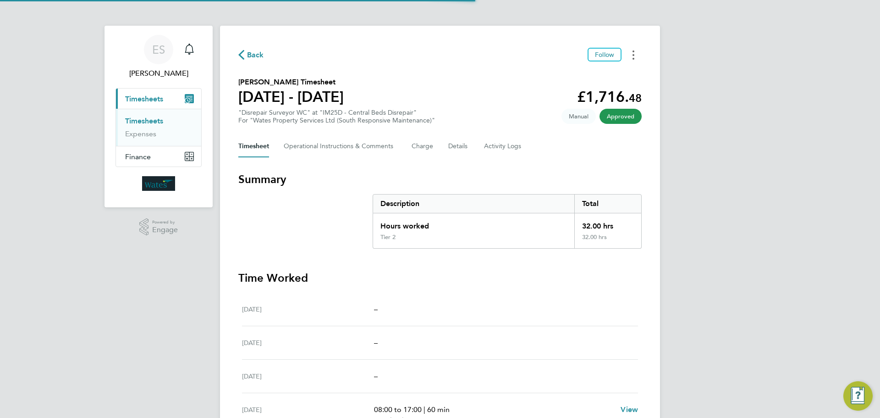
click at [637, 53] on button "Timesheets Menu" at bounding box center [633, 55] width 16 height 14
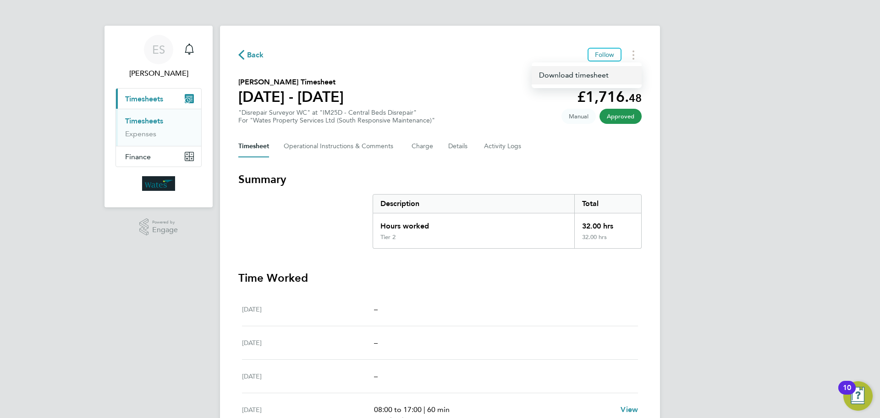
click at [612, 73] on link "Download timesheet" at bounding box center [587, 75] width 110 height 18
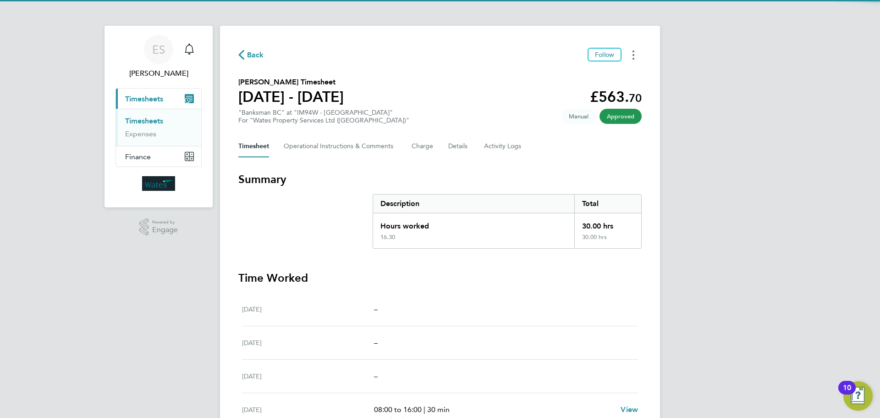
click at [638, 49] on button "Timesheets Menu" at bounding box center [633, 55] width 16 height 14
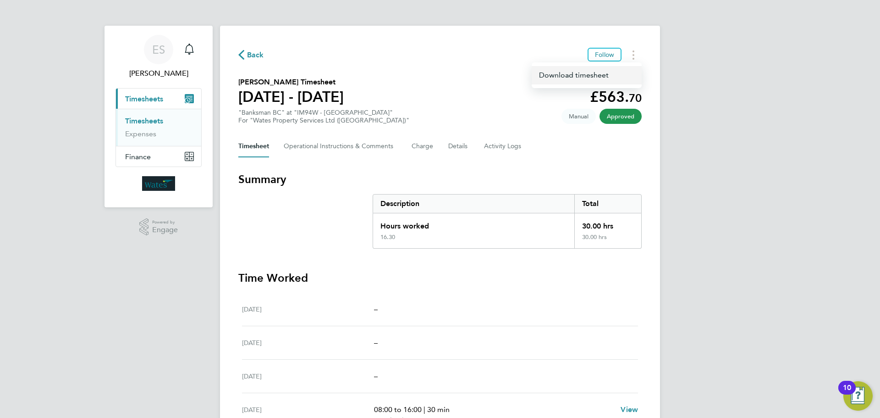
click at [605, 73] on link "Download timesheet" at bounding box center [587, 75] width 110 height 18
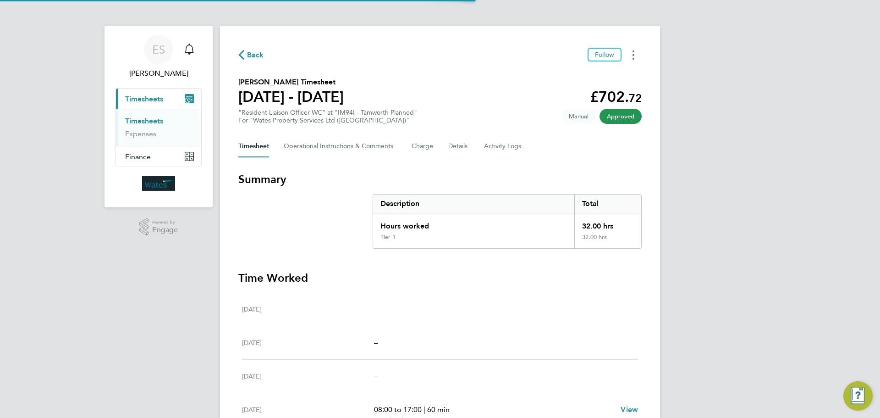
click at [634, 56] on button "Timesheets Menu" at bounding box center [633, 55] width 16 height 14
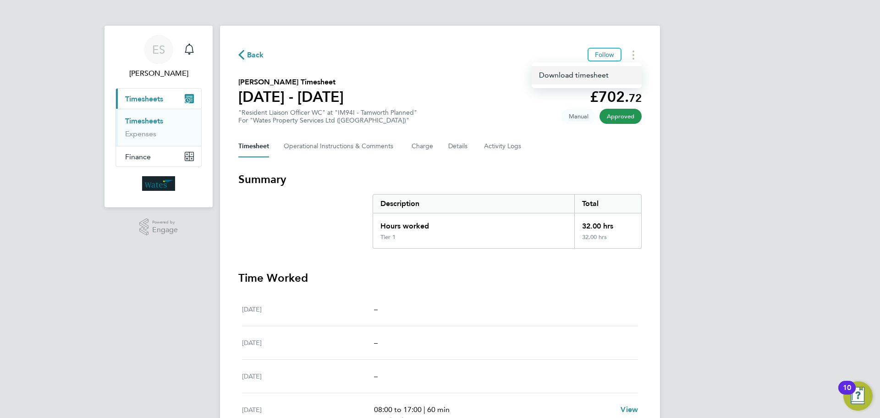
click at [592, 76] on link "Download timesheet" at bounding box center [587, 75] width 110 height 18
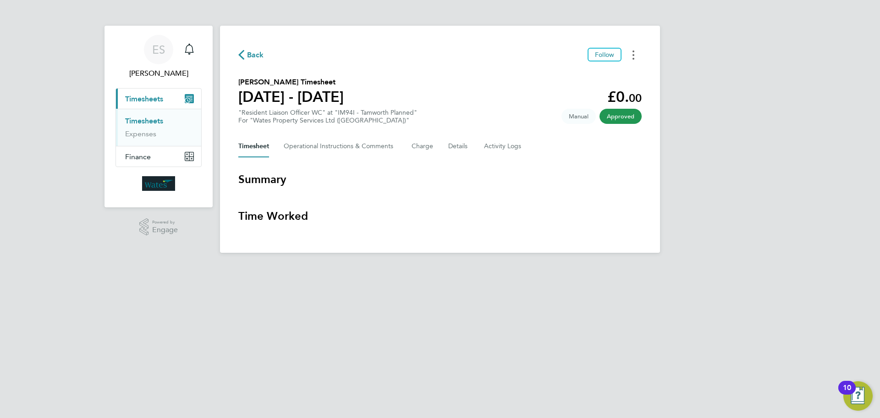
click at [627, 55] on button "Timesheets Menu" at bounding box center [633, 55] width 16 height 14
click at [619, 73] on link "Download timesheet" at bounding box center [587, 75] width 110 height 18
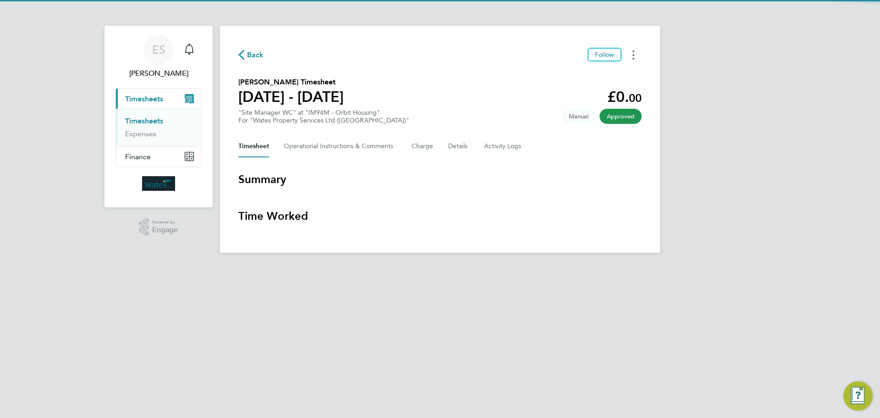
drag, startPoint x: 636, startPoint y: 51, endPoint x: 626, endPoint y: 59, distance: 13.1
click at [636, 51] on button "Timesheets Menu" at bounding box center [633, 55] width 16 height 14
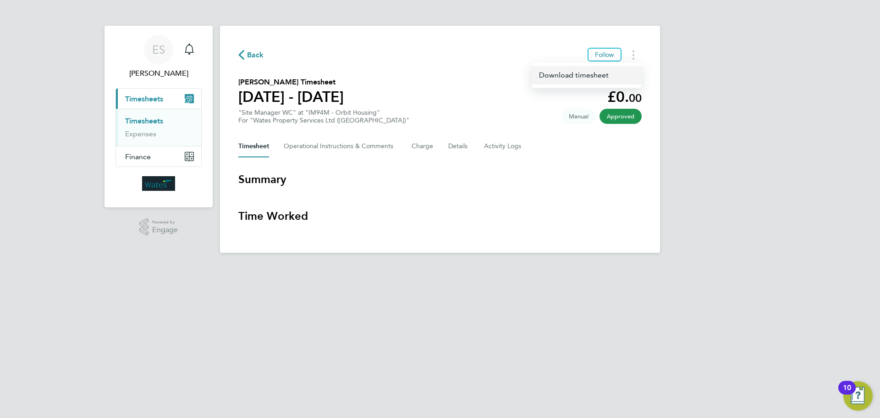
click at [610, 71] on link "Download timesheet" at bounding box center [587, 75] width 110 height 18
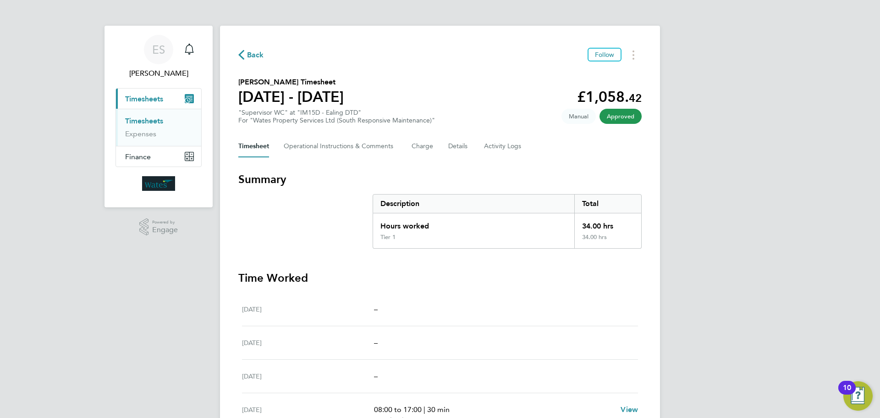
click at [806, 274] on div "ES Emily Summerfield Notifications Applications: Current page: Timesheets Times…" at bounding box center [440, 303] width 880 height 607
click at [757, 299] on div "ES Emily Summerfield Notifications Applications: Current page: Timesheets Times…" at bounding box center [440, 303] width 880 height 607
click at [629, 54] on button "Timesheets Menu" at bounding box center [633, 55] width 16 height 14
click at [600, 75] on link "Download timesheet" at bounding box center [587, 75] width 110 height 18
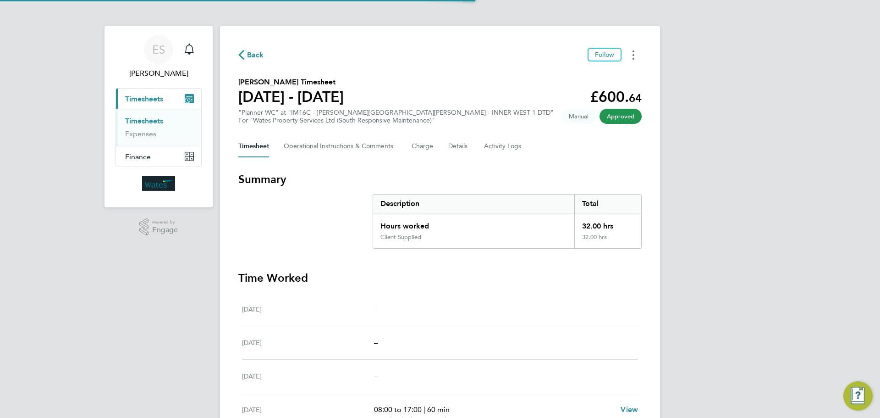
click at [635, 54] on button "Timesheets Menu" at bounding box center [633, 55] width 16 height 14
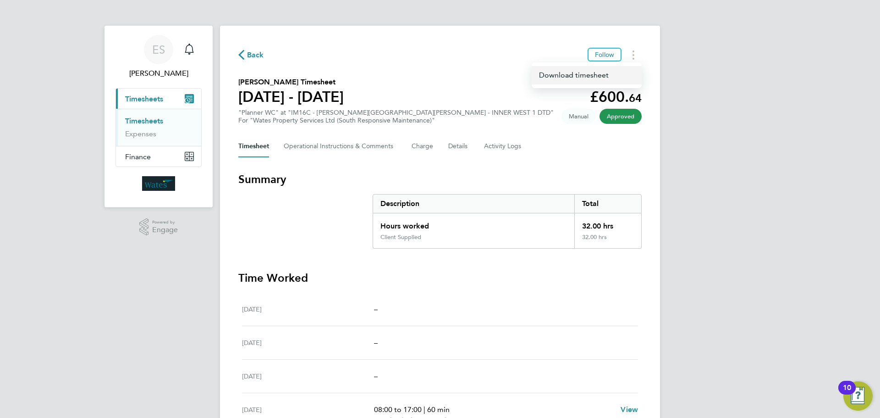
click at [598, 71] on link "Download timesheet" at bounding box center [587, 75] width 110 height 18
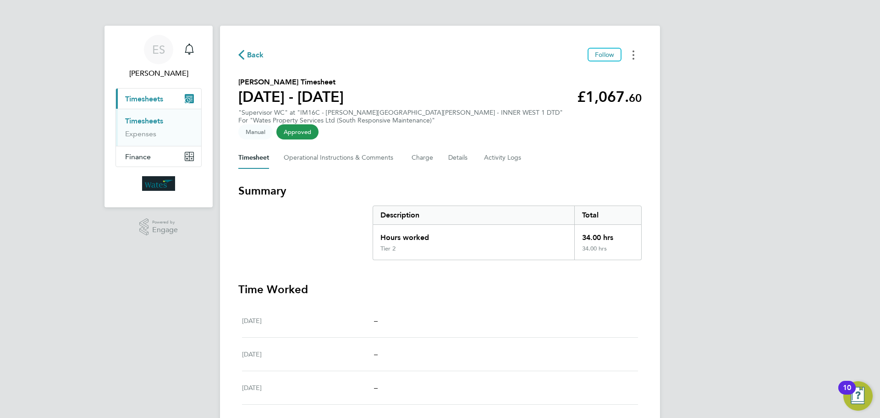
click at [632, 54] on button "Timesheets Menu" at bounding box center [633, 55] width 16 height 14
click at [600, 74] on link "Download timesheet" at bounding box center [587, 75] width 110 height 18
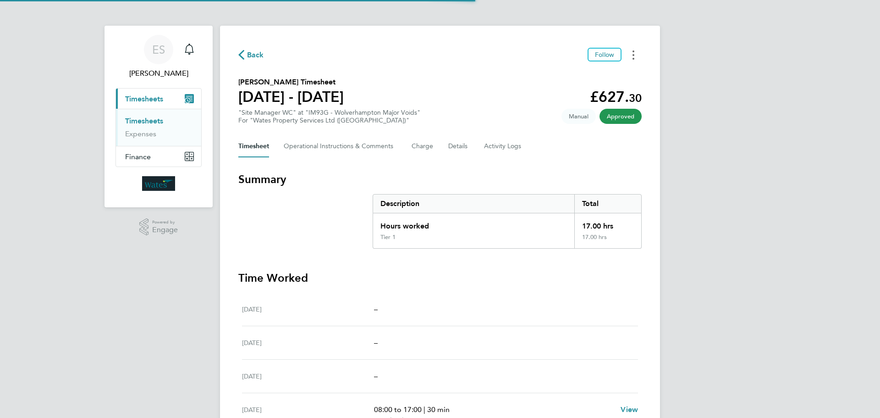
click at [634, 53] on icon "Timesheets Menu" at bounding box center [633, 54] width 2 height 9
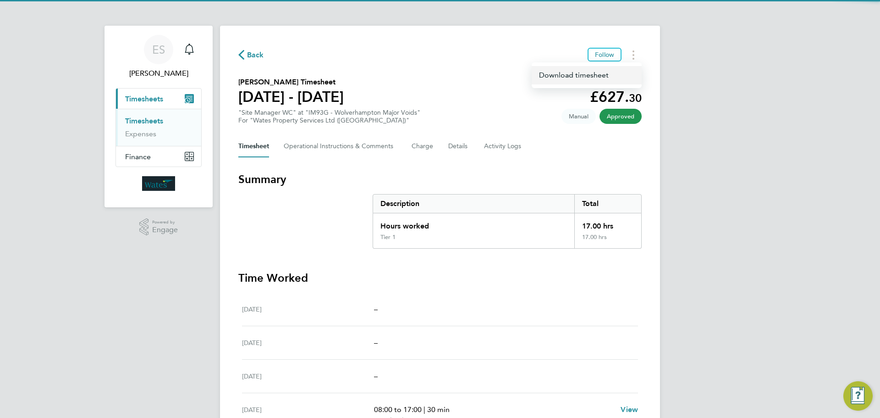
click at [603, 73] on link "Download timesheet" at bounding box center [587, 75] width 110 height 18
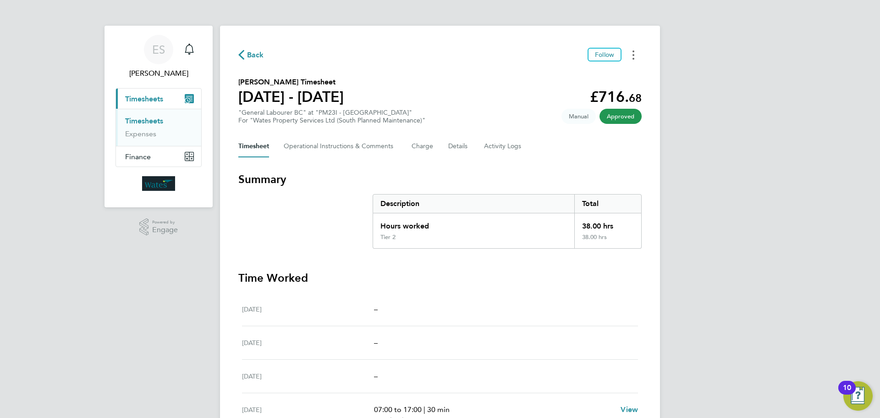
click at [628, 53] on button "Timesheets Menu" at bounding box center [633, 55] width 16 height 14
click at [588, 75] on link "Download timesheet" at bounding box center [587, 75] width 110 height 18
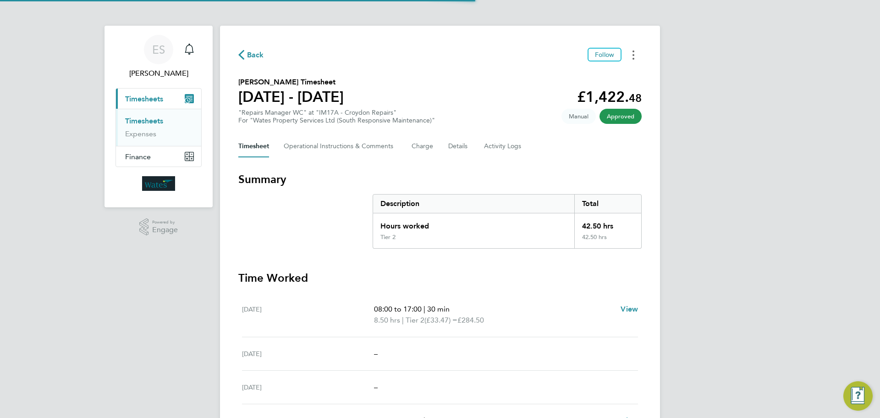
drag, startPoint x: 638, startPoint y: 51, endPoint x: 634, endPoint y: 54, distance: 5.0
click at [638, 51] on button "Timesheets Menu" at bounding box center [633, 55] width 16 height 14
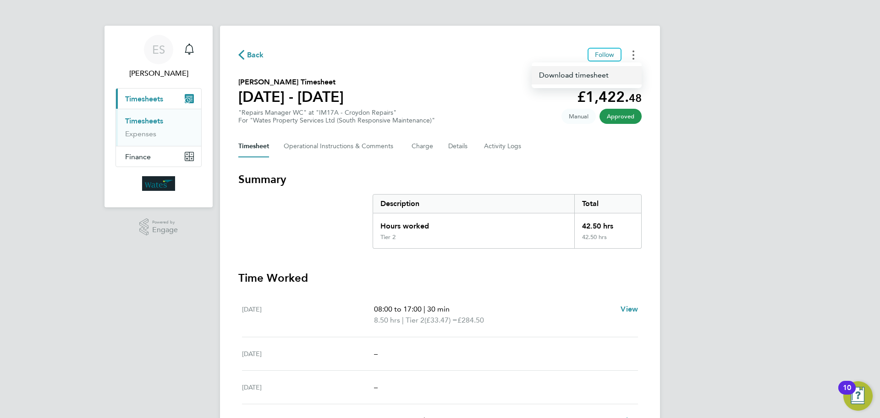
click at [602, 70] on link "Download timesheet" at bounding box center [587, 75] width 110 height 18
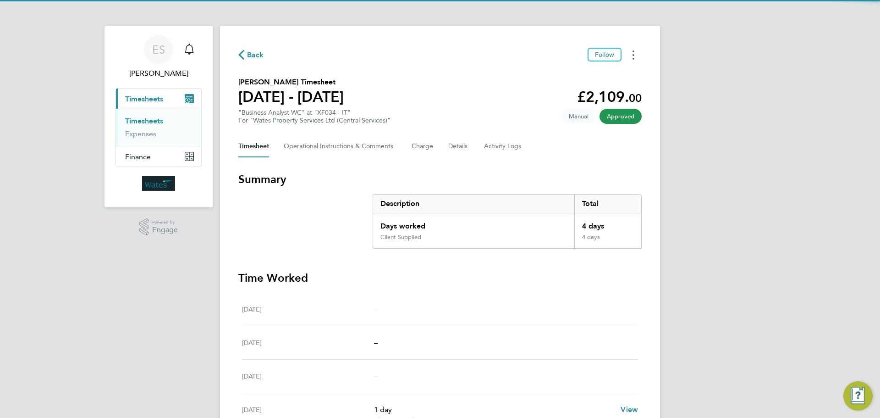
click at [631, 53] on button "Timesheets Menu" at bounding box center [633, 55] width 16 height 14
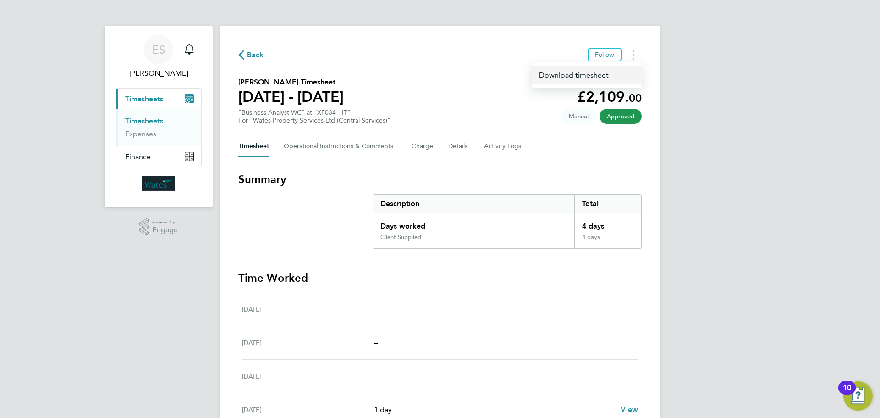
click at [613, 70] on link "Download timesheet" at bounding box center [587, 75] width 110 height 18
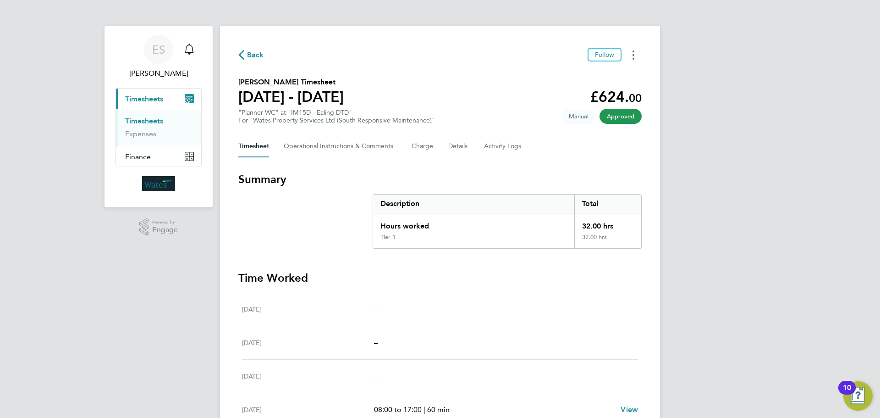
click at [632, 54] on icon "Timesheets Menu" at bounding box center [633, 54] width 2 height 9
drag, startPoint x: 624, startPoint y: 60, endPoint x: 604, endPoint y: 71, distance: 22.6
click at [604, 71] on link "Download timesheet" at bounding box center [587, 75] width 110 height 18
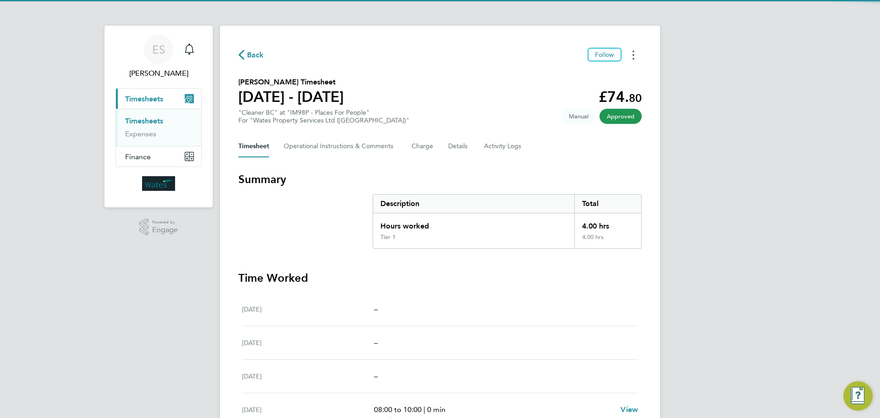
click at [631, 55] on button "Timesheets Menu" at bounding box center [633, 55] width 16 height 14
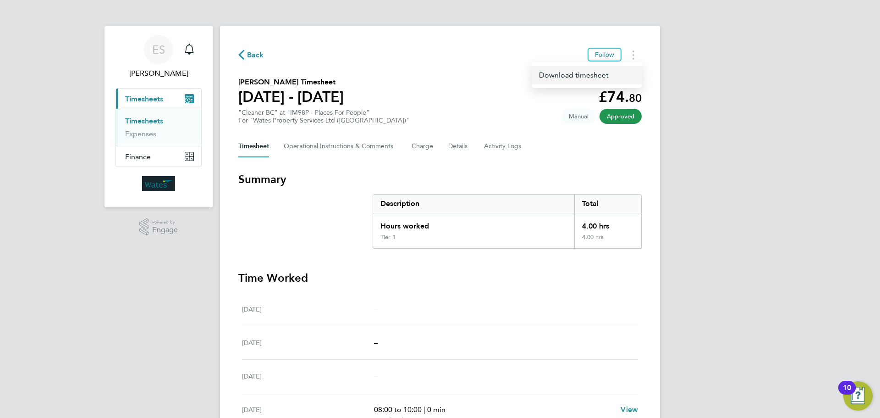
click at [619, 75] on link "Download timesheet" at bounding box center [587, 75] width 110 height 18
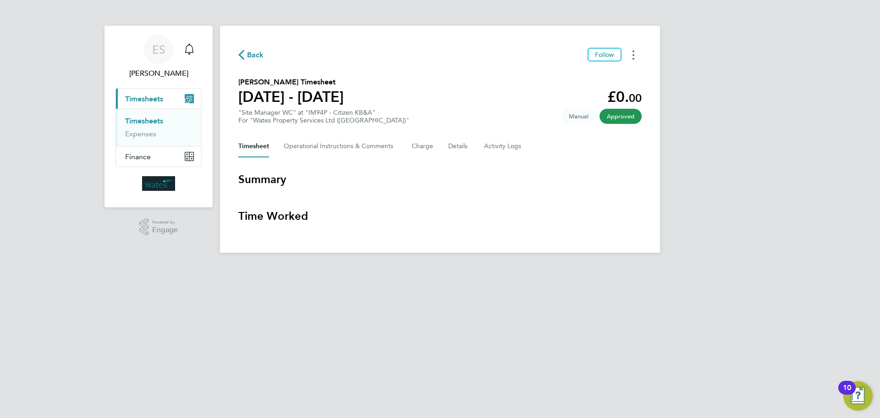
click at [629, 53] on button "Timesheets Menu" at bounding box center [633, 55] width 16 height 14
click at [609, 74] on link "Download timesheet" at bounding box center [587, 75] width 110 height 18
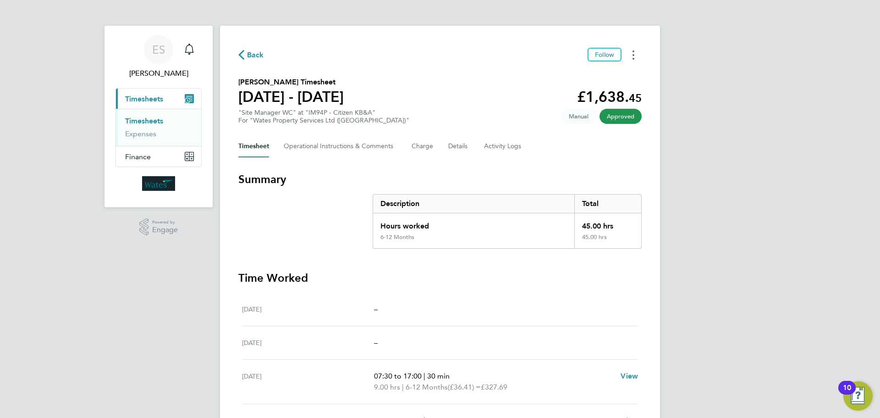
click at [632, 50] on icon "Timesheets Menu" at bounding box center [633, 54] width 2 height 9
click at [611, 72] on link "Download timesheet" at bounding box center [587, 75] width 110 height 18
drag, startPoint x: 635, startPoint y: 58, endPoint x: 617, endPoint y: 60, distance: 18.1
click at [635, 58] on button "Timesheets Menu" at bounding box center [633, 55] width 16 height 14
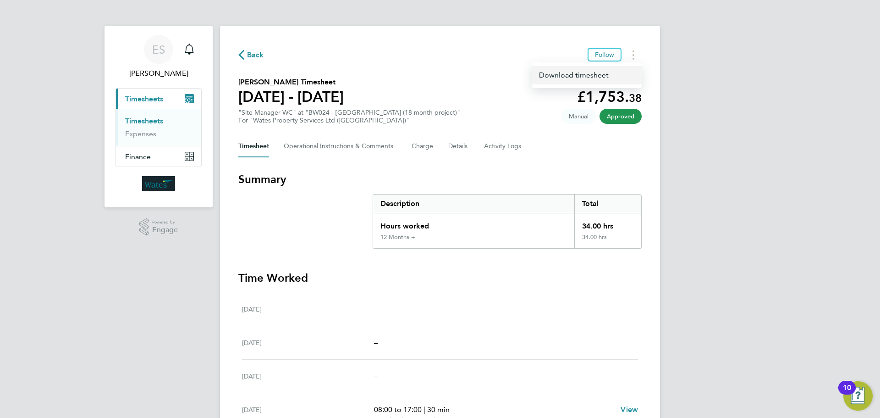
click at [594, 77] on link "Download timesheet" at bounding box center [587, 75] width 110 height 18
click at [635, 53] on button "Timesheets Menu" at bounding box center [633, 55] width 16 height 14
click at [616, 72] on link "Download timesheet" at bounding box center [587, 75] width 110 height 18
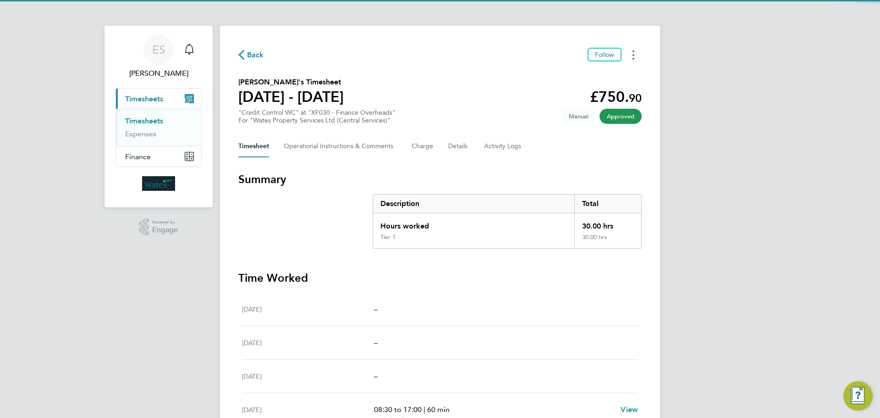
click at [633, 53] on icon "Timesheets Menu" at bounding box center [633, 54] width 2 height 9
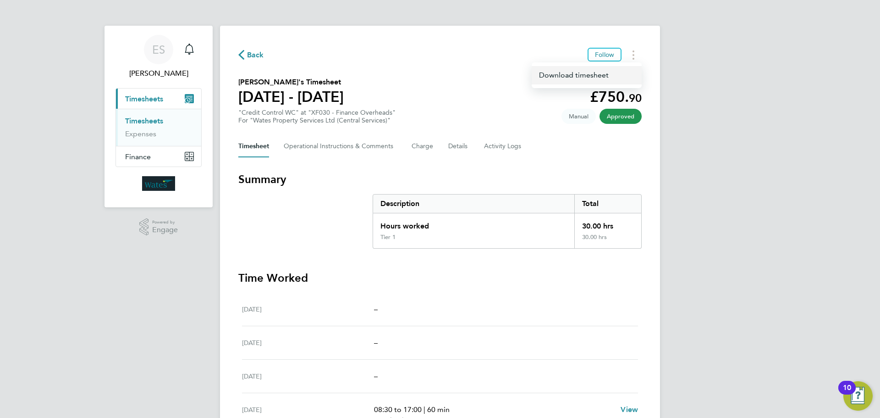
click at [598, 74] on link "Download timesheet" at bounding box center [587, 75] width 110 height 18
click at [633, 60] on button "Timesheets Menu" at bounding box center [633, 55] width 16 height 14
click at [611, 77] on link "Download timesheet" at bounding box center [587, 75] width 110 height 18
click at [632, 60] on button "Timesheets Menu" at bounding box center [633, 55] width 16 height 14
click at [554, 75] on link "Download timesheet" at bounding box center [587, 75] width 110 height 18
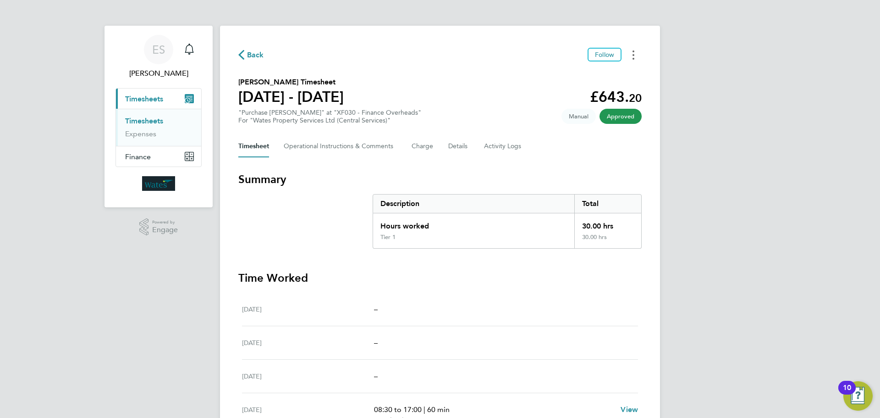
click at [635, 55] on button "Timesheets Menu" at bounding box center [633, 55] width 16 height 14
click at [610, 70] on link "Download timesheet" at bounding box center [587, 75] width 110 height 18
drag, startPoint x: 631, startPoint y: 55, endPoint x: 624, endPoint y: 61, distance: 9.4
click at [631, 55] on button "Timesheets Menu" at bounding box center [633, 55] width 16 height 14
click at [600, 74] on link "Download timesheet" at bounding box center [587, 75] width 110 height 18
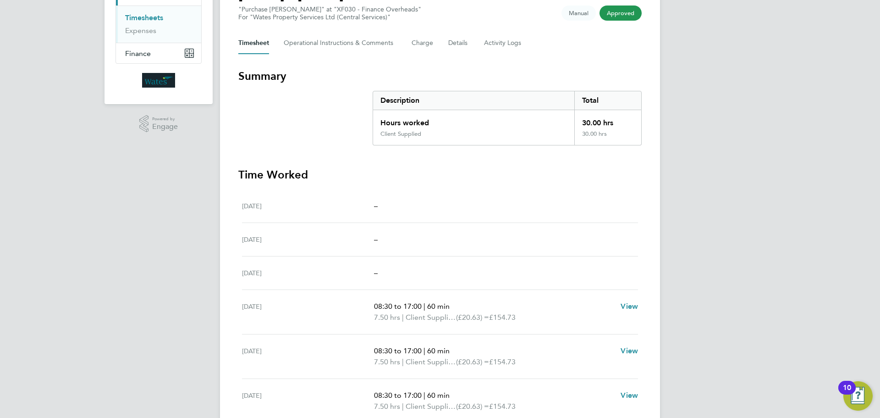
scroll to position [6, 0]
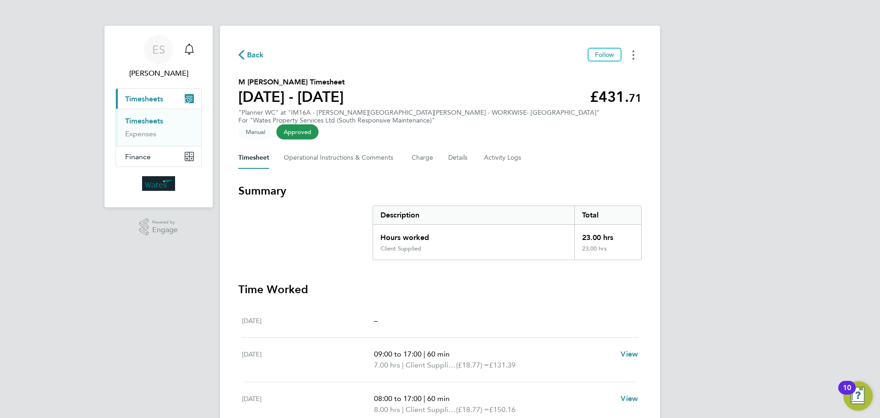
drag, startPoint x: 633, startPoint y: 54, endPoint x: 624, endPoint y: 62, distance: 12.7
click at [633, 54] on icon "Timesheets Menu" at bounding box center [633, 54] width 2 height 9
click at [607, 74] on link "Download timesheet" at bounding box center [587, 75] width 110 height 18
click at [731, 268] on div "ES Emily Summerfield Notifications Applications: Current page: Timesheets Times…" at bounding box center [440, 253] width 880 height 507
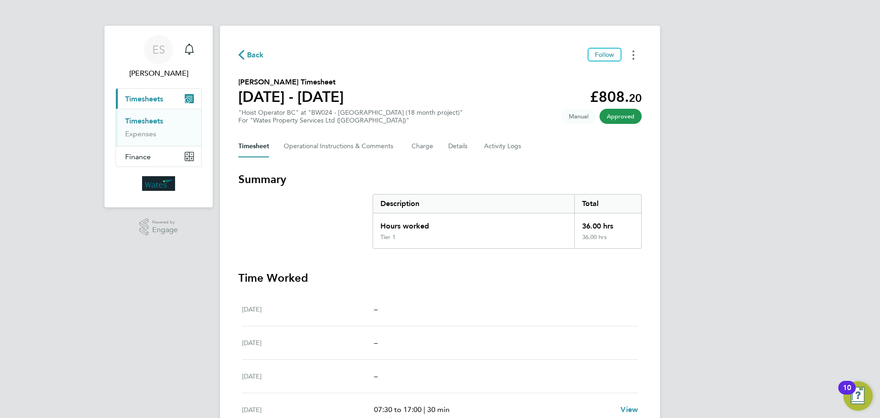
click at [632, 52] on button "Timesheets Menu" at bounding box center [633, 55] width 16 height 14
click at [609, 77] on link "Download timesheet" at bounding box center [587, 75] width 110 height 18
